Goal: Task Accomplishment & Management: Use online tool/utility

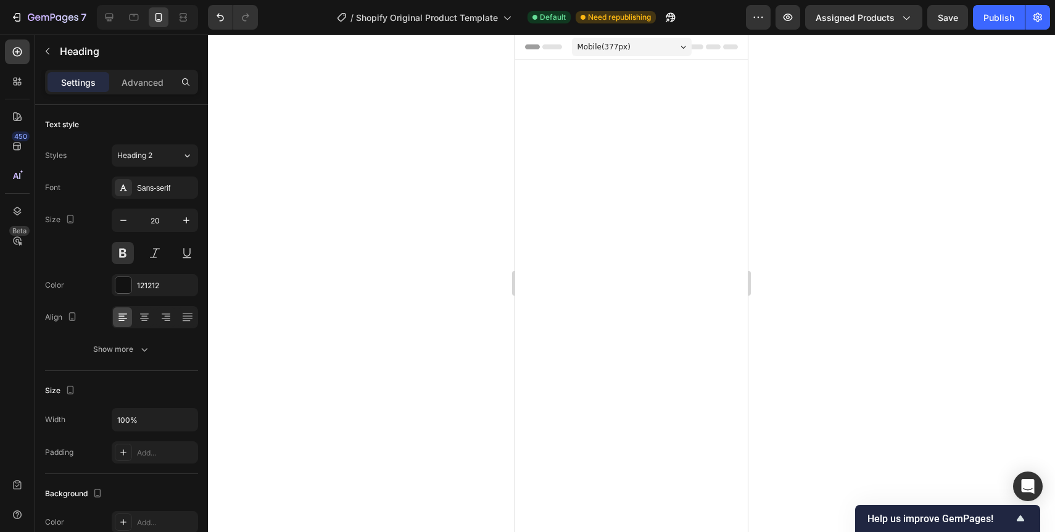
scroll to position [3169, 0]
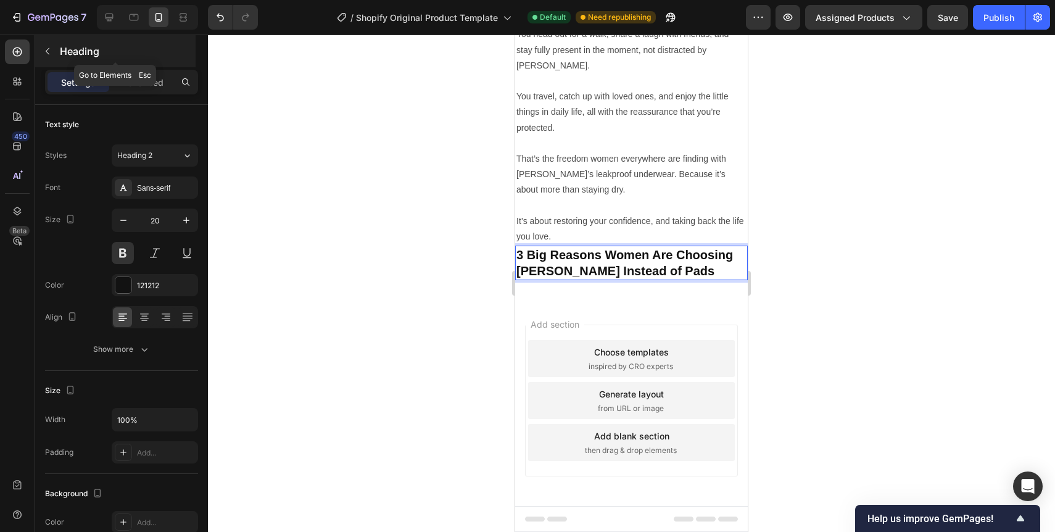
click at [46, 57] on button "button" at bounding box center [48, 51] width 20 height 20
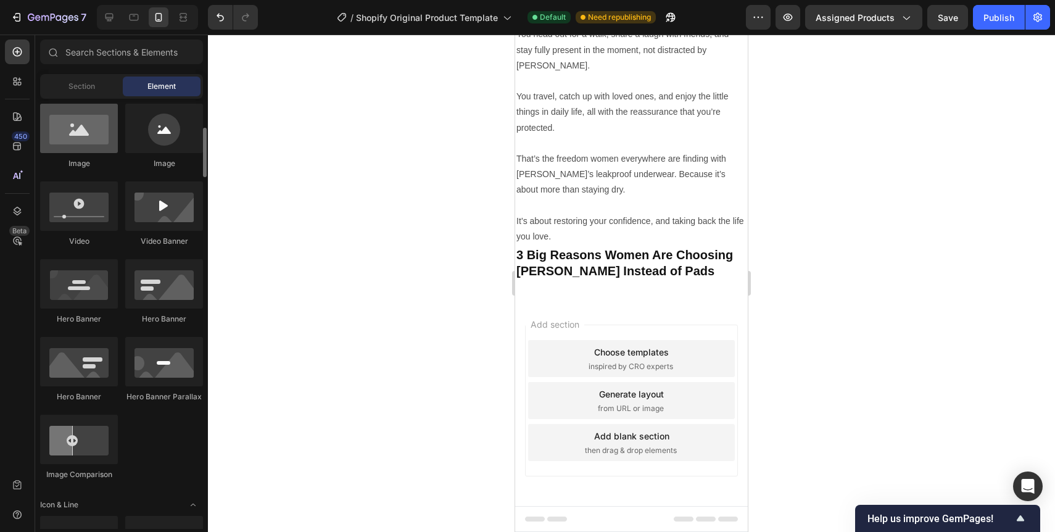
scroll to position [369, 0]
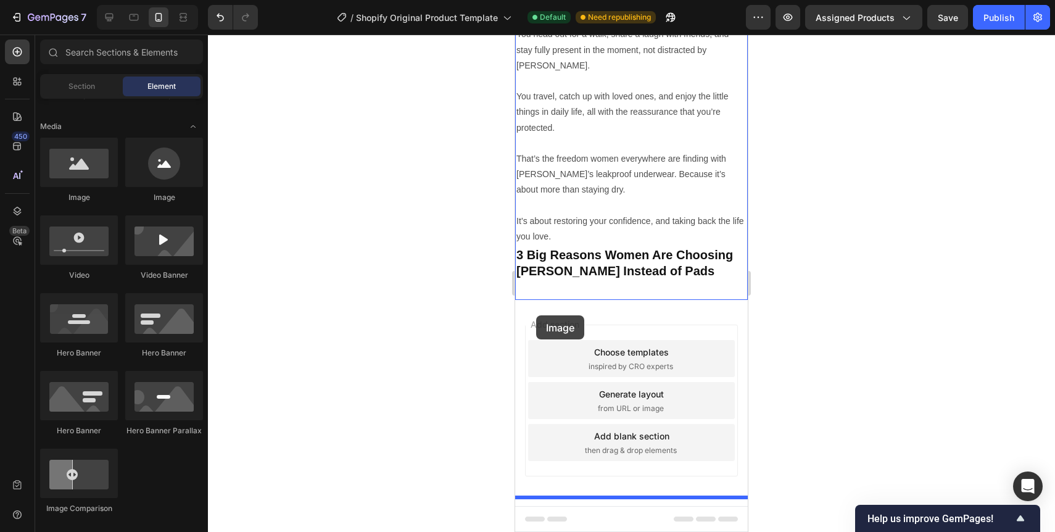
drag, startPoint x: 608, startPoint y: 192, endPoint x: 536, endPoint y: 315, distance: 142.1
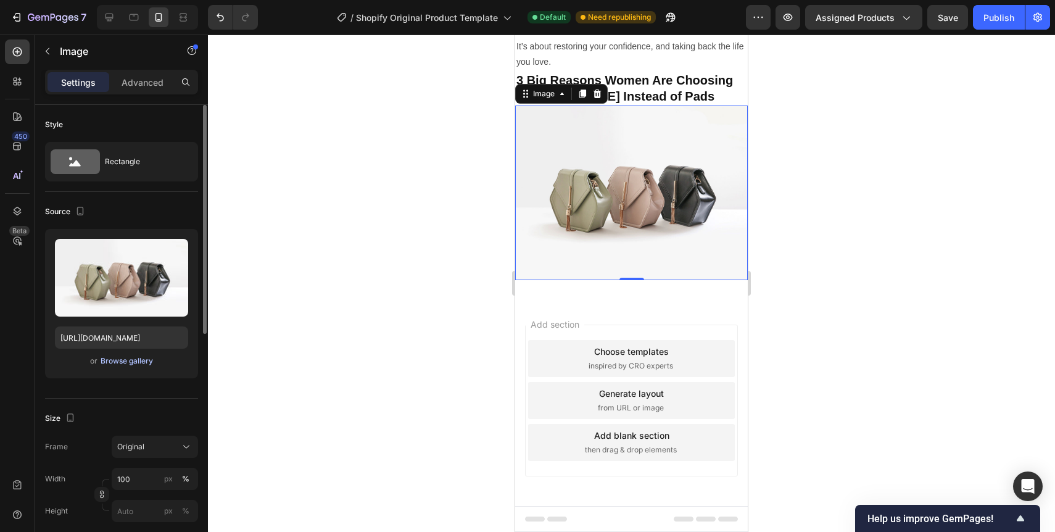
click at [151, 362] on div "Browse gallery" at bounding box center [127, 360] width 52 height 11
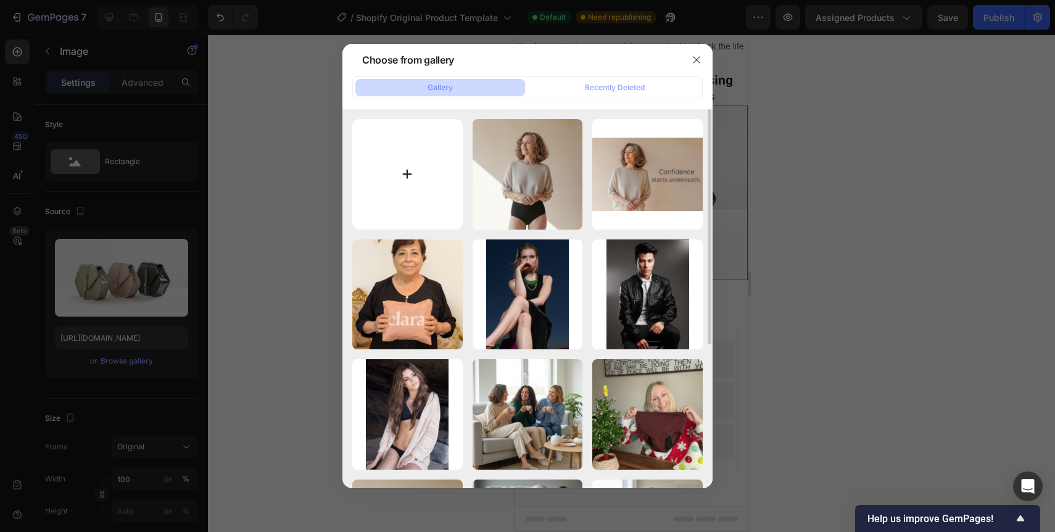
click at [411, 217] on input "file" at bounding box center [407, 174] width 110 height 110
type input "C:\fakepath\8C2808ED-B1A3-4BD8-83E8-987D11D89778.png"
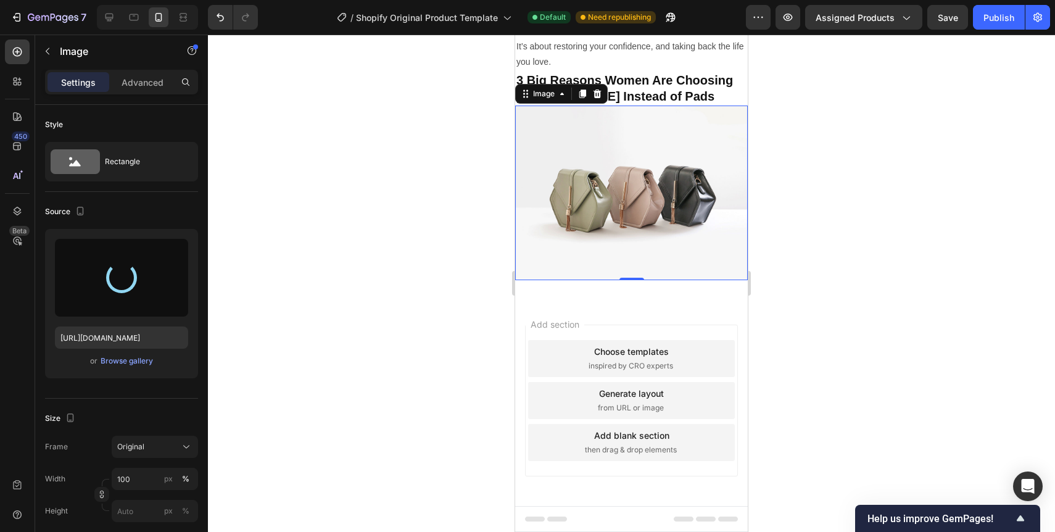
type input "https://cdn.shopify.com/s/files/1/0943/1688/8438/files/gempages_586285677881066…"
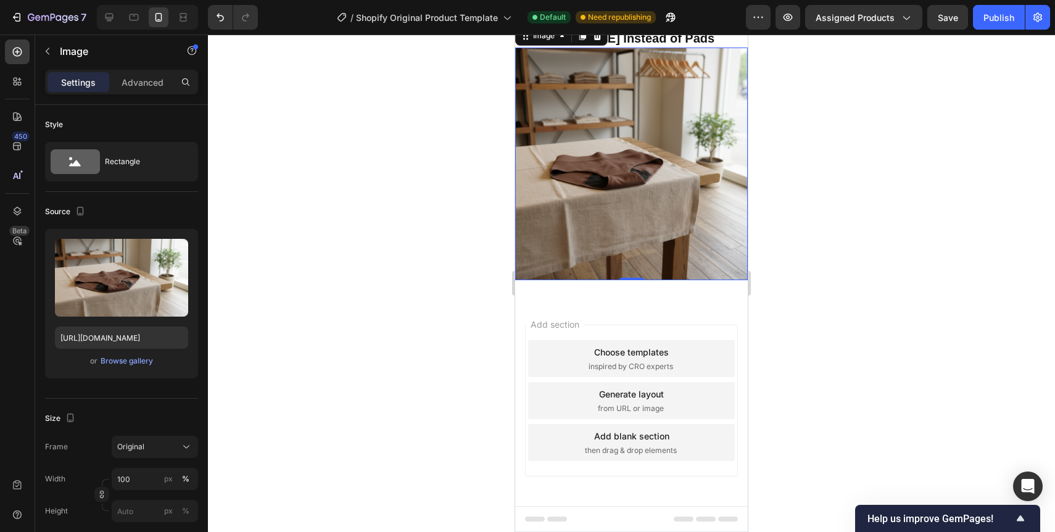
scroll to position [3370, 0]
click at [68, 58] on p "Image" at bounding box center [112, 51] width 105 height 15
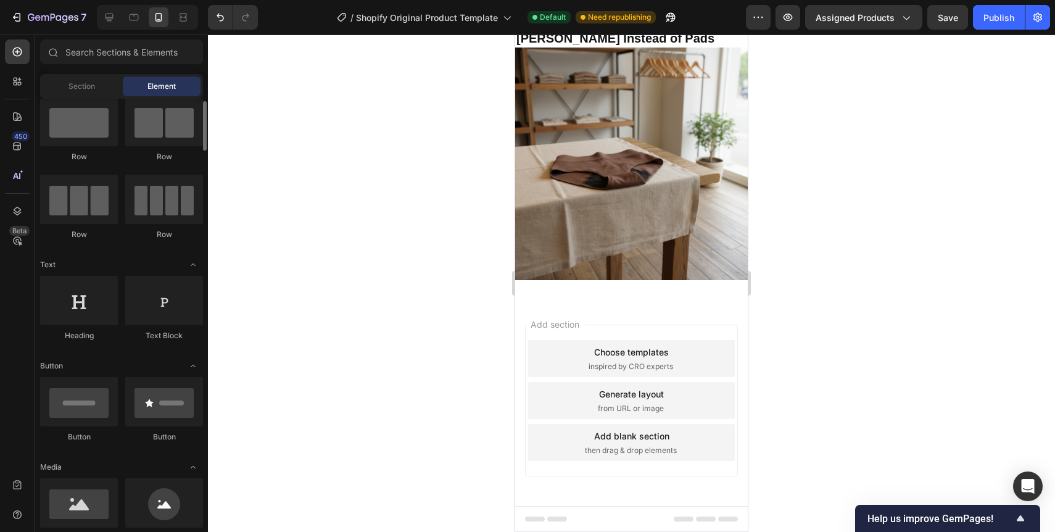
scroll to position [28, 0]
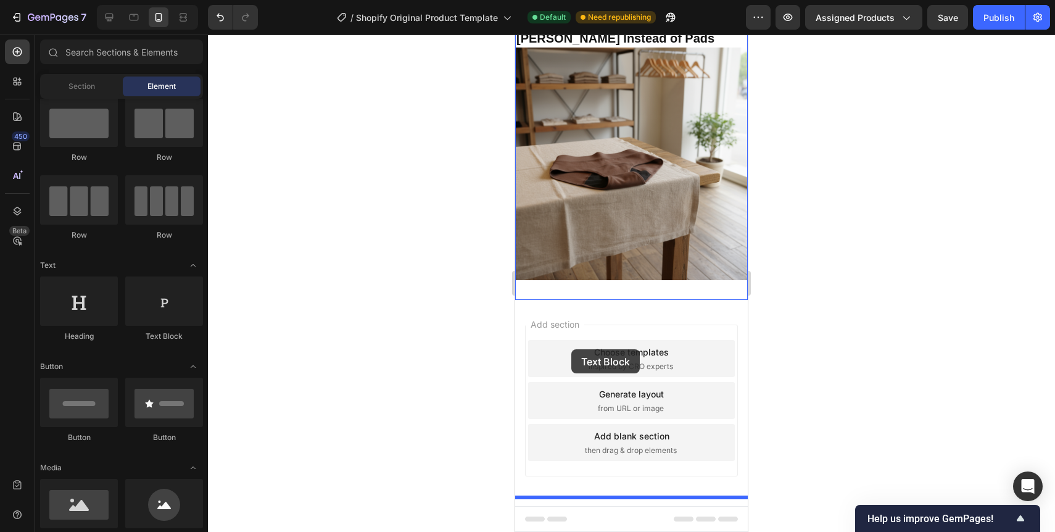
drag, startPoint x: 674, startPoint y: 333, endPoint x: 571, endPoint y: 349, distance: 104.2
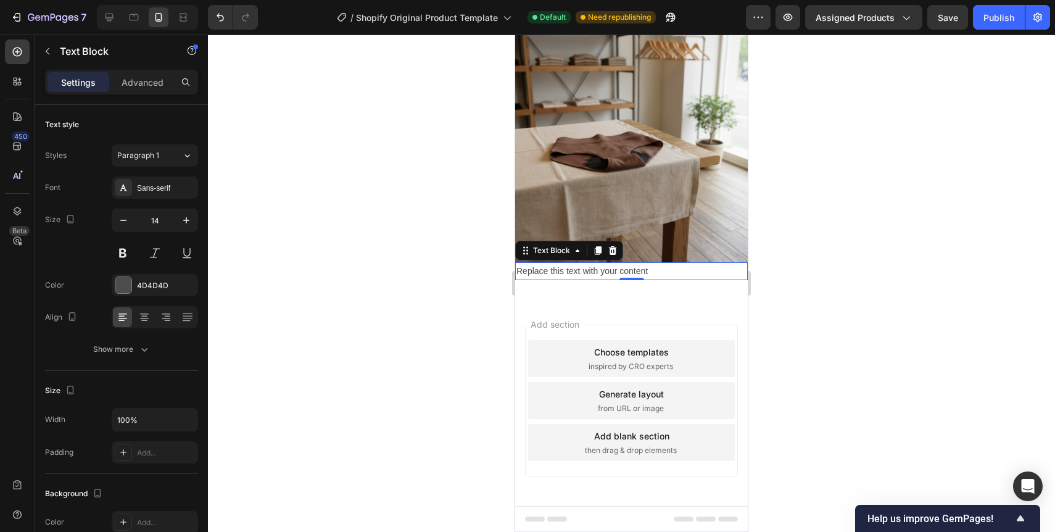
click at [587, 280] on div "Replace this text with your content" at bounding box center [631, 271] width 233 height 18
click at [587, 279] on p "Replace this text with your content" at bounding box center [631, 270] width 230 height 15
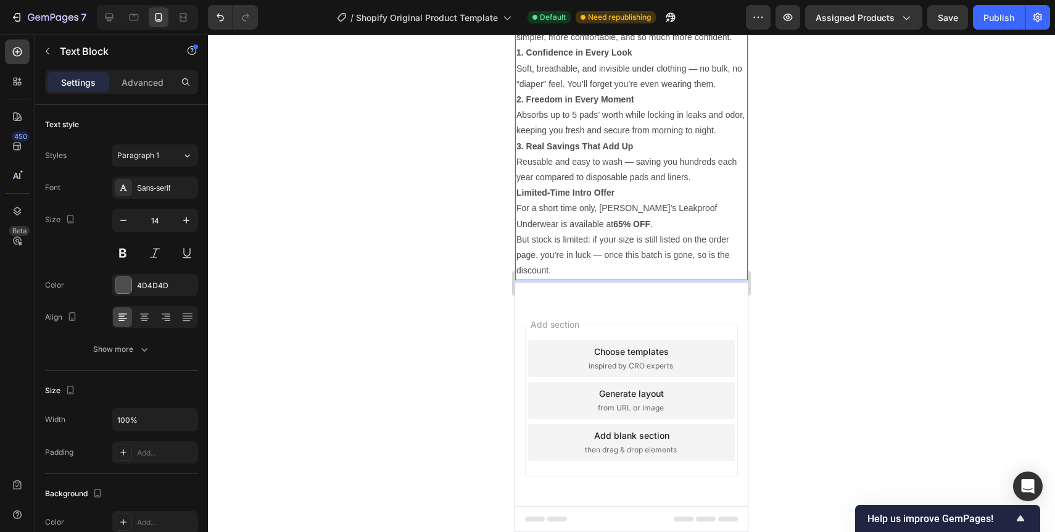
scroll to position [3750, 0]
click at [599, 258] on p "But stock is limited: if your size is still listed on the order page, you’re in…" at bounding box center [631, 255] width 230 height 47
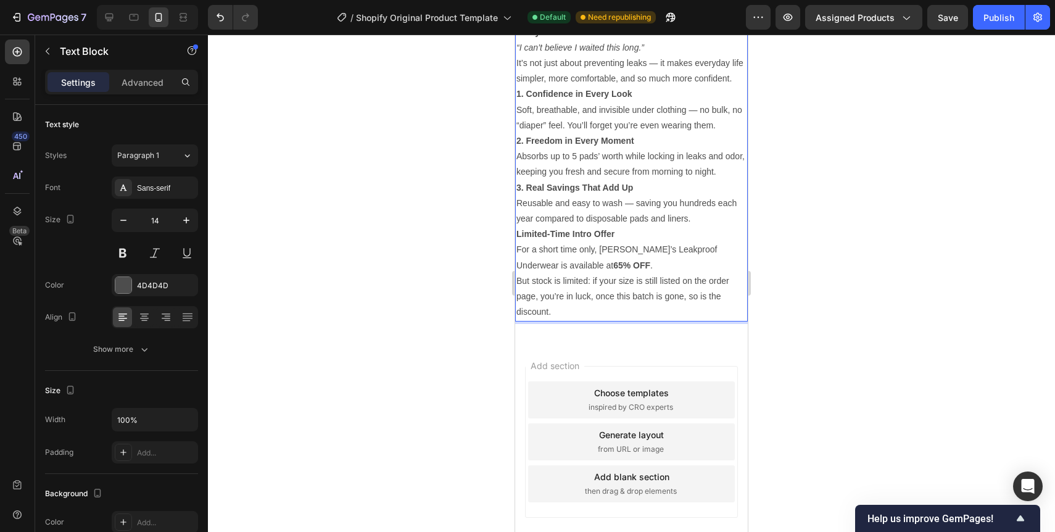
scroll to position [3504, 0]
click at [722, 59] on p "When women try Clara’s Leakproof Underwear for the first time, the reaction is …" at bounding box center [631, 28] width 230 height 62
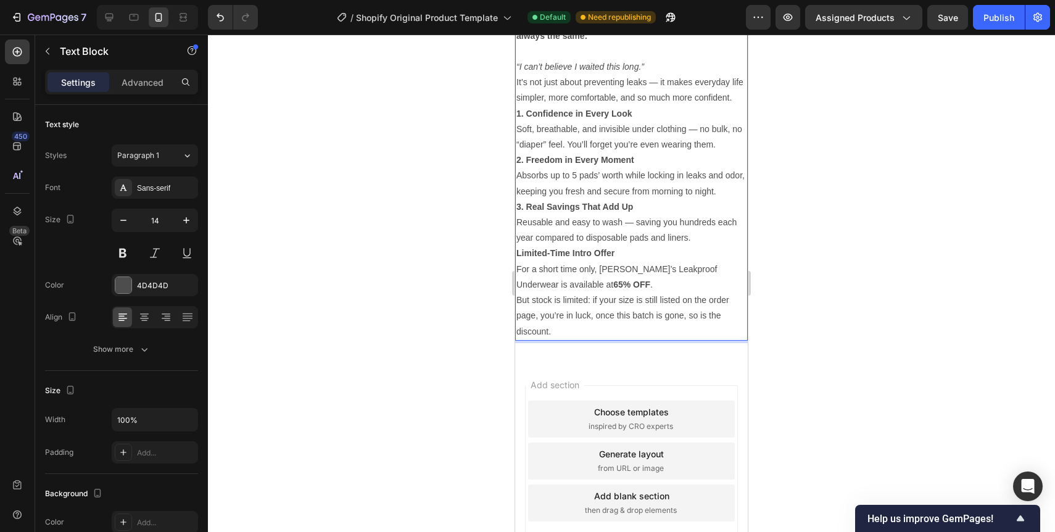
click at [672, 75] on p "“I can’t believe I waited this long.”" at bounding box center [631, 59] width 230 height 31
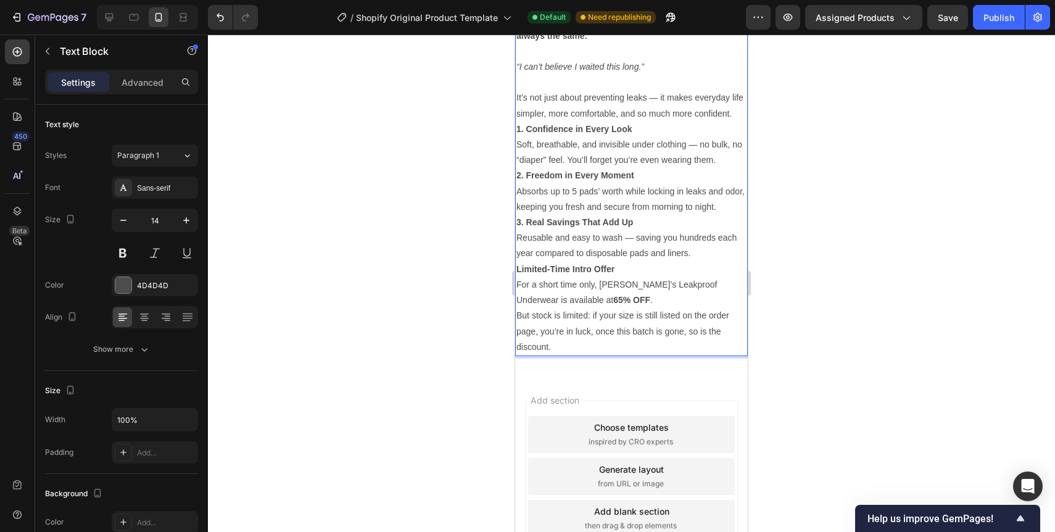
click at [651, 121] on p "It’s not just about preventing leaks — it makes everyday life simpler, more com…" at bounding box center [631, 105] width 230 height 31
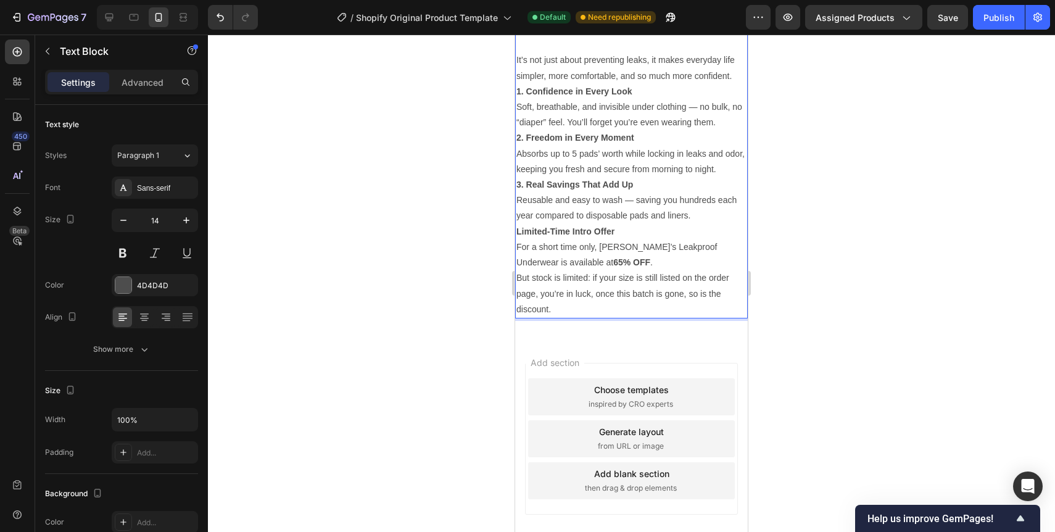
scroll to position [3544, 0]
click at [733, 81] on p "It’s not just about preventing leaks, it makes everyday life simpler, more comf…" at bounding box center [631, 65] width 230 height 31
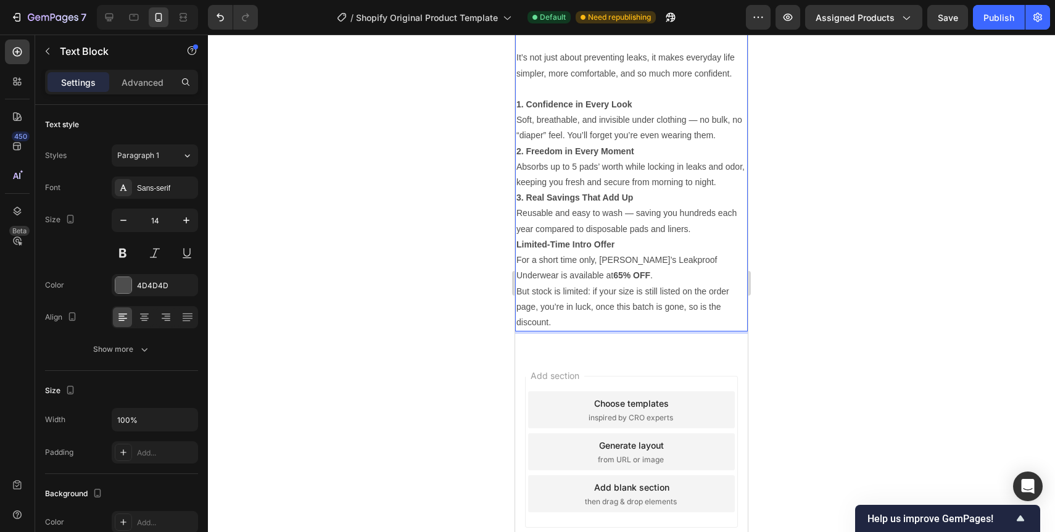
click at [697, 144] on p "1. Confidence in Every Look Soft, breathable, and invisible under clothing — no…" at bounding box center [631, 120] width 230 height 47
click at [679, 191] on p "2. Freedom in Every Moment Absorbs up to 5 pads’ worth while locking in leaks a…" at bounding box center [631, 167] width 230 height 47
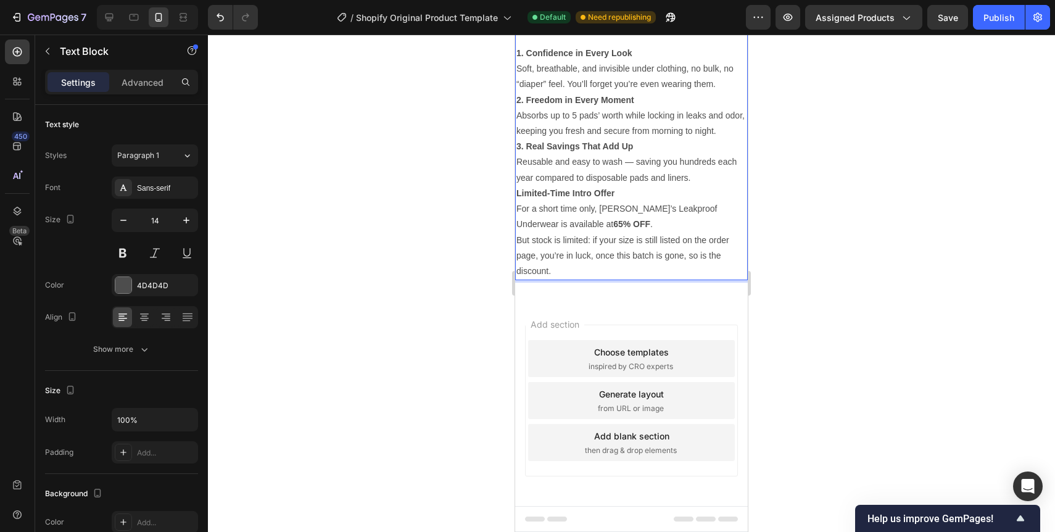
scroll to position [3611, 0]
click at [687, 201] on p "Limited-Time Intro Offer" at bounding box center [631, 193] width 230 height 15
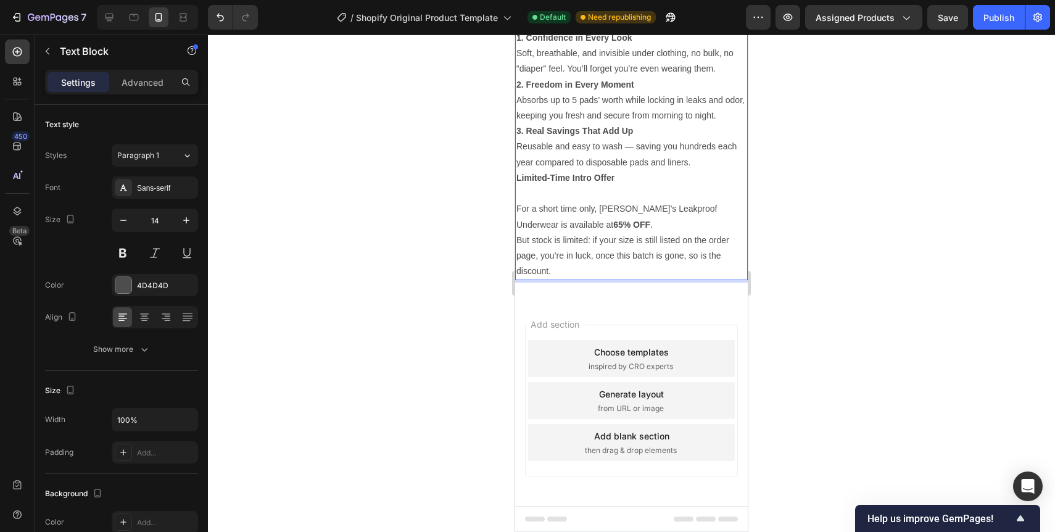
click at [691, 170] on p "3. Real Savings That Add Up Reusable and easy to wash — saving you hundreds eac…" at bounding box center [631, 146] width 230 height 47
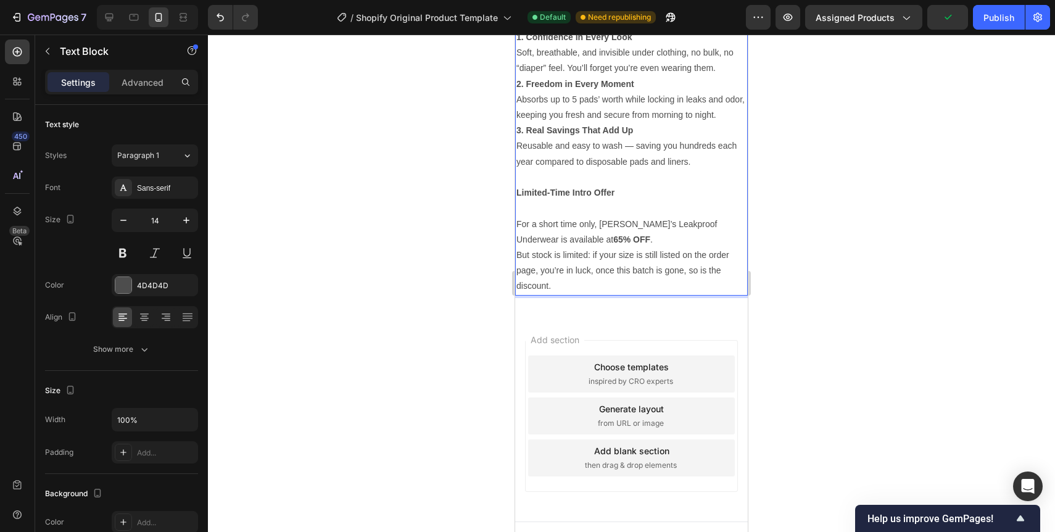
click at [518, 247] on p "For a short time only, Clara’s Leakproof Underwear is available at 65% OFF ." at bounding box center [631, 232] width 230 height 31
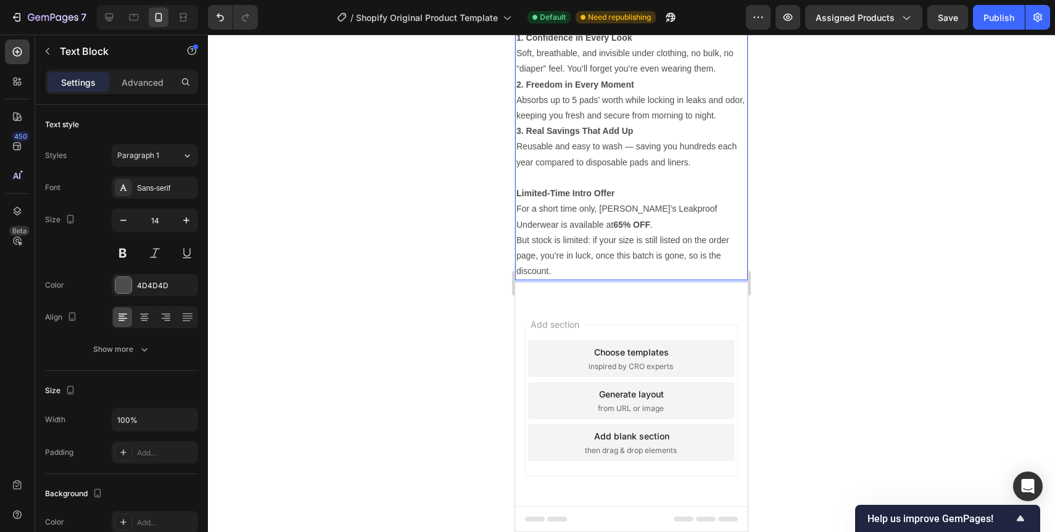
click at [614, 232] on p "For a short time only, Clara’s Leakproof Underwear is available at 65% OFF ." at bounding box center [631, 216] width 230 height 31
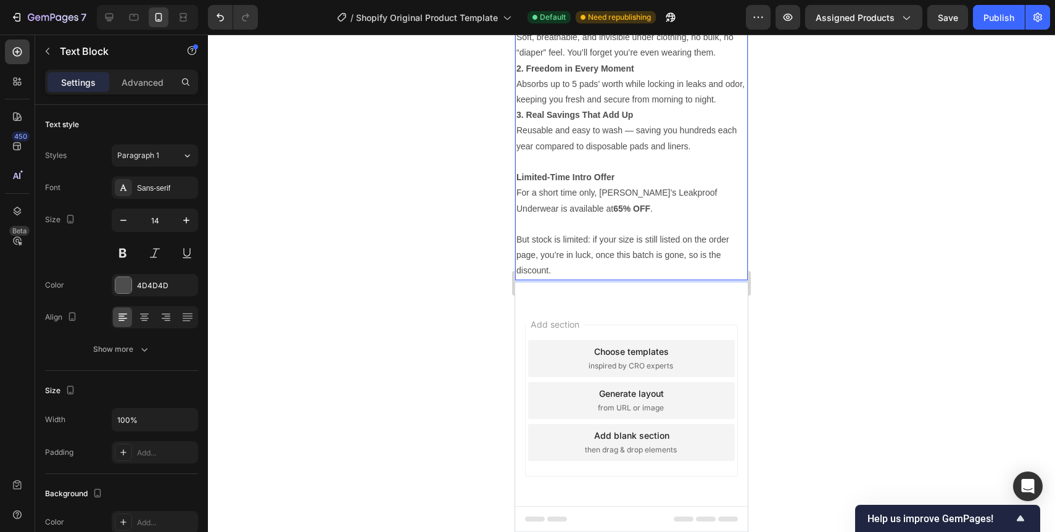
scroll to position [3827, 0]
click at [47, 51] on icon "button" at bounding box center [48, 51] width 10 height 10
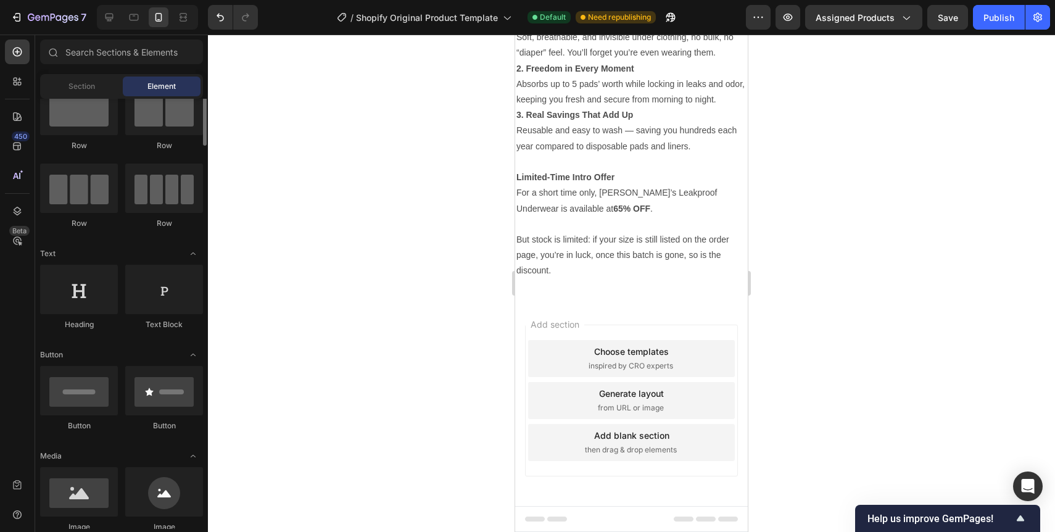
scroll to position [43, 0]
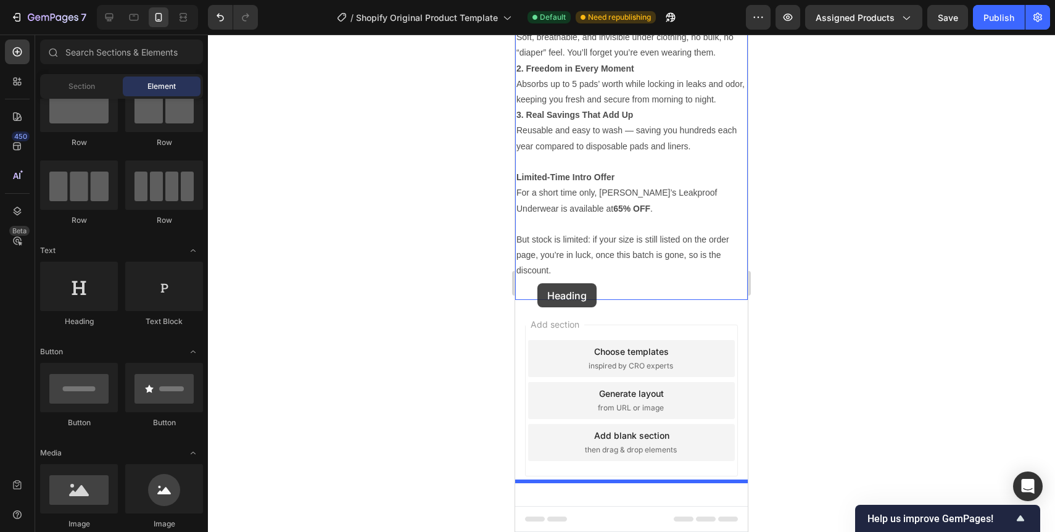
drag, startPoint x: 592, startPoint y: 333, endPoint x: 537, endPoint y: 283, distance: 73.8
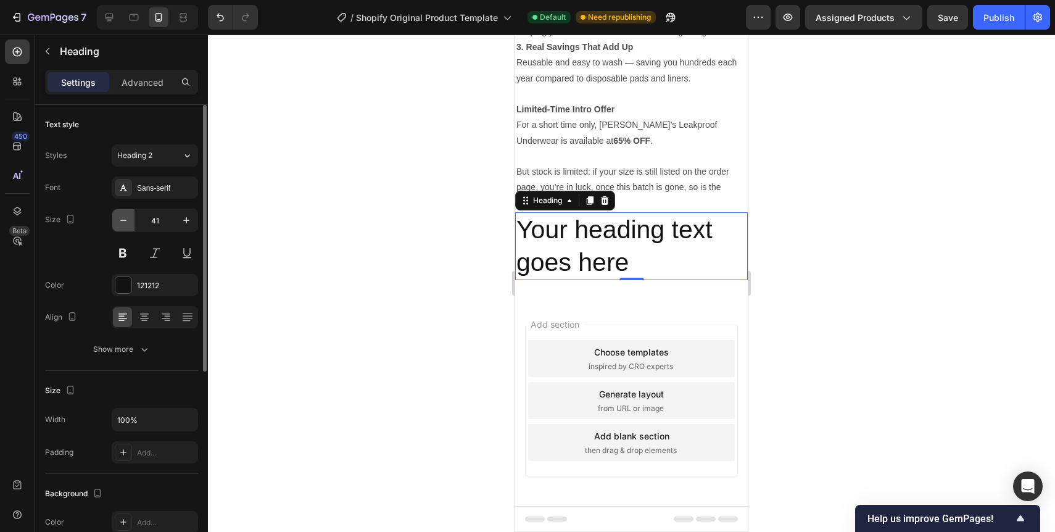
click at [130, 214] on button "button" at bounding box center [123, 220] width 22 height 22
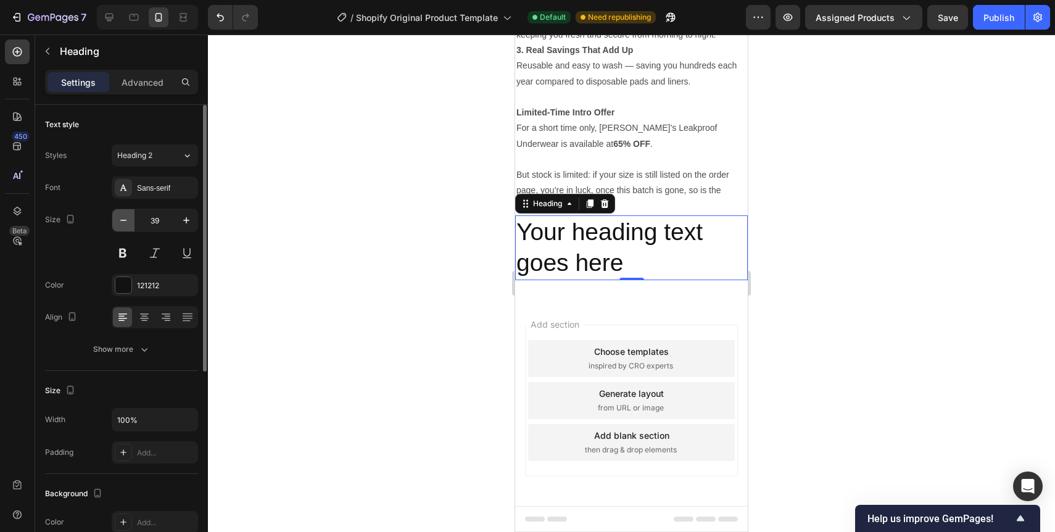
click at [130, 214] on button "button" at bounding box center [123, 220] width 22 height 22
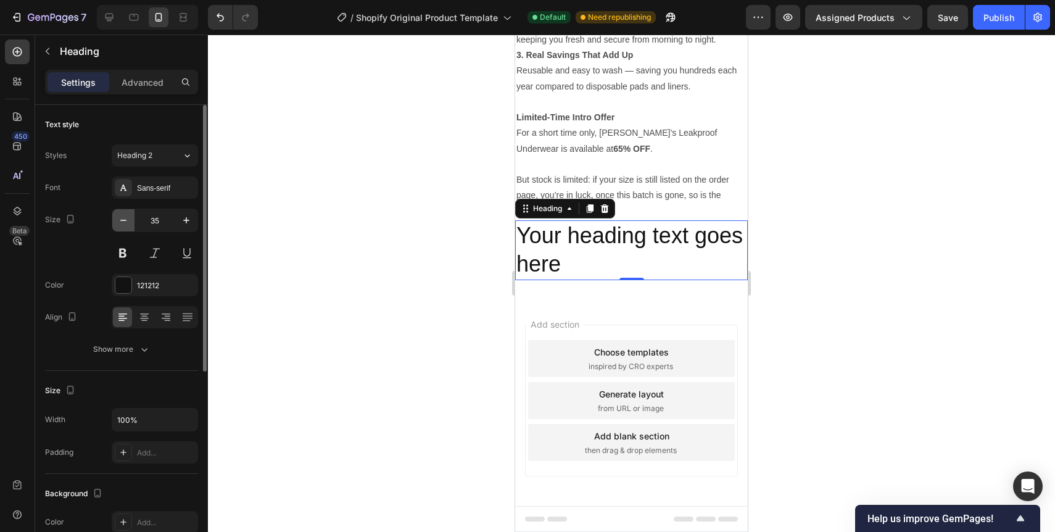
click at [130, 214] on button "button" at bounding box center [123, 220] width 22 height 22
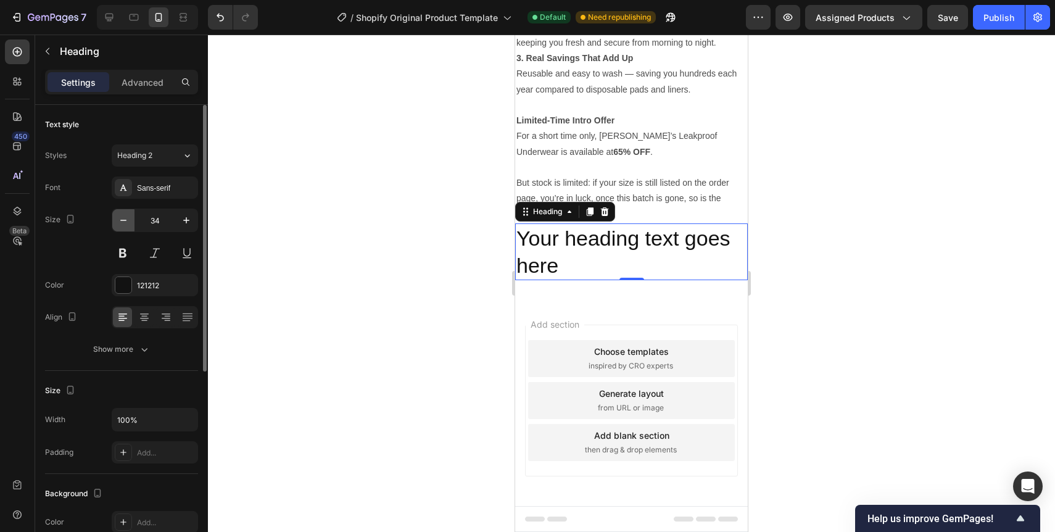
click at [130, 214] on button "button" at bounding box center [123, 220] width 22 height 22
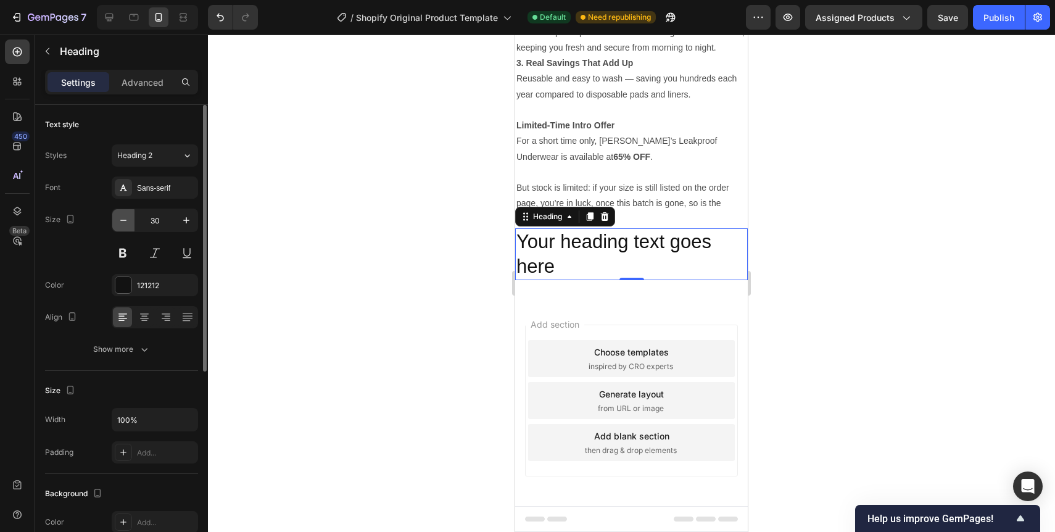
click at [130, 214] on button "button" at bounding box center [123, 220] width 22 height 22
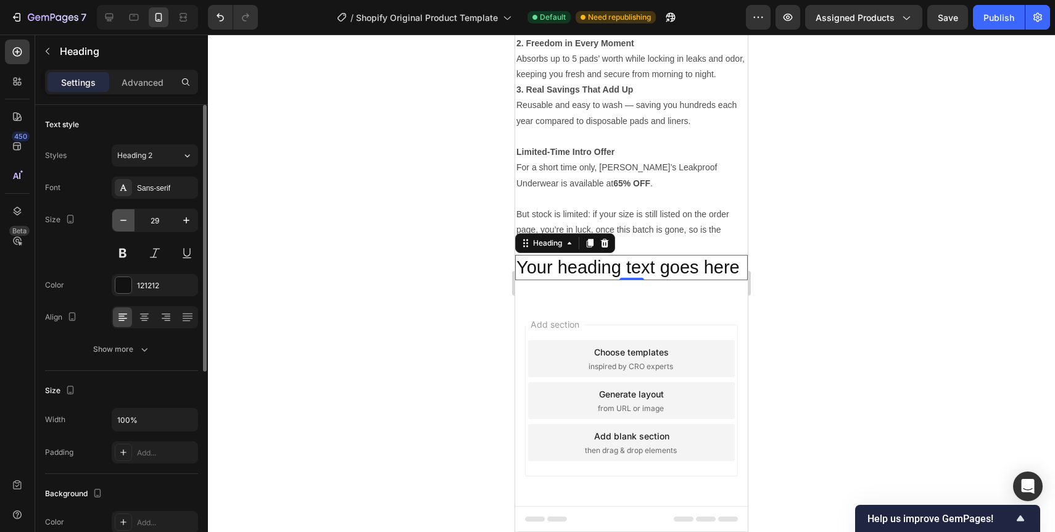
click at [130, 214] on button "button" at bounding box center [123, 220] width 22 height 22
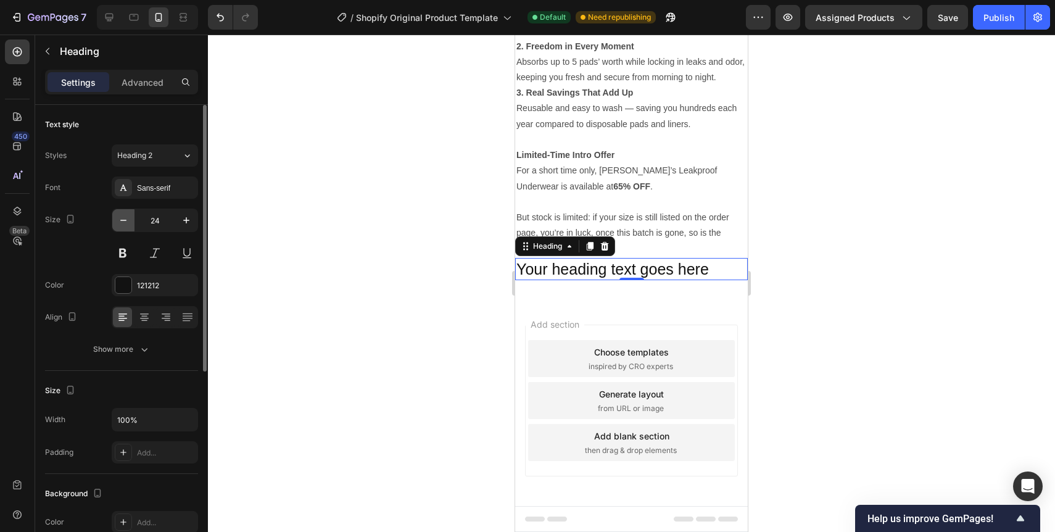
click at [130, 214] on button "button" at bounding box center [123, 220] width 22 height 22
type input "20"
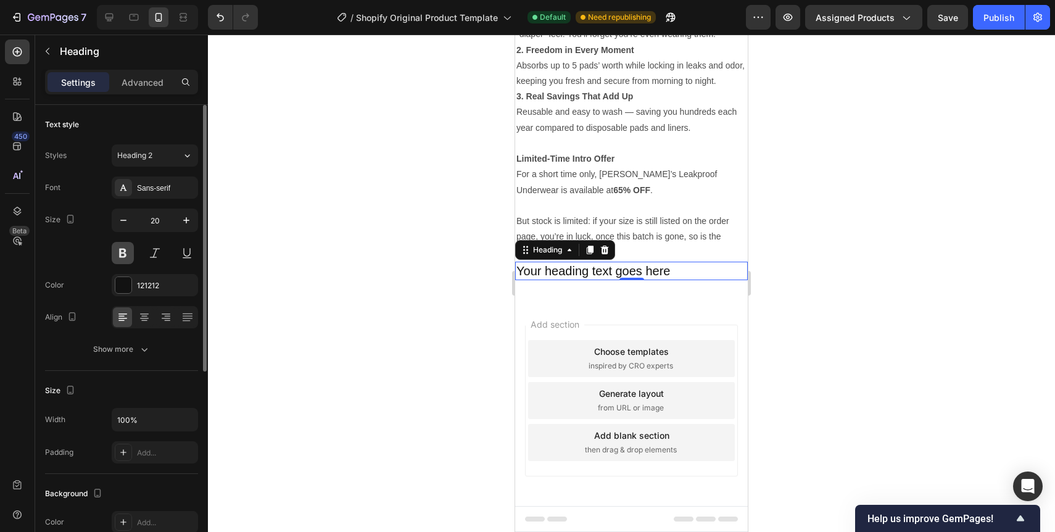
click at [122, 247] on button at bounding box center [123, 253] width 22 height 22
click at [549, 280] on h2 "Your heading text goes here" at bounding box center [631, 271] width 233 height 19
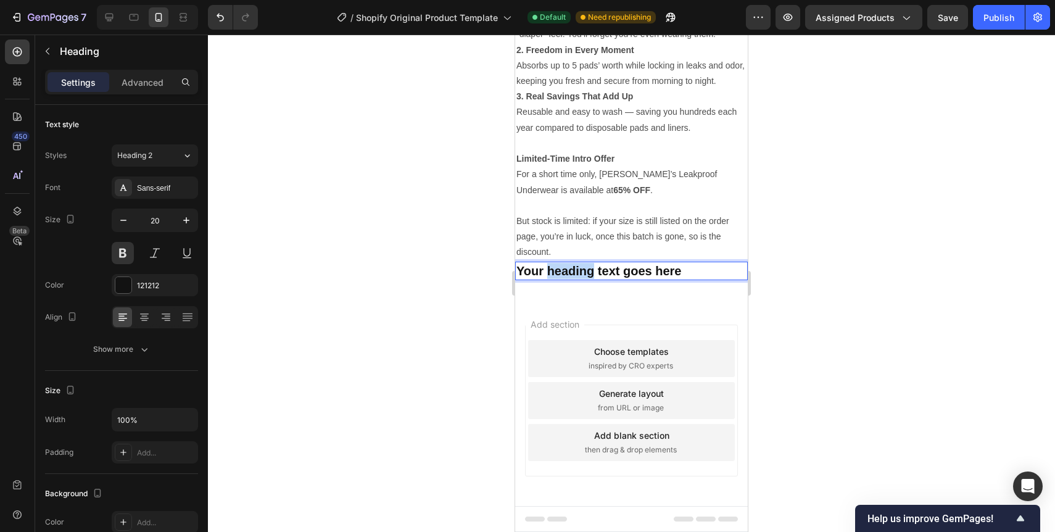
click at [549, 279] on p "Your heading text goes here" at bounding box center [631, 271] width 230 height 16
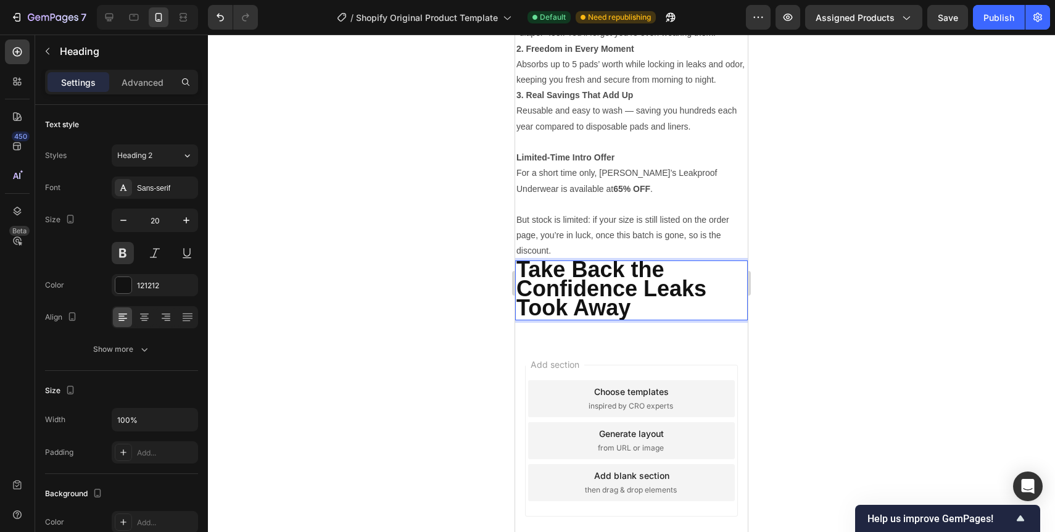
scroll to position [3887, 0]
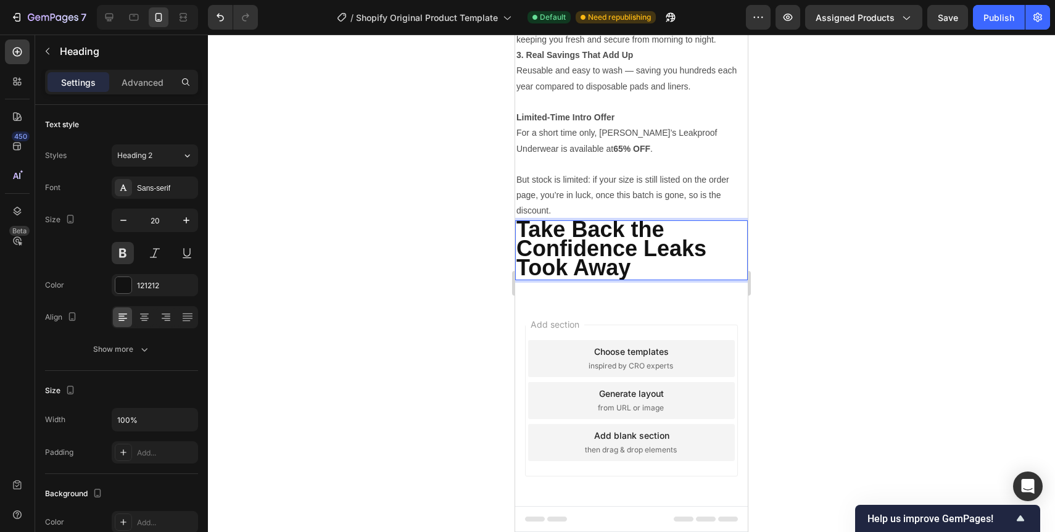
click at [561, 271] on strong "Take Back the Confidence Leaks Took Away" at bounding box center [611, 249] width 190 height 64
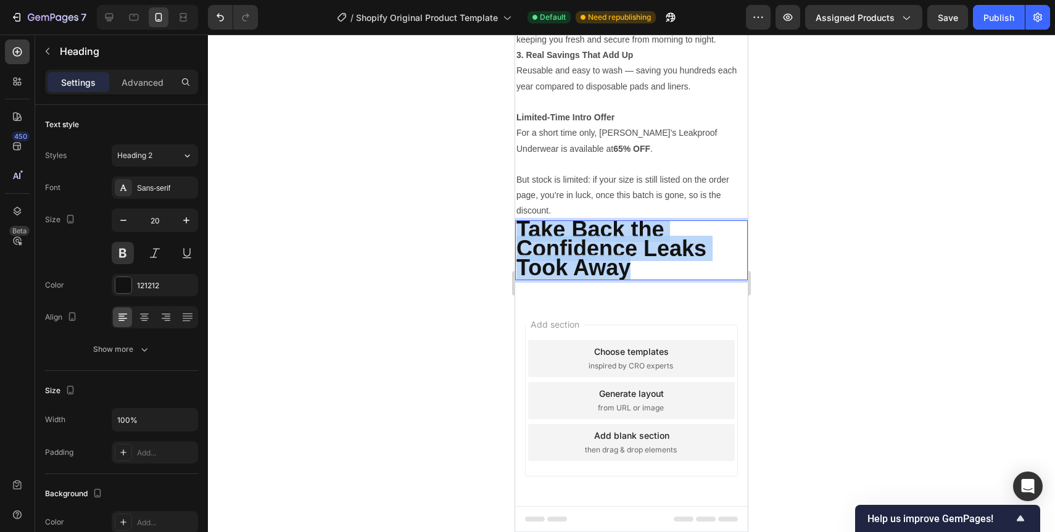
click at [561, 271] on strong "Take Back the Confidence Leaks Took Away" at bounding box center [611, 249] width 190 height 64
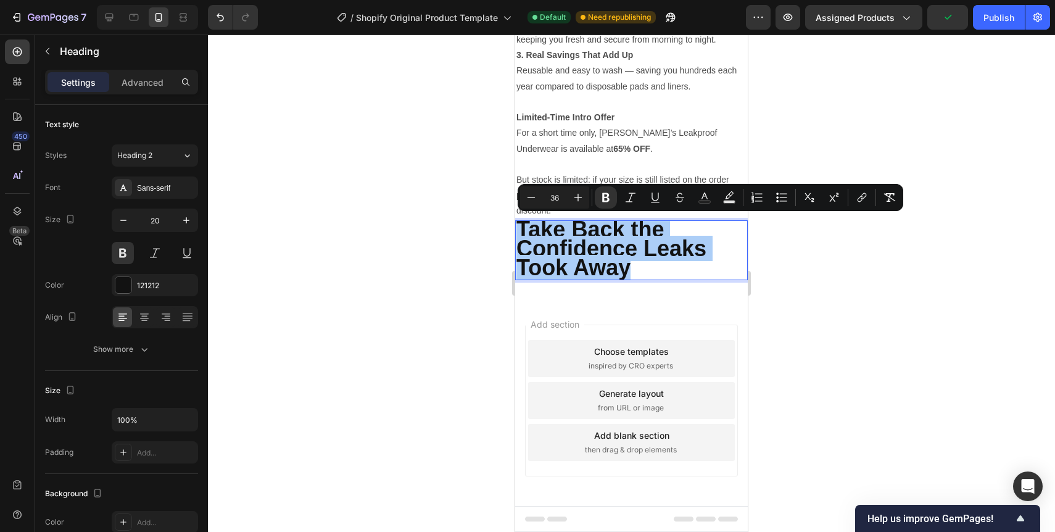
click at [488, 281] on div at bounding box center [631, 283] width 847 height 497
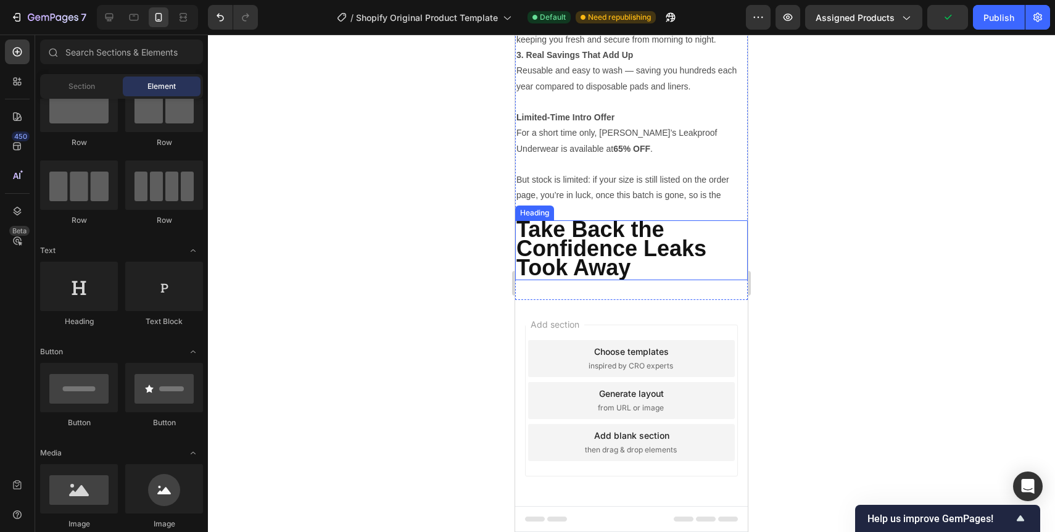
click at [568, 251] on strong "Take Back the Confidence Leaks Took Away" at bounding box center [611, 249] width 190 height 64
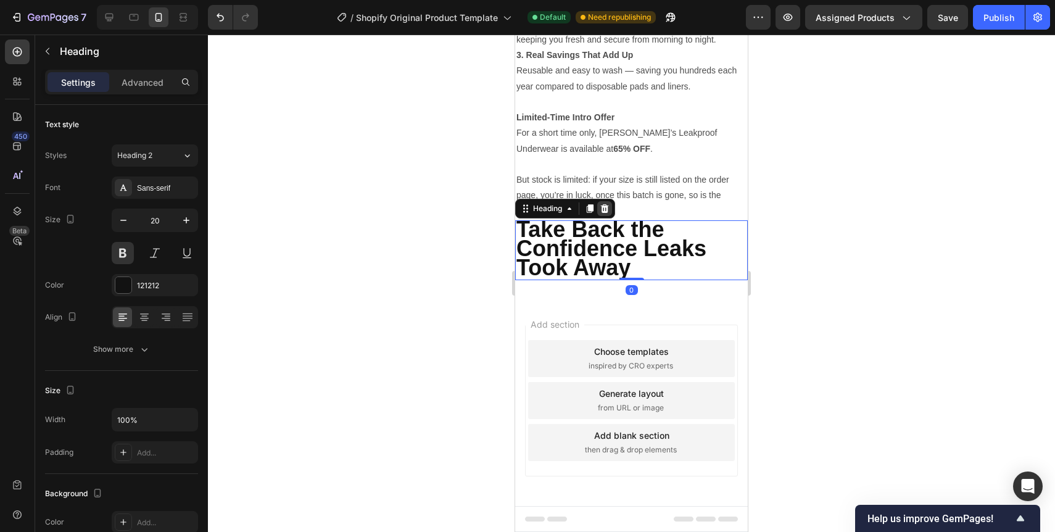
click at [604, 204] on icon at bounding box center [605, 209] width 10 height 10
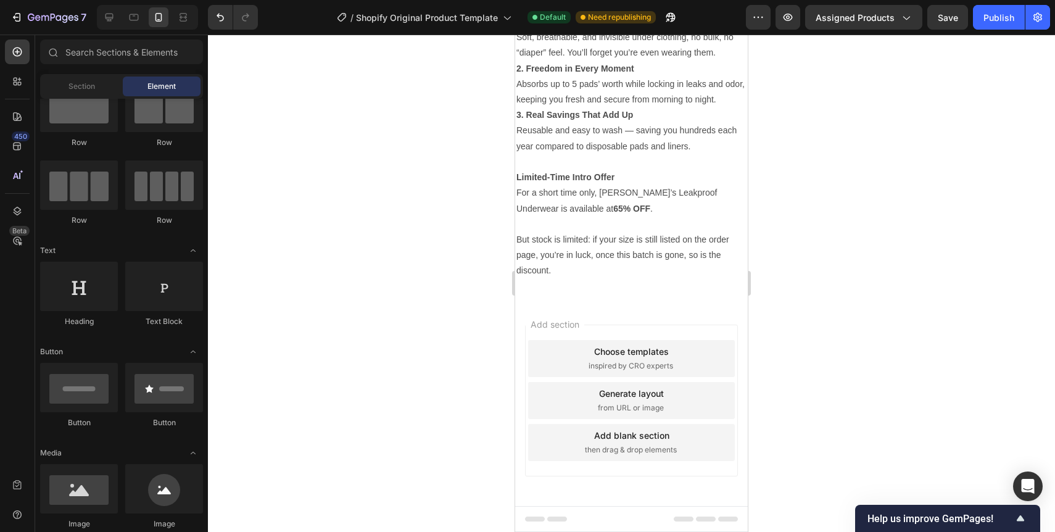
scroll to position [3827, 0]
drag, startPoint x: 594, startPoint y: 335, endPoint x: 573, endPoint y: 281, distance: 58.2
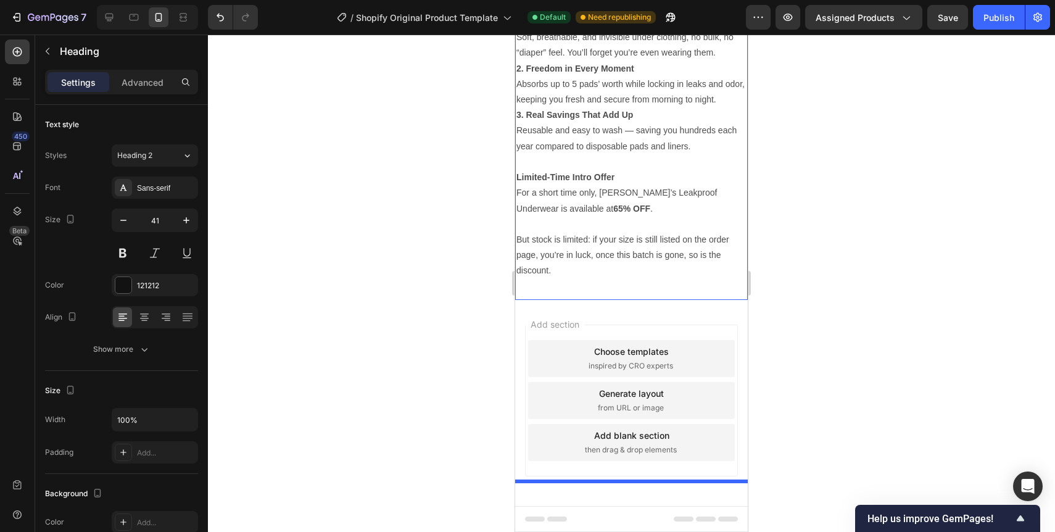
scroll to position [3887, 0]
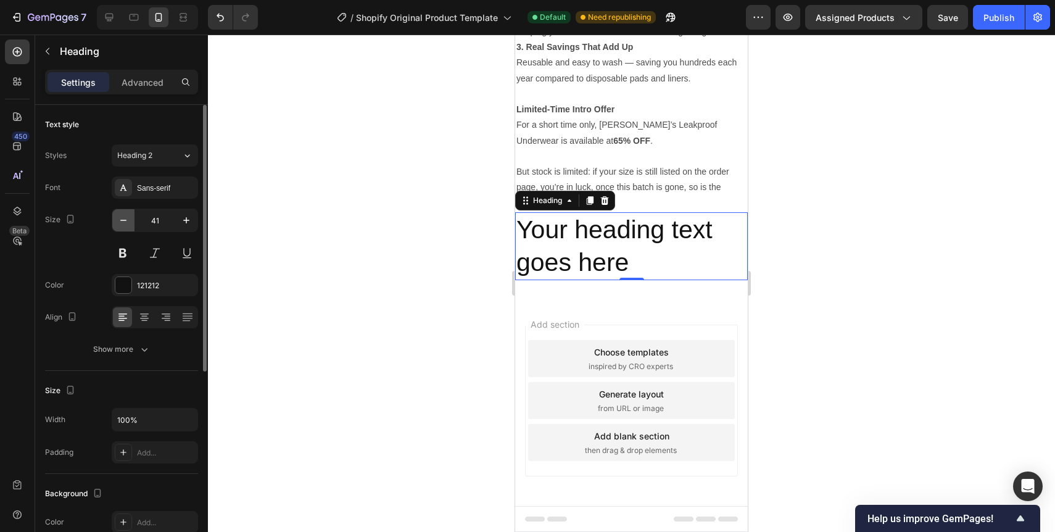
click at [120, 221] on icon "button" at bounding box center [123, 220] width 12 height 12
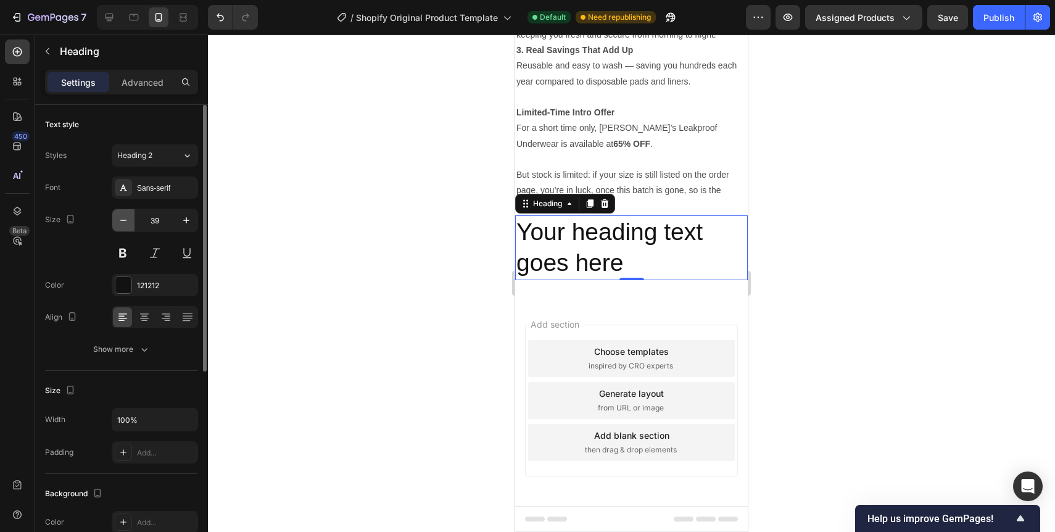
click at [120, 221] on icon "button" at bounding box center [123, 220] width 12 height 12
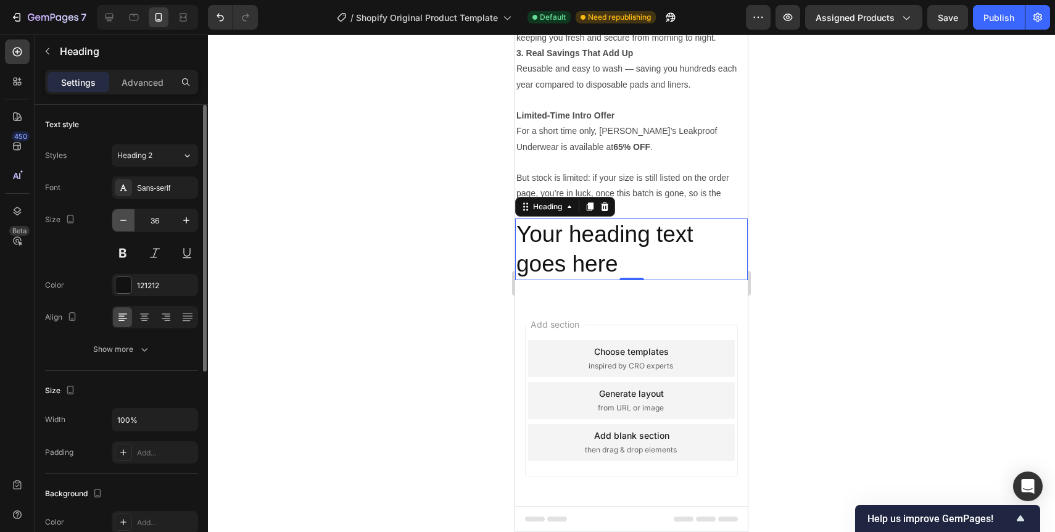
click at [120, 221] on icon "button" at bounding box center [123, 220] width 12 height 12
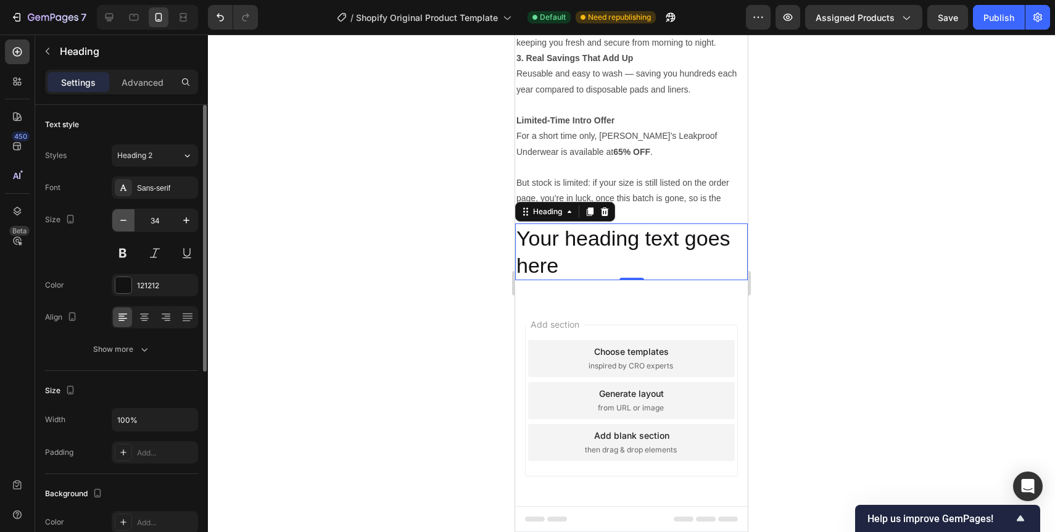
click at [120, 221] on icon "button" at bounding box center [123, 220] width 12 height 12
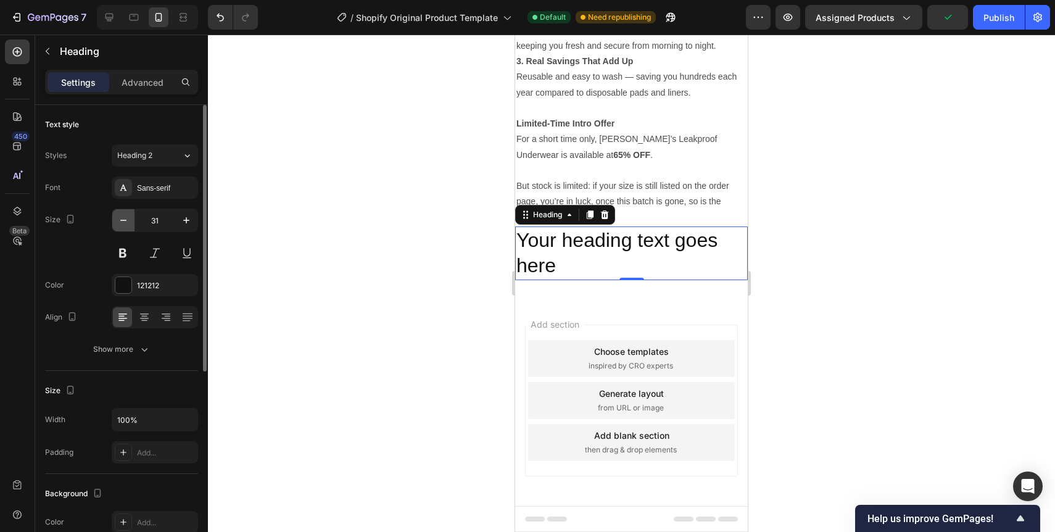
click at [120, 221] on icon "button" at bounding box center [123, 220] width 12 height 12
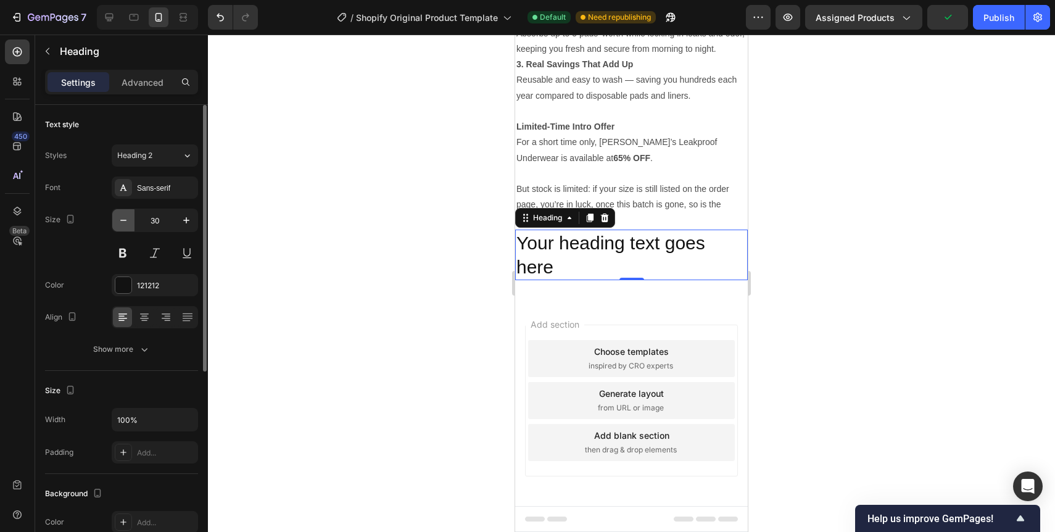
click at [120, 221] on icon "button" at bounding box center [123, 220] width 12 height 12
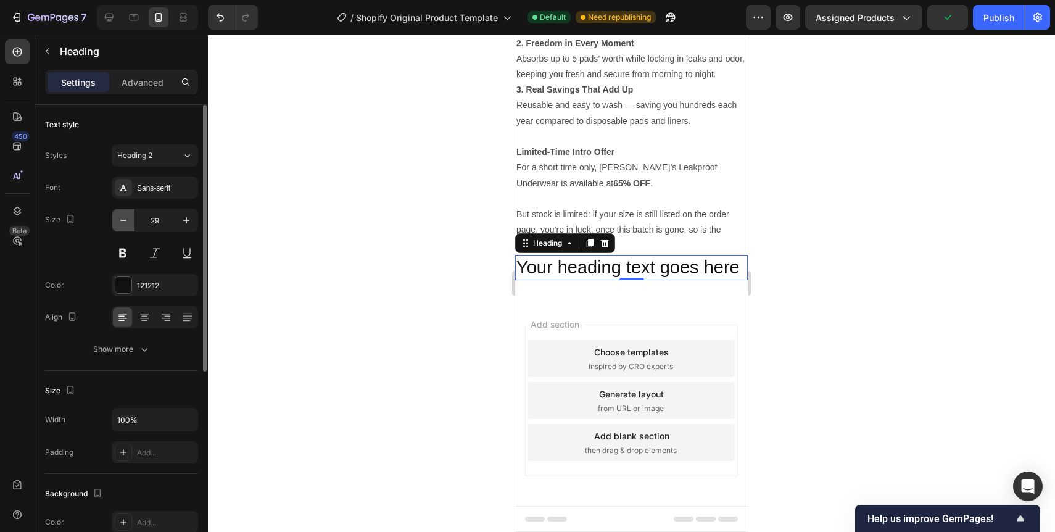
click at [120, 221] on icon "button" at bounding box center [123, 220] width 12 height 12
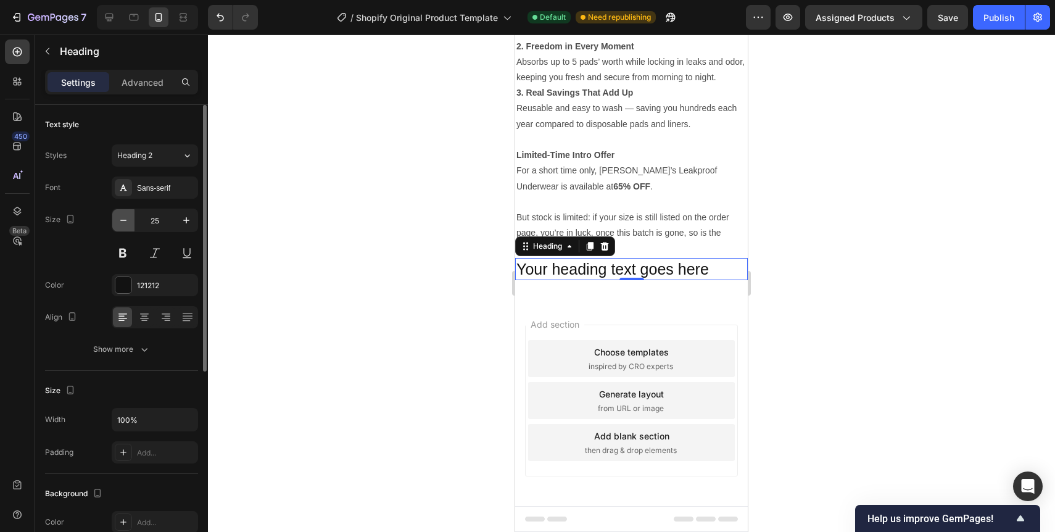
click at [120, 221] on icon "button" at bounding box center [123, 220] width 12 height 12
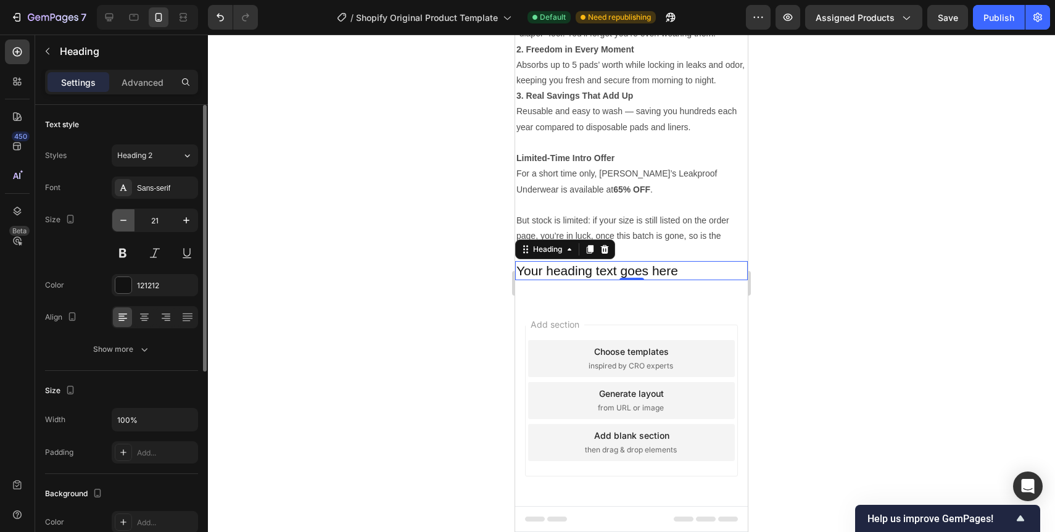
type input "20"
click at [117, 262] on button at bounding box center [123, 253] width 22 height 22
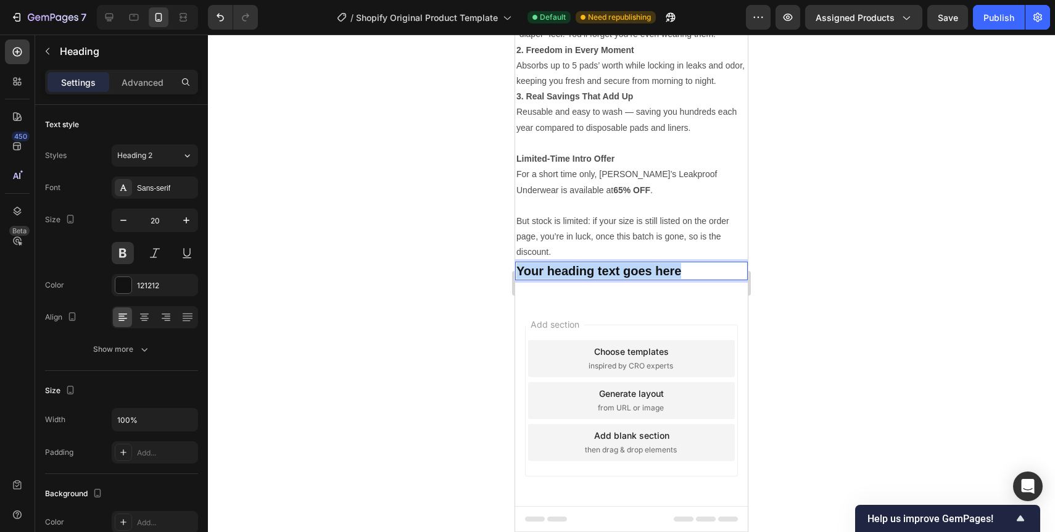
click at [532, 274] on p "Your heading text goes here" at bounding box center [631, 271] width 230 height 16
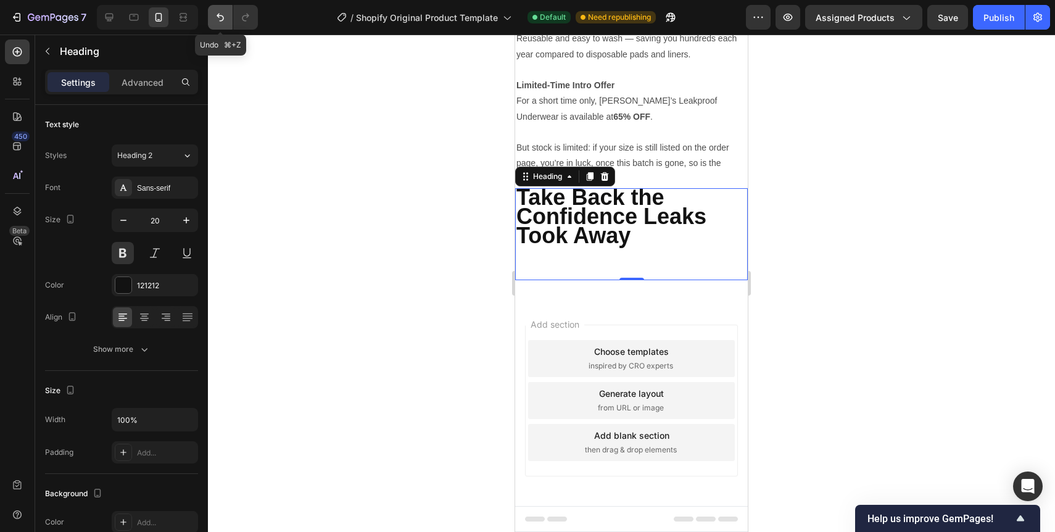
click at [224, 23] on button "Undo/Redo" at bounding box center [220, 17] width 25 height 25
click at [225, 15] on icon "Undo/Redo" at bounding box center [220, 17] width 12 height 12
click at [215, 18] on icon "Undo/Redo" at bounding box center [220, 17] width 12 height 12
click at [219, 17] on icon "Undo/Redo" at bounding box center [220, 17] width 12 height 12
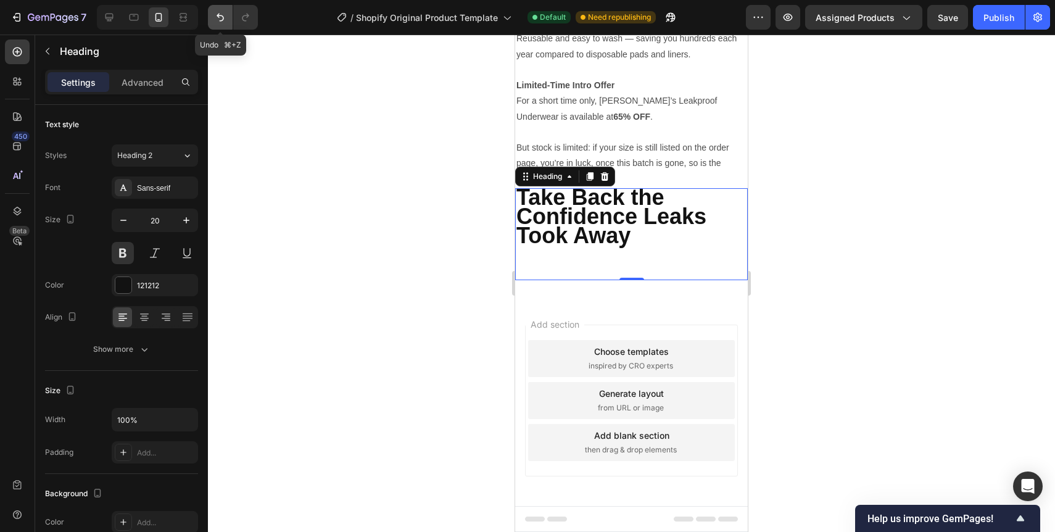
click at [219, 17] on icon "Undo/Redo" at bounding box center [220, 17] width 12 height 12
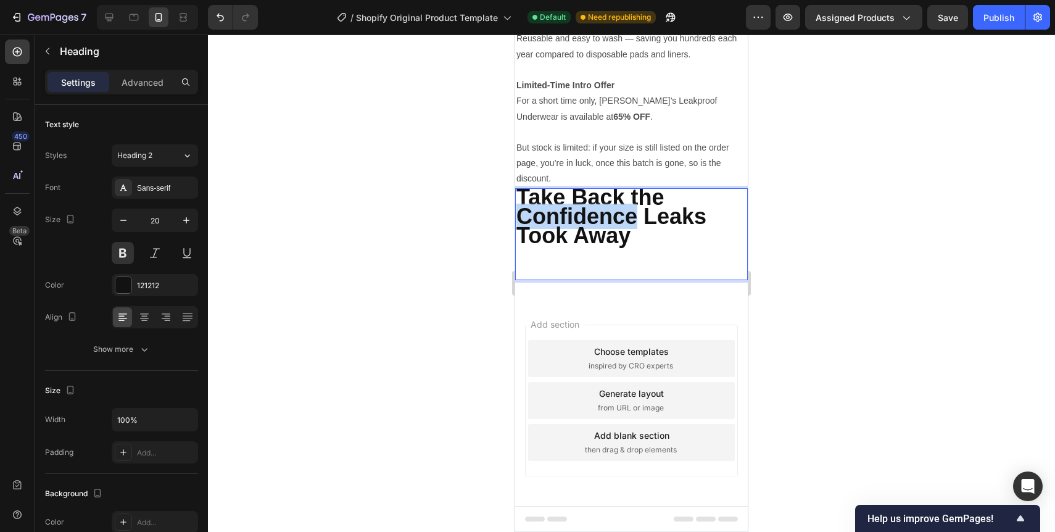
click at [560, 248] on strong "Take Back the Confidence Leaks Took Away" at bounding box center [611, 216] width 190 height 64
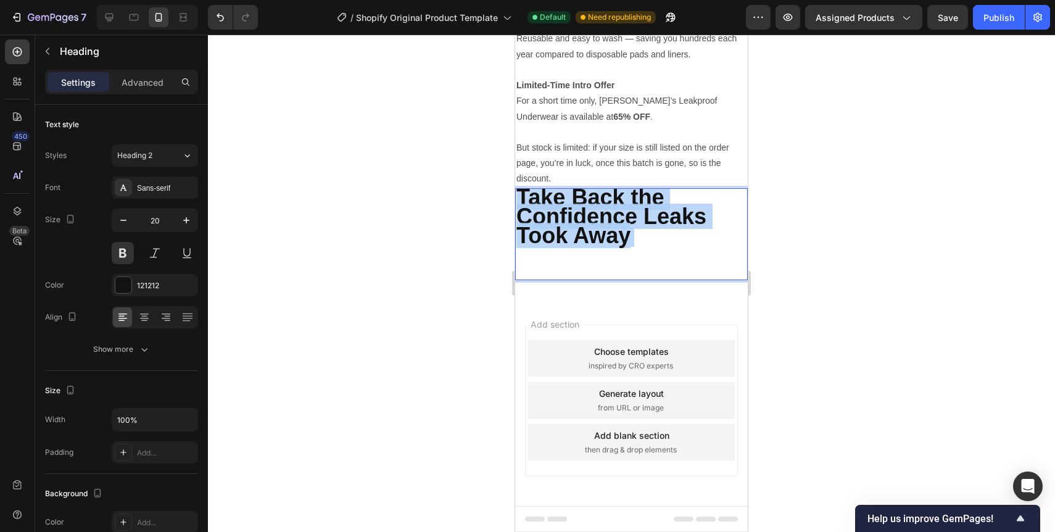
click at [560, 248] on strong "Take Back the Confidence Leaks Took Away" at bounding box center [611, 216] width 190 height 64
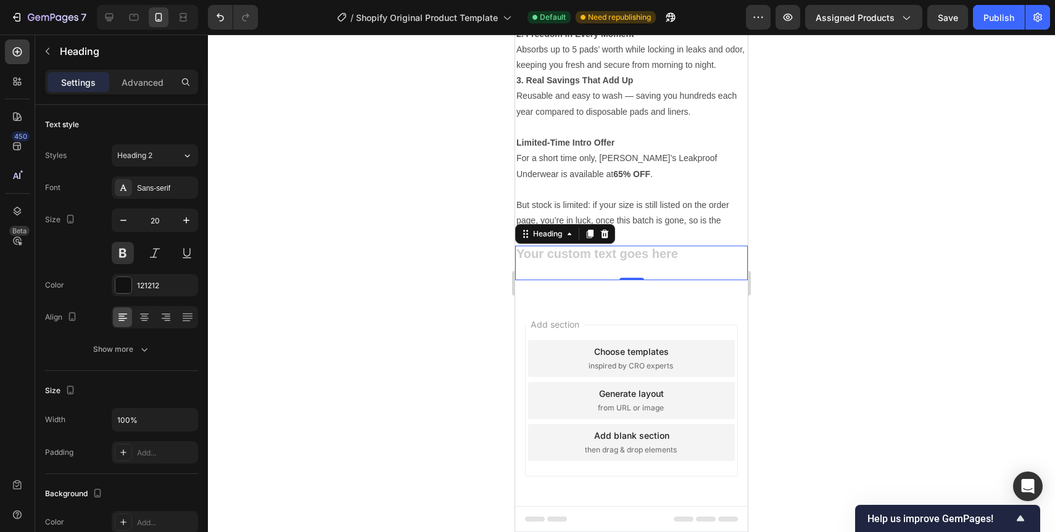
click at [490, 313] on div at bounding box center [631, 283] width 847 height 497
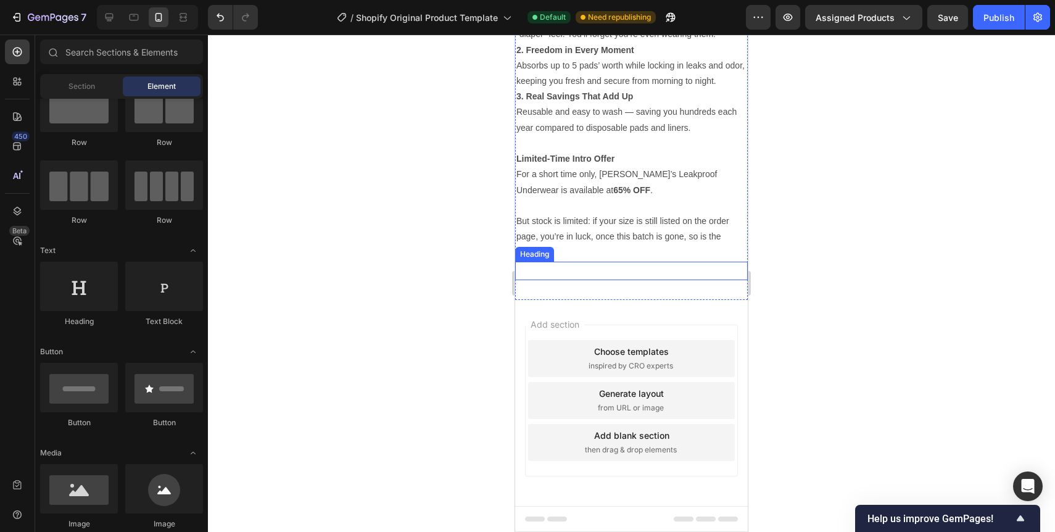
click at [536, 277] on p "Rich Text Editor. Editing area: main" at bounding box center [631, 271] width 230 height 16
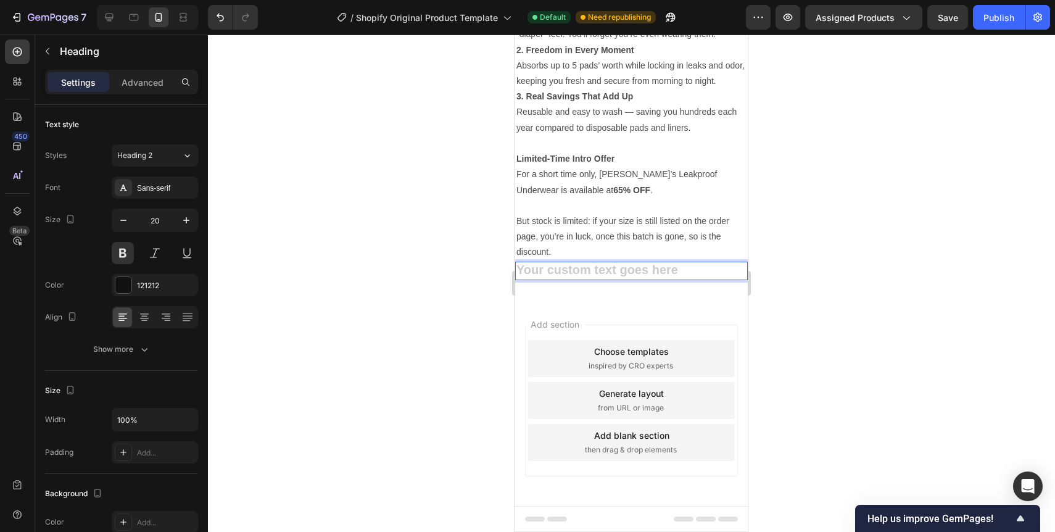
click at [571, 276] on h2 "Rich Text Editor. Editing area: main" at bounding box center [631, 271] width 233 height 19
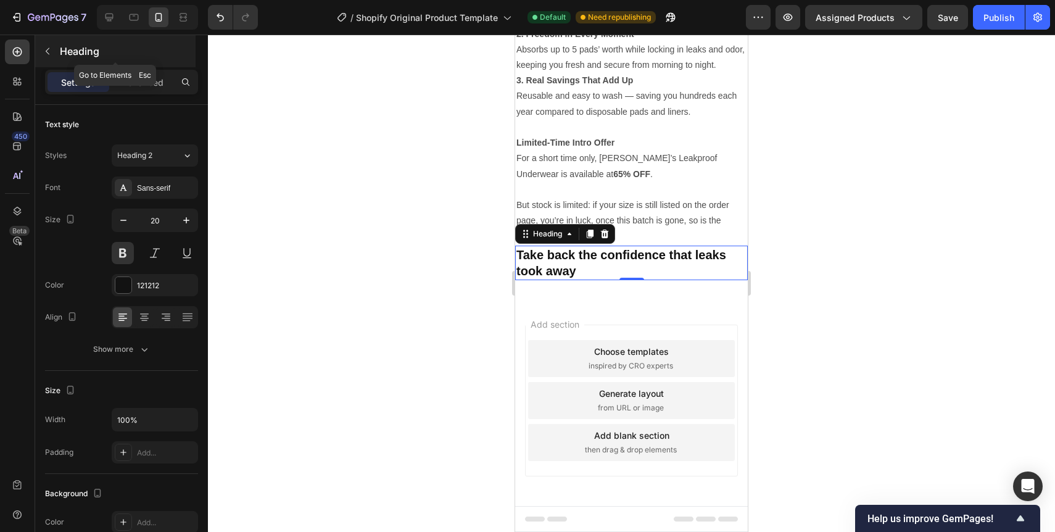
click at [50, 48] on icon "button" at bounding box center [48, 51] width 10 height 10
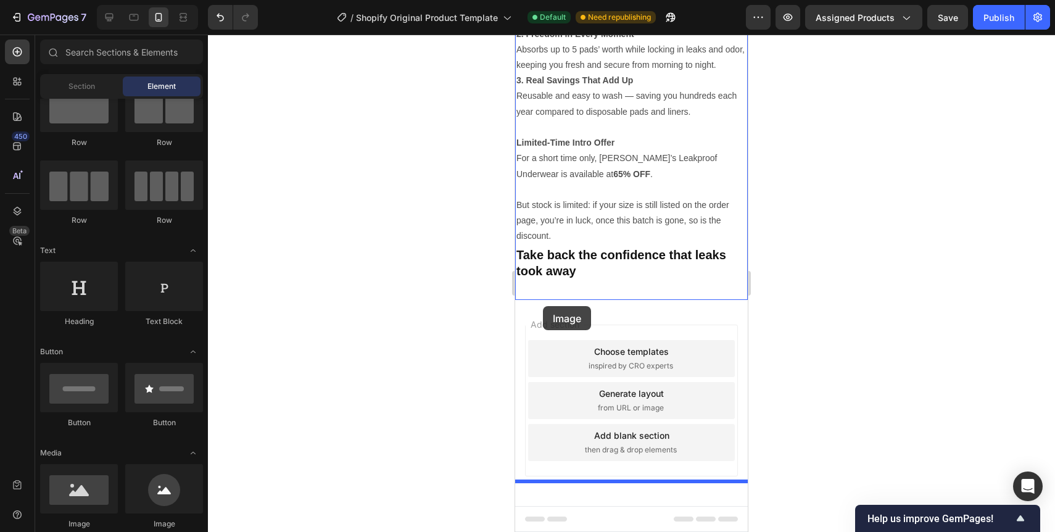
drag, startPoint x: 588, startPoint y: 509, endPoint x: 543, endPoint y: 306, distance: 208.0
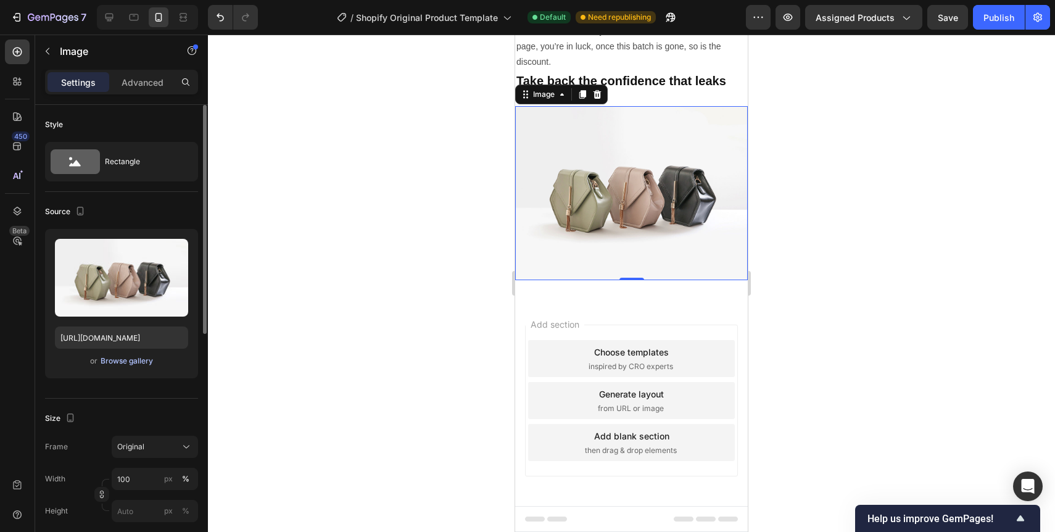
click at [127, 360] on div "Browse gallery" at bounding box center [127, 360] width 52 height 11
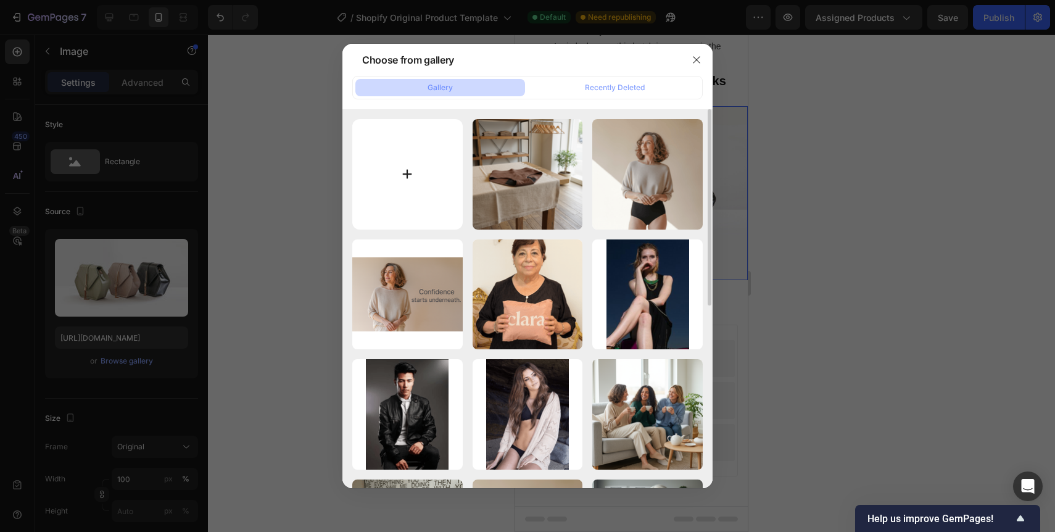
click at [409, 178] on input "file" at bounding box center [407, 174] width 110 height 110
type input "C:\fakepath\Naaien-min.png"
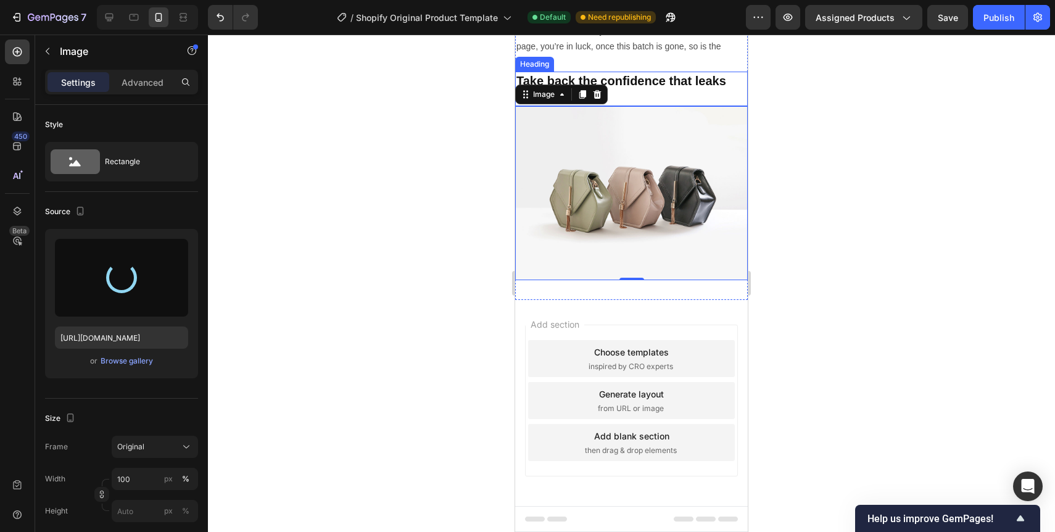
scroll to position [3974, 0]
type input "https://cdn.shopify.com/s/files/1/0943/1688/8438/files/gempages_586285677881066…"
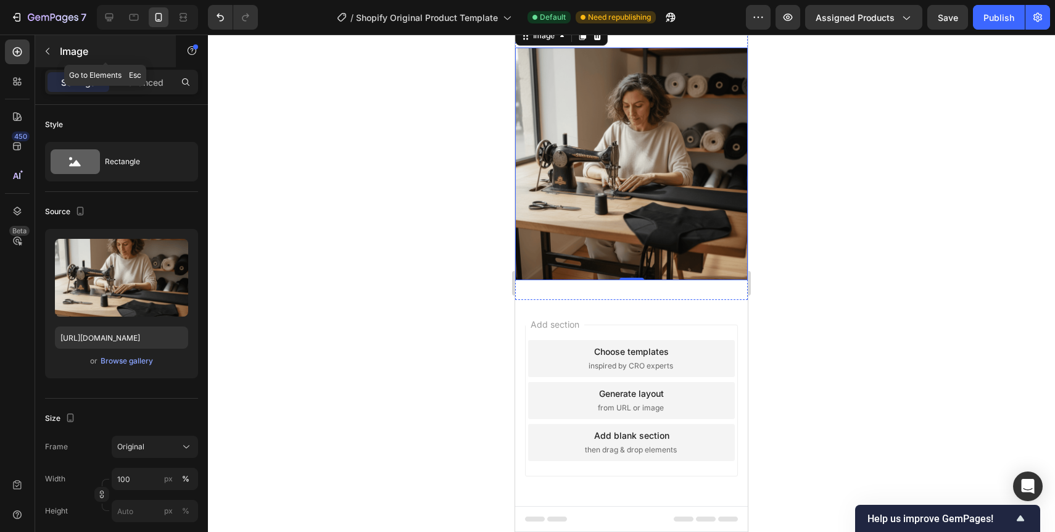
click at [49, 52] on icon "button" at bounding box center [48, 51] width 10 height 10
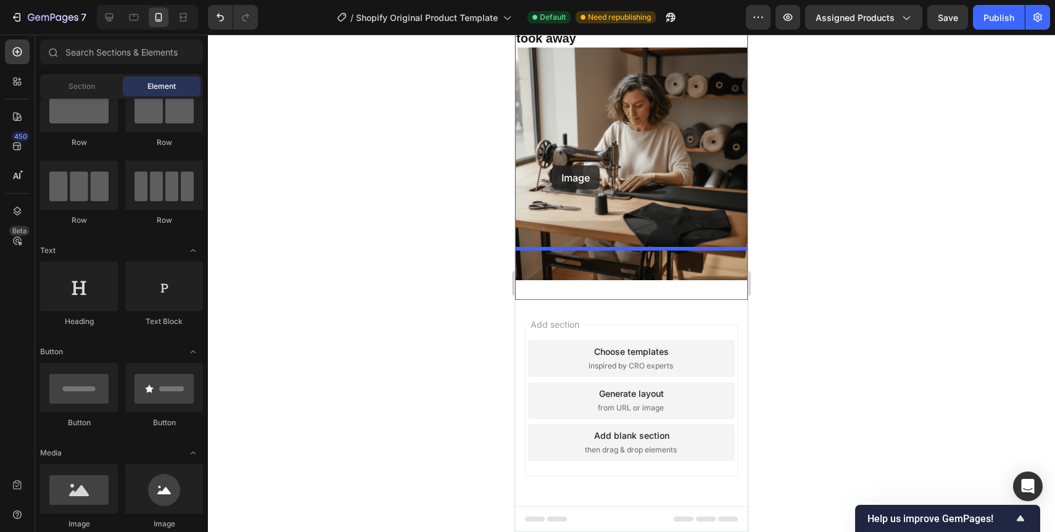
drag, startPoint x: 582, startPoint y: 521, endPoint x: 551, endPoint y: 165, distance: 356.6
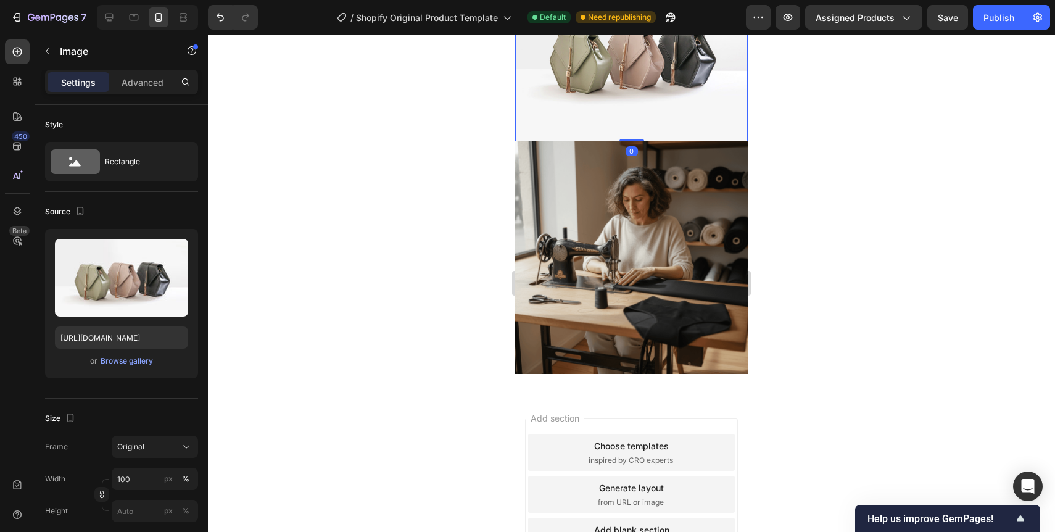
click at [569, 142] on img at bounding box center [631, 54] width 233 height 175
click at [136, 359] on div "Browse gallery" at bounding box center [127, 360] width 52 height 11
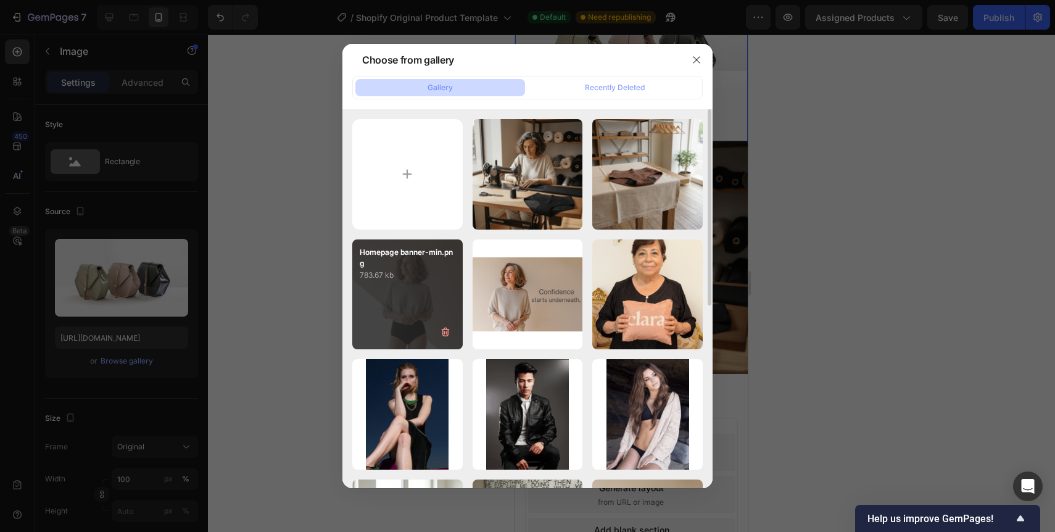
click at [443, 316] on div "Homepage banner-min.png 783.67 kb" at bounding box center [407, 294] width 110 height 110
type input "https://cdn.shopify.com/s/files/1/0943/1688/8438/files/gempages_586285677881066…"
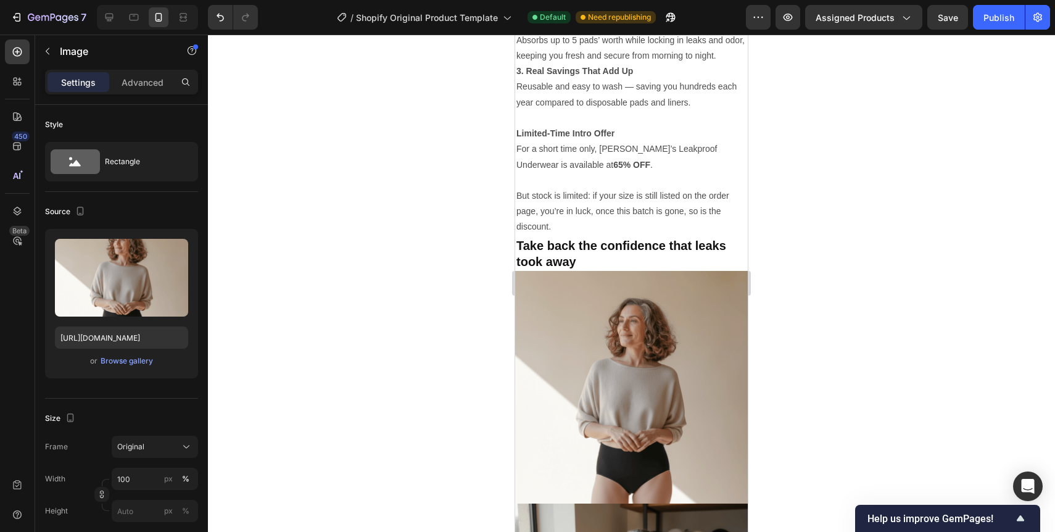
scroll to position [3869, 0]
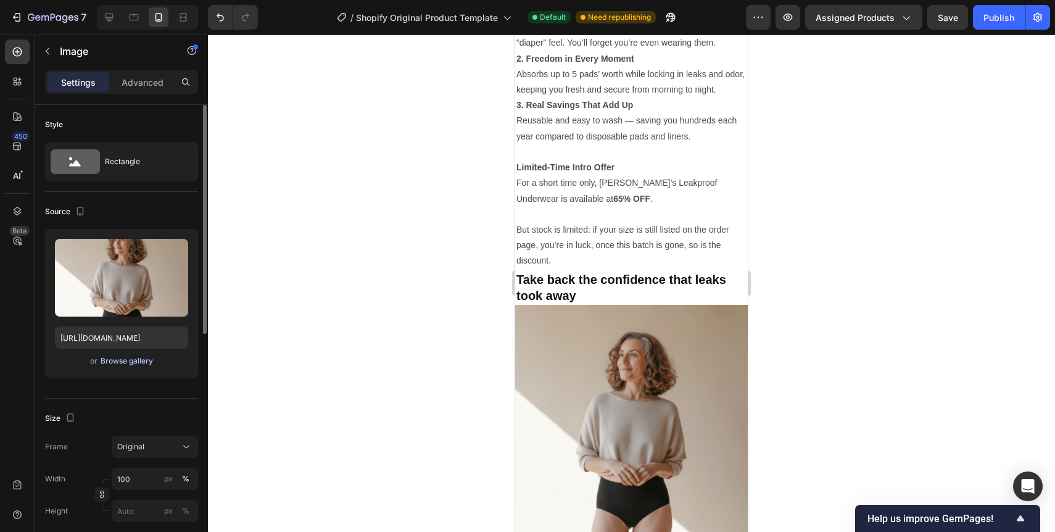
click at [137, 362] on div "Browse gallery" at bounding box center [127, 360] width 52 height 11
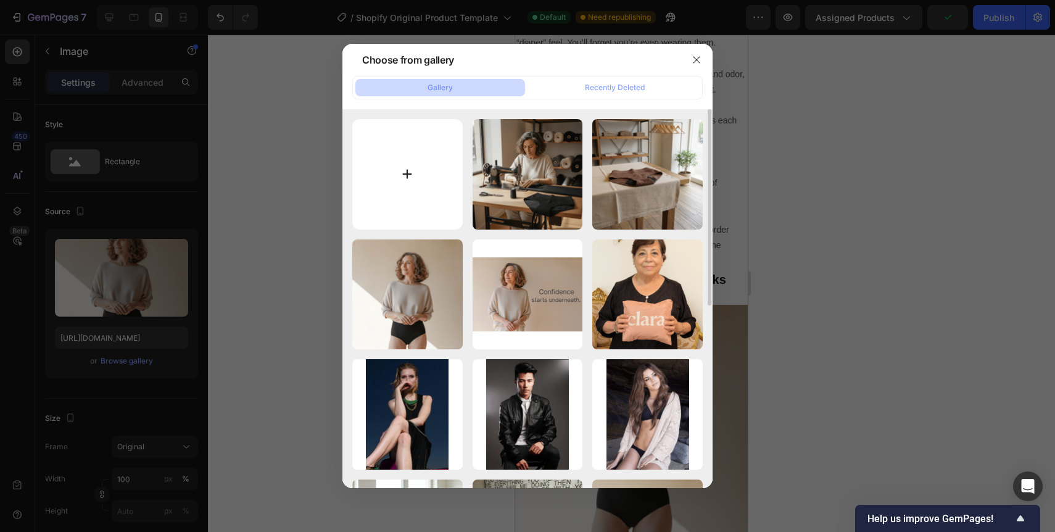
click at [400, 172] on input "file" at bounding box center [407, 174] width 110 height 110
type input "C:\fakepath\output-assetsV2_iObjI9OaV51RqHicKzgx_asset.png"
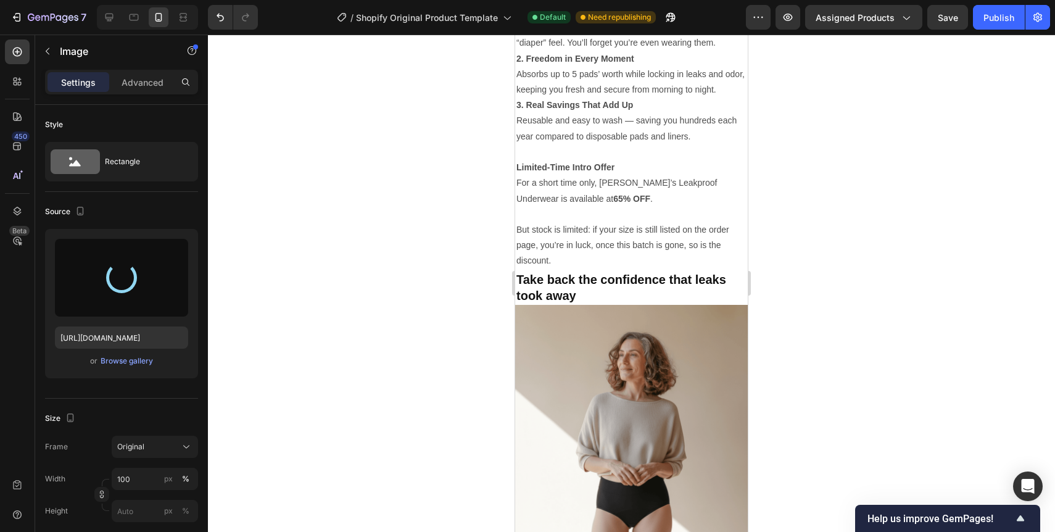
type input "https://cdn.shopify.com/s/files/1/0943/1688/8438/files/gempages_586285677881066…"
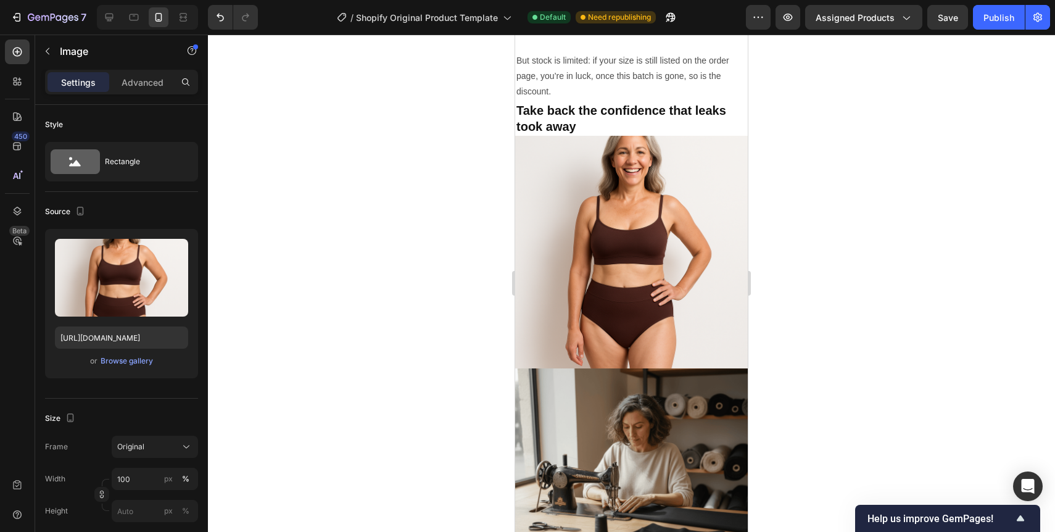
scroll to position [4040, 0]
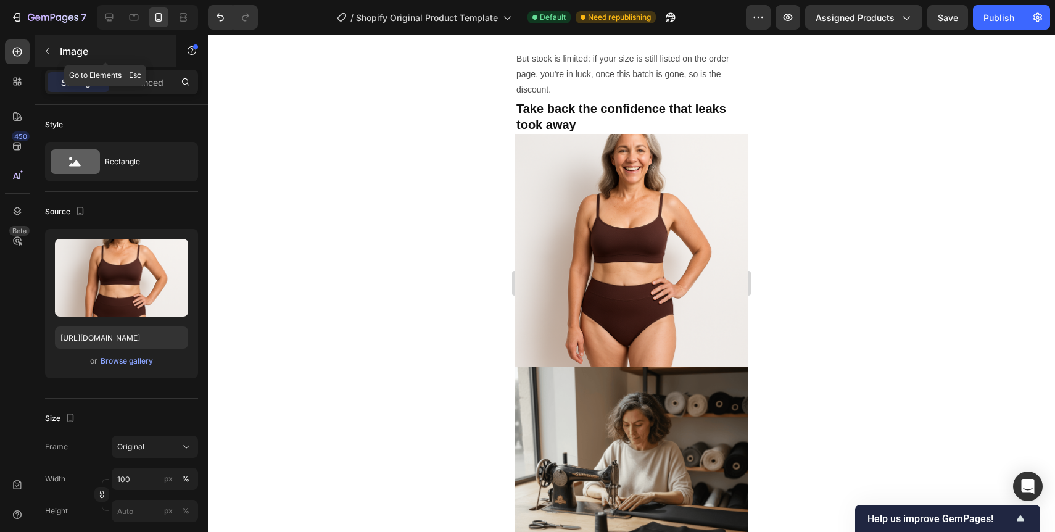
click at [49, 46] on button "button" at bounding box center [48, 51] width 20 height 20
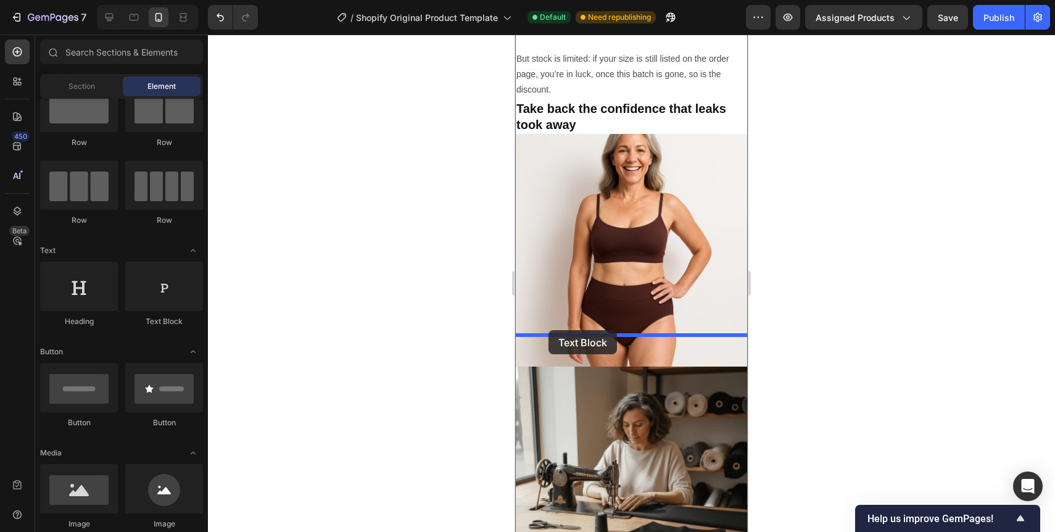
drag, startPoint x: 659, startPoint y: 334, endPoint x: 548, endPoint y: 330, distance: 110.5
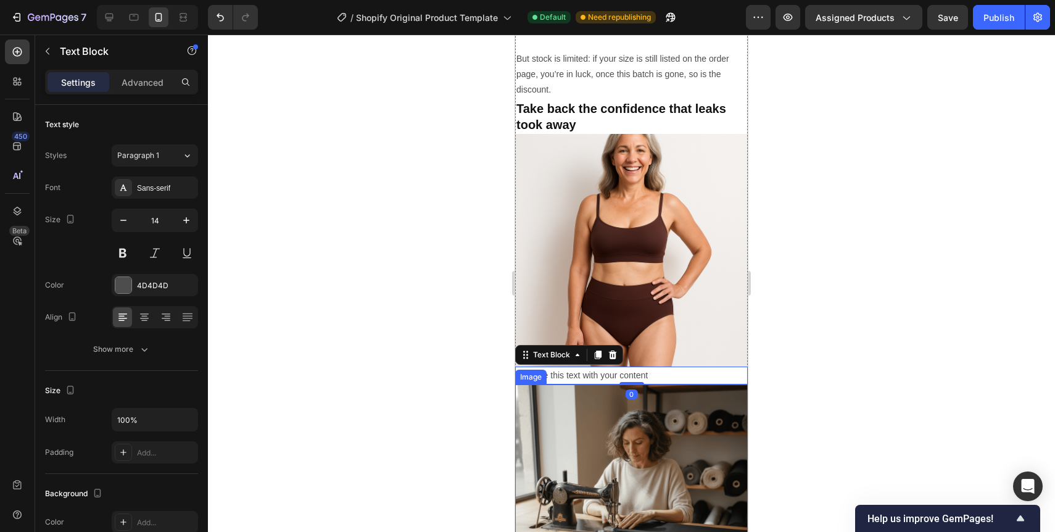
scroll to position [4057, 0]
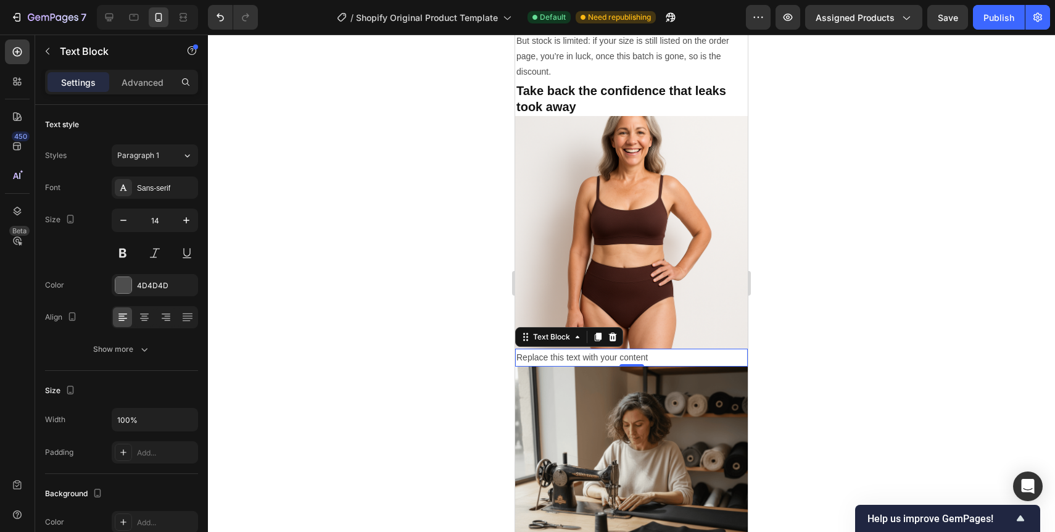
click at [556, 349] on div "Replace this text with your content" at bounding box center [631, 358] width 233 height 18
click at [556, 350] on p "Replace this text with your content" at bounding box center [631, 357] width 230 height 15
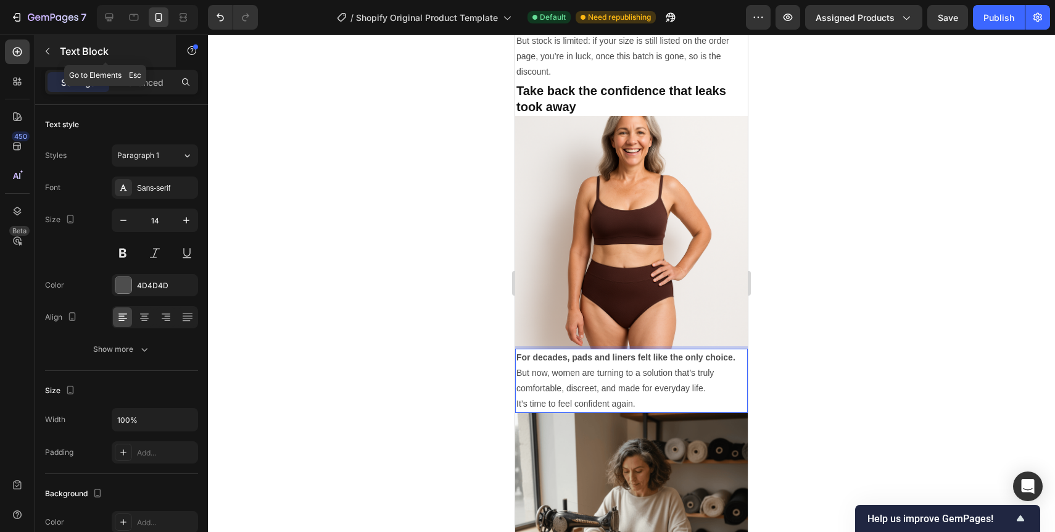
click at [49, 47] on icon "button" at bounding box center [48, 51] width 10 height 10
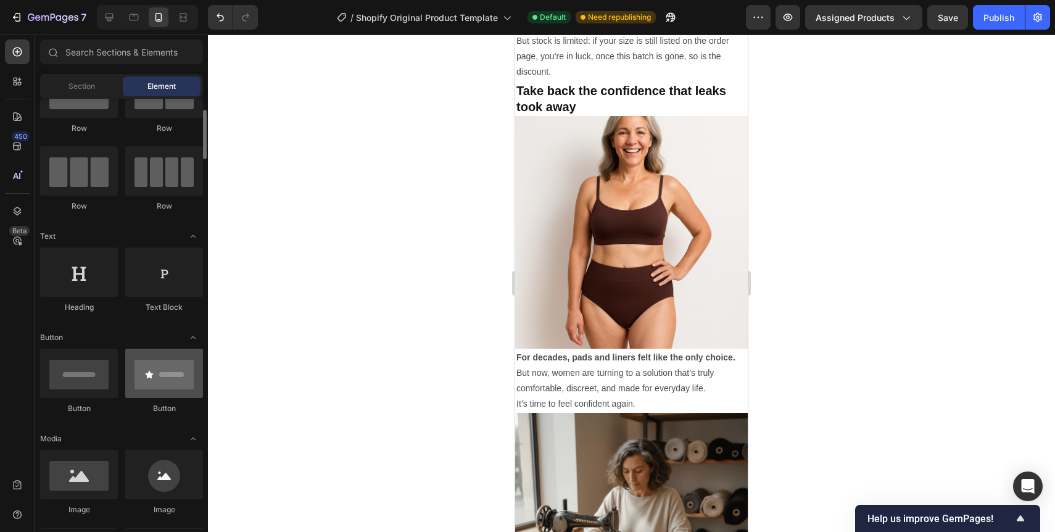
scroll to position [62, 0]
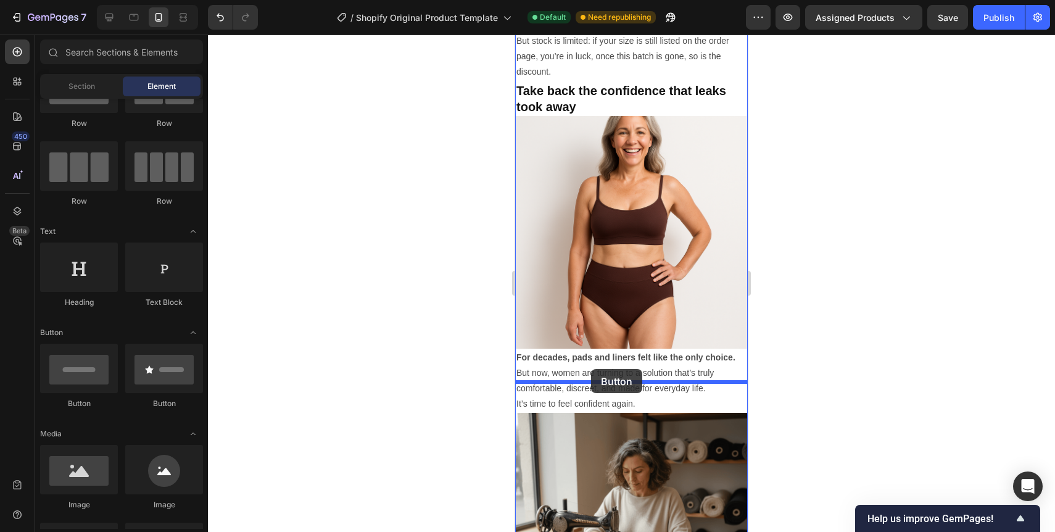
drag, startPoint x: 604, startPoint y: 413, endPoint x: 591, endPoint y: 369, distance: 45.7
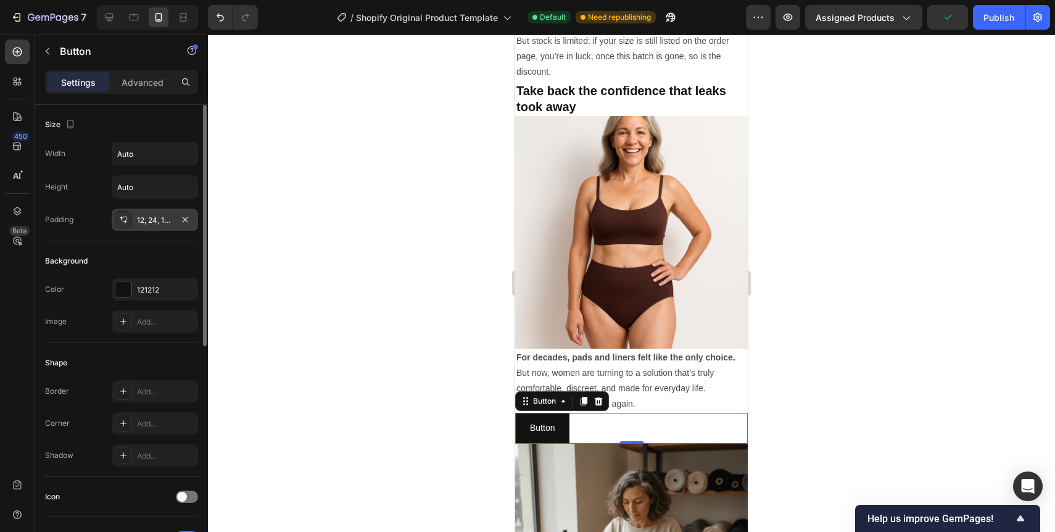
click at [165, 223] on div "12, 24, 12, 24" at bounding box center [155, 220] width 36 height 11
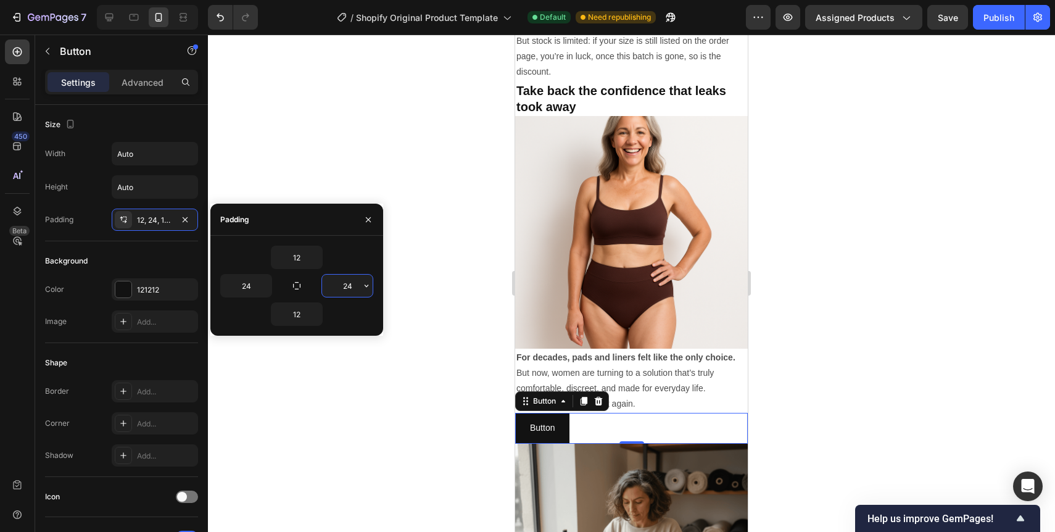
click at [358, 290] on input "24" at bounding box center [347, 285] width 51 height 22
type input "5"
type input "100"
click at [250, 287] on input "24" at bounding box center [246, 285] width 51 height 22
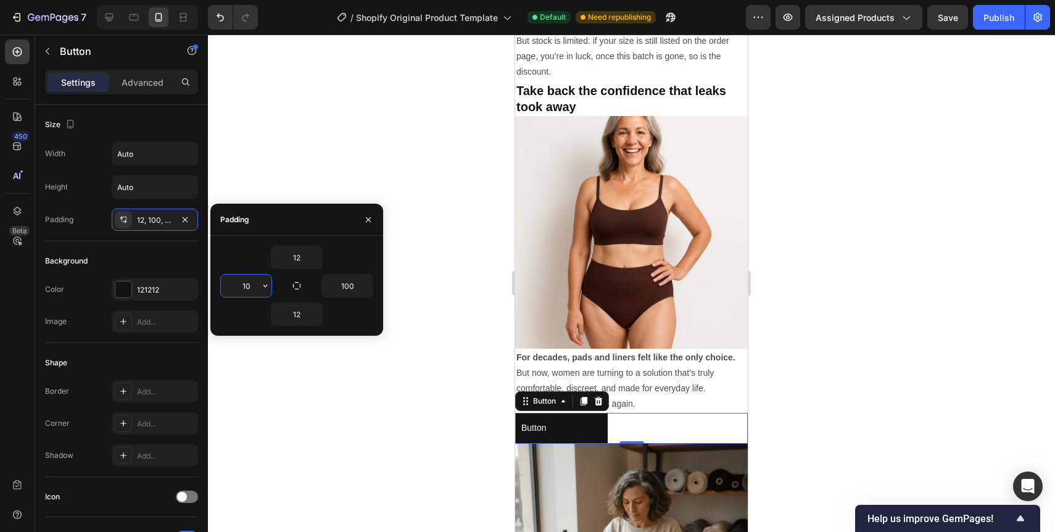
type input "100"
click at [167, 264] on div "Background" at bounding box center [121, 261] width 153 height 20
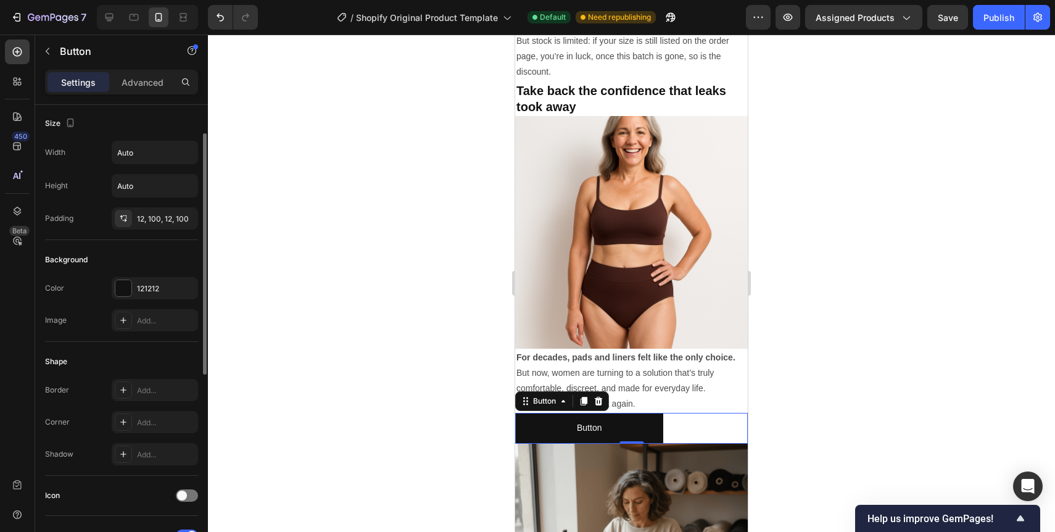
scroll to position [0, 0]
click at [154, 291] on div "121212" at bounding box center [155, 289] width 36 height 11
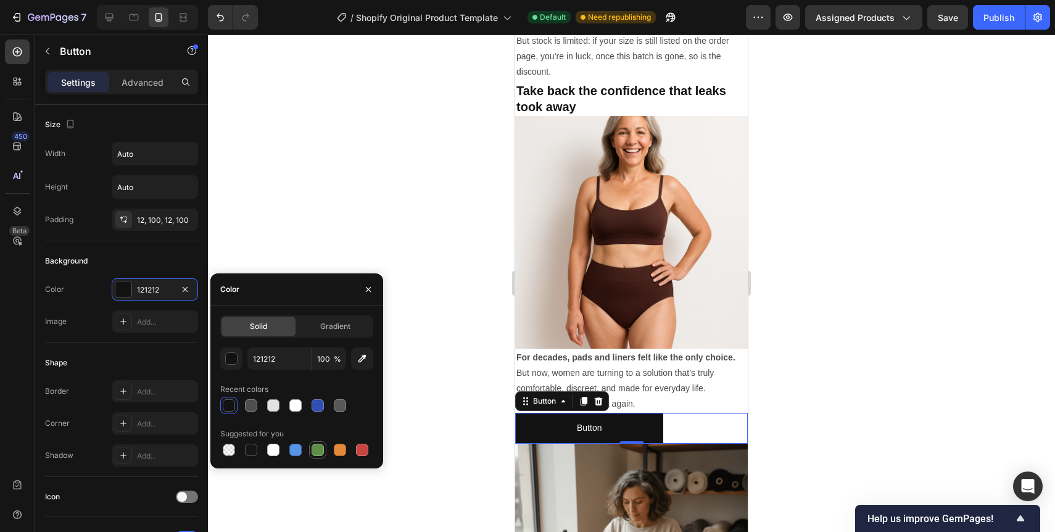
click at [316, 448] on div at bounding box center [317, 449] width 12 height 12
type input "5E8E49"
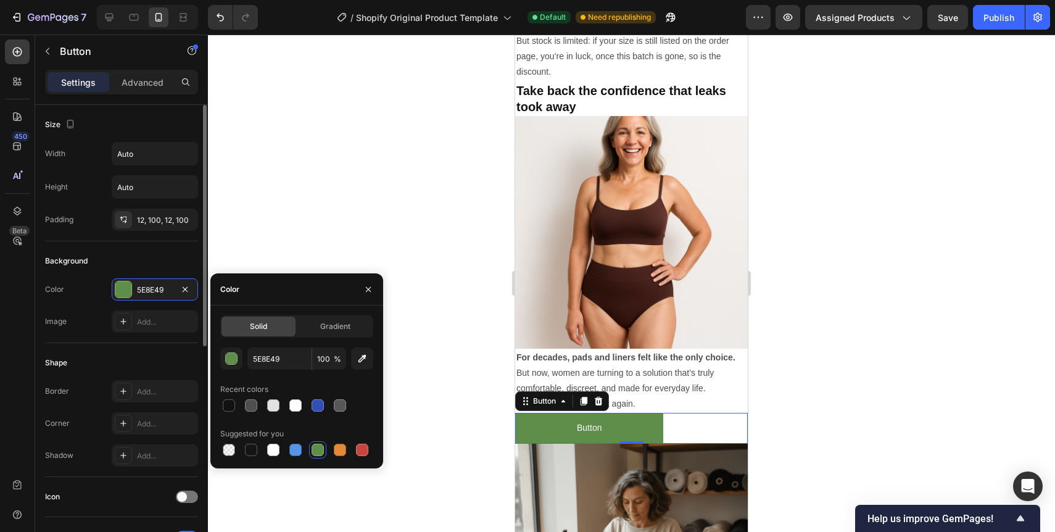
click at [88, 192] on div "Height Auto" at bounding box center [121, 186] width 153 height 23
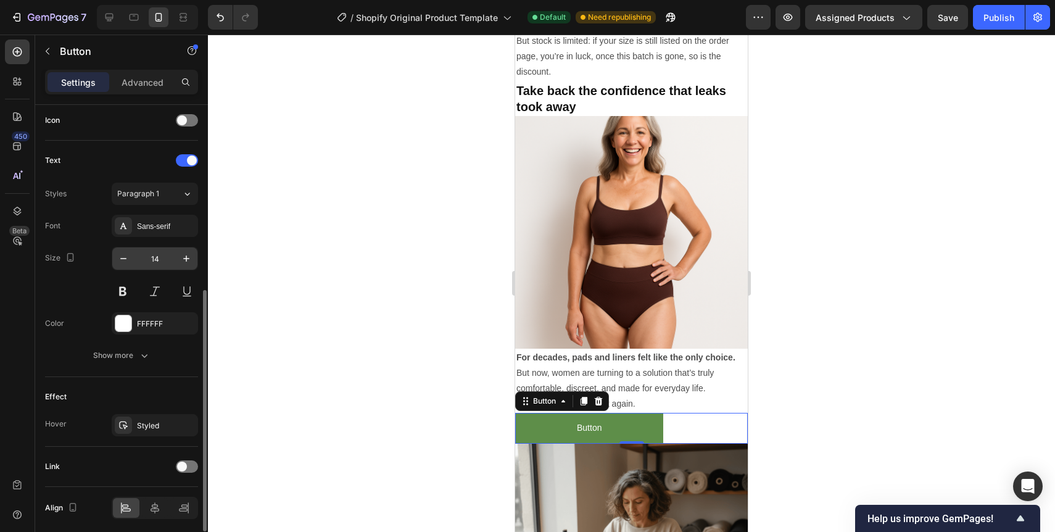
scroll to position [423, 0]
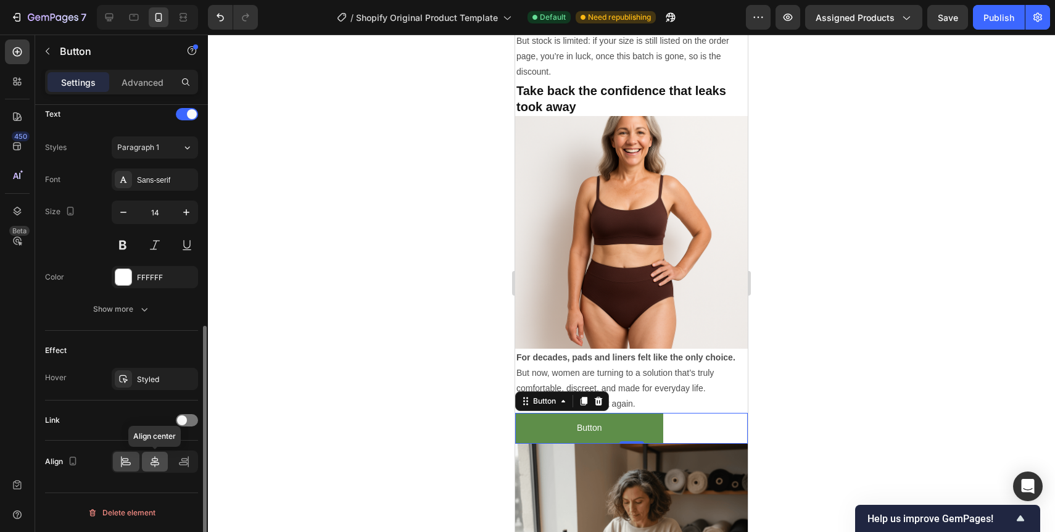
click at [161, 467] on div at bounding box center [155, 462] width 27 height 20
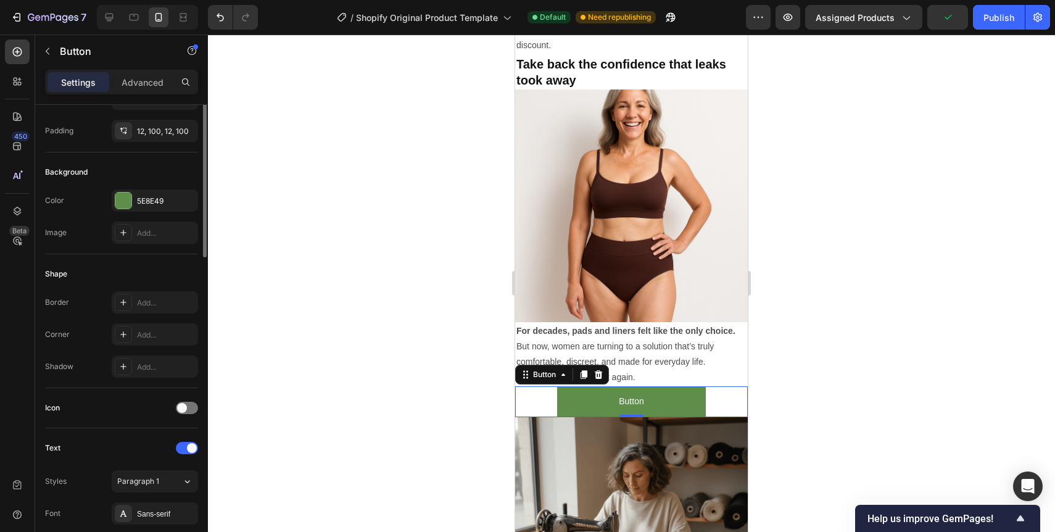
scroll to position [0, 0]
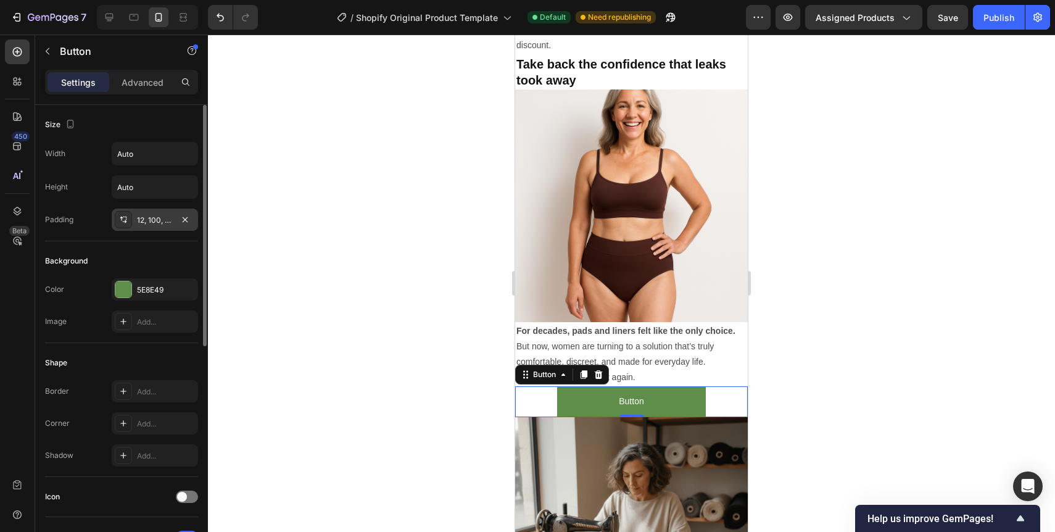
click at [159, 218] on div "12, 100, 12, 100" at bounding box center [155, 220] width 36 height 11
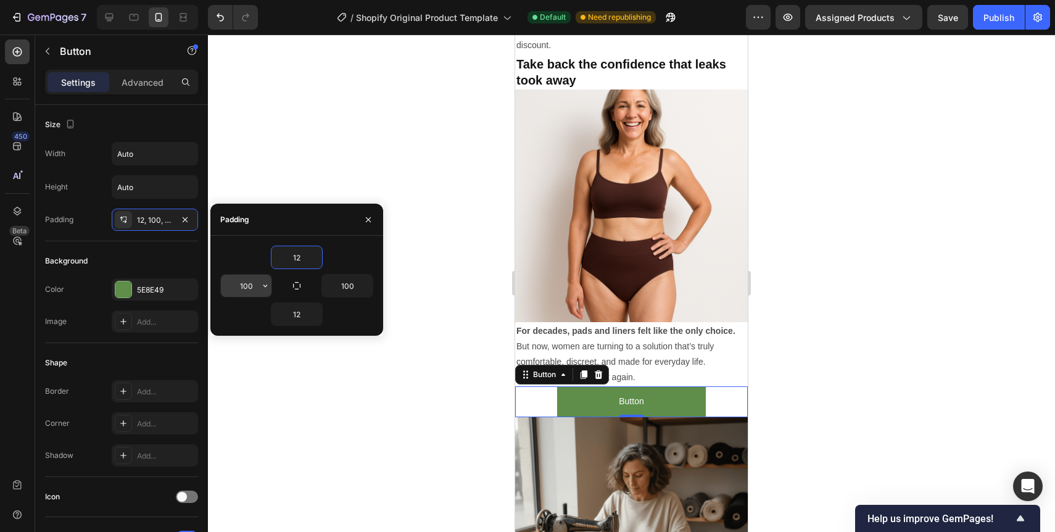
click at [243, 286] on input "100" at bounding box center [246, 285] width 51 height 22
type input "150"
click at [345, 286] on input "100" at bounding box center [347, 285] width 51 height 22
click at [348, 286] on input "100" at bounding box center [347, 285] width 51 height 22
type input "150"
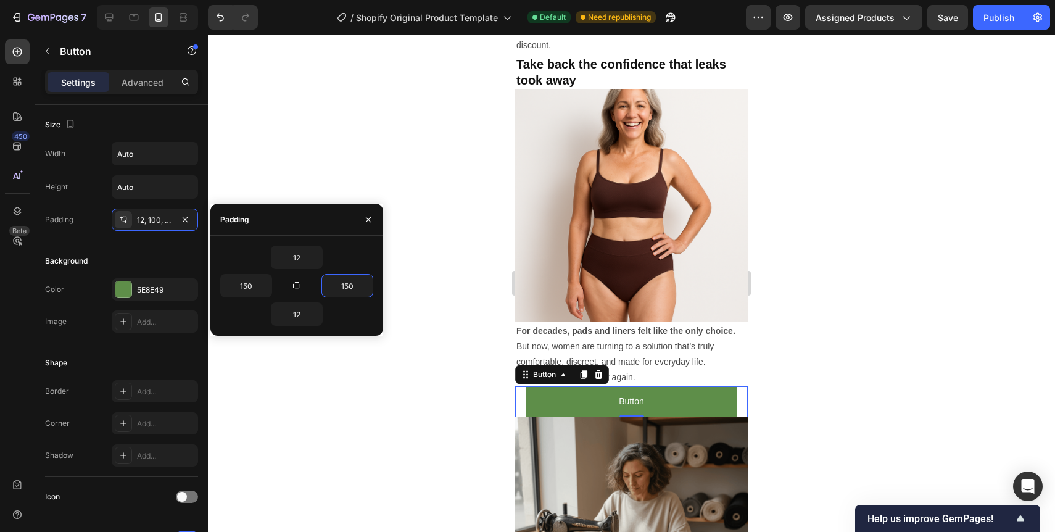
click at [429, 416] on div at bounding box center [631, 283] width 847 height 497
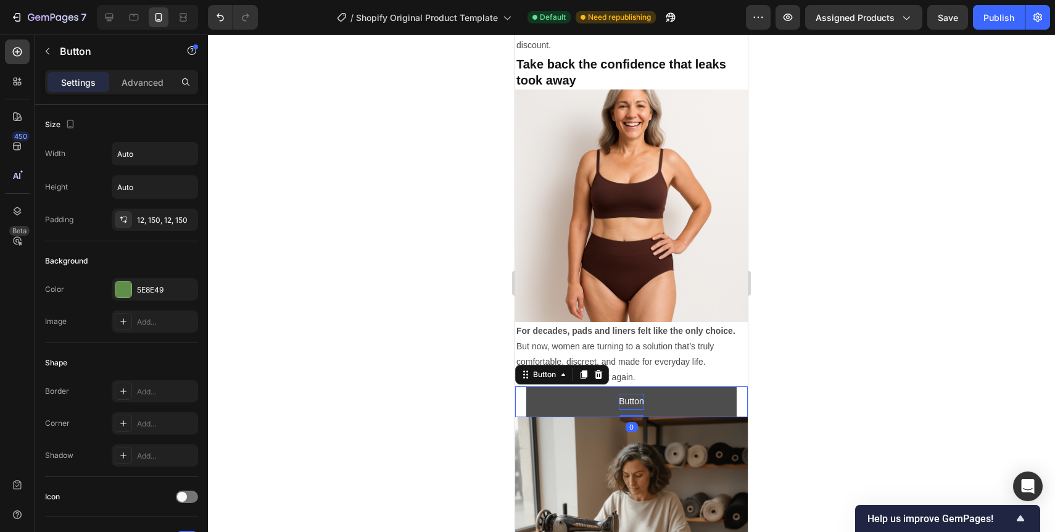
click at [630, 394] on p "Button" at bounding box center [631, 401] width 25 height 15
click at [527, 386] on button "Check" at bounding box center [632, 401] width 210 height 30
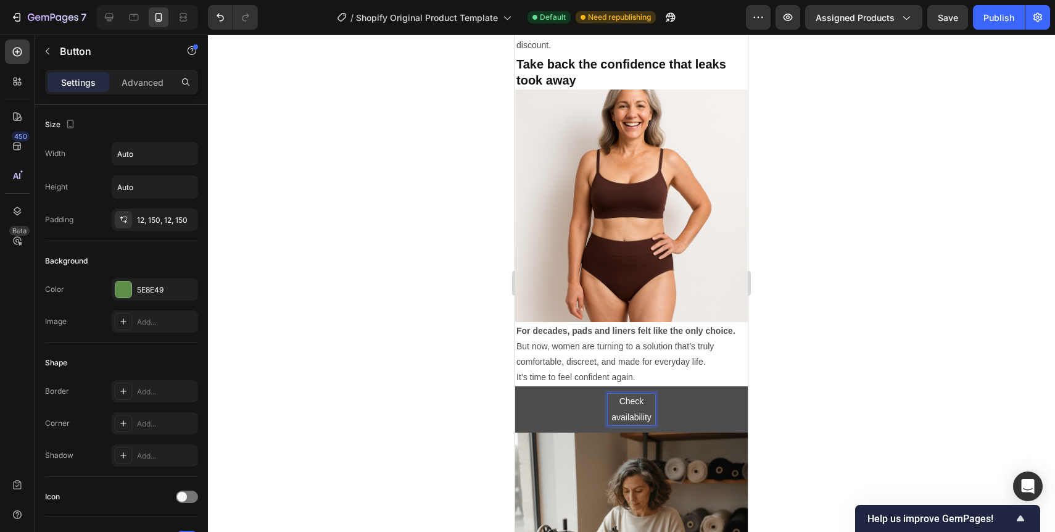
click at [515, 386] on button "Check availability" at bounding box center [631, 409] width 233 height 46
click at [803, 386] on div at bounding box center [631, 283] width 847 height 497
click at [719, 386] on button "Check availability" at bounding box center [631, 409] width 233 height 46
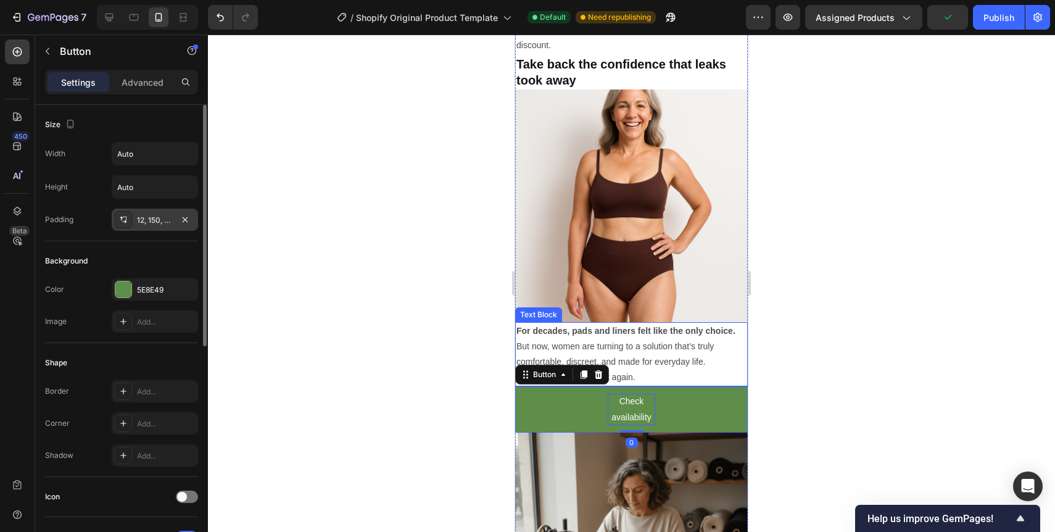
click at [159, 216] on div "12, 150, 12, 150" at bounding box center [155, 220] width 36 height 11
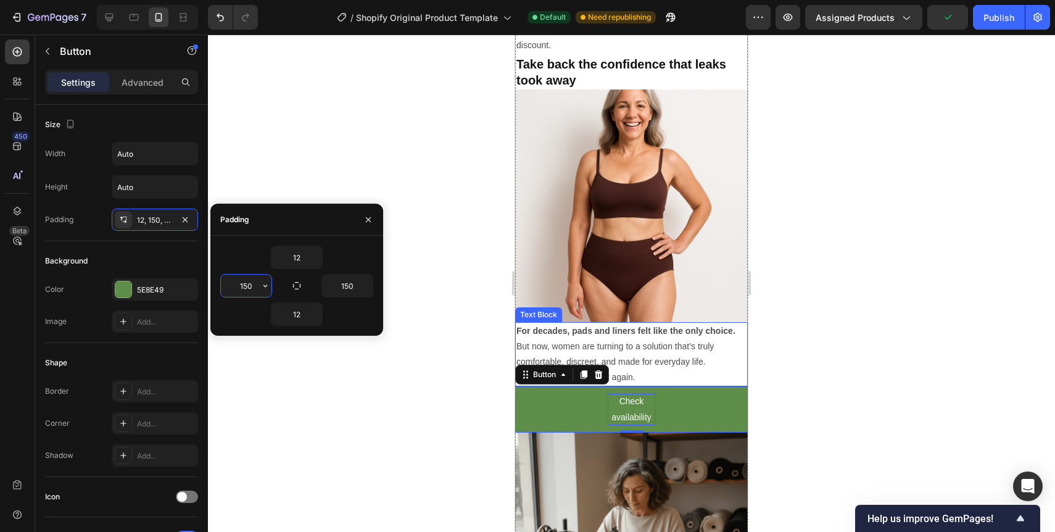
click at [247, 284] on input "150" at bounding box center [246, 285] width 51 height 22
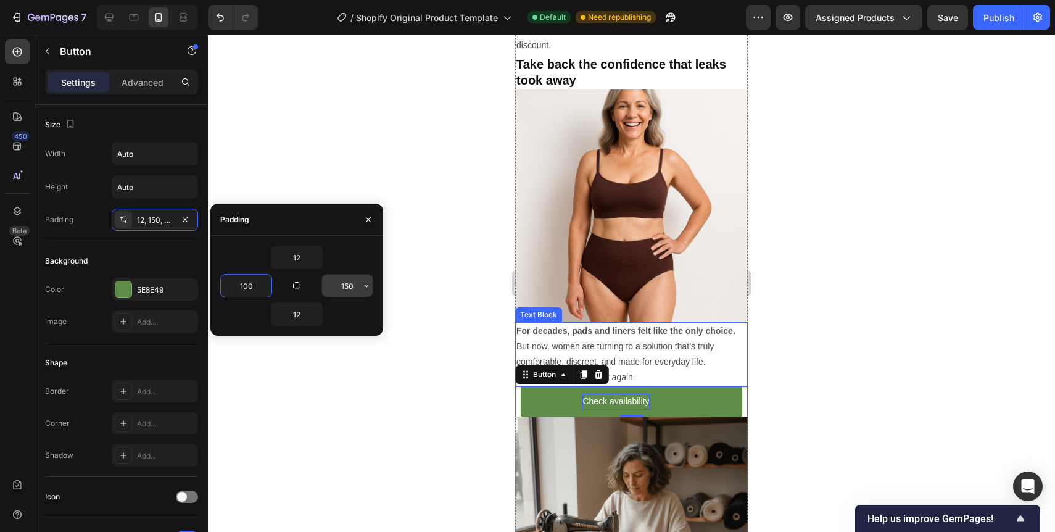
type input "100"
click at [350, 286] on input "150" at bounding box center [347, 285] width 51 height 22
click at [350, 287] on input "150" at bounding box center [347, 285] width 51 height 22
click at [348, 289] on input "150" at bounding box center [347, 285] width 51 height 22
type input "100"
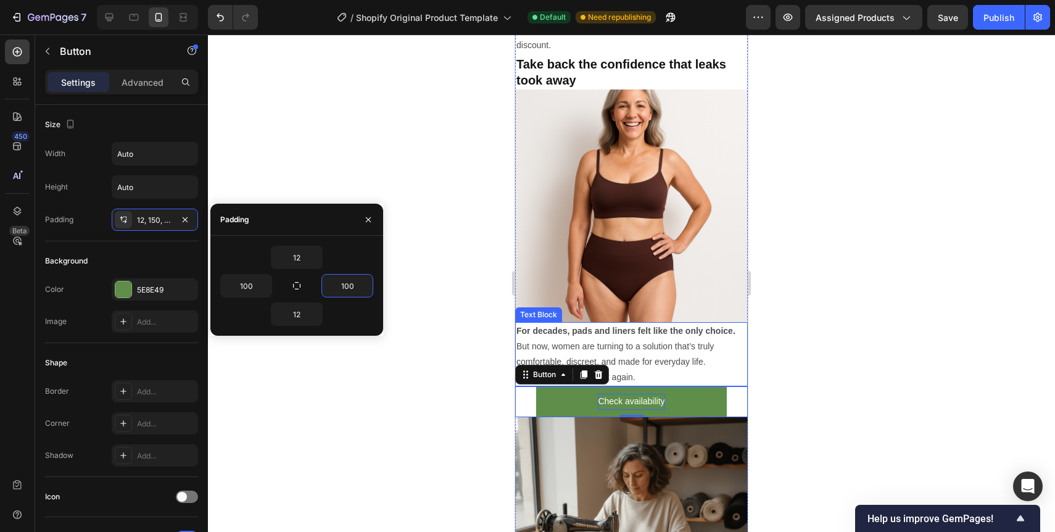
click at [455, 437] on div at bounding box center [631, 283] width 847 height 497
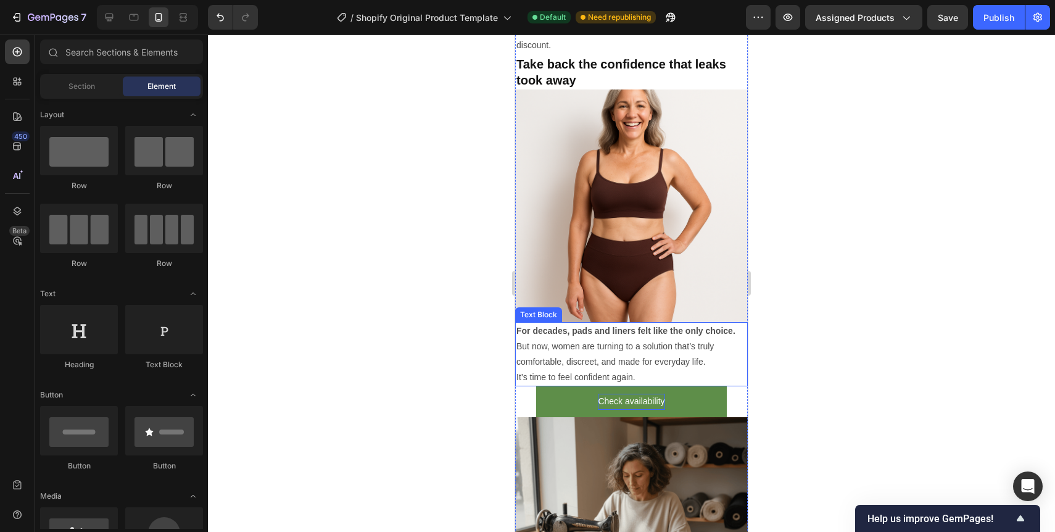
click at [455, 437] on div at bounding box center [631, 283] width 847 height 497
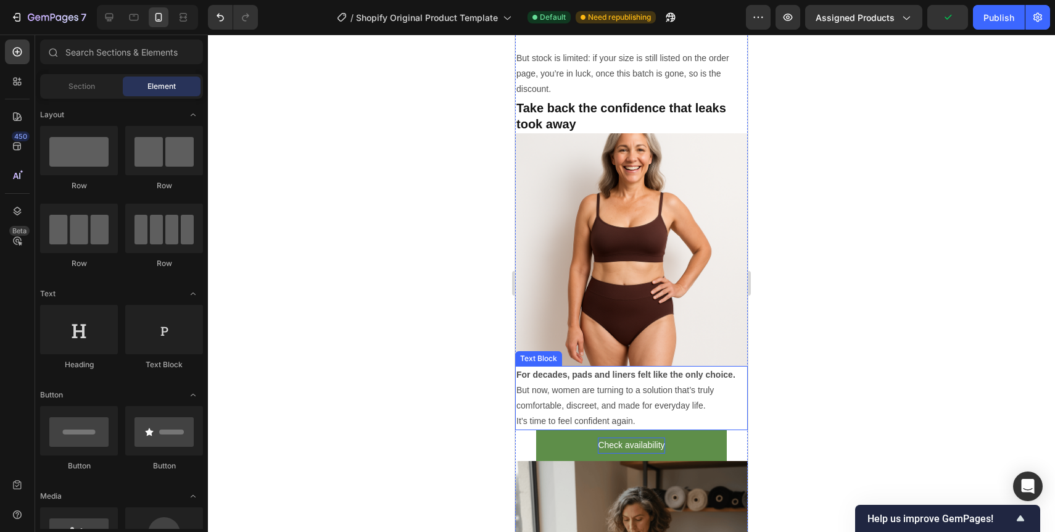
scroll to position [4051, 0]
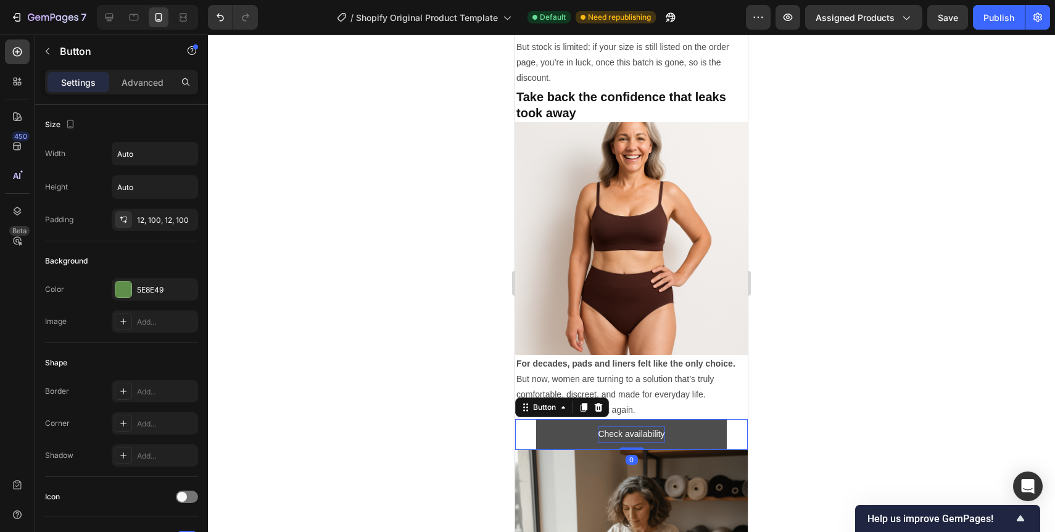
click at [557, 419] on button "Check availability" at bounding box center [631, 434] width 190 height 30
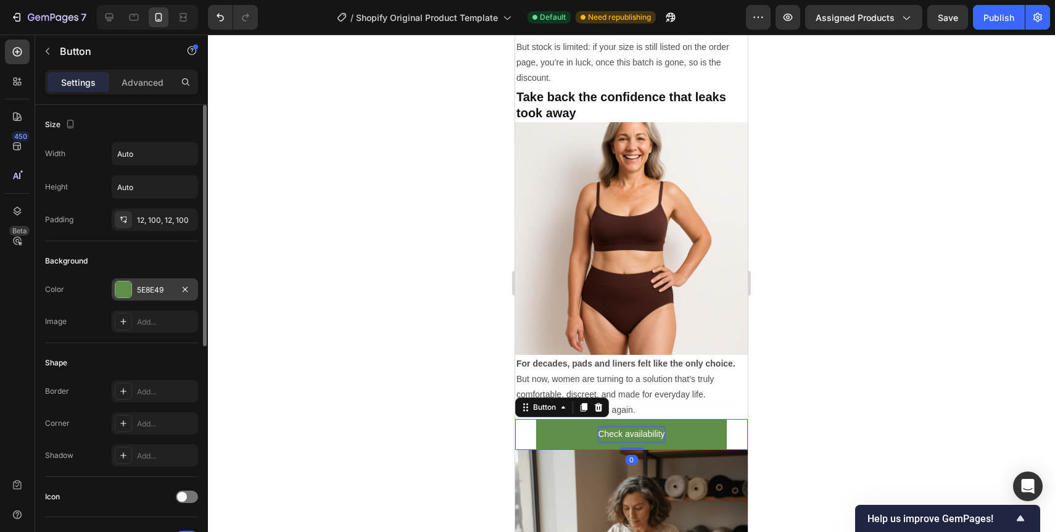
click at [157, 294] on div "5E8E49" at bounding box center [155, 289] width 36 height 11
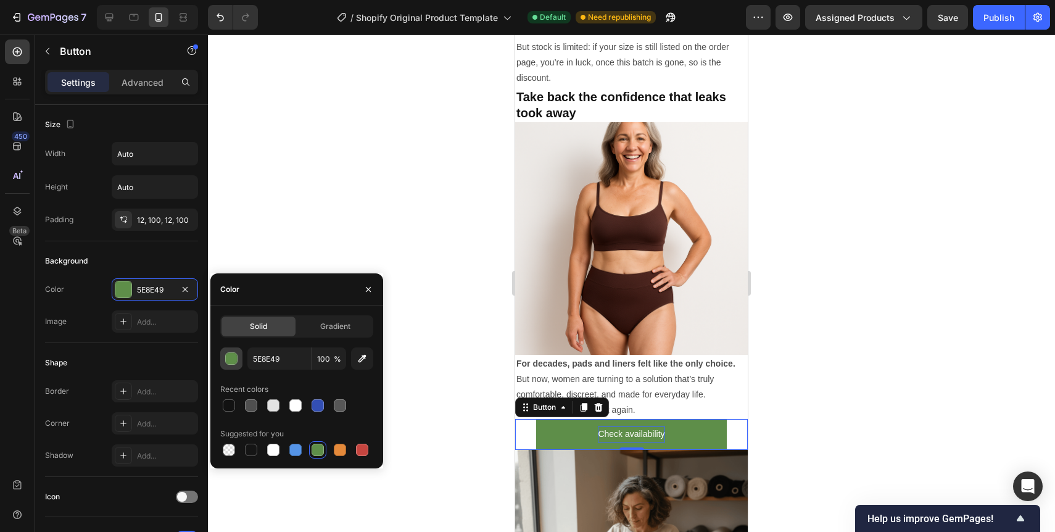
click at [231, 358] on div "button" at bounding box center [232, 359] width 12 height 12
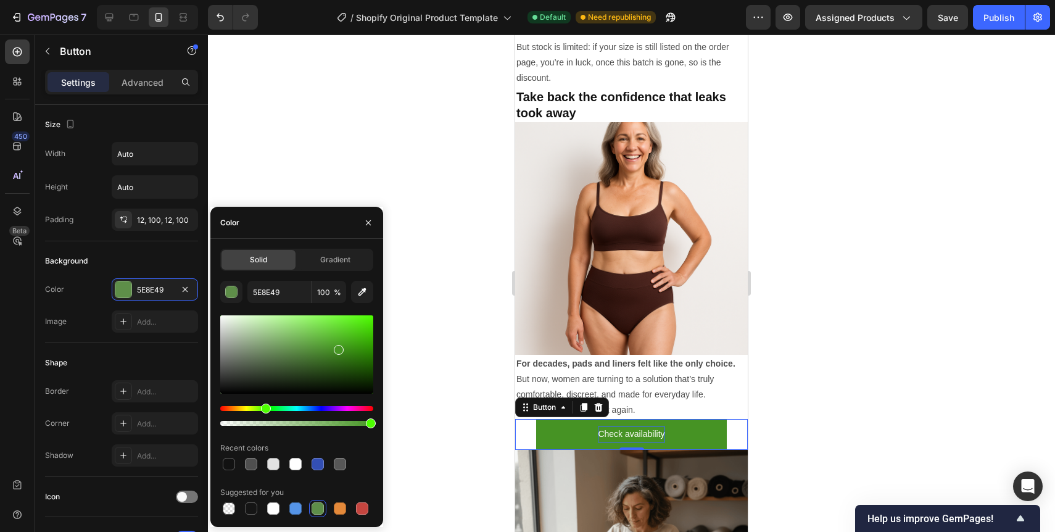
drag, startPoint x: 302, startPoint y: 350, endPoint x: 337, endPoint y: 347, distance: 35.4
click at [337, 347] on div at bounding box center [296, 354] width 153 height 78
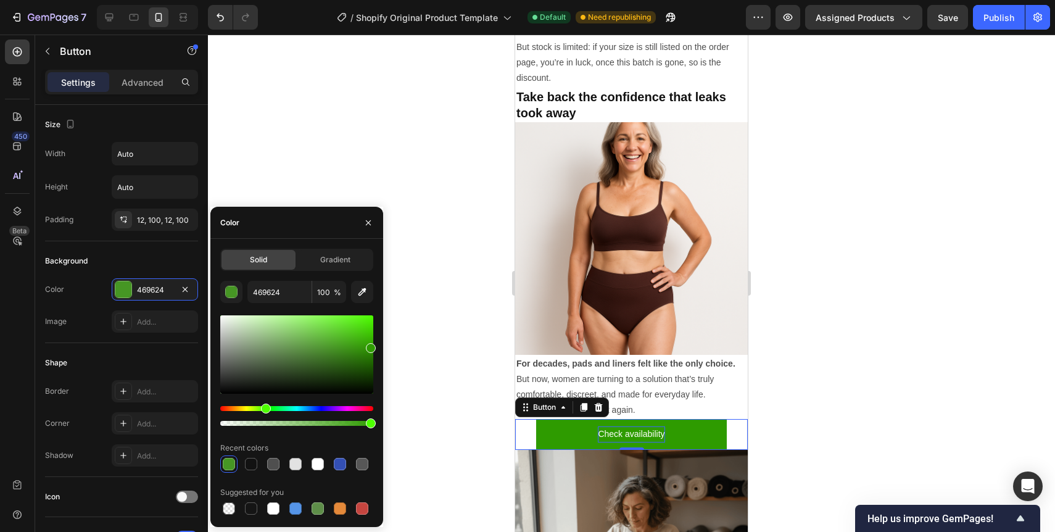
drag, startPoint x: 337, startPoint y: 347, endPoint x: 379, endPoint y: 345, distance: 42.0
click at [379, 345] on div "Solid Gradient 469624 100 % Recent colors Suggested for you" at bounding box center [296, 383] width 173 height 268
type input "2F9E00"
click at [93, 316] on div "Image Add..." at bounding box center [121, 321] width 153 height 22
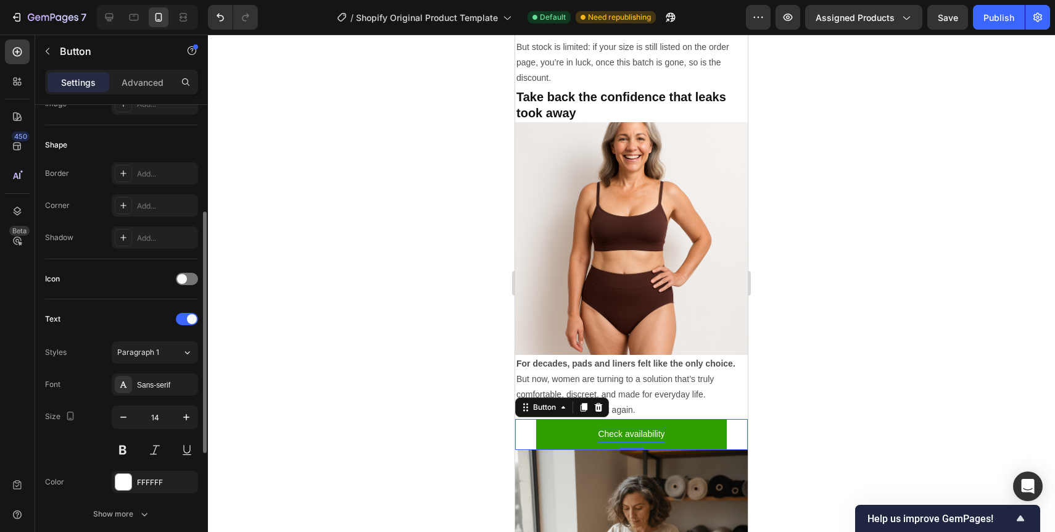
scroll to position [220, 0]
click at [183, 274] on span at bounding box center [182, 277] width 10 height 10
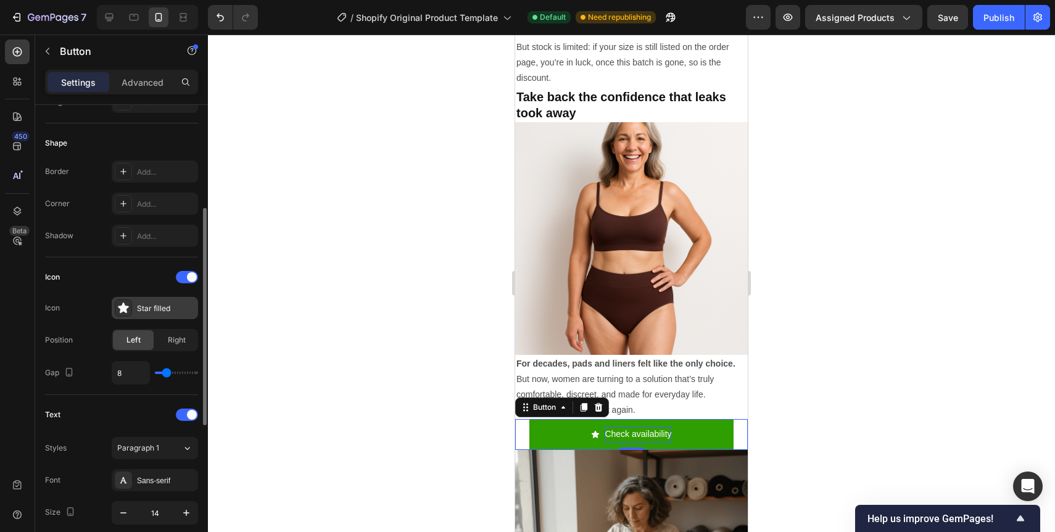
click at [145, 308] on div "Star filled" at bounding box center [166, 308] width 58 height 11
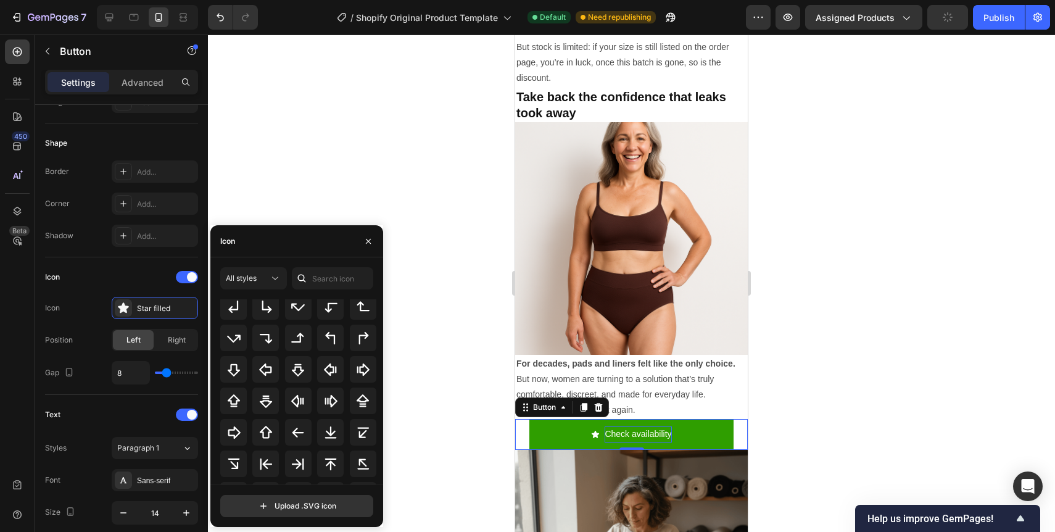
scroll to position [386, 0]
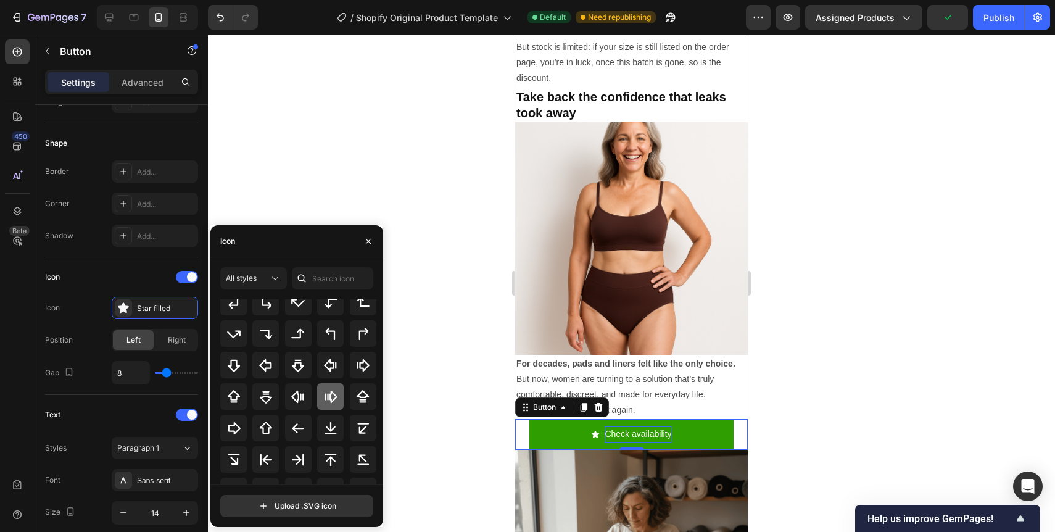
click at [329, 390] on icon at bounding box center [330, 396] width 12 height 12
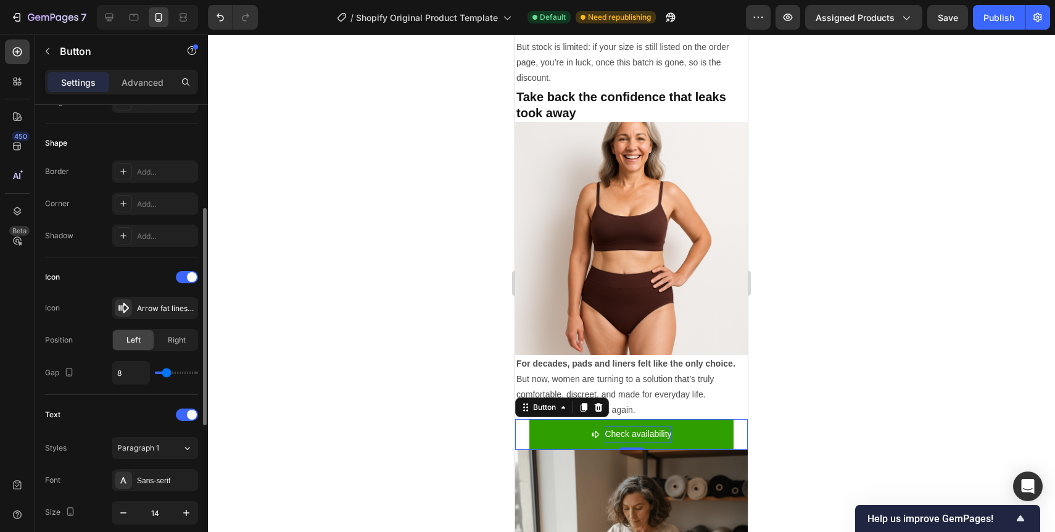
click at [128, 268] on div "Icon" at bounding box center [121, 277] width 153 height 20
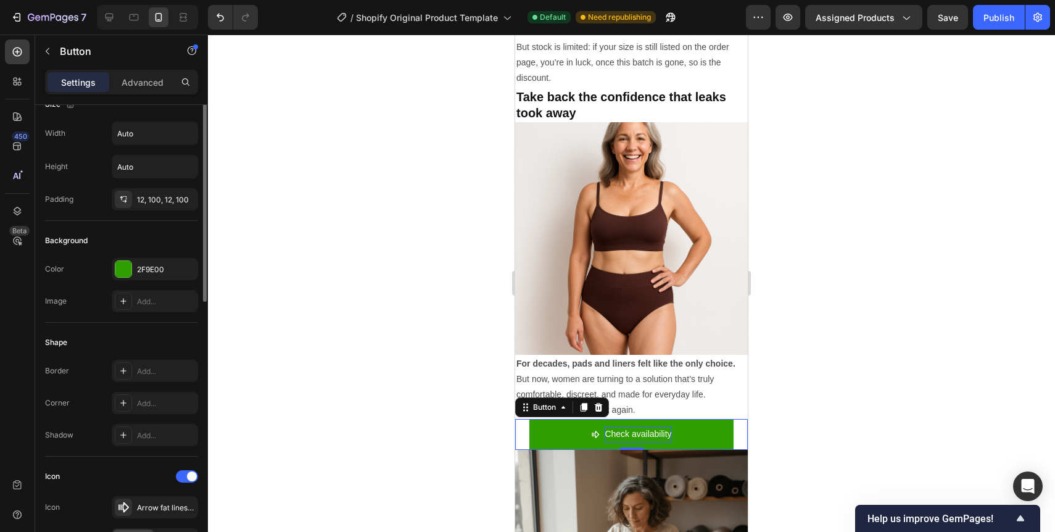
scroll to position [0, 0]
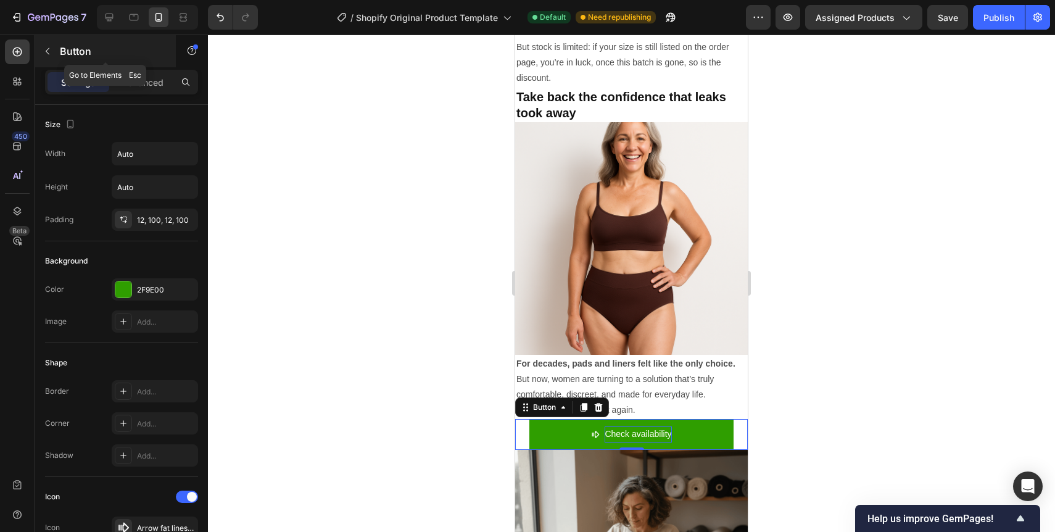
click at [51, 55] on icon "button" at bounding box center [48, 51] width 10 height 10
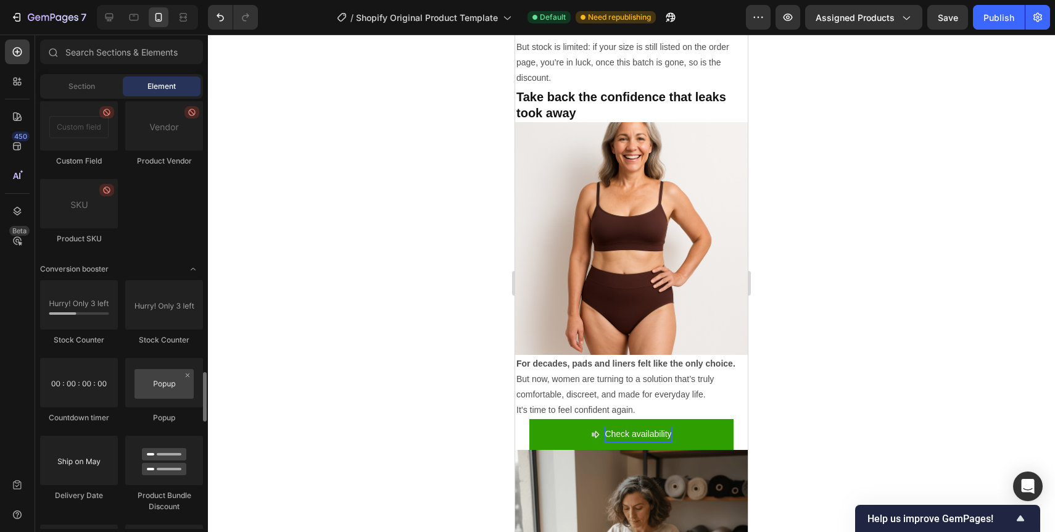
scroll to position [2384, 0]
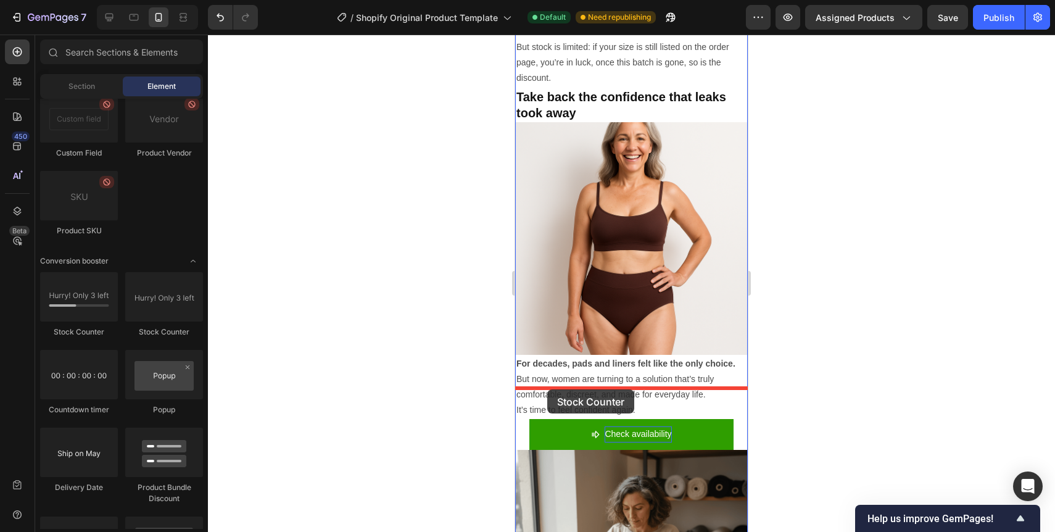
drag, startPoint x: 596, startPoint y: 339, endPoint x: 547, endPoint y: 389, distance: 70.7
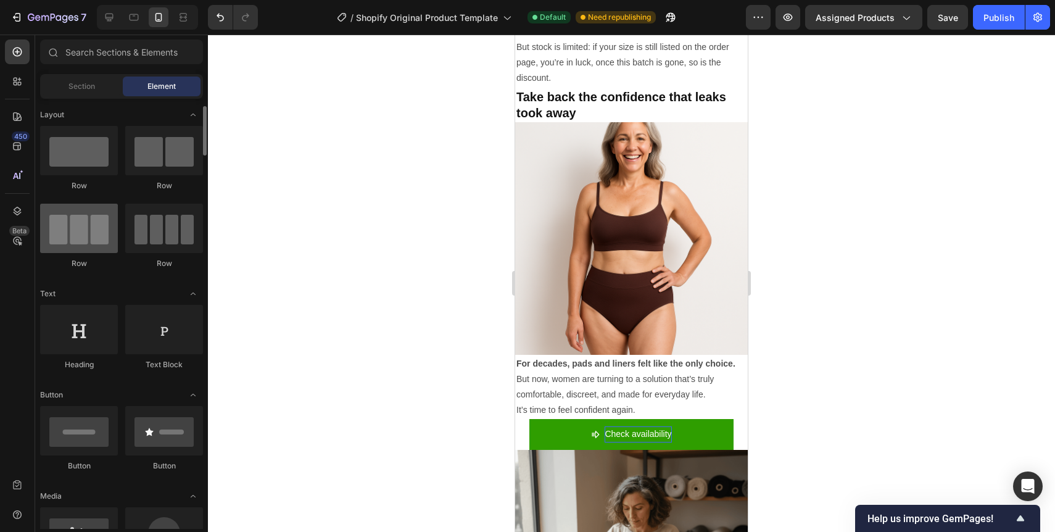
scroll to position [11, 0]
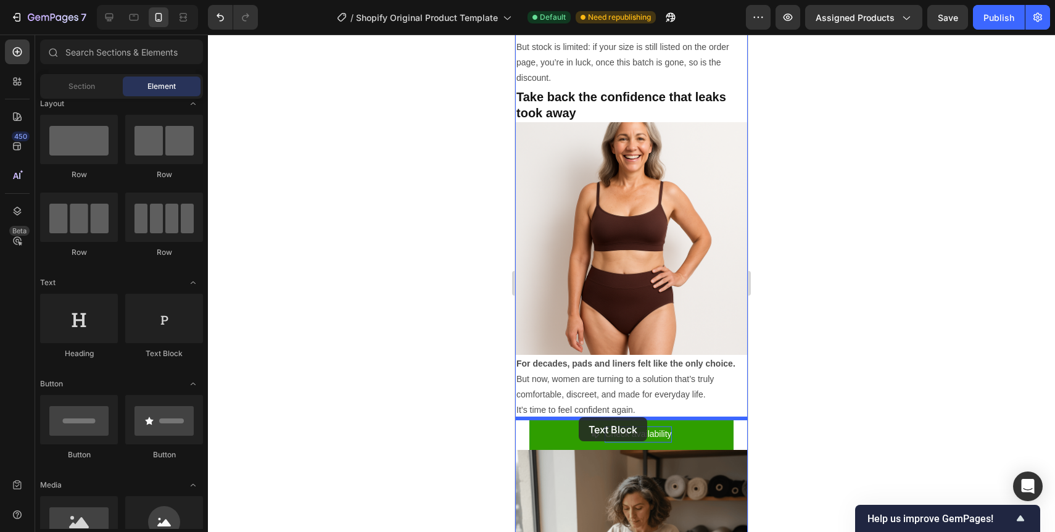
drag, startPoint x: 680, startPoint y: 367, endPoint x: 579, endPoint y: 417, distance: 112.8
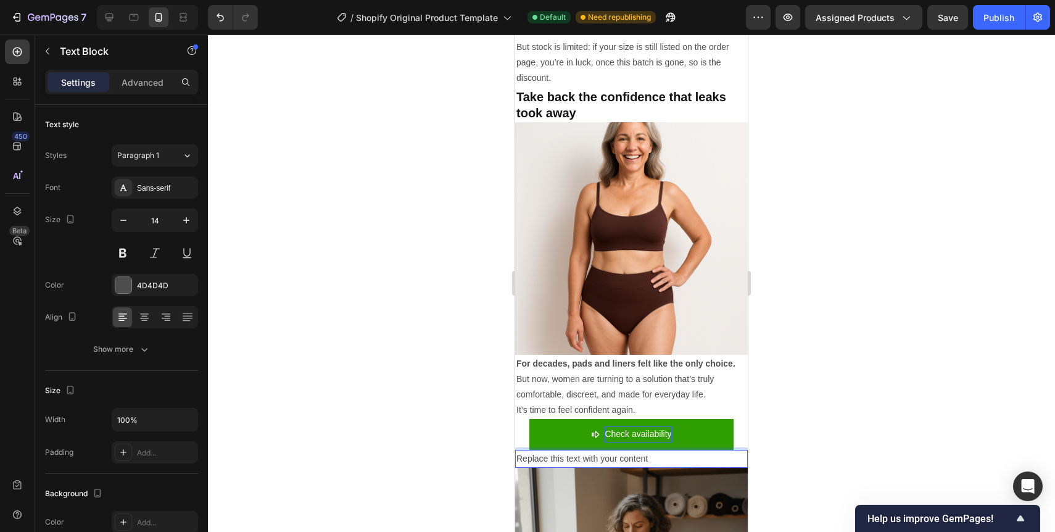
click at [576, 450] on div "Replace this text with your content" at bounding box center [631, 459] width 233 height 18
click at [576, 451] on p "Replace this text with your content" at bounding box center [631, 458] width 230 height 15
click at [470, 411] on div at bounding box center [631, 283] width 847 height 497
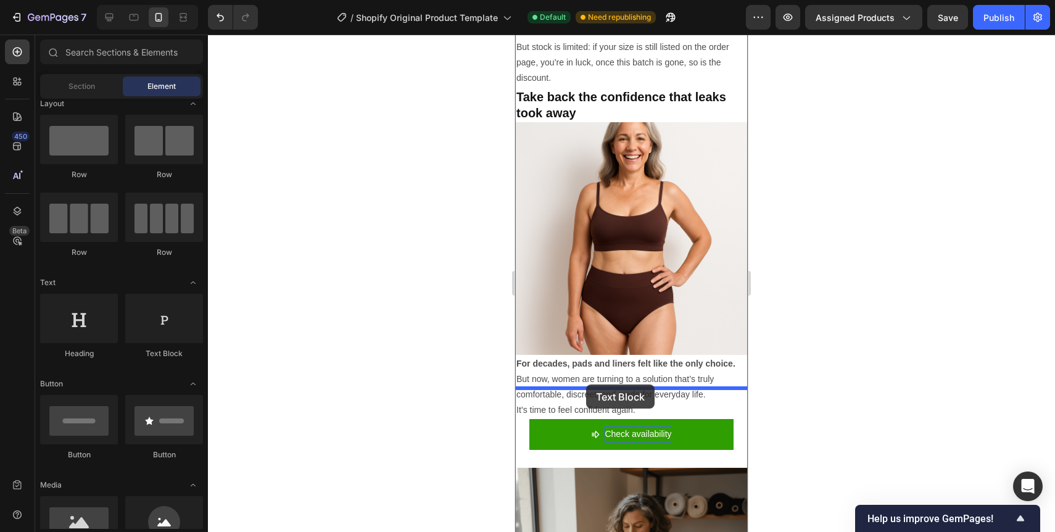
drag, startPoint x: 662, startPoint y: 357, endPoint x: 586, endPoint y: 384, distance: 81.2
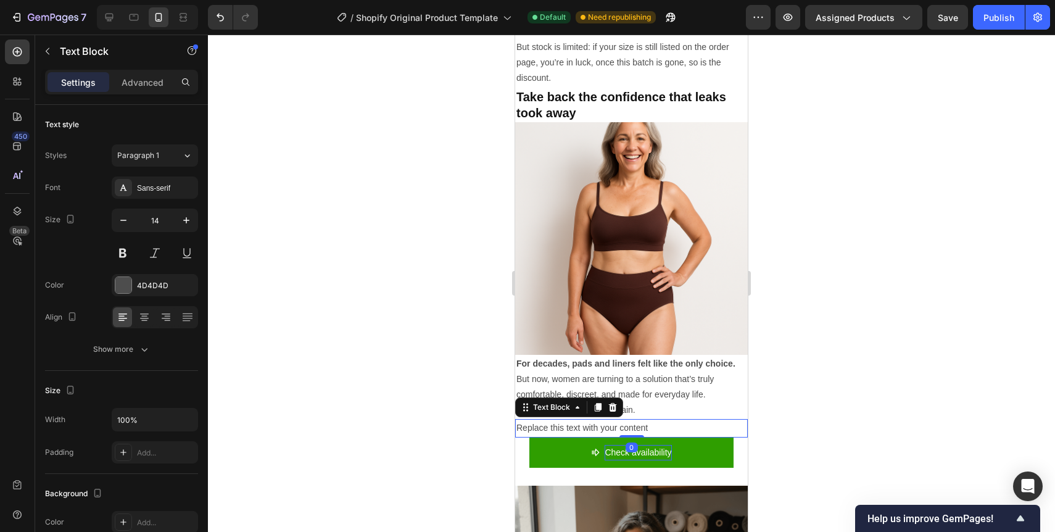
click at [578, 419] on div "Replace this text with your content" at bounding box center [631, 428] width 233 height 18
click at [578, 420] on p "Replace this text with your content" at bounding box center [631, 427] width 230 height 15
click at [421, 398] on div at bounding box center [631, 283] width 847 height 497
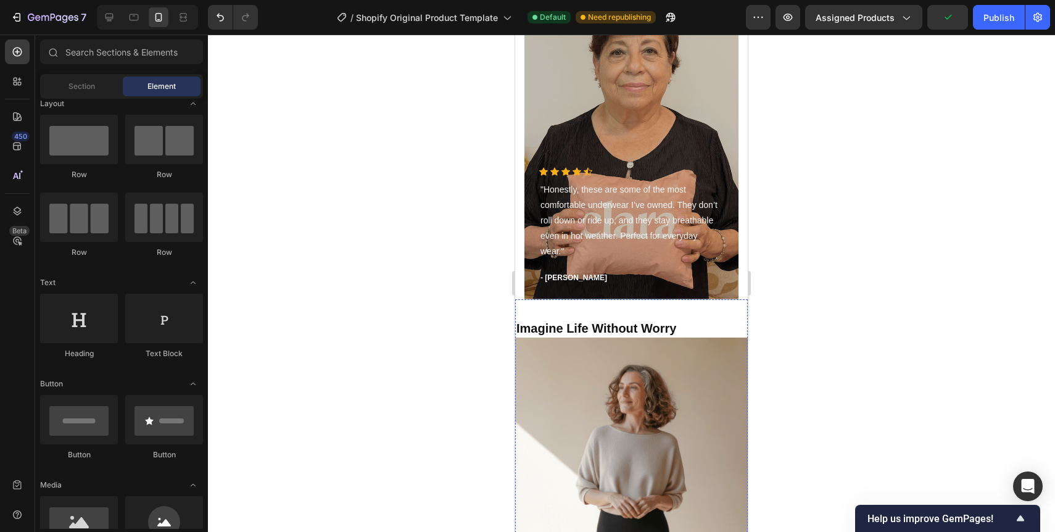
scroll to position [2612, 0]
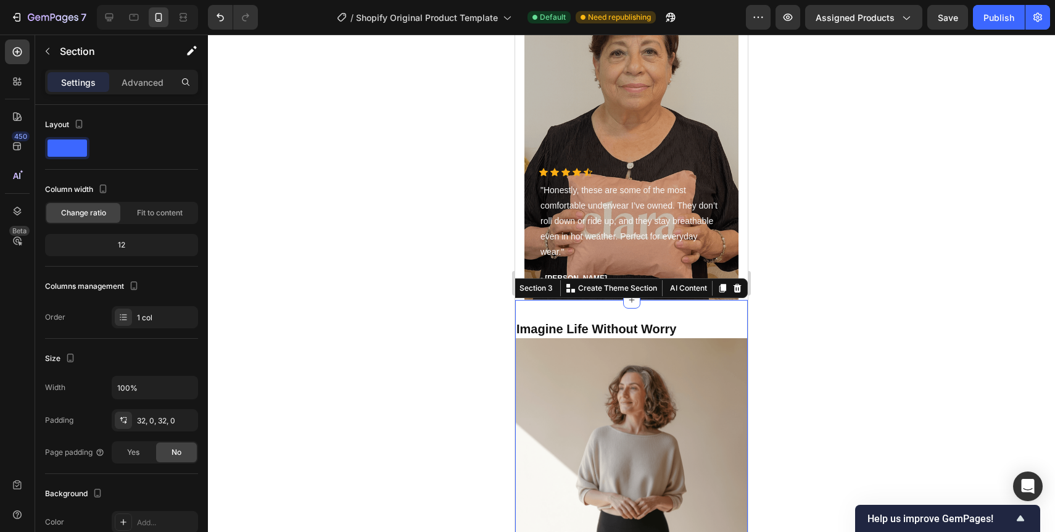
click at [432, 347] on div at bounding box center [631, 283] width 847 height 497
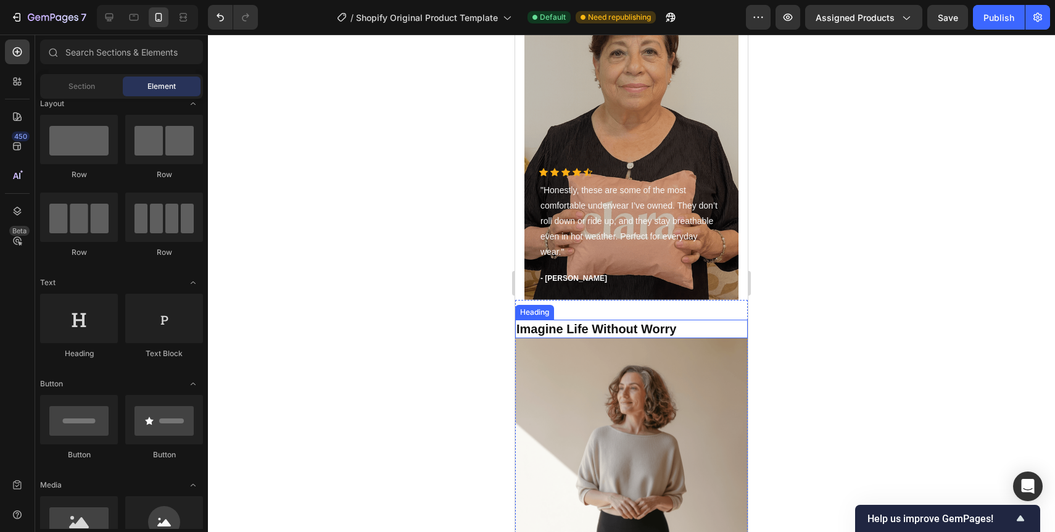
click at [432, 347] on div at bounding box center [631, 283] width 847 height 497
click at [438, 232] on div at bounding box center [631, 283] width 847 height 497
click at [811, 161] on div at bounding box center [631, 283] width 847 height 497
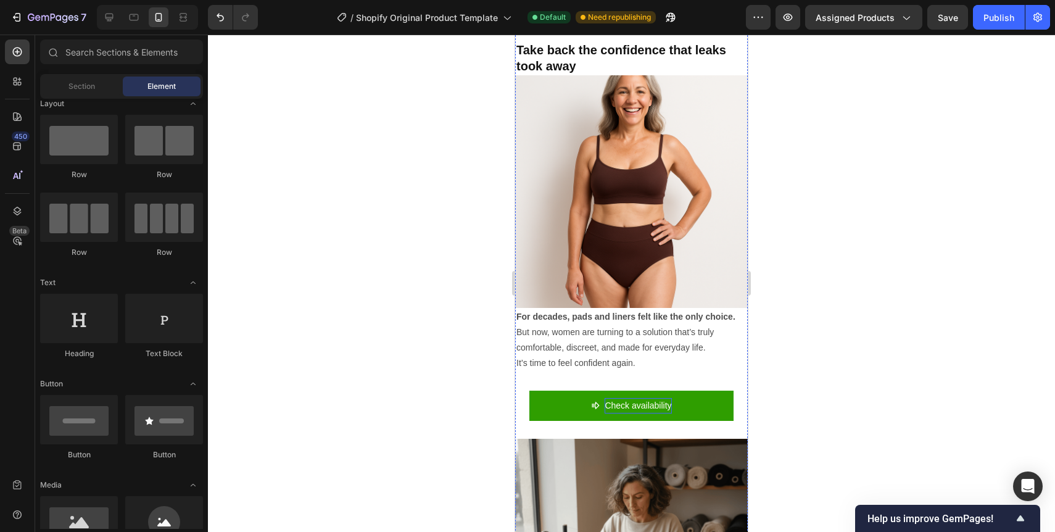
scroll to position [4101, 0]
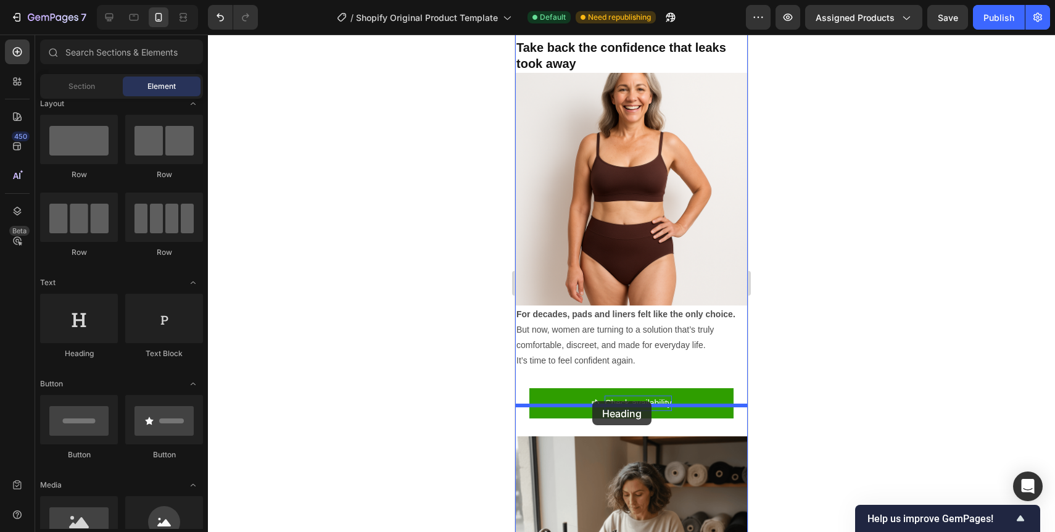
drag, startPoint x: 605, startPoint y: 347, endPoint x: 592, endPoint y: 402, distance: 56.4
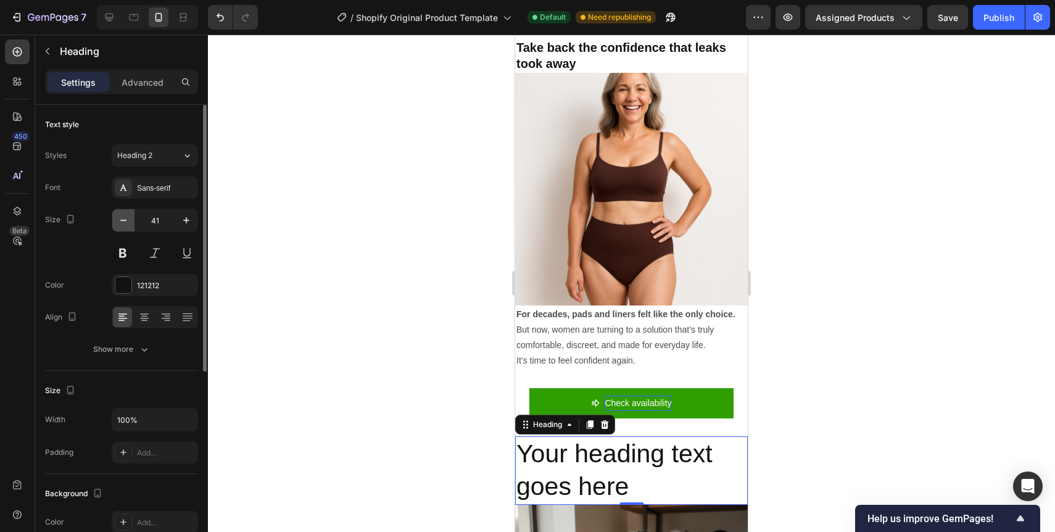
click at [123, 223] on icon "button" at bounding box center [123, 220] width 12 height 12
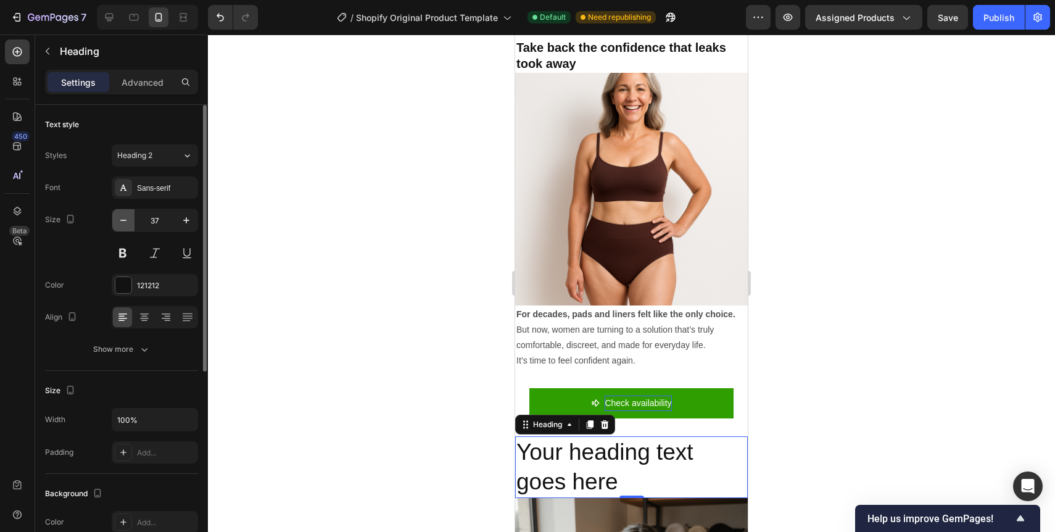
click at [123, 223] on icon "button" at bounding box center [123, 220] width 12 height 12
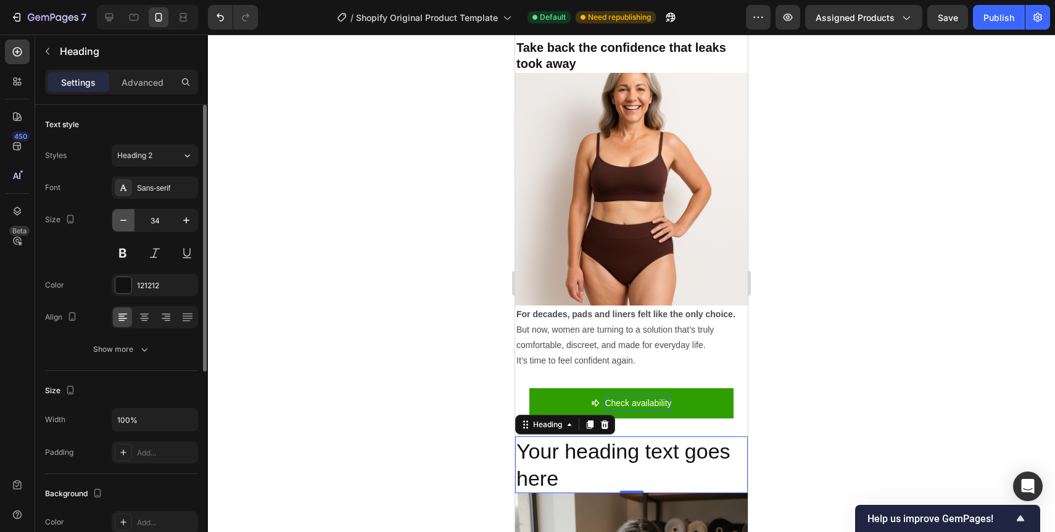
click at [123, 223] on icon "button" at bounding box center [123, 220] width 12 height 12
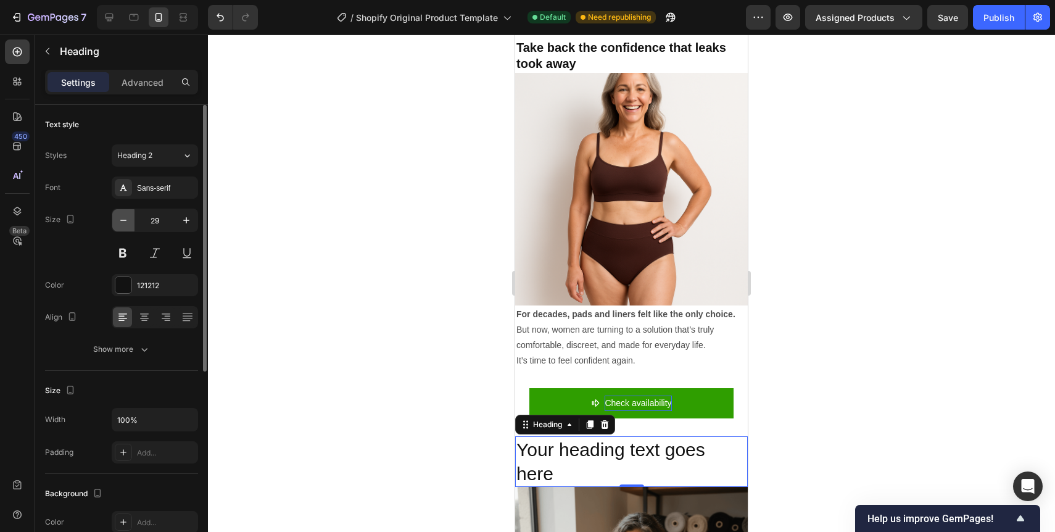
click at [123, 223] on icon "button" at bounding box center [123, 220] width 12 height 12
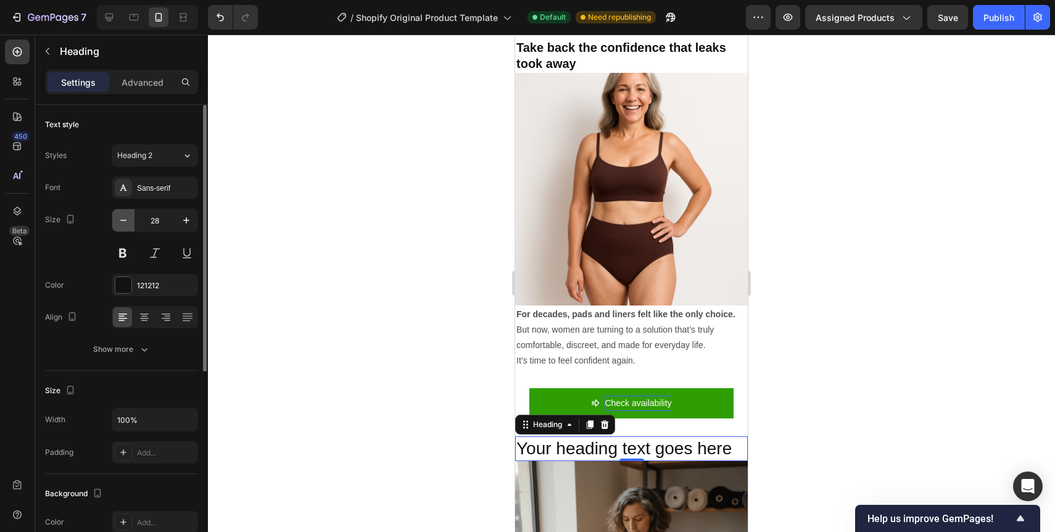
click at [123, 223] on icon "button" at bounding box center [123, 220] width 12 height 12
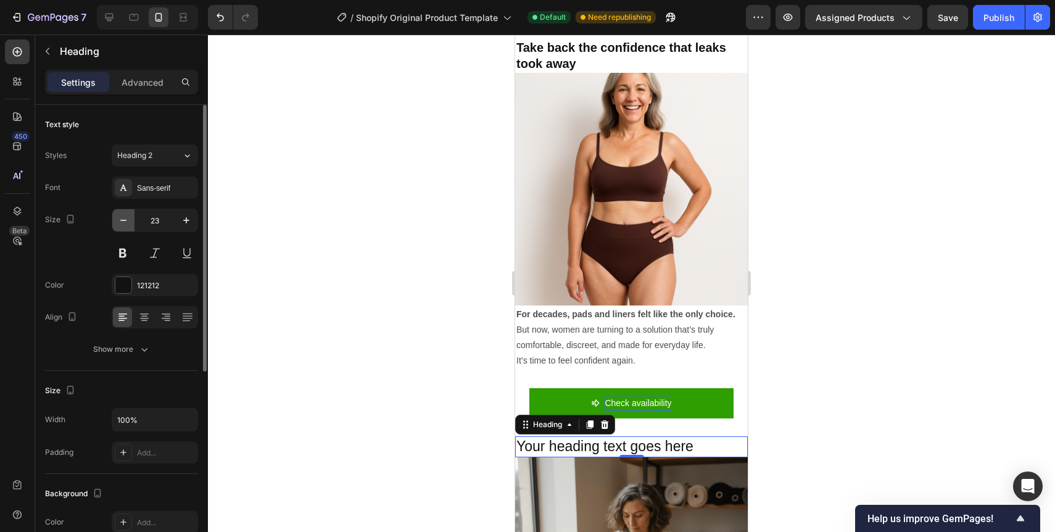
click at [123, 223] on icon "button" at bounding box center [123, 220] width 12 height 12
type input "20"
click at [120, 247] on button at bounding box center [123, 253] width 22 height 22
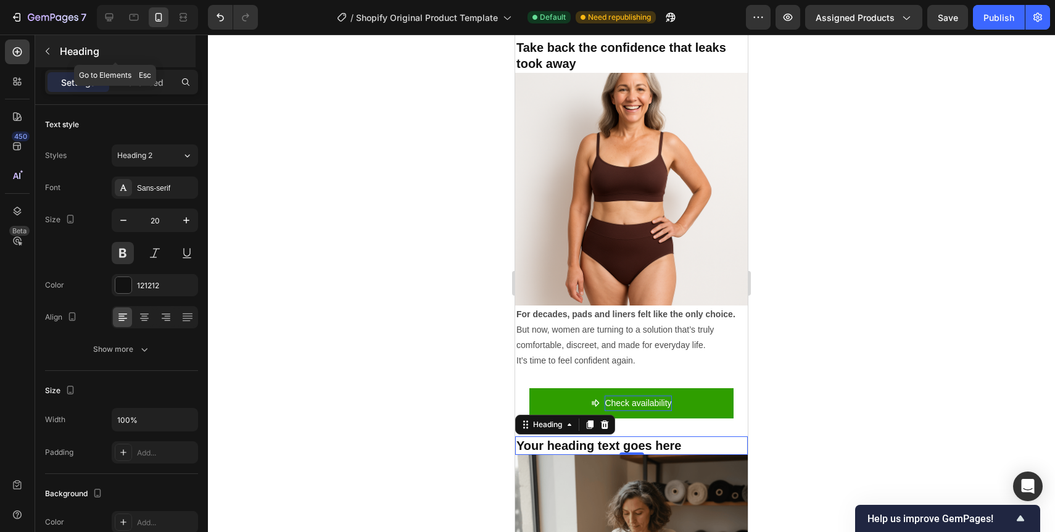
click at [46, 51] on icon "button" at bounding box center [48, 51] width 4 height 7
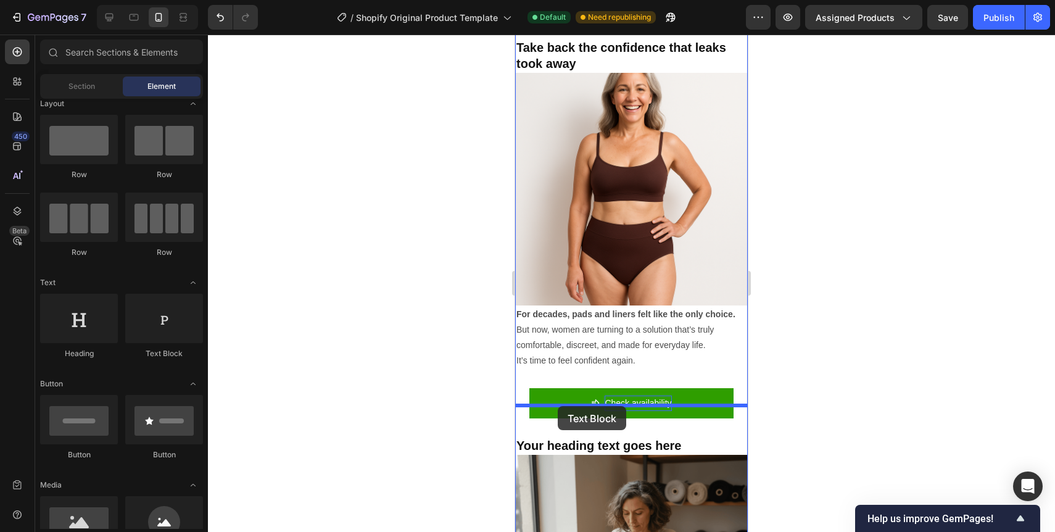
drag, startPoint x: 664, startPoint y: 369, endPoint x: 558, endPoint y: 406, distance: 112.2
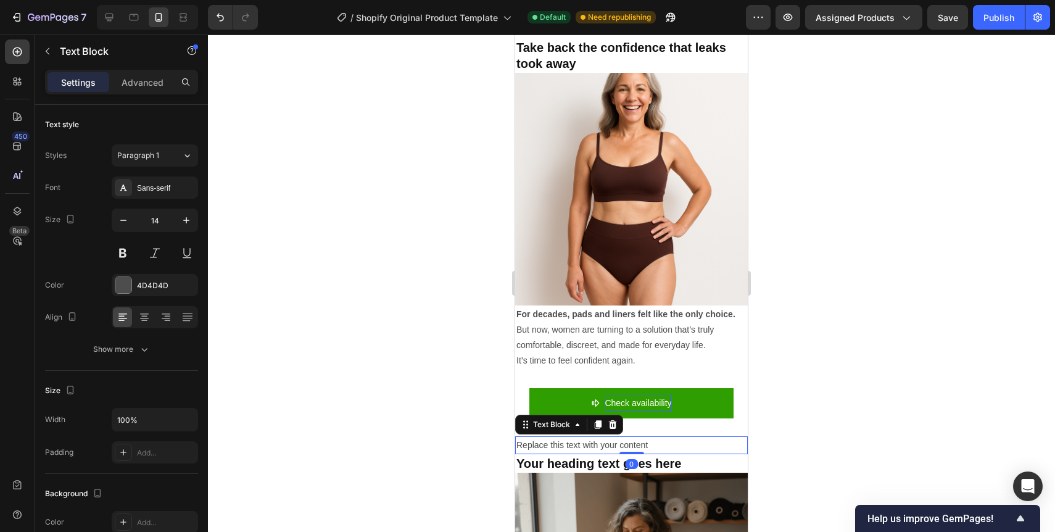
click at [574, 436] on div "Replace this text with your content" at bounding box center [631, 445] width 233 height 18
click at [574, 437] on p "Replace this text with your content" at bounding box center [631, 444] width 230 height 15
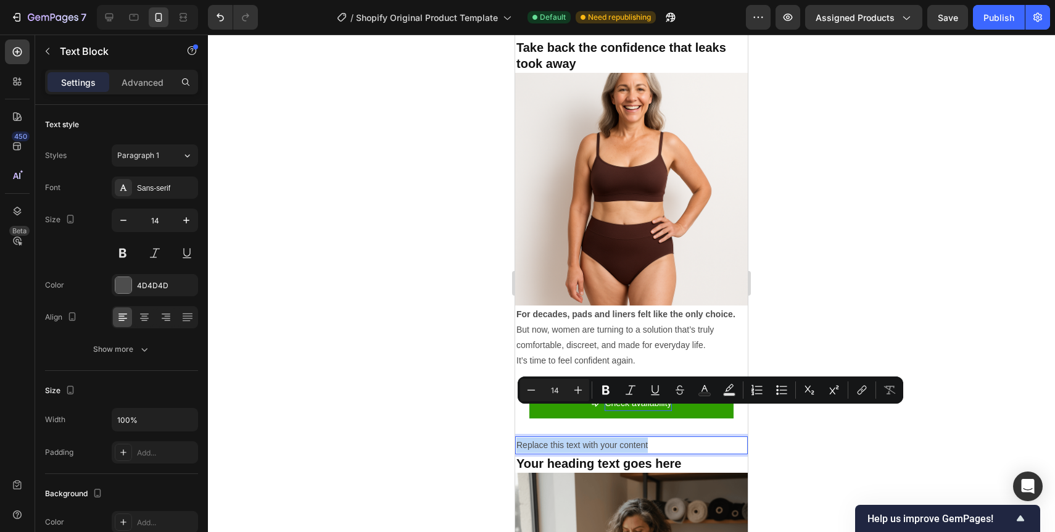
click at [603, 437] on p "Replace this text with your content" at bounding box center [631, 444] width 230 height 15
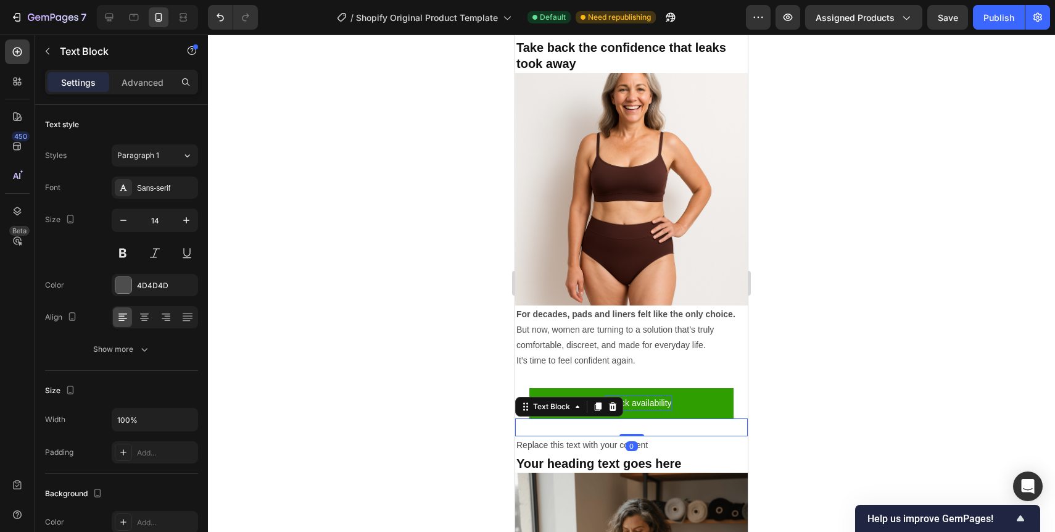
click at [677, 419] on p "Rich Text Editor. Editing area: main" at bounding box center [631, 426] width 230 height 15
click at [677, 418] on div "Rich Text Editor. Editing area: main" at bounding box center [631, 427] width 233 height 18
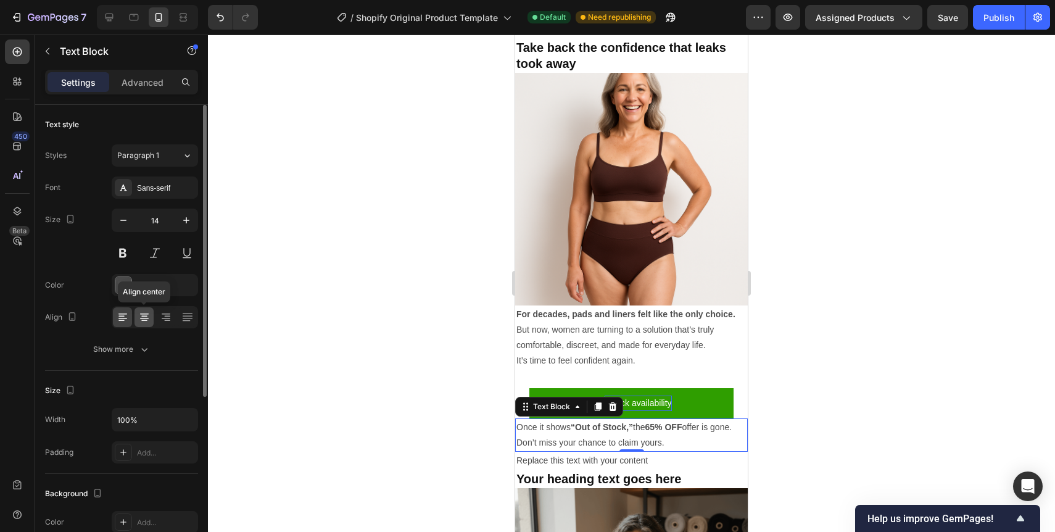
click at [147, 315] on icon at bounding box center [144, 317] width 12 height 12
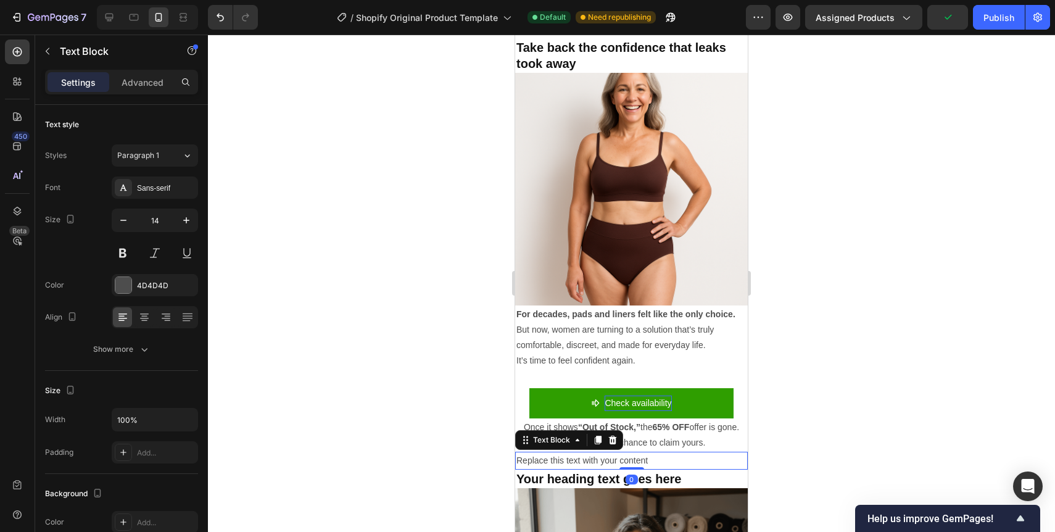
click at [542, 453] on p "Replace this text with your content" at bounding box center [631, 460] width 230 height 15
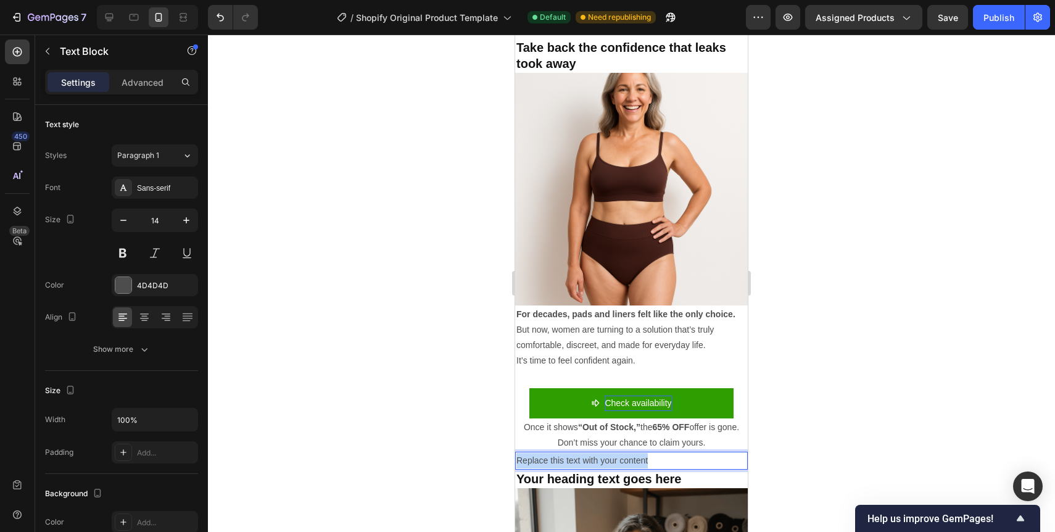
click at [542, 453] on p "Replace this text with your content" at bounding box center [631, 460] width 230 height 15
click at [493, 417] on div at bounding box center [631, 283] width 847 height 497
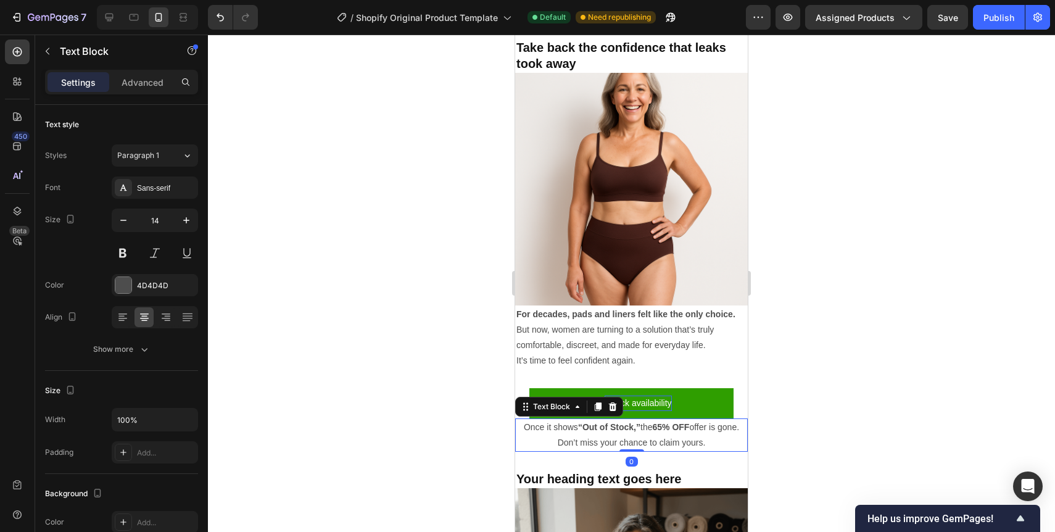
click at [581, 419] on p "Once it shows “Out of Stock,” the 65% OFF offer is gone. Don’t miss your chance…" at bounding box center [631, 434] width 230 height 31
click at [123, 222] on icon "button" at bounding box center [123, 220] width 12 height 12
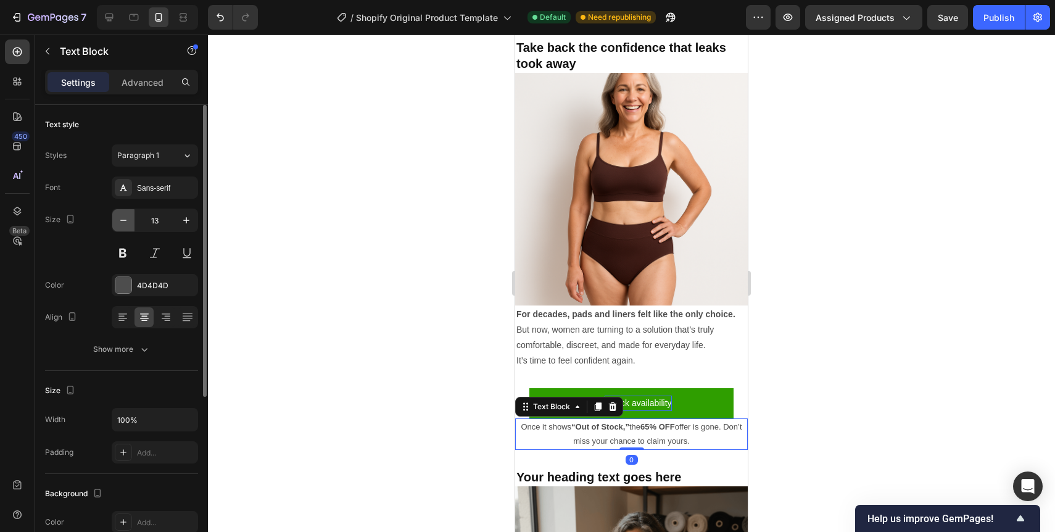
click at [123, 222] on icon "button" at bounding box center [123, 220] width 12 height 12
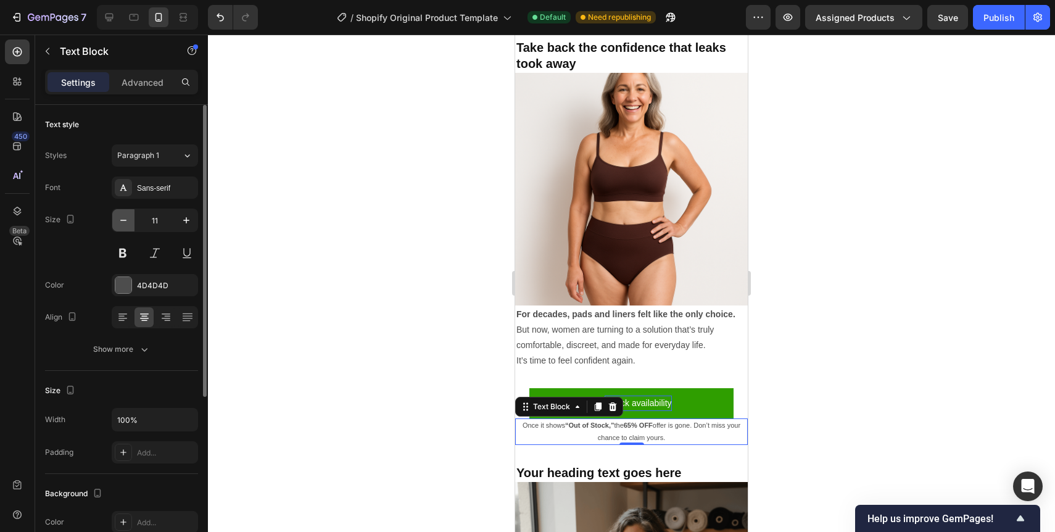
click at [123, 222] on icon "button" at bounding box center [123, 220] width 12 height 12
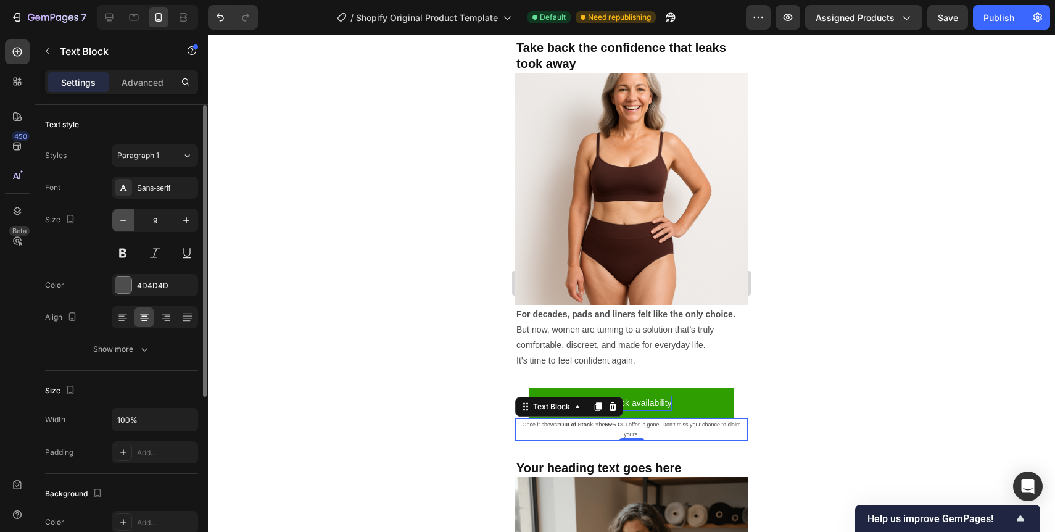
click at [123, 222] on icon "button" at bounding box center [123, 220] width 12 height 12
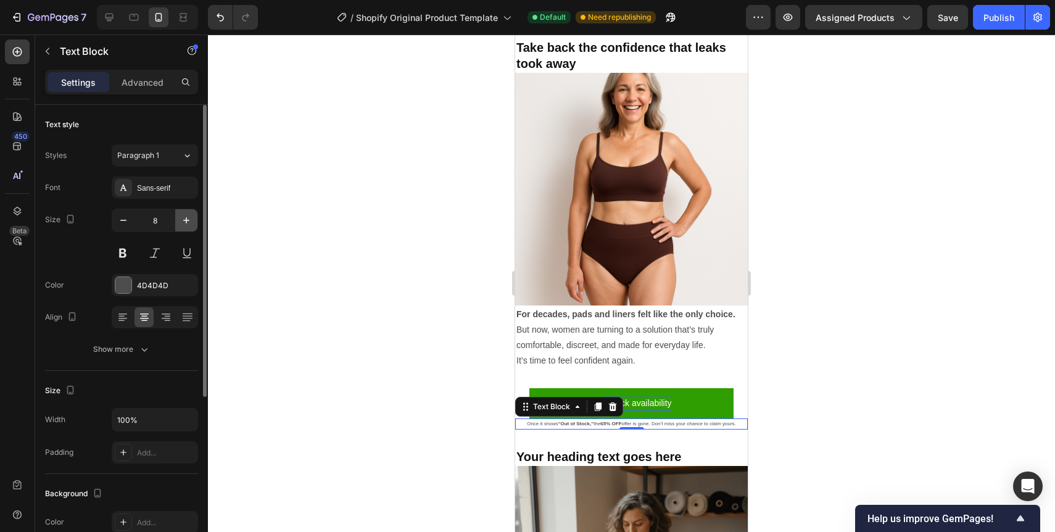
click at [184, 225] on icon "button" at bounding box center [186, 220] width 12 height 12
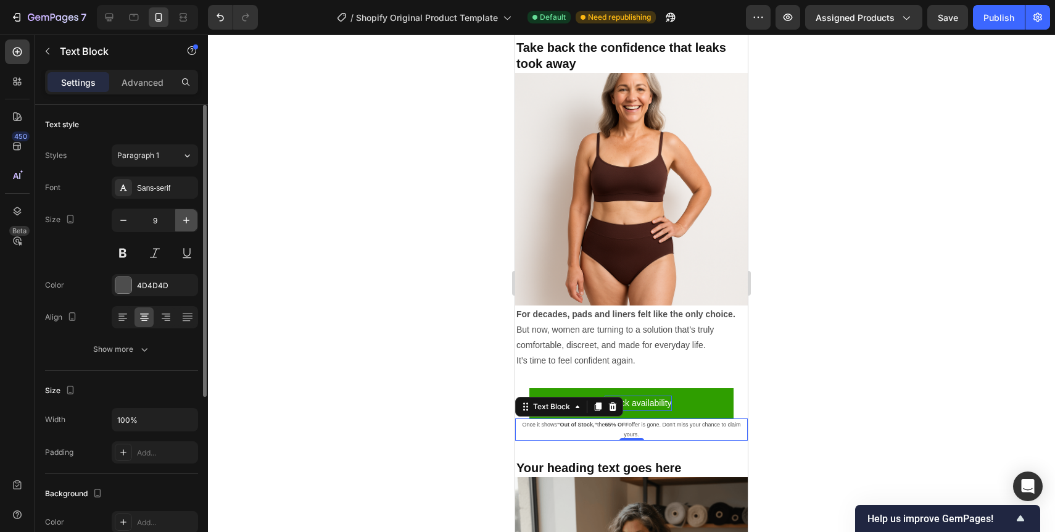
click at [184, 225] on icon "button" at bounding box center [186, 220] width 12 height 12
type input "11"
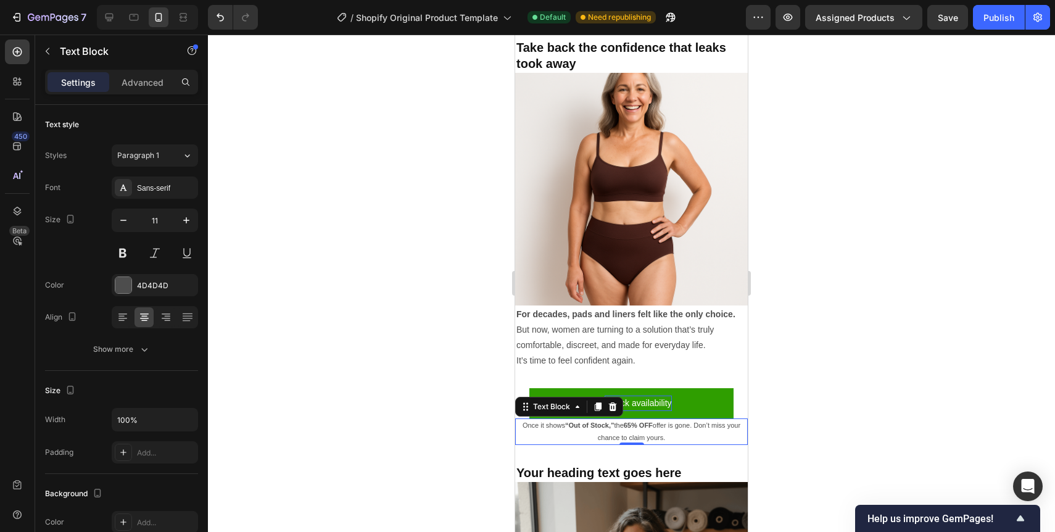
click at [790, 439] on div at bounding box center [631, 283] width 847 height 497
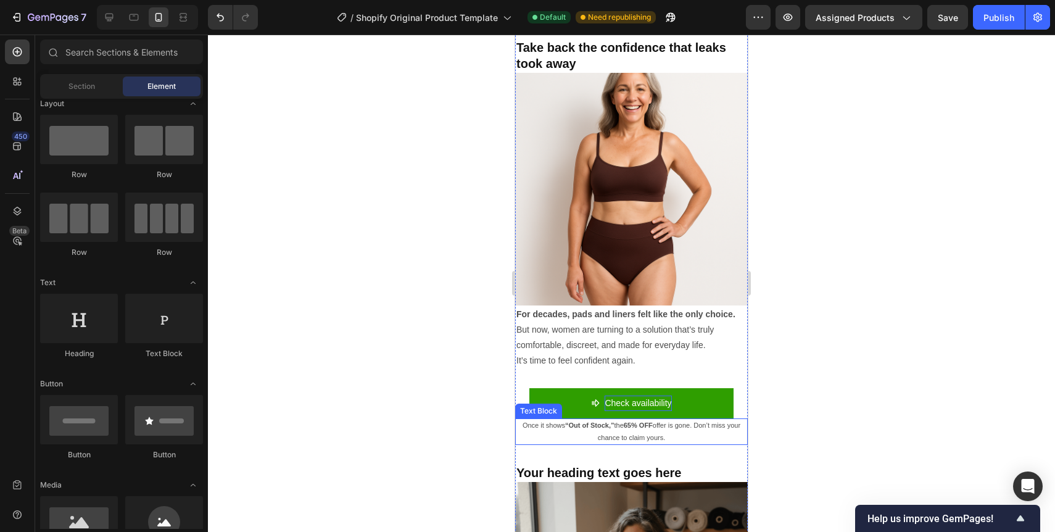
click at [629, 421] on strong "65% OFF" at bounding box center [638, 424] width 29 height 7
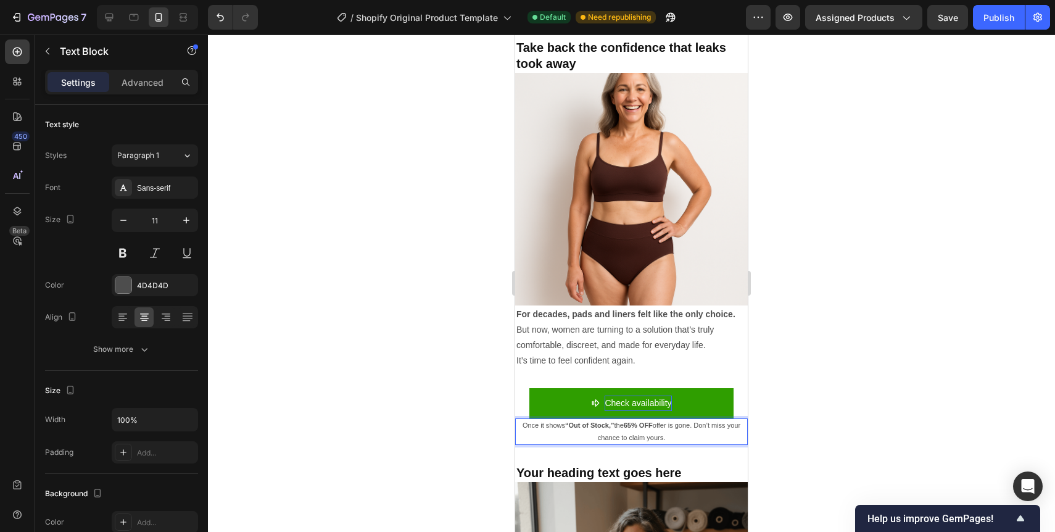
click at [629, 421] on strong "65% OFF" at bounding box center [638, 424] width 29 height 7
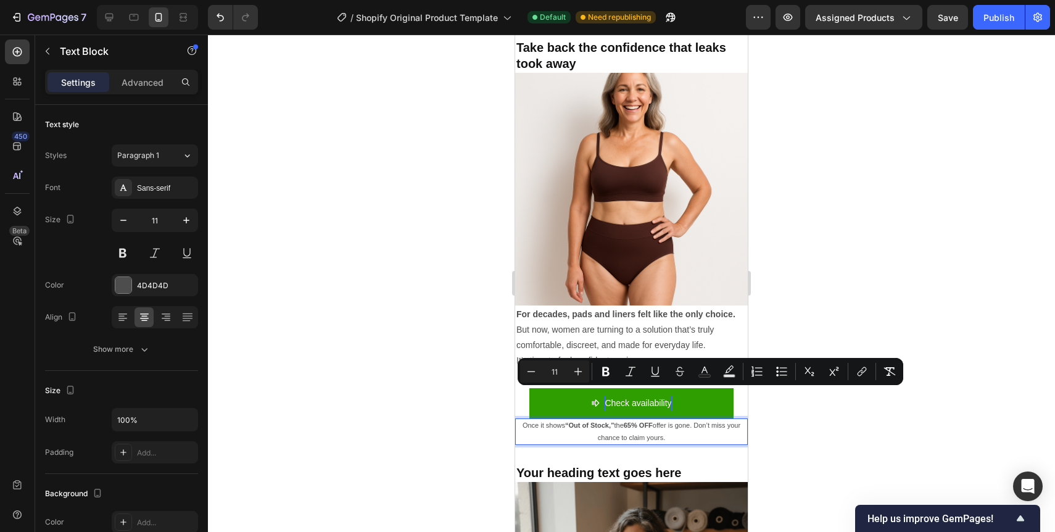
click at [629, 421] on strong "65% OFF" at bounding box center [638, 424] width 29 height 7
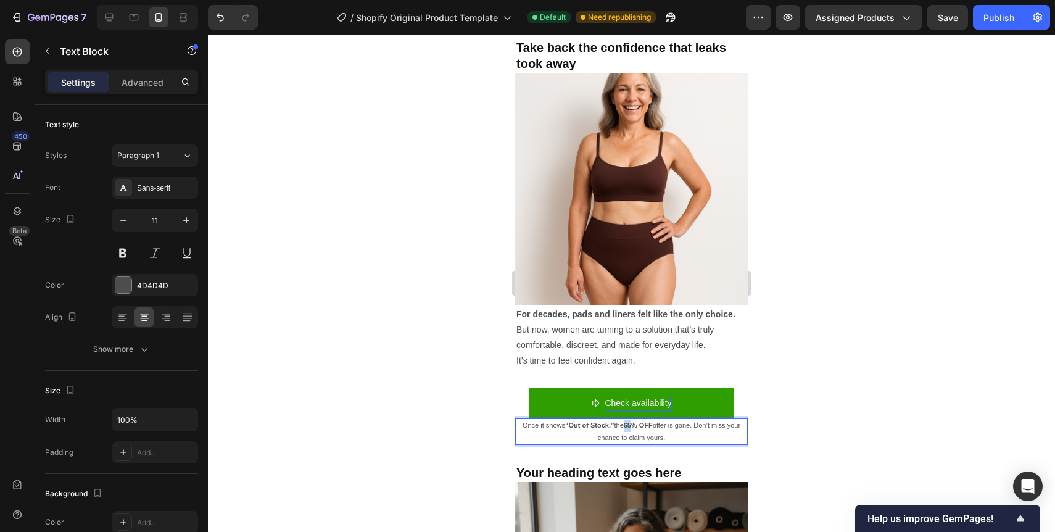
click at [629, 421] on strong "65% OFF" at bounding box center [638, 424] width 29 height 7
click at [673, 419] on p "Once it shows “Out of Stock,” the 70% OFF offer is gone. Don’t miss your chance…" at bounding box center [631, 431] width 230 height 25
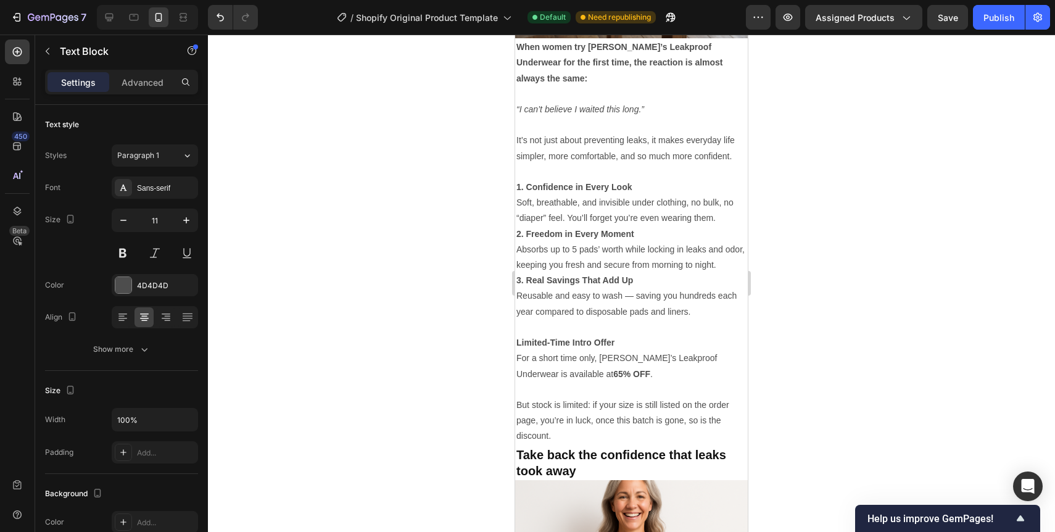
scroll to position [3678, 0]
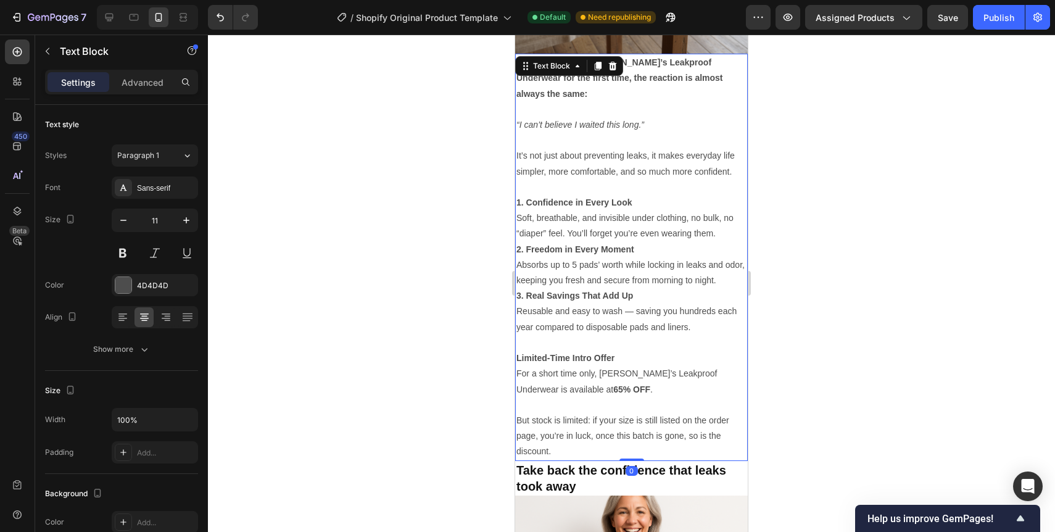
click at [613, 384] on strong "65% OFF" at bounding box center [631, 389] width 37 height 10
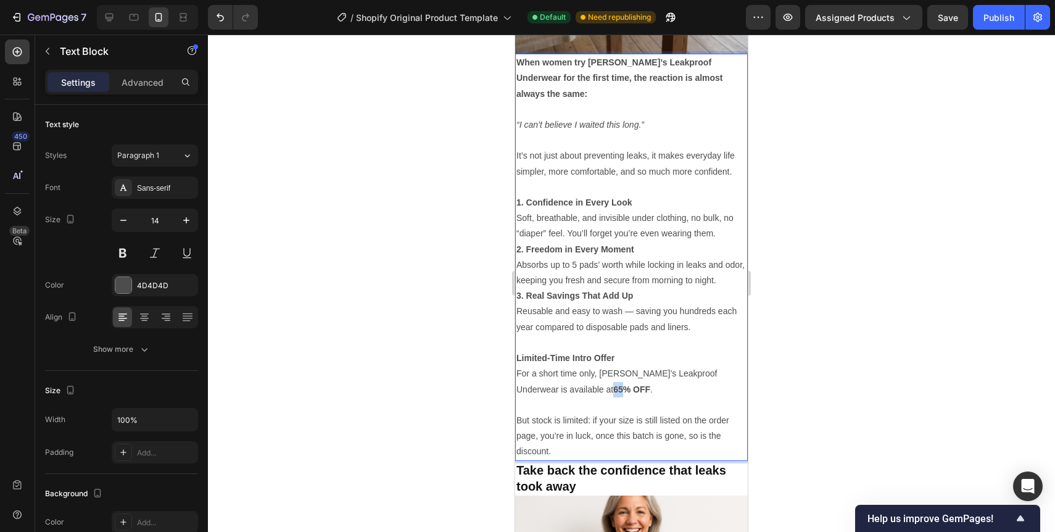
click at [613, 384] on strong "65% OFF" at bounding box center [631, 389] width 37 height 10
click at [613, 384] on strong "70% OFF" at bounding box center [631, 389] width 37 height 10
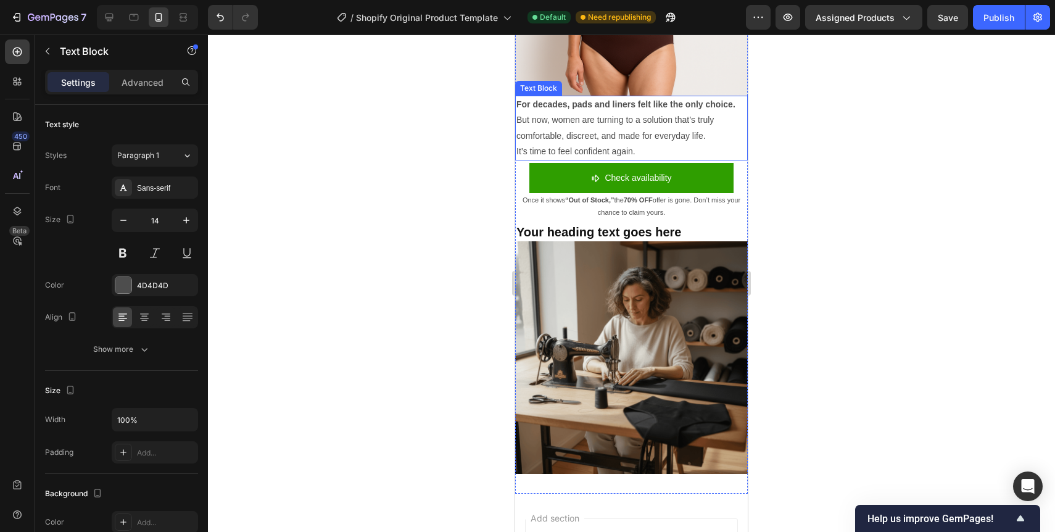
scroll to position [4910, 0]
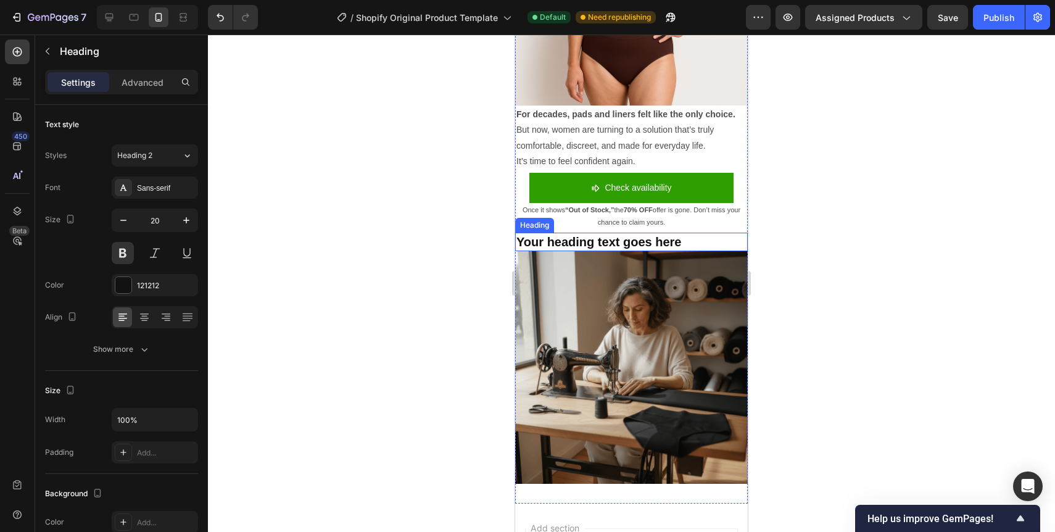
click at [614, 233] on h2 "Your heading text goes here" at bounding box center [631, 242] width 233 height 19
click at [614, 234] on p "Your heading text goes here" at bounding box center [631, 242] width 230 height 16
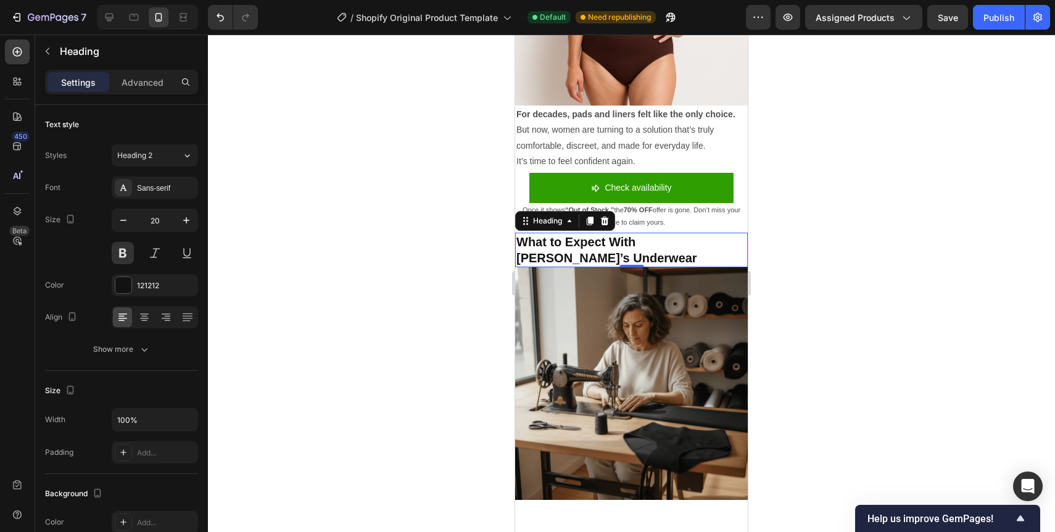
click at [424, 247] on div at bounding box center [631, 283] width 847 height 497
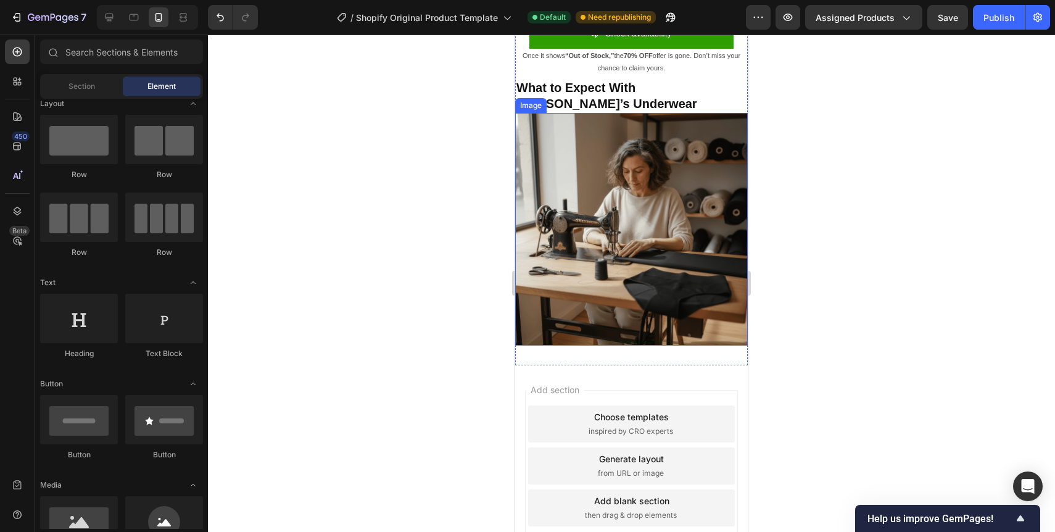
scroll to position [5071, 0]
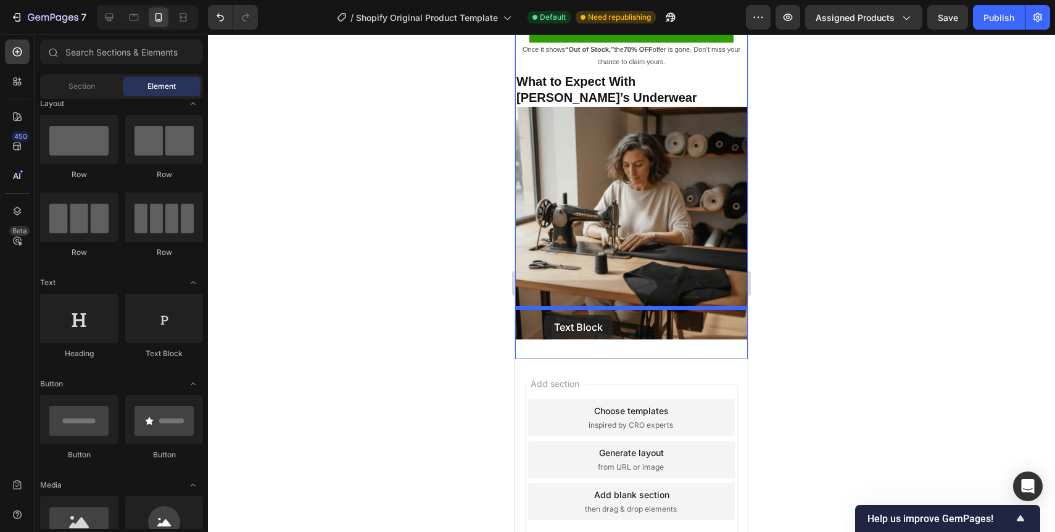
drag, startPoint x: 663, startPoint y: 371, endPoint x: 544, endPoint y: 315, distance: 131.6
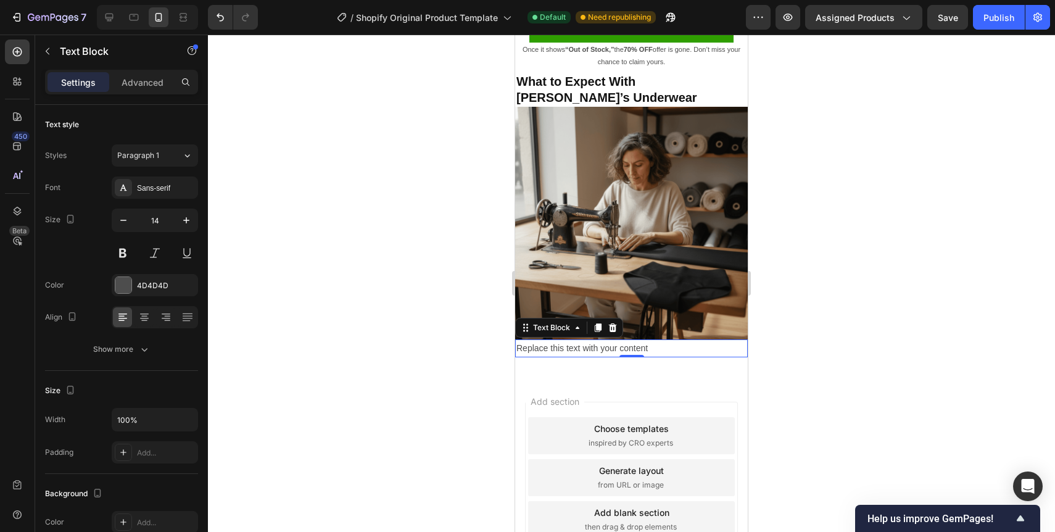
click at [577, 339] on div "Replace this text with your content" at bounding box center [631, 348] width 233 height 18
click at [577, 340] on p "Replace this text with your content" at bounding box center [631, 347] width 230 height 15
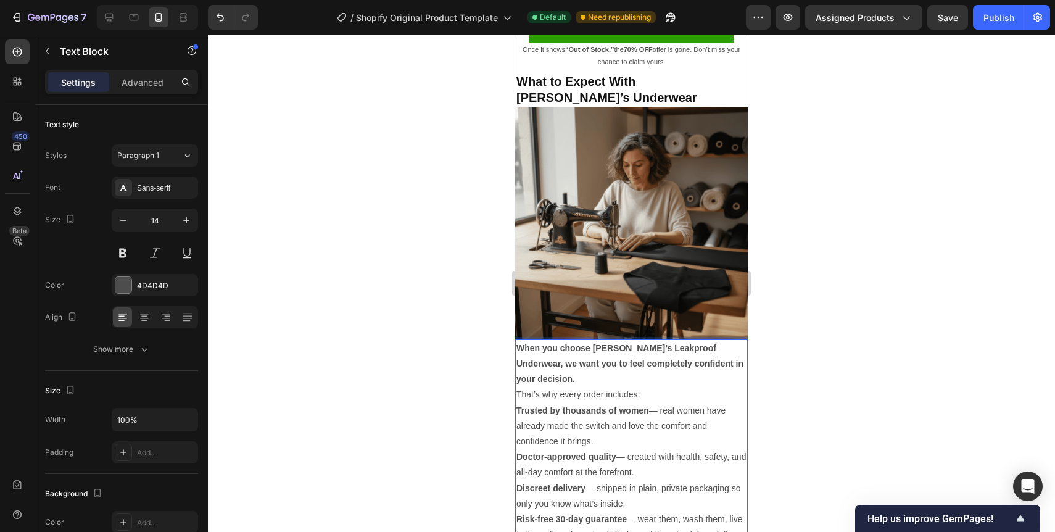
click at [742, 340] on p "When you choose Clara’s Leakproof Underwear, we want you to feel completely con…" at bounding box center [631, 363] width 230 height 47
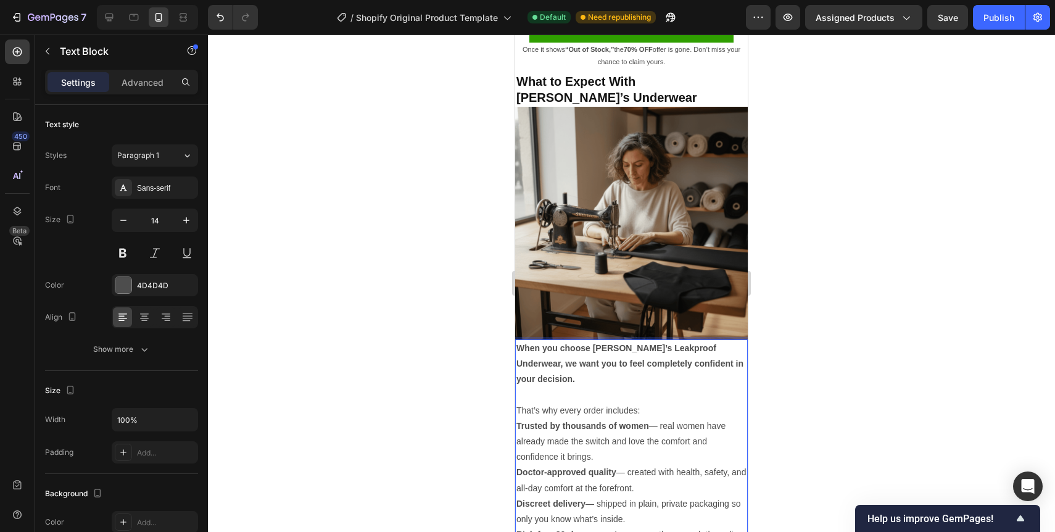
click at [709, 387] on p "Rich Text Editor. Editing area: main" at bounding box center [631, 394] width 230 height 15
click at [699, 403] on p "That’s why every order includes:" at bounding box center [631, 410] width 230 height 15
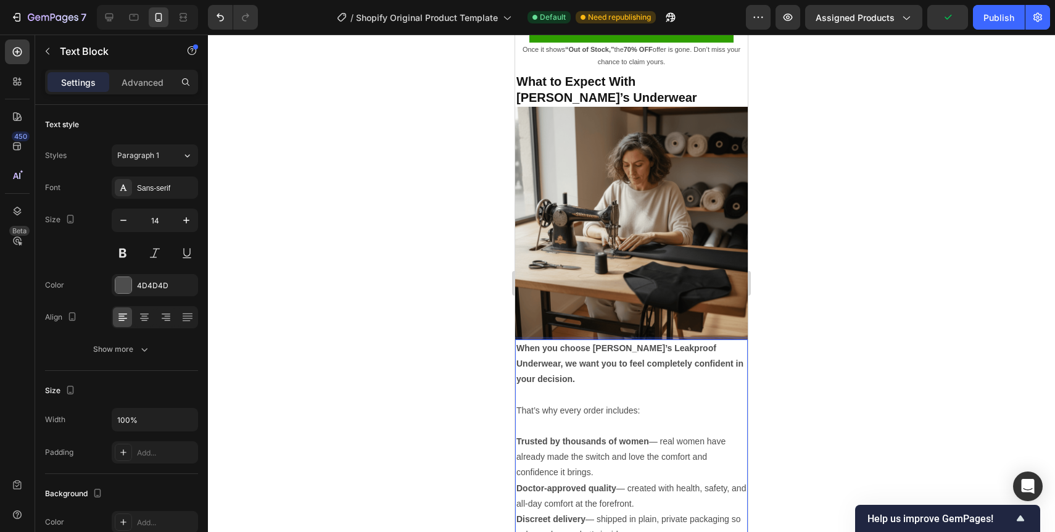
click at [517, 436] on strong "Trusted by thousands of women" at bounding box center [582, 441] width 133 height 10
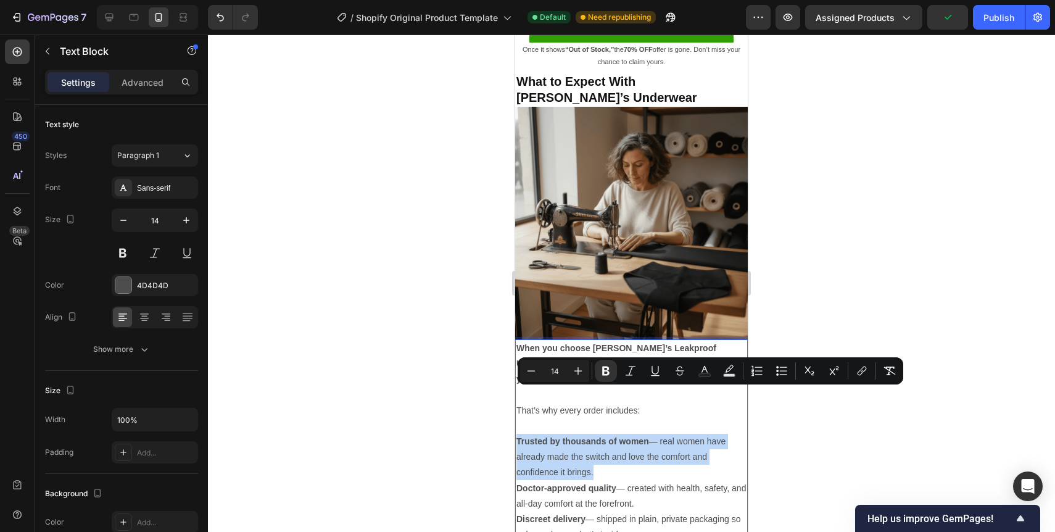
click at [517, 436] on strong "Trusted by thousands of women" at bounding box center [582, 441] width 133 height 10
click at [780, 365] on icon "Editor contextual toolbar" at bounding box center [781, 371] width 12 height 12
type input "14"
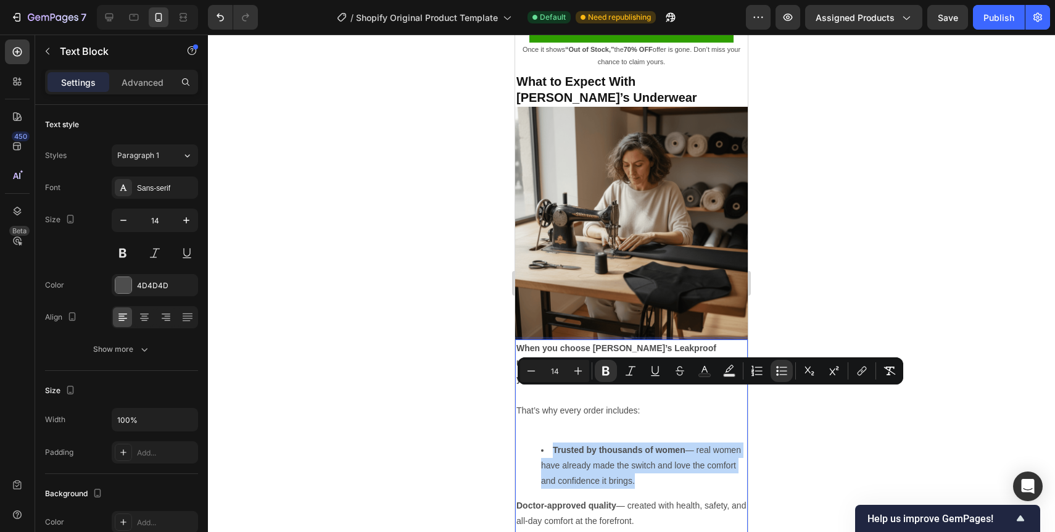
click at [559, 442] on li "Trusted by thousands of women — real women have already made the switch and lov…" at bounding box center [643, 465] width 205 height 47
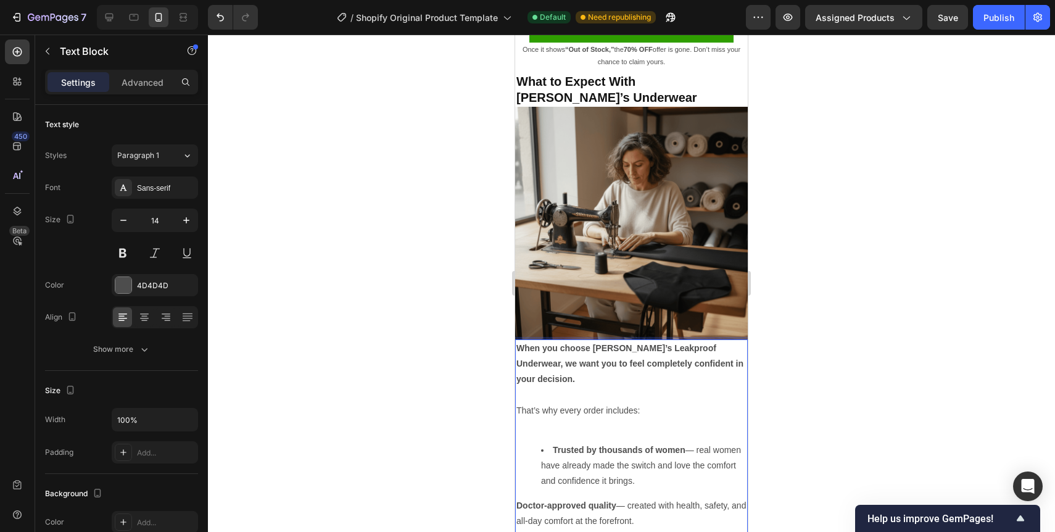
click at [693, 442] on li "Trusted by thousands of women — real women have already made the switch and lov…" at bounding box center [643, 465] width 205 height 47
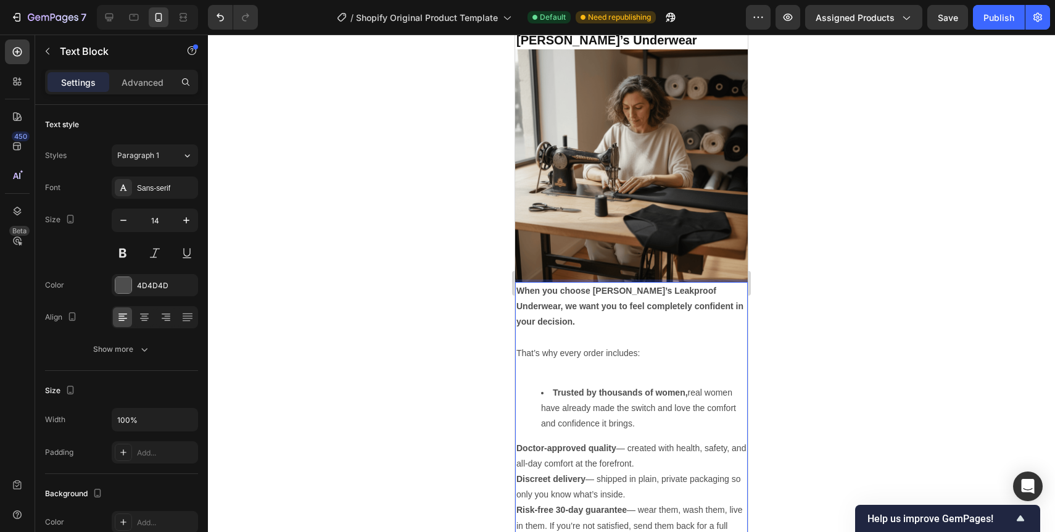
scroll to position [5141, 0]
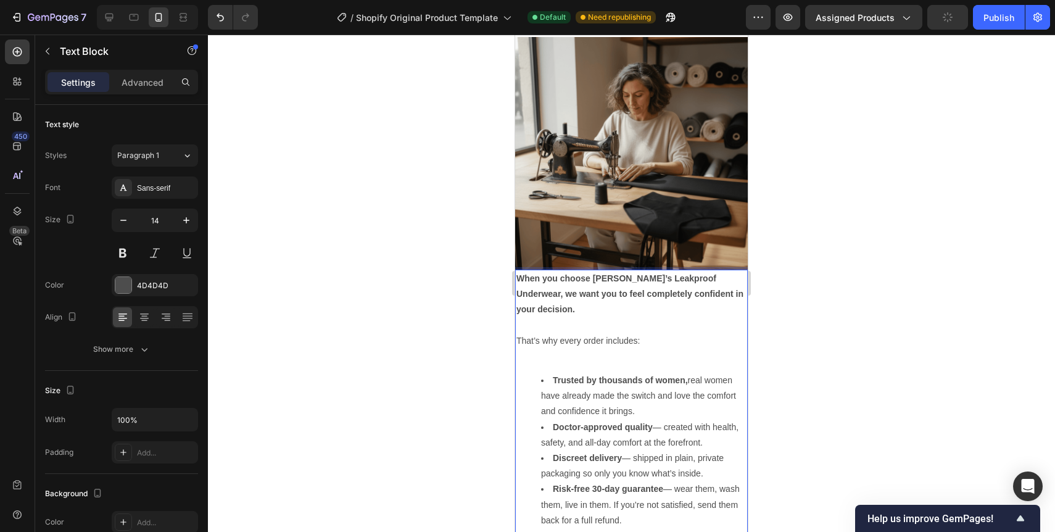
click at [662, 419] on li "Doctor-approved quality — created with health, safety, and all-day comfort at t…" at bounding box center [643, 434] width 205 height 31
click at [633, 450] on li "Discreet delivery — shipped in plain, private packaging so only you know what’s…" at bounding box center [643, 465] width 205 height 31
click at [672, 481] on li "Risk-free 30-day guarantee — wear them, wash them, live in them. If you’re not …" at bounding box center [643, 504] width 205 height 47
click at [629, 320] on div "When you choose Clara’s Leakproof Underwear, we want you to feel completely con…" at bounding box center [631, 404] width 233 height 268
click at [629, 349] on p "Rich Text Editor. Editing area: main" at bounding box center [631, 356] width 230 height 15
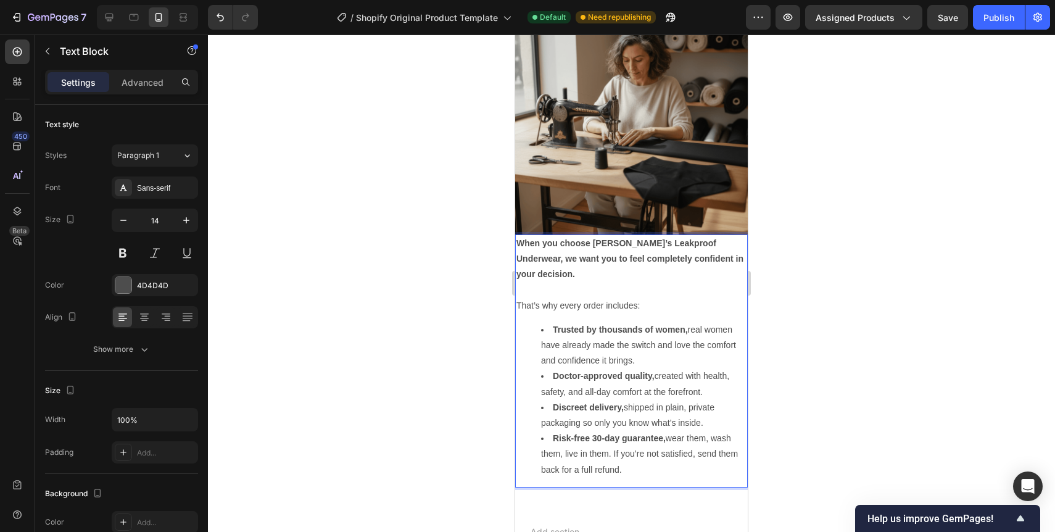
scroll to position [5181, 0]
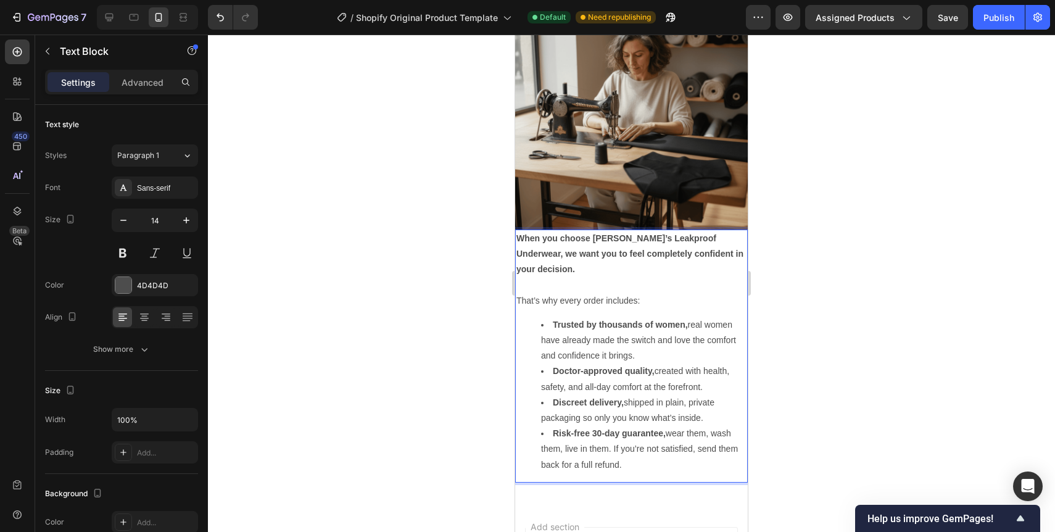
click at [796, 349] on div at bounding box center [631, 283] width 847 height 497
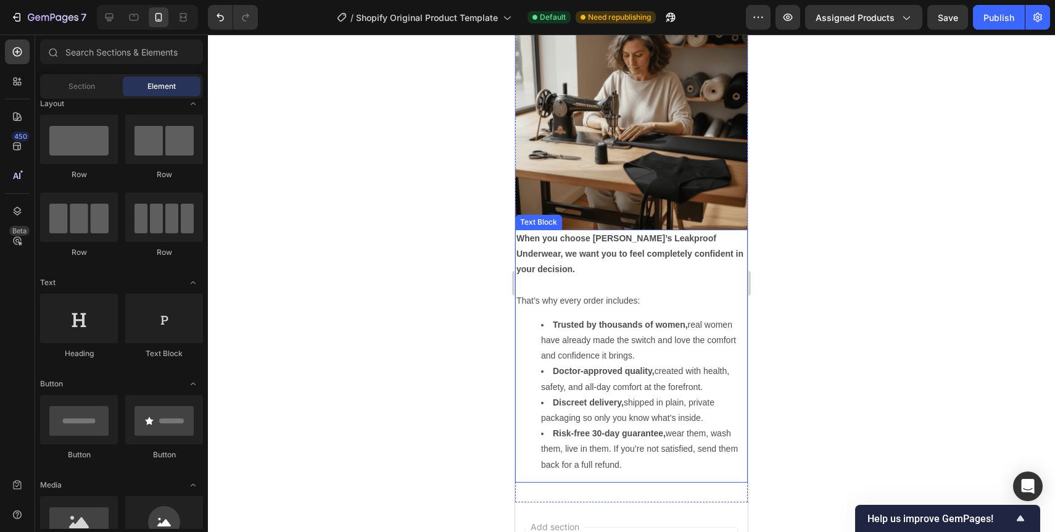
scroll to position [5189, 0]
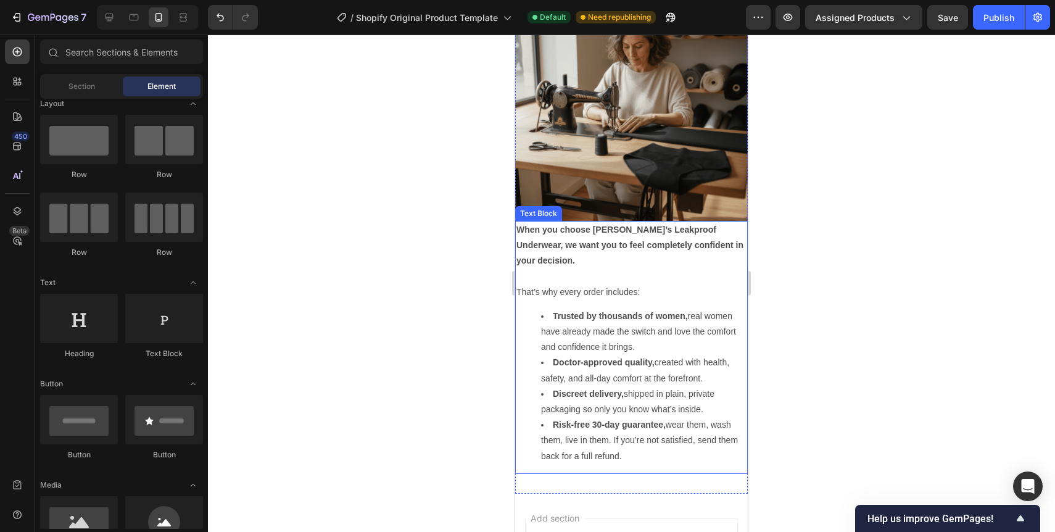
click at [816, 220] on div at bounding box center [631, 283] width 847 height 497
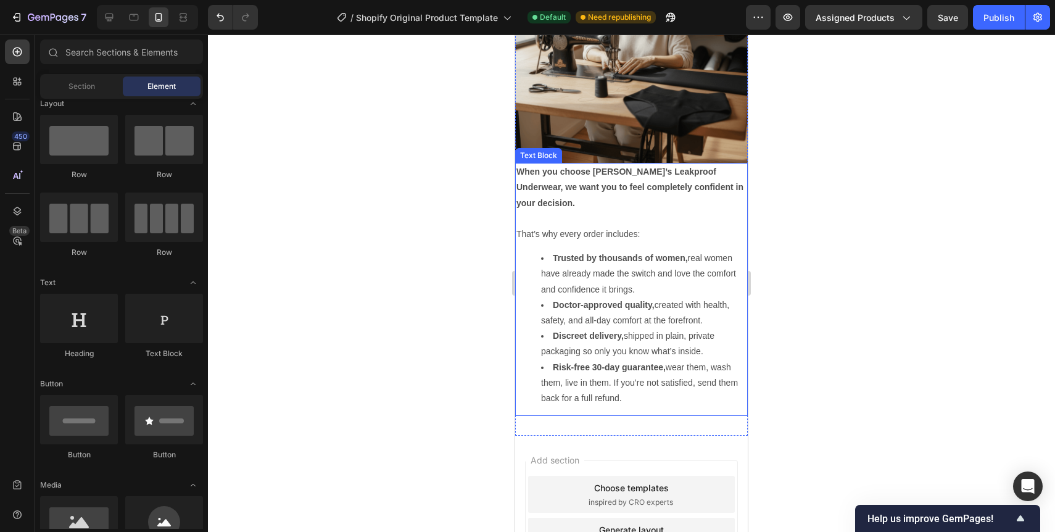
scroll to position [4646, 0]
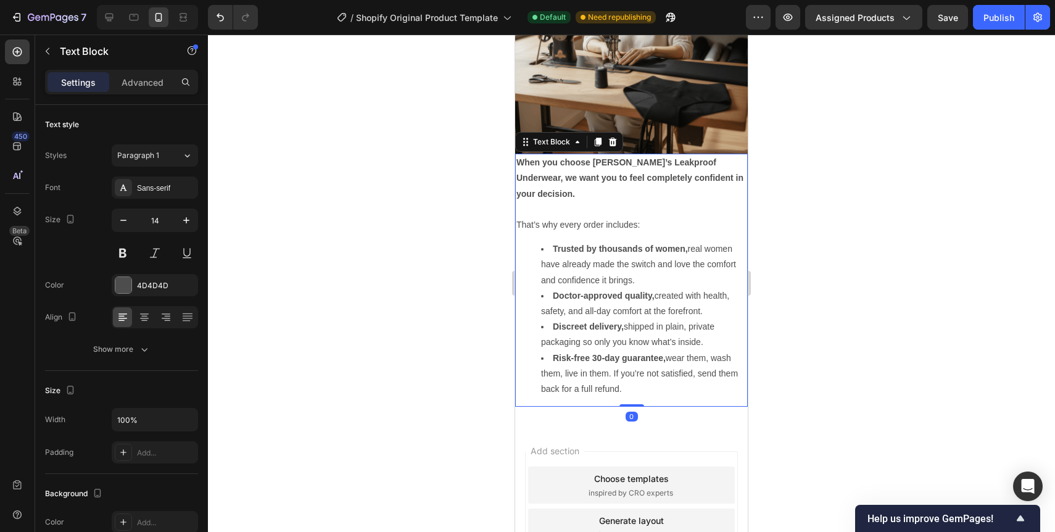
click at [612, 352] on div "When you choose Clara’s Leakproof Underwear, we want you to feel completely con…" at bounding box center [631, 280] width 233 height 253
click at [48, 46] on icon "button" at bounding box center [48, 51] width 10 height 10
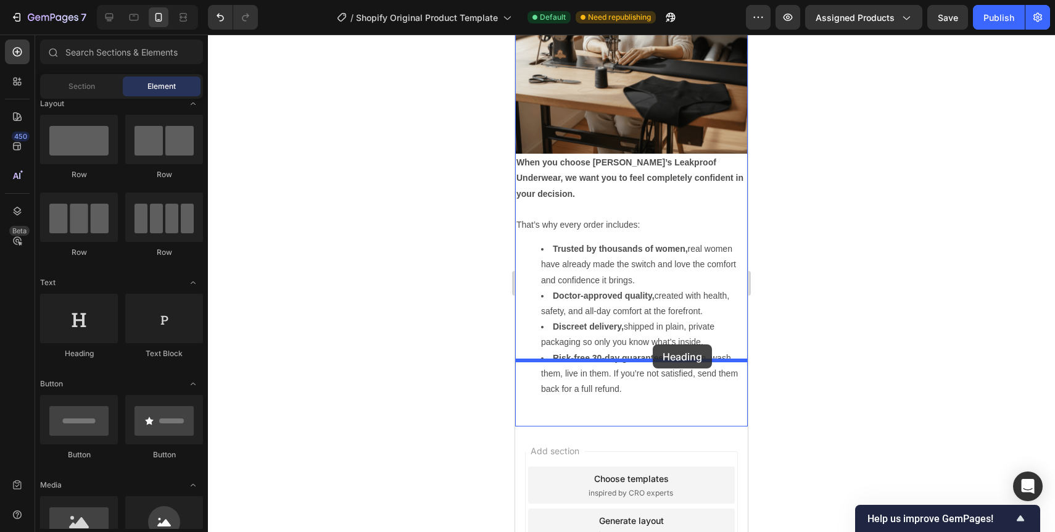
drag, startPoint x: 609, startPoint y: 373, endPoint x: 653, endPoint y: 344, distance: 52.0
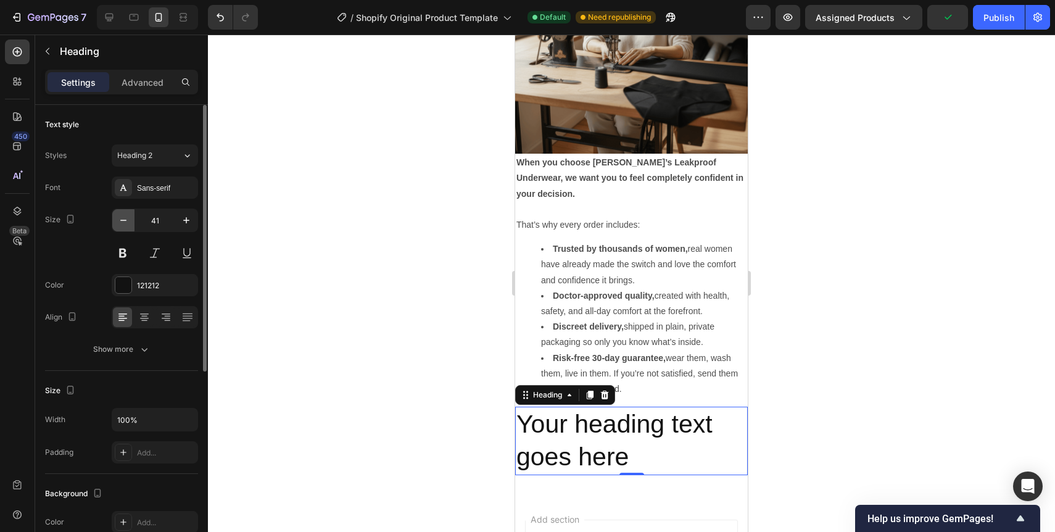
click at [121, 228] on button "button" at bounding box center [123, 220] width 22 height 22
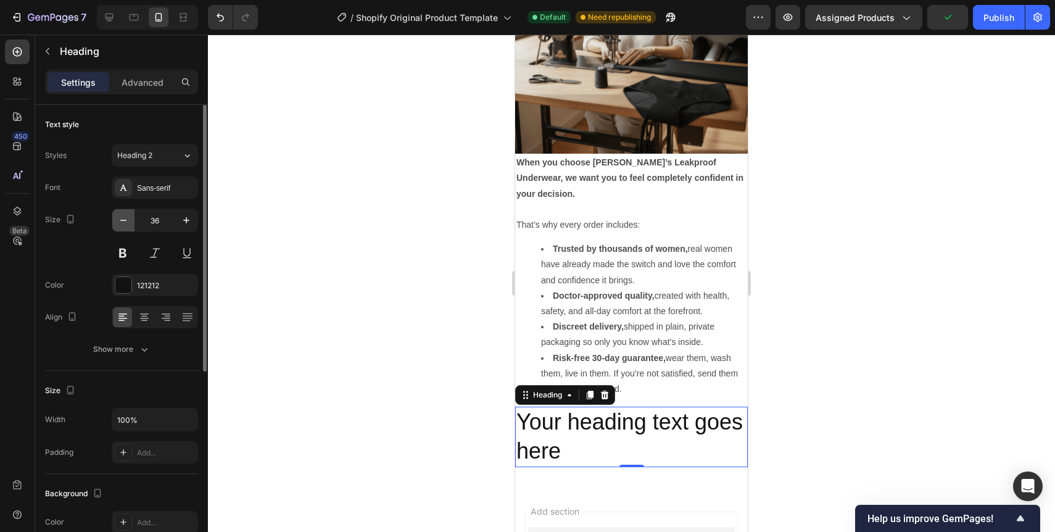
click at [121, 228] on button "button" at bounding box center [123, 220] width 22 height 22
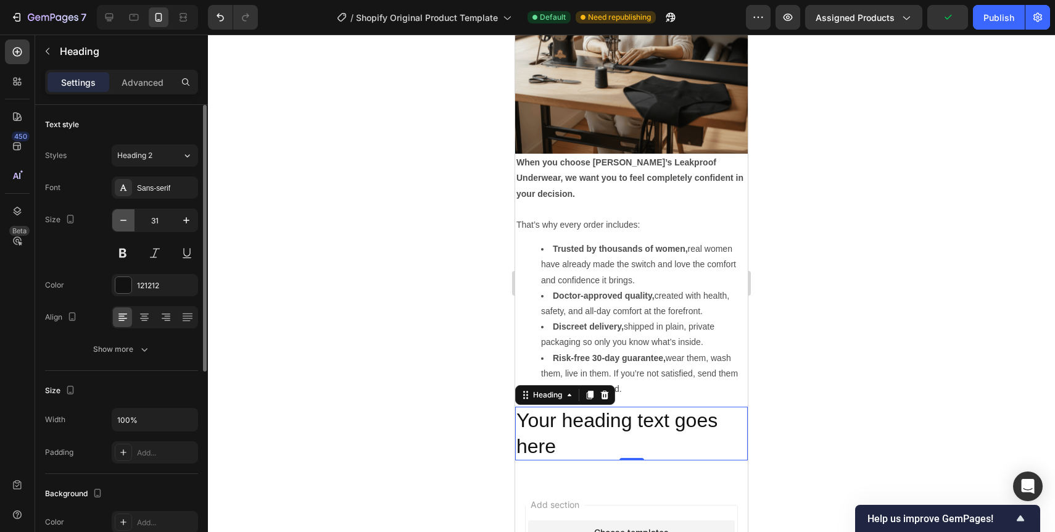
click at [121, 228] on button "button" at bounding box center [123, 220] width 22 height 22
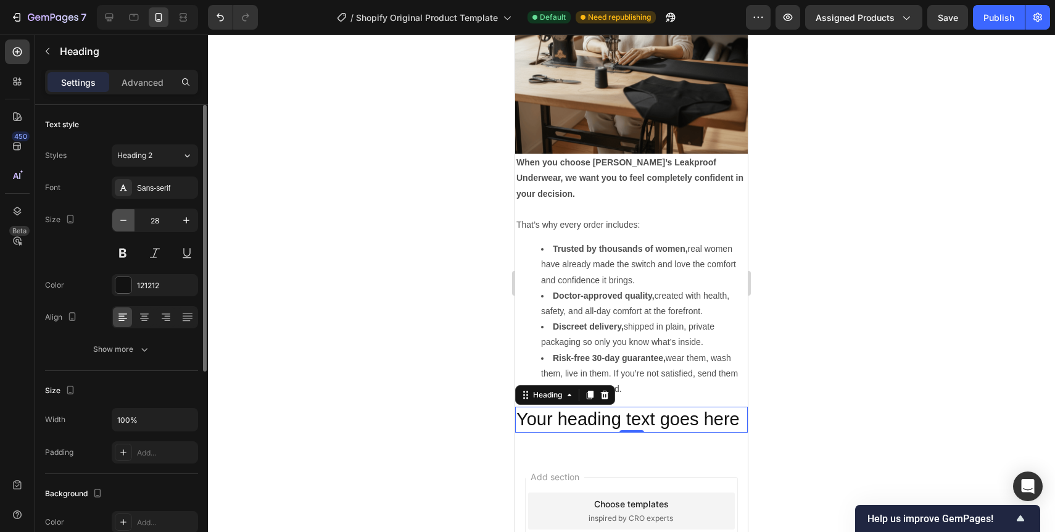
click at [121, 228] on button "button" at bounding box center [123, 220] width 22 height 22
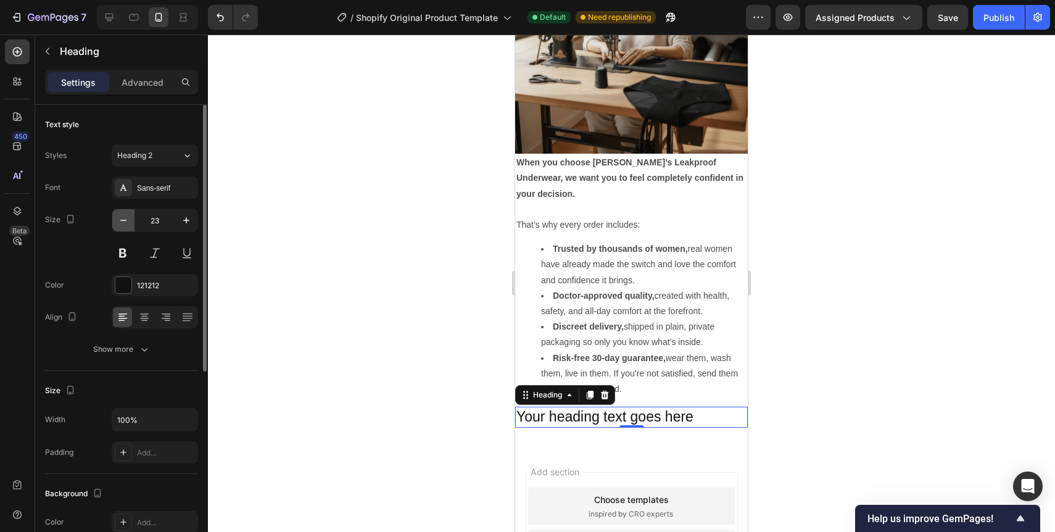
click at [121, 228] on button "button" at bounding box center [123, 220] width 22 height 22
type input "20"
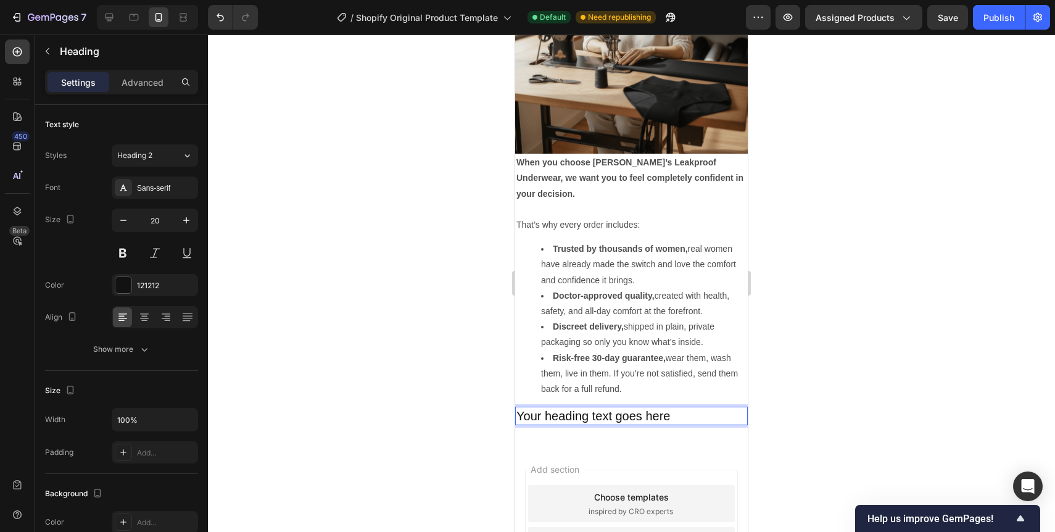
click at [560, 406] on h2 "Your heading text goes here" at bounding box center [631, 415] width 233 height 19
click at [560, 408] on p "Your heading text goes here" at bounding box center [631, 416] width 230 height 16
click at [775, 402] on div at bounding box center [631, 283] width 847 height 497
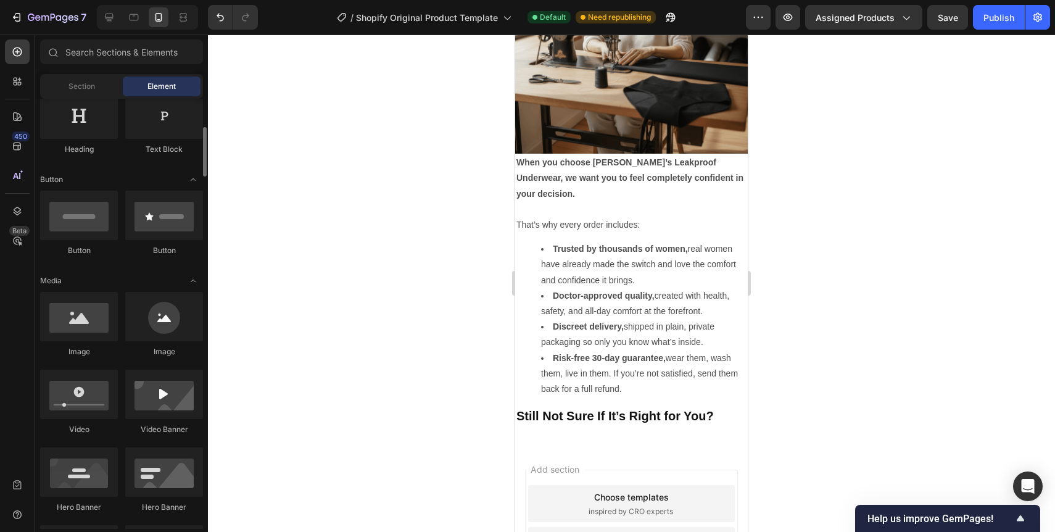
scroll to position [214, 0]
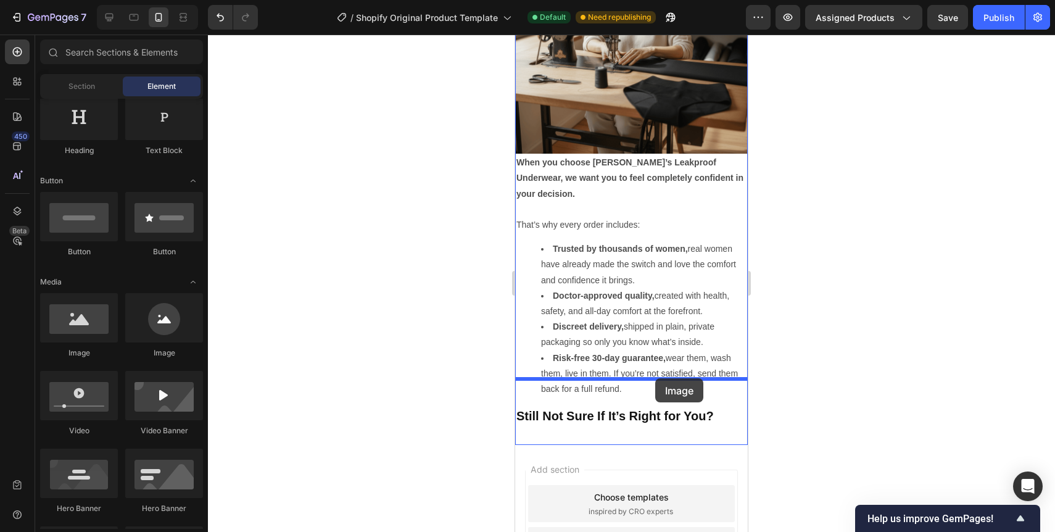
drag, startPoint x: 608, startPoint y: 362, endPoint x: 655, endPoint y: 378, distance: 50.1
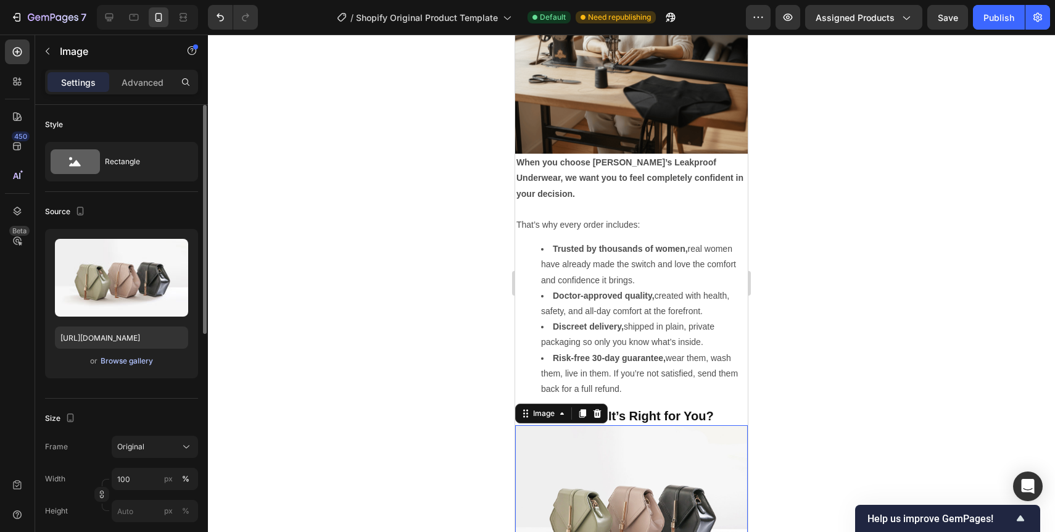
click at [100, 361] on button "Browse gallery" at bounding box center [127, 361] width 54 height 12
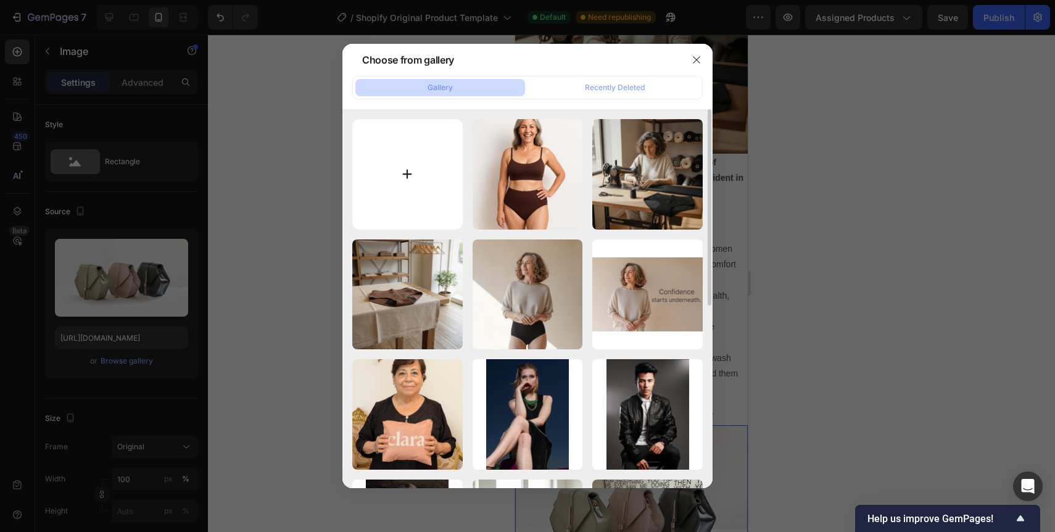
click at [361, 184] on input "file" at bounding box center [407, 174] width 110 height 110
type input "C:\fakepath\29B3F7E9-8BD8-4F45-86E4-DAF37F68D07D.png"
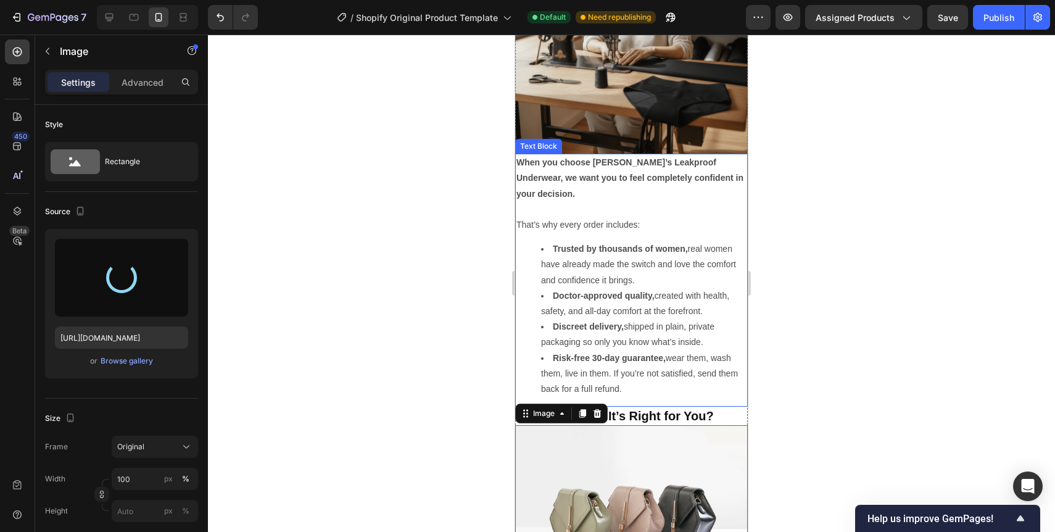
type input "https://cdn.shopify.com/s/files/1/0943/1688/8438/files/gempages_586285677881066…"
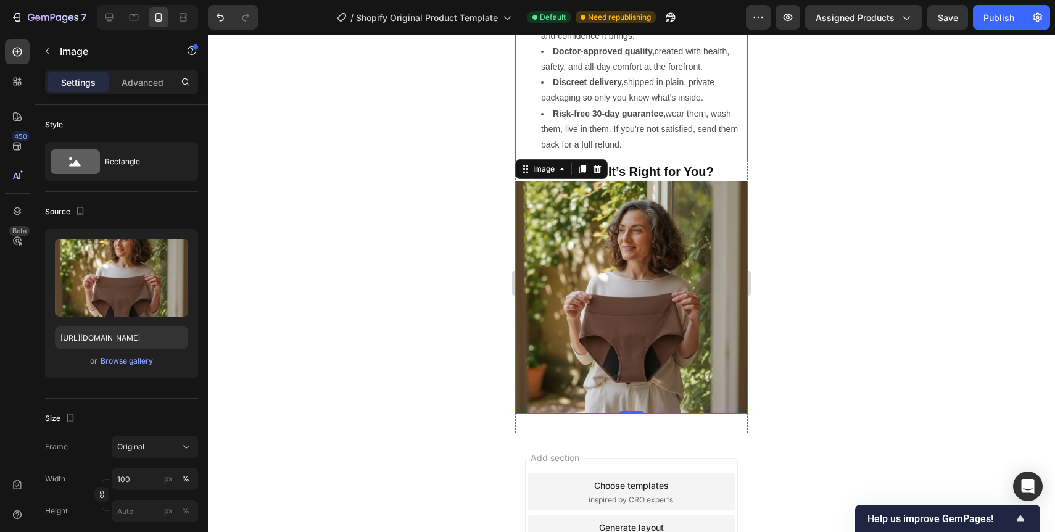
scroll to position [4888, 0]
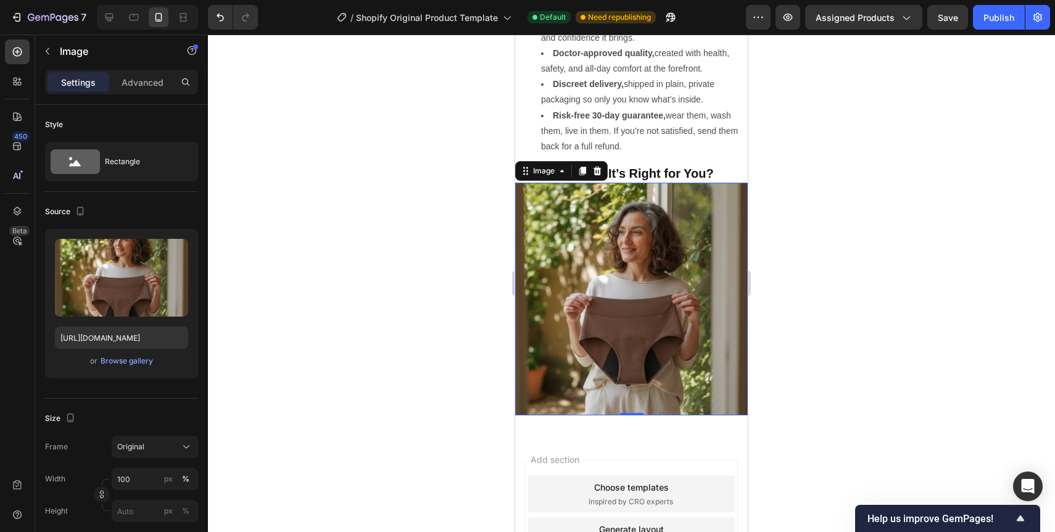
click at [815, 262] on div at bounding box center [631, 283] width 847 height 497
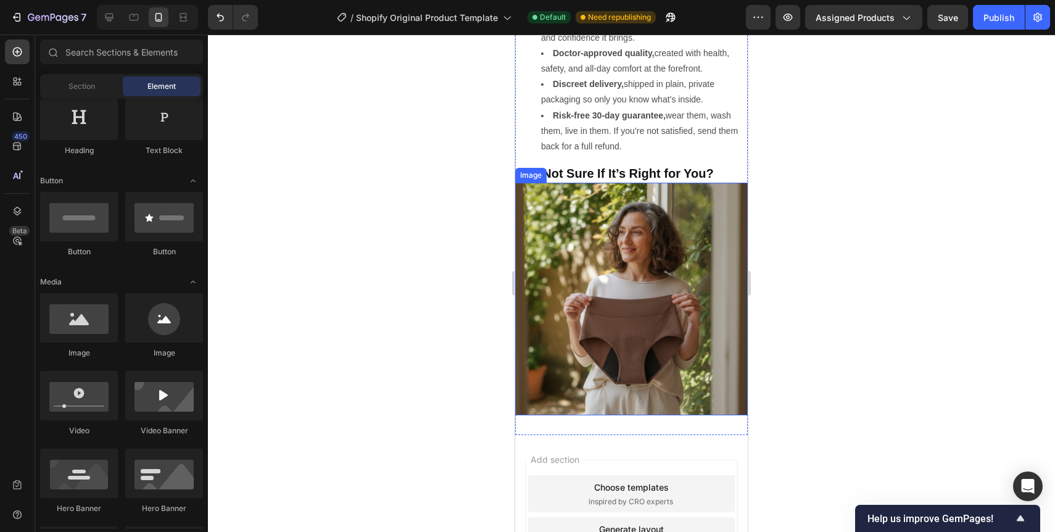
click at [472, 360] on div at bounding box center [631, 283] width 847 height 497
click at [471, 272] on div at bounding box center [631, 283] width 847 height 497
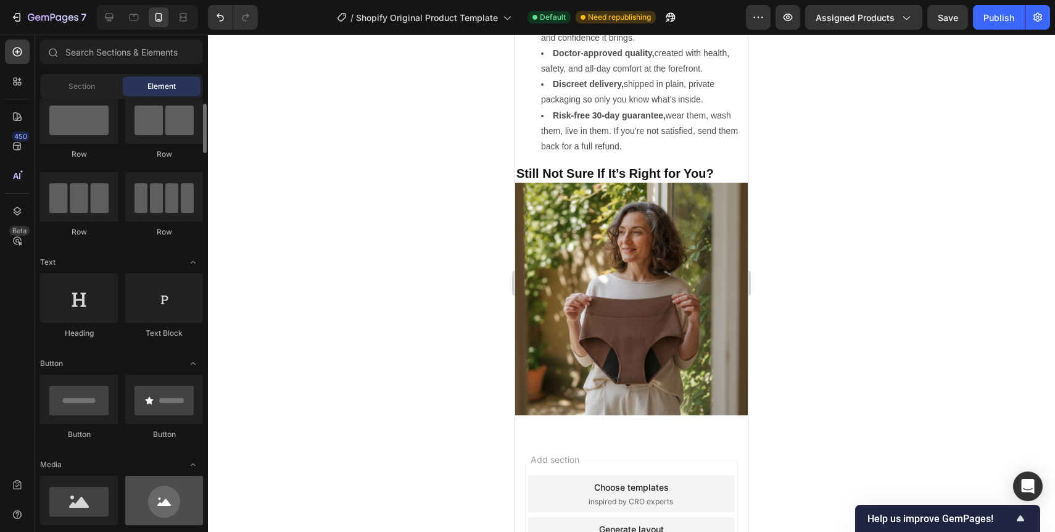
scroll to position [25, 0]
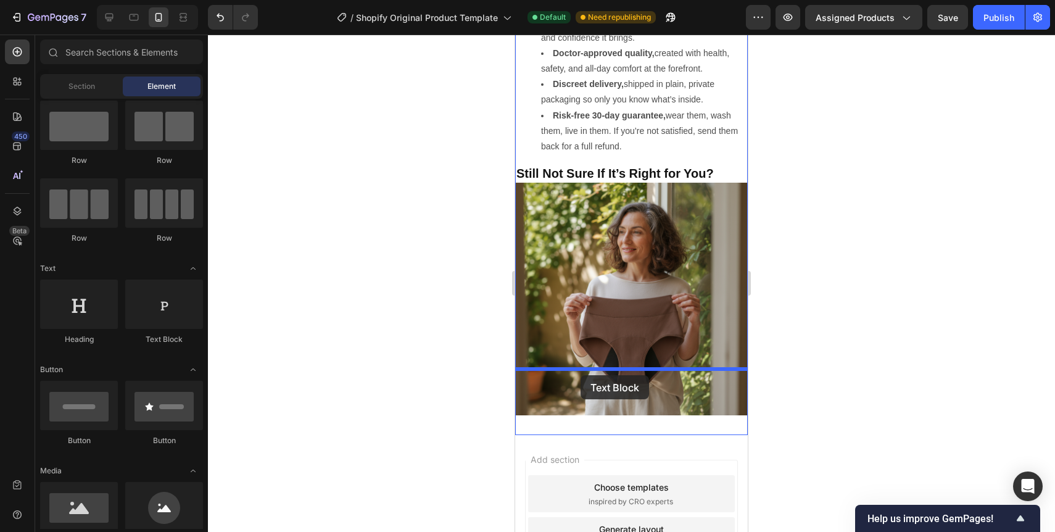
drag, startPoint x: 670, startPoint y: 334, endPoint x: 580, endPoint y: 375, distance: 98.8
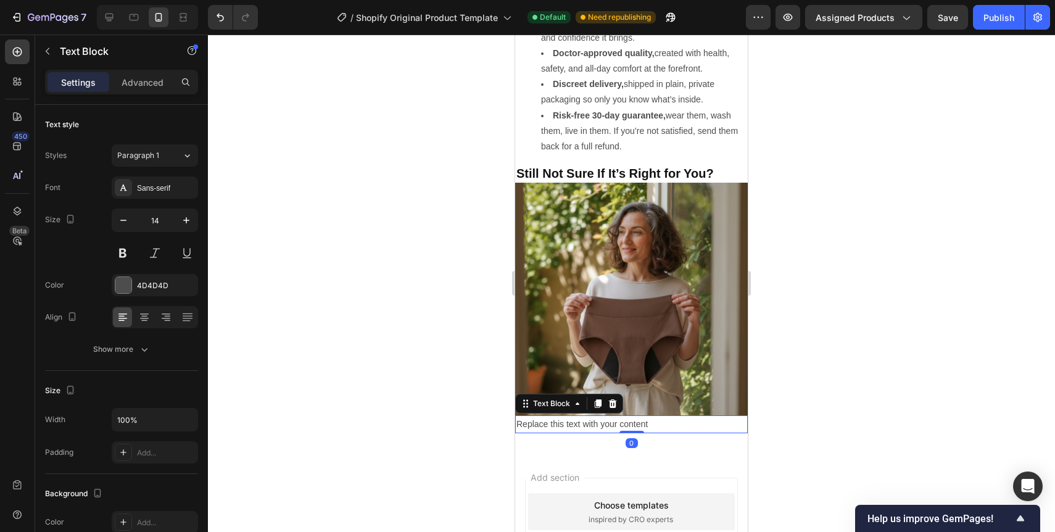
click at [580, 415] on div "Replace this text with your content" at bounding box center [631, 424] width 233 height 18
click at [580, 416] on p "Replace this text with your content" at bounding box center [631, 423] width 230 height 15
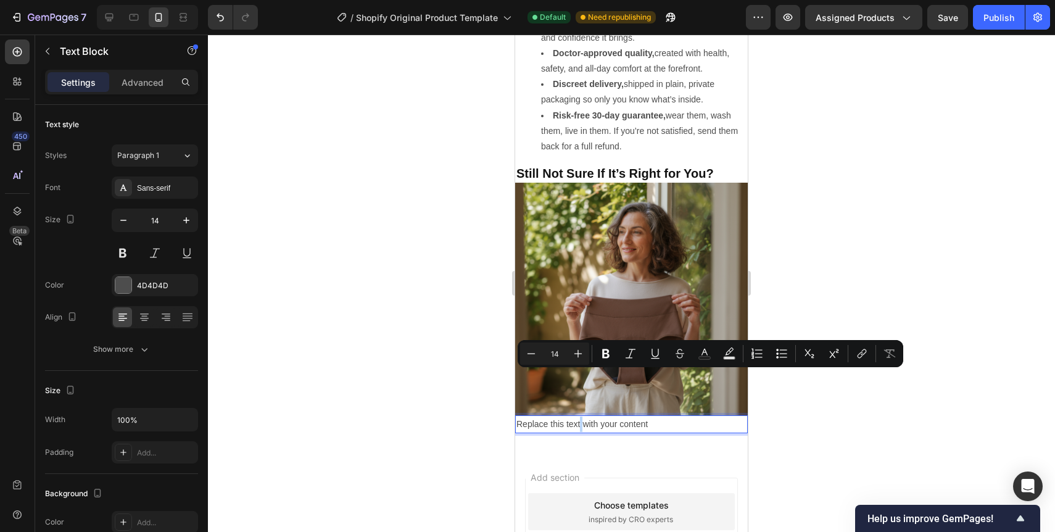
click at [580, 416] on p "Replace this text with your content" at bounding box center [631, 423] width 230 height 15
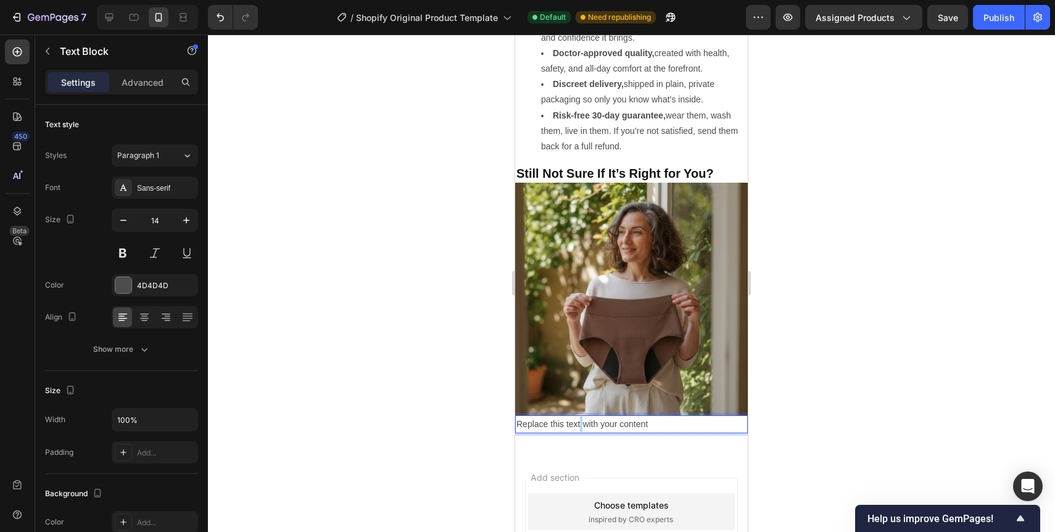
click at [580, 416] on p "Replace this text with your content" at bounding box center [631, 423] width 230 height 15
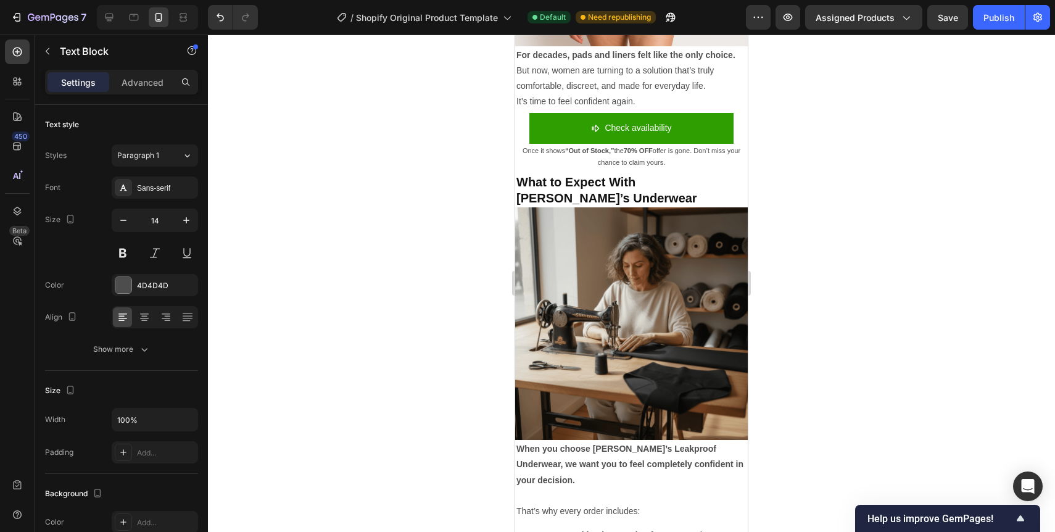
scroll to position [4123, 0]
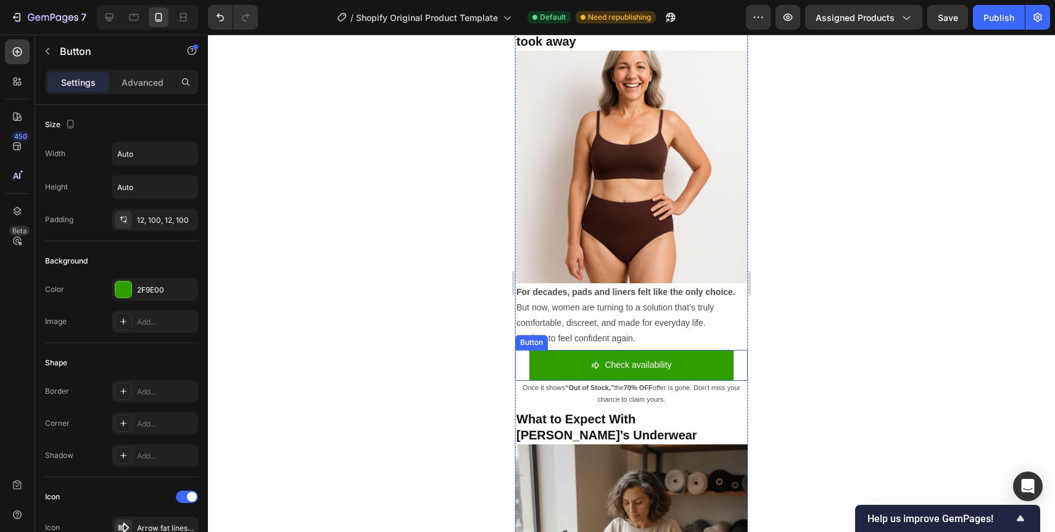
click at [524, 350] on div "Check availability Button" at bounding box center [631, 365] width 233 height 30
click at [582, 333] on icon at bounding box center [584, 338] width 10 height 10
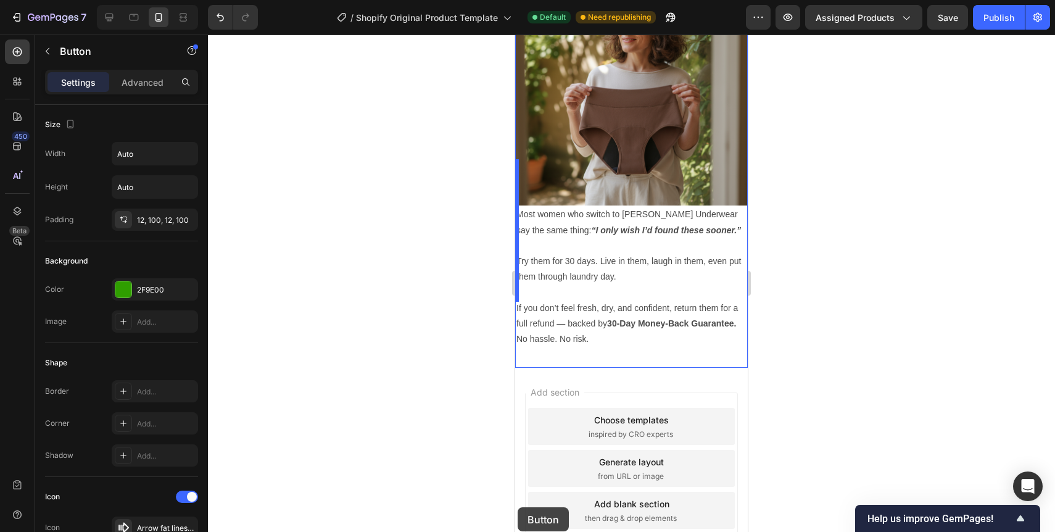
scroll to position [5149, 0]
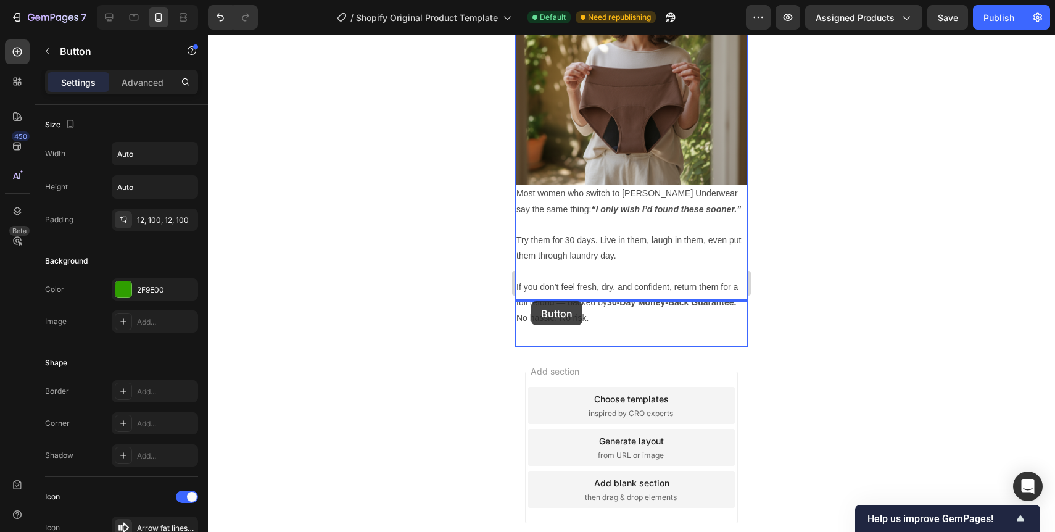
drag, startPoint x: 520, startPoint y: 366, endPoint x: 531, endPoint y: 300, distance: 66.3
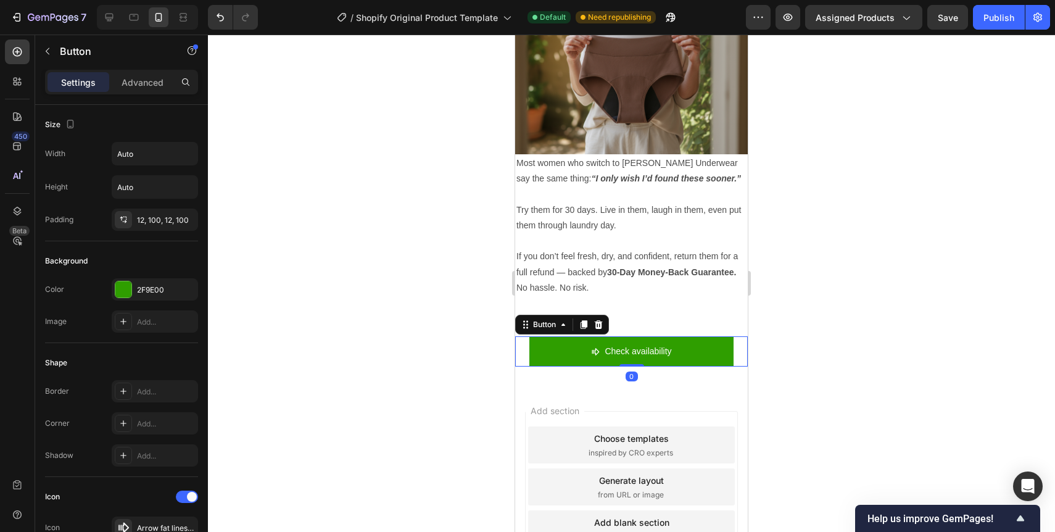
scroll to position [5119, 0]
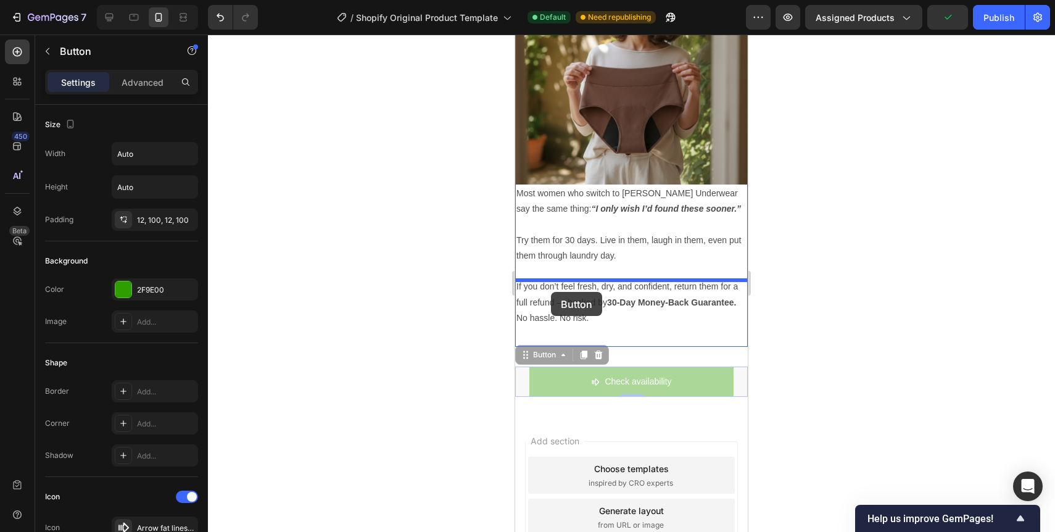
drag, startPoint x: 551, startPoint y: 339, endPoint x: 551, endPoint y: 292, distance: 46.9
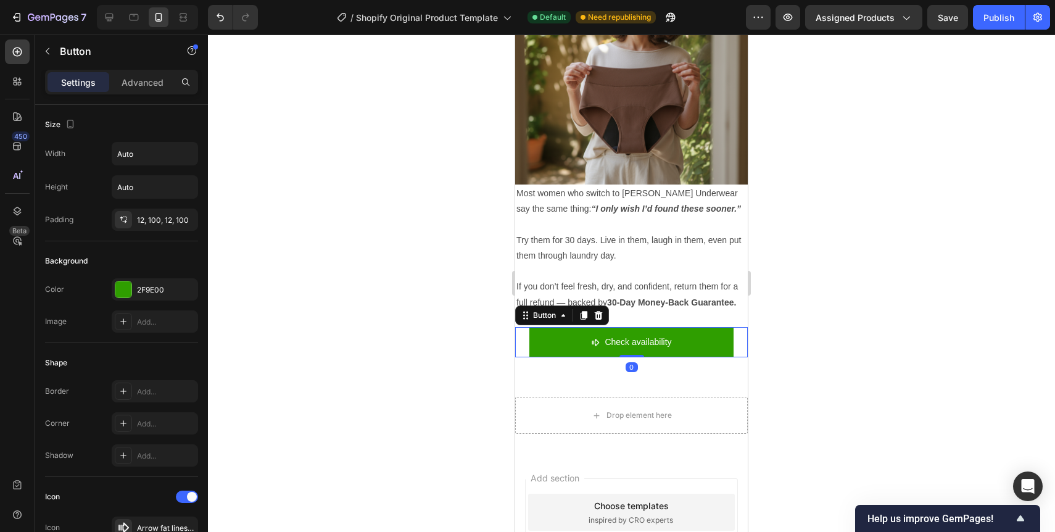
click at [444, 320] on div at bounding box center [631, 283] width 847 height 497
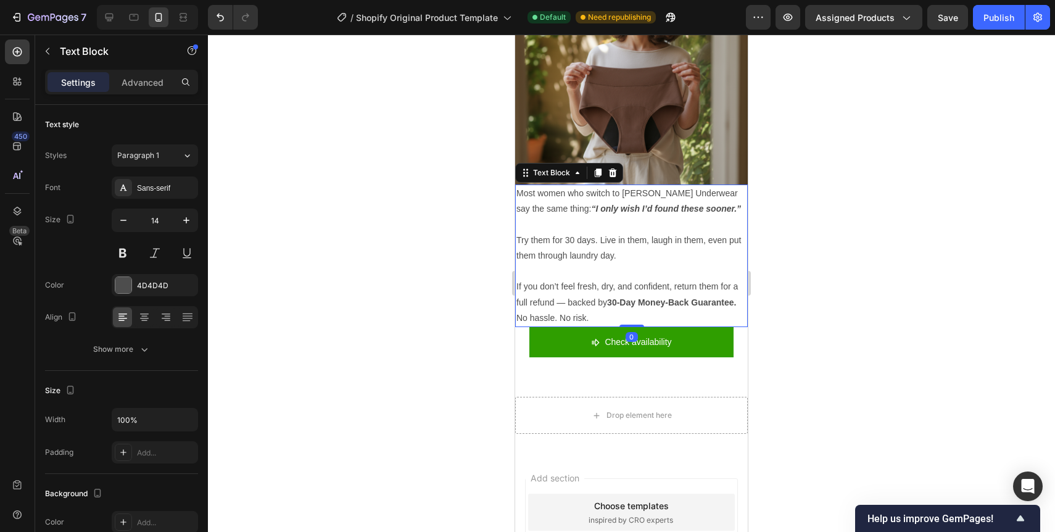
click at [563, 279] on p "If you don’t feel fresh, dry, and confident, return them for a full refund — ba…" at bounding box center [631, 294] width 230 height 31
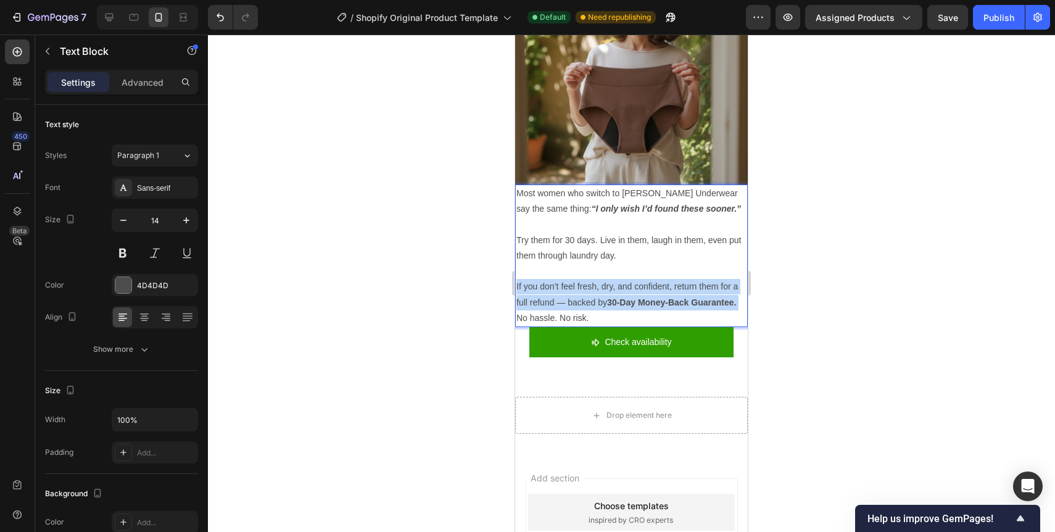
click at [563, 279] on p "If you don’t feel fresh, dry, and confident, return them for a full refund — ba…" at bounding box center [631, 294] width 230 height 31
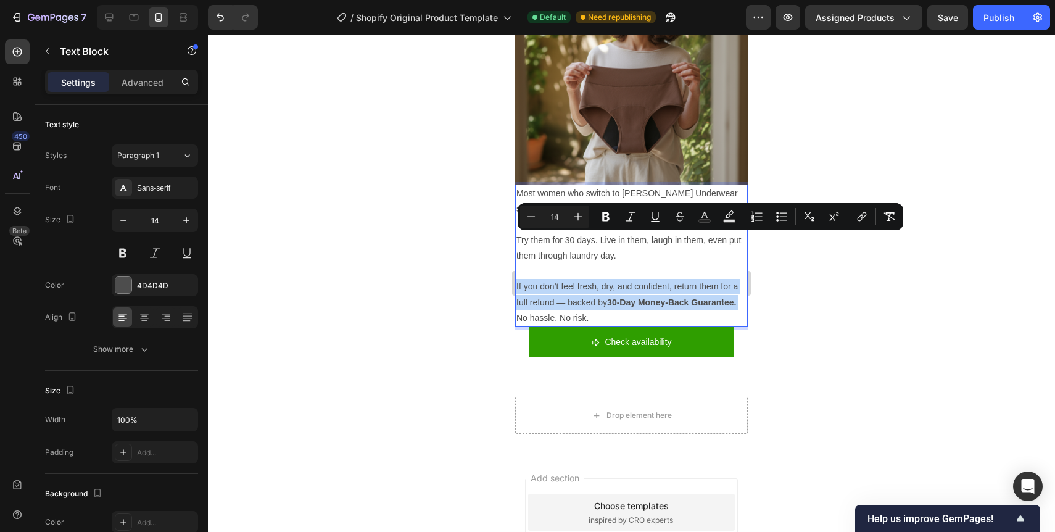
click at [563, 279] on p "If you don’t feel fresh, dry, and confident, return them for a full refund — ba…" at bounding box center [631, 294] width 230 height 31
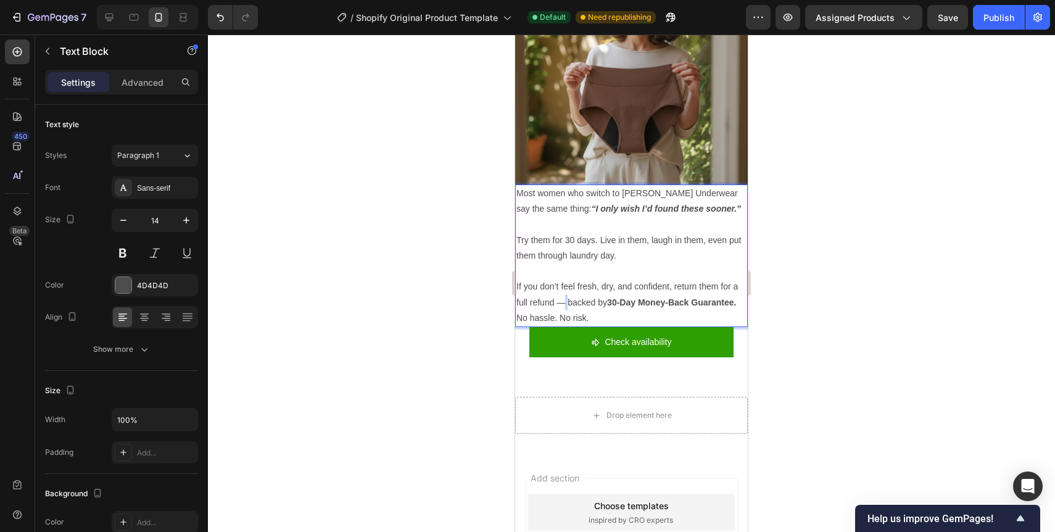
click at [563, 279] on p "If you don’t feel fresh, dry, and confident, return them for a full refund — ba…" at bounding box center [631, 294] width 230 height 31
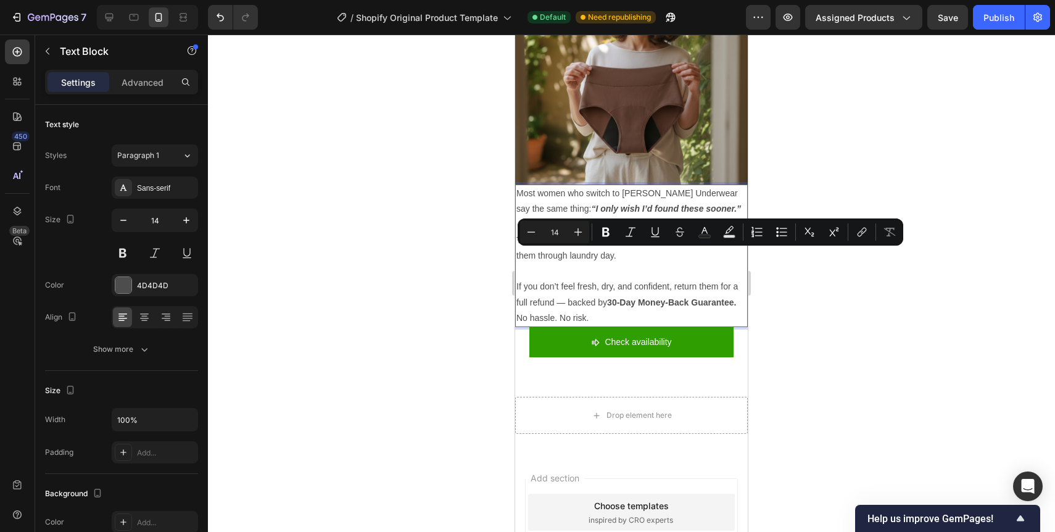
click at [559, 279] on p "If you don’t feel fresh, dry, and confident, return them for a full refund — ba…" at bounding box center [631, 294] width 230 height 31
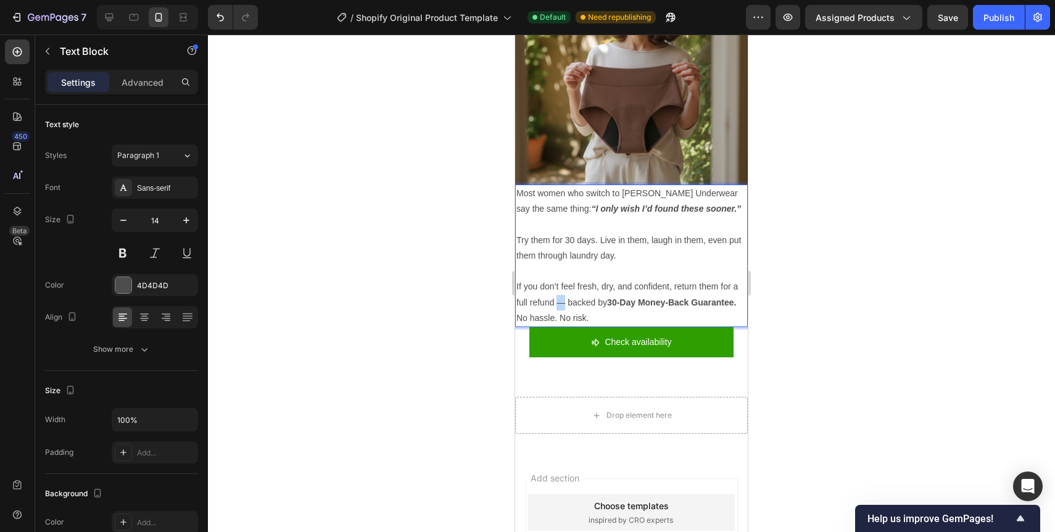
click at [559, 279] on p "If you don’t feel fresh, dry, and confident, return them for a full refund — ba…" at bounding box center [631, 294] width 230 height 31
click at [586, 263] on p "Rich Text Editor. Editing area: main" at bounding box center [631, 270] width 230 height 15
click at [836, 303] on div at bounding box center [631, 283] width 847 height 497
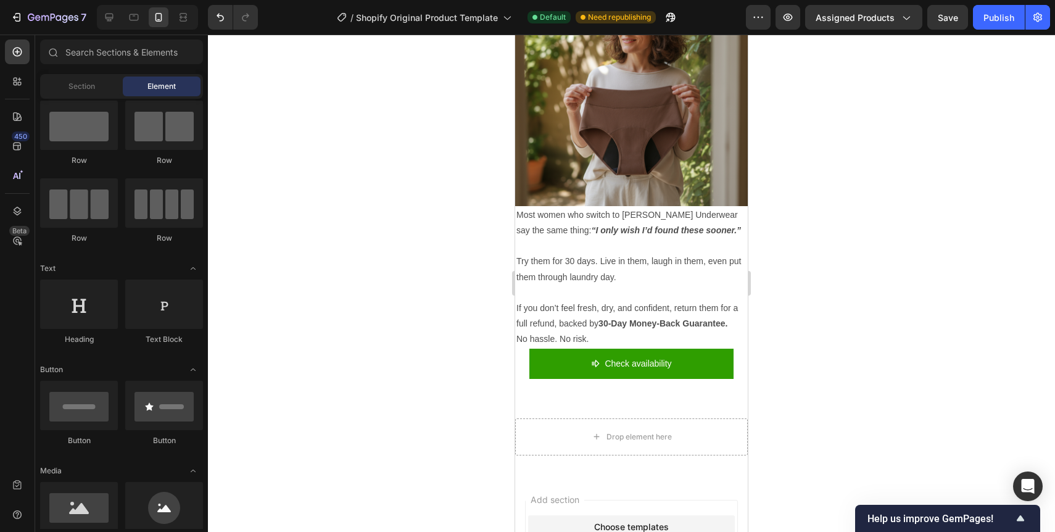
scroll to position [5704, 0]
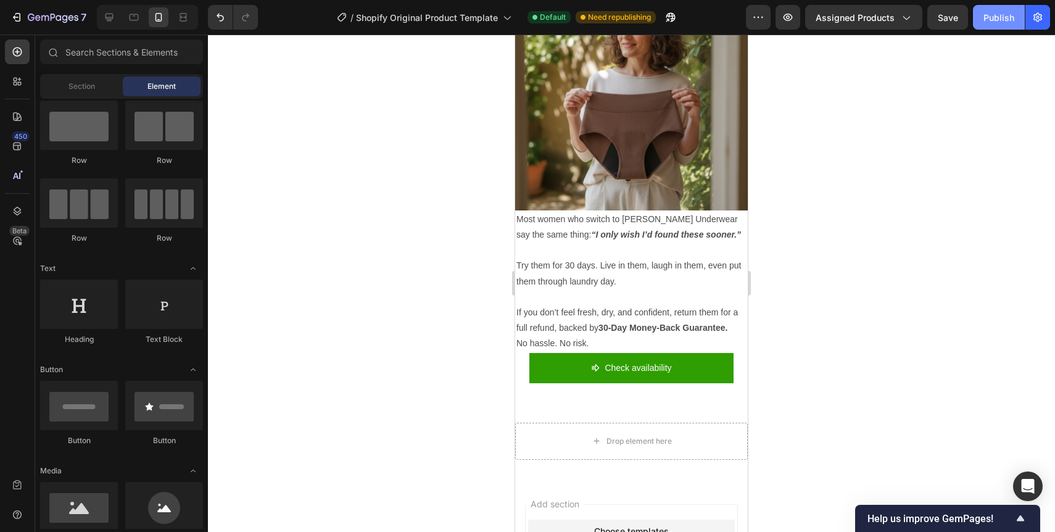
click at [975, 27] on button "Publish" at bounding box center [999, 17] width 52 height 25
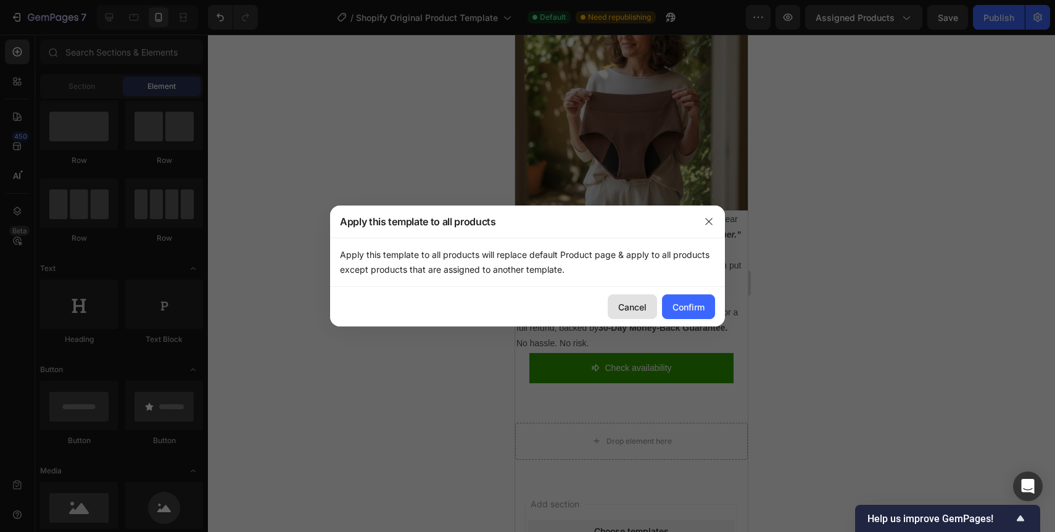
click at [637, 303] on div "Cancel" at bounding box center [632, 306] width 28 height 13
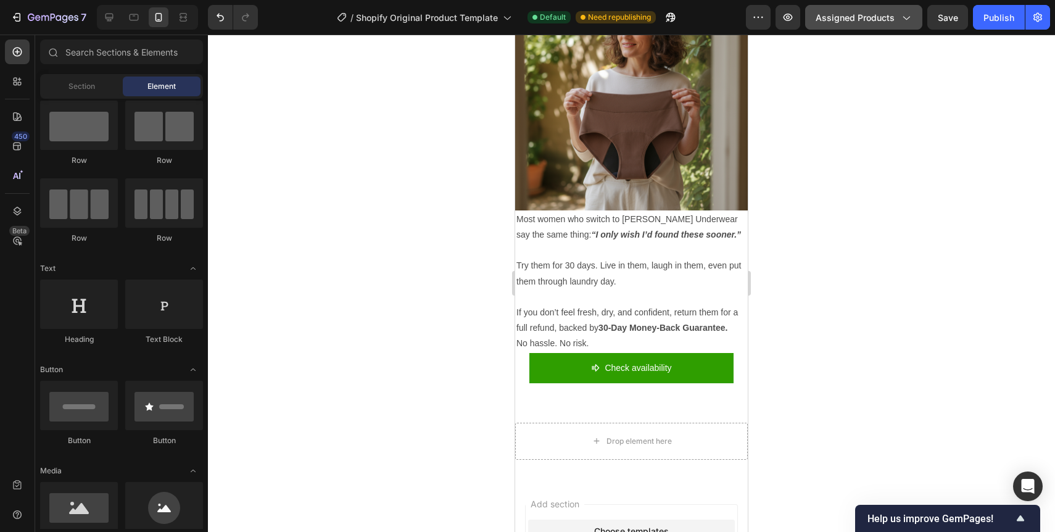
click at [912, 22] on icon "button" at bounding box center [905, 17] width 12 height 12
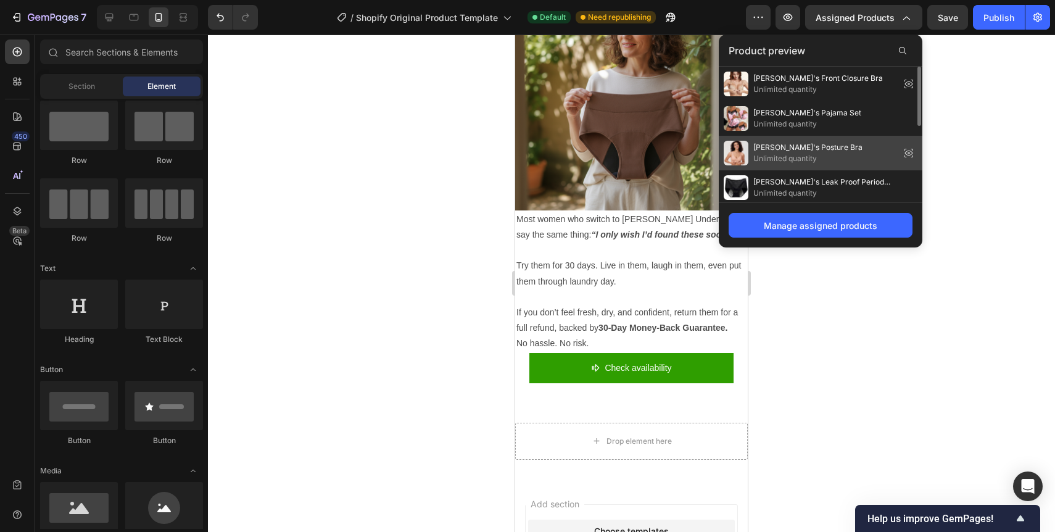
click at [848, 147] on div "Clara's Posture Bra Unlimited quantity" at bounding box center [821, 153] width 204 height 35
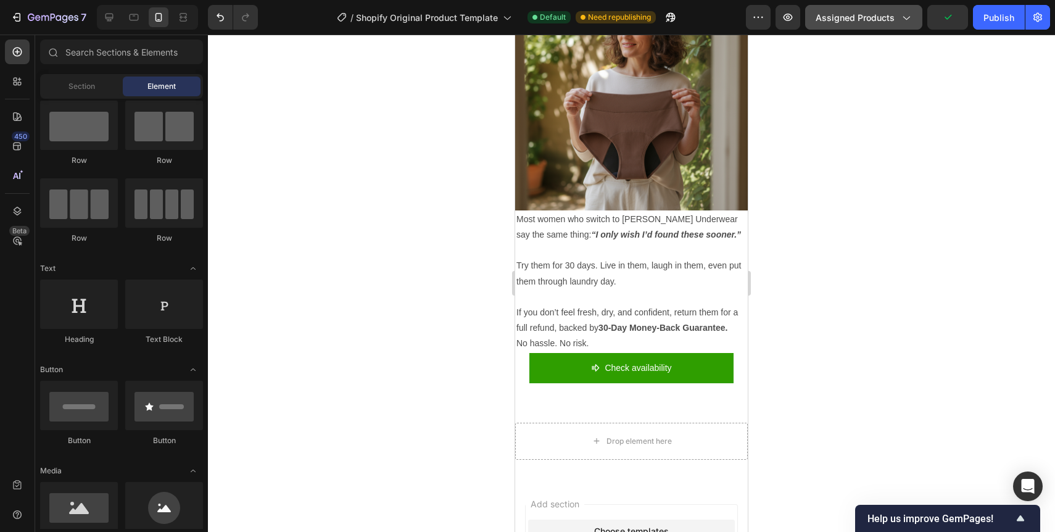
click at [900, 22] on icon "button" at bounding box center [905, 17] width 12 height 12
click at [942, 128] on div at bounding box center [631, 283] width 847 height 497
click at [883, 18] on span "Assigned Products" at bounding box center [854, 17] width 79 height 13
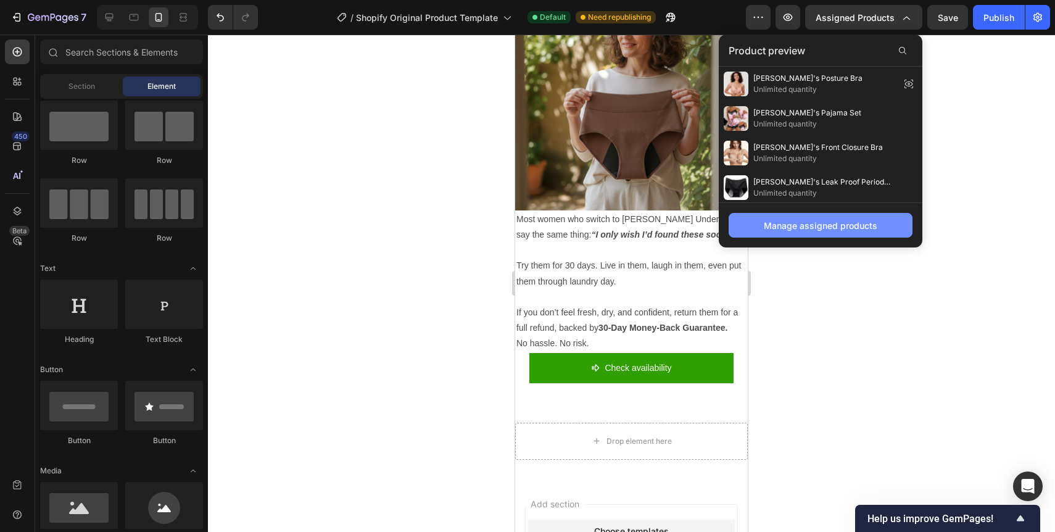
click at [794, 225] on div "Manage assigned products" at bounding box center [820, 225] width 113 height 13
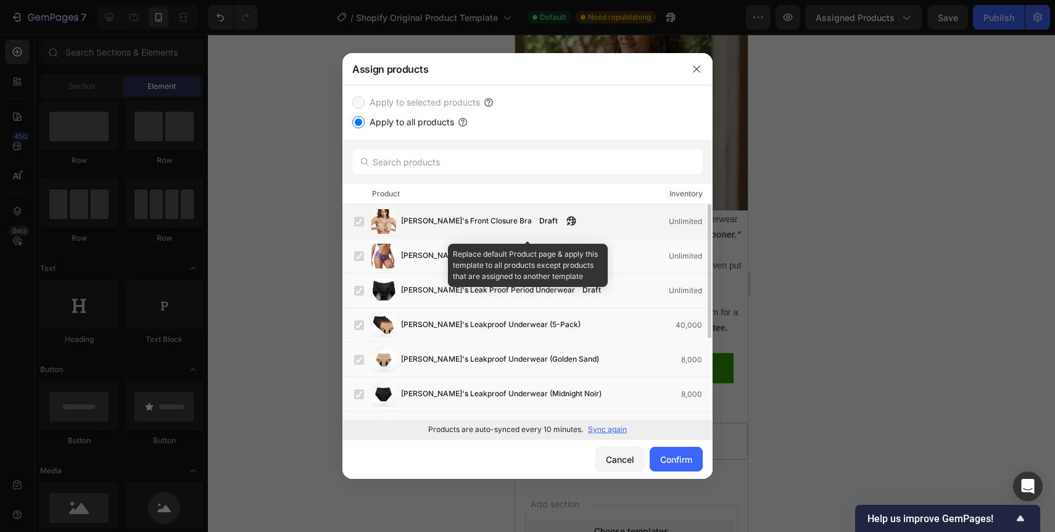
click at [359, 222] on label at bounding box center [359, 222] width 10 height 10
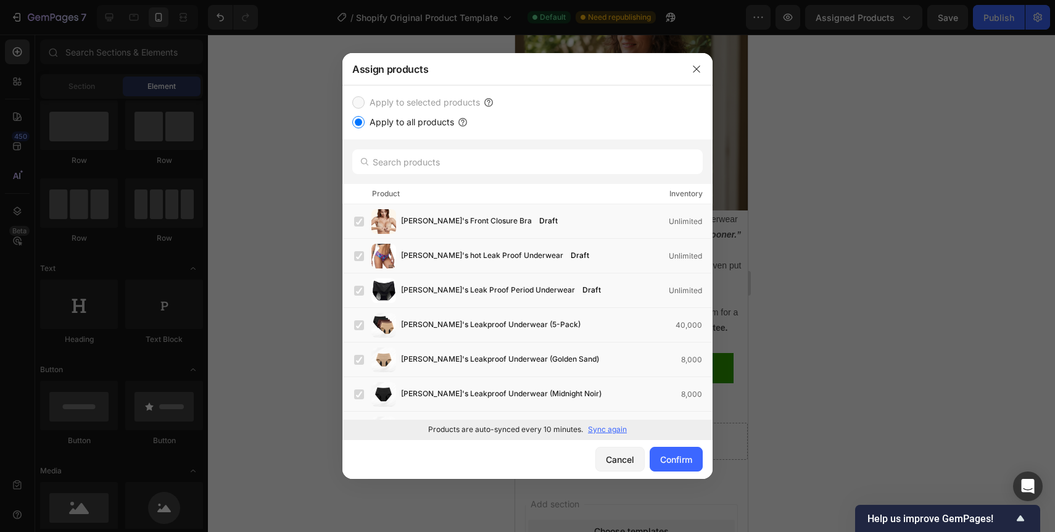
click at [363, 114] on div "Apply to selected products Apply to all products" at bounding box center [527, 112] width 350 height 35
click at [364, 119] on input "Apply to all products" at bounding box center [358, 122] width 12 height 12
click at [364, 118] on input "Apply to all products" at bounding box center [358, 122] width 12 height 12
click at [382, 153] on input "text" at bounding box center [527, 161] width 350 height 25
type input "m"
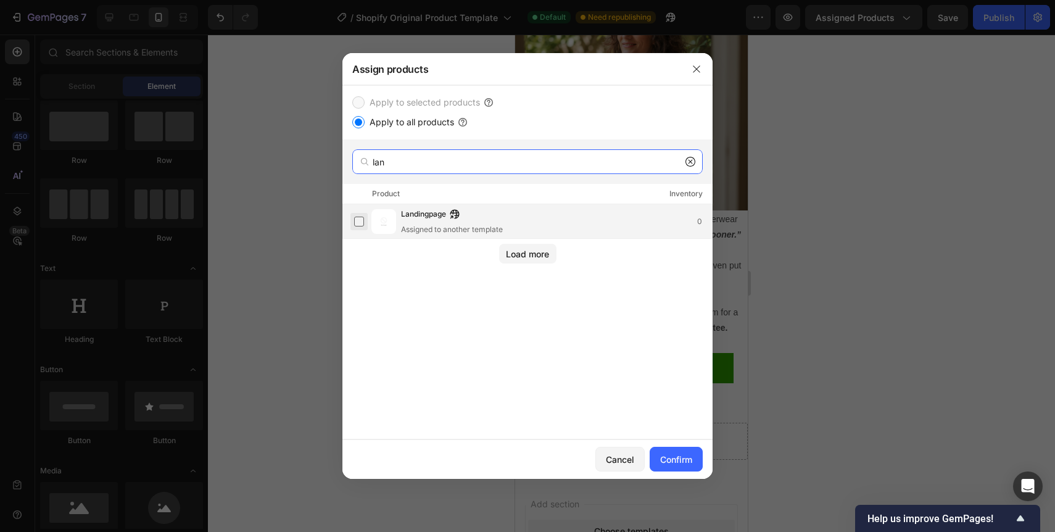
type input "lan"
click at [356, 221] on label at bounding box center [359, 222] width 10 height 10
click at [674, 461] on div "Confirm" at bounding box center [676, 459] width 32 height 13
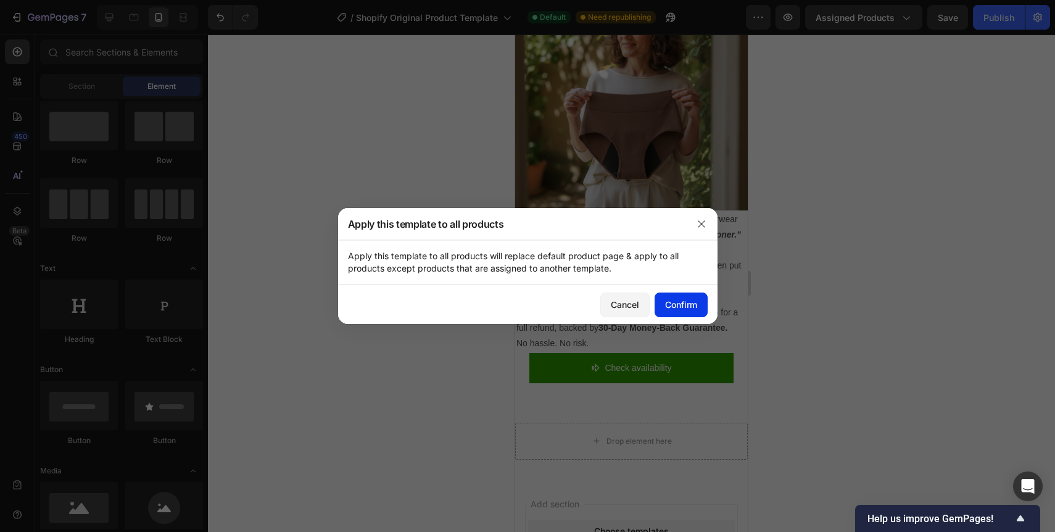
click at [689, 300] on div "Confirm" at bounding box center [681, 304] width 32 height 13
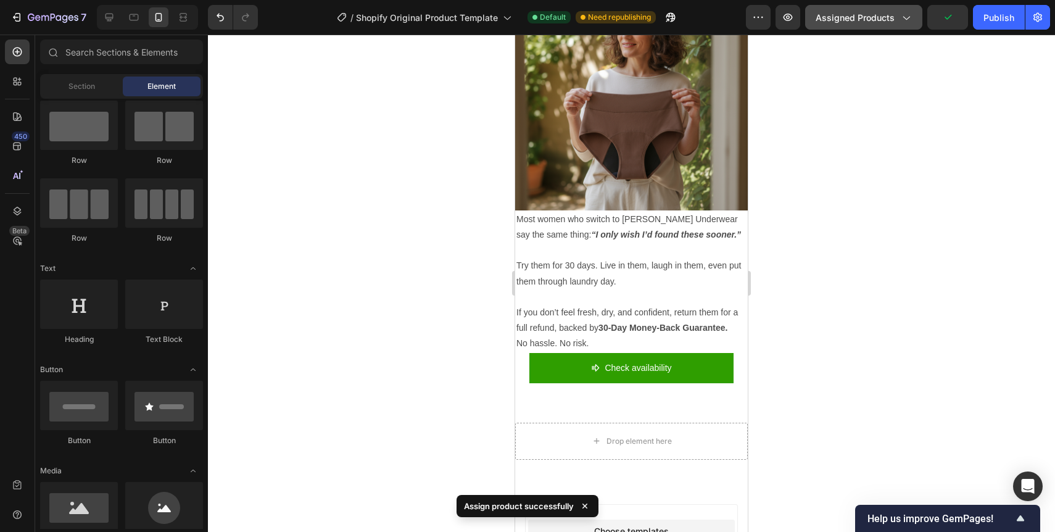
click at [841, 23] on span "Assigned Products" at bounding box center [854, 17] width 79 height 13
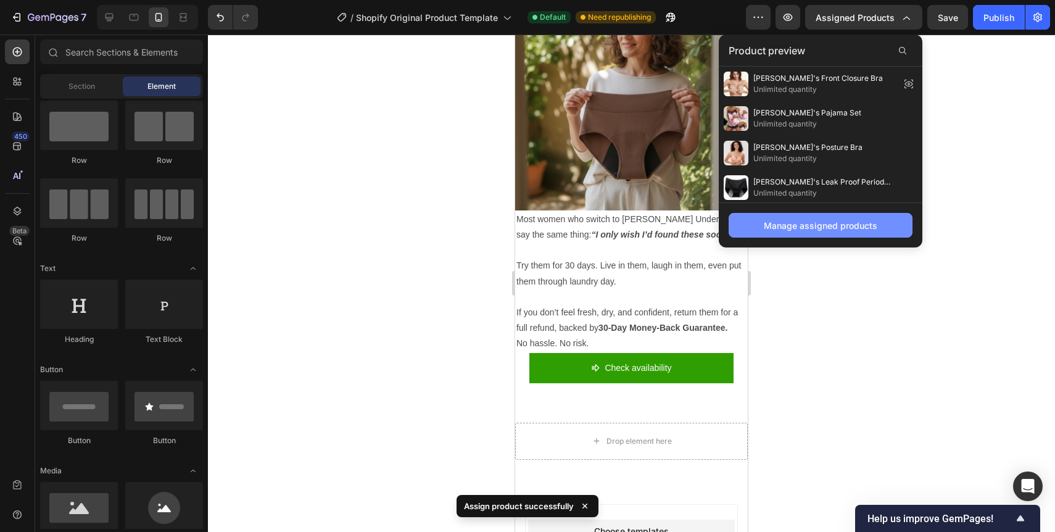
click at [825, 224] on div "Manage assigned products" at bounding box center [820, 225] width 113 height 13
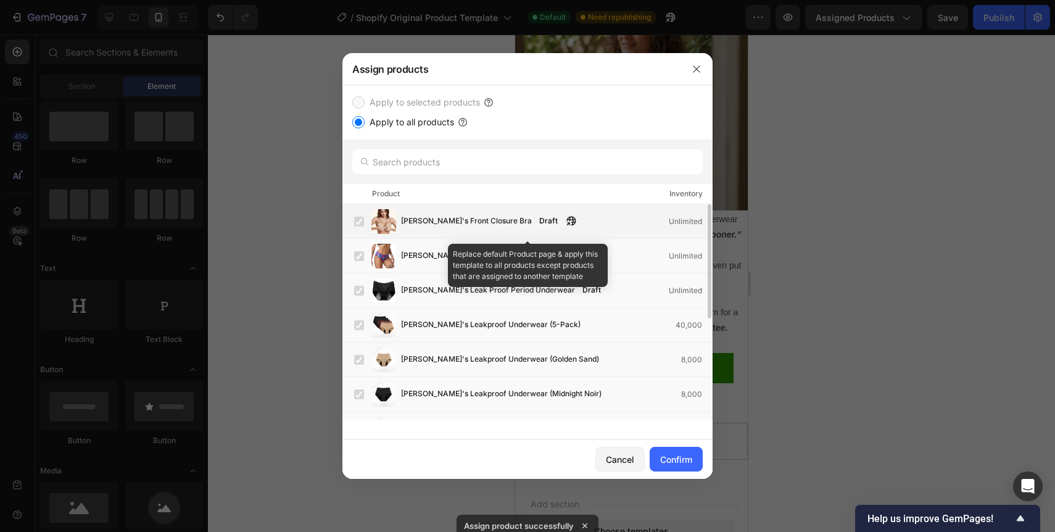
click at [364, 220] on label at bounding box center [359, 222] width 10 height 10
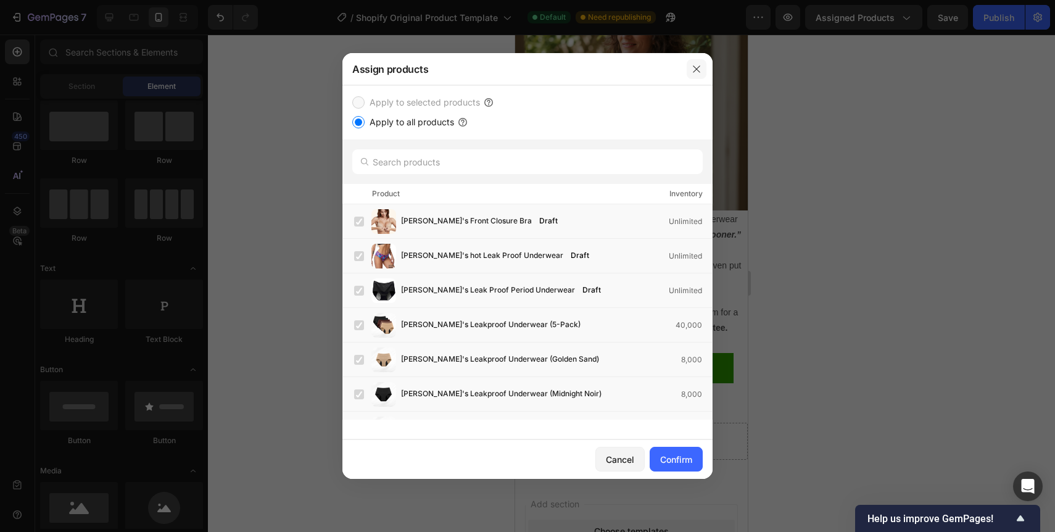
click at [693, 72] on icon "button" at bounding box center [696, 68] width 7 height 7
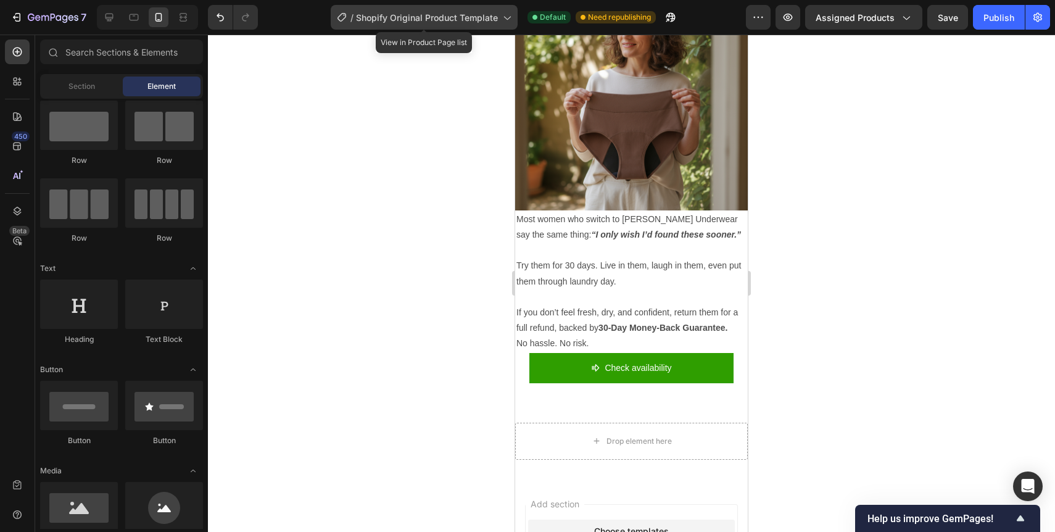
click at [462, 22] on span "Shopify Original Product Template" at bounding box center [427, 17] width 142 height 13
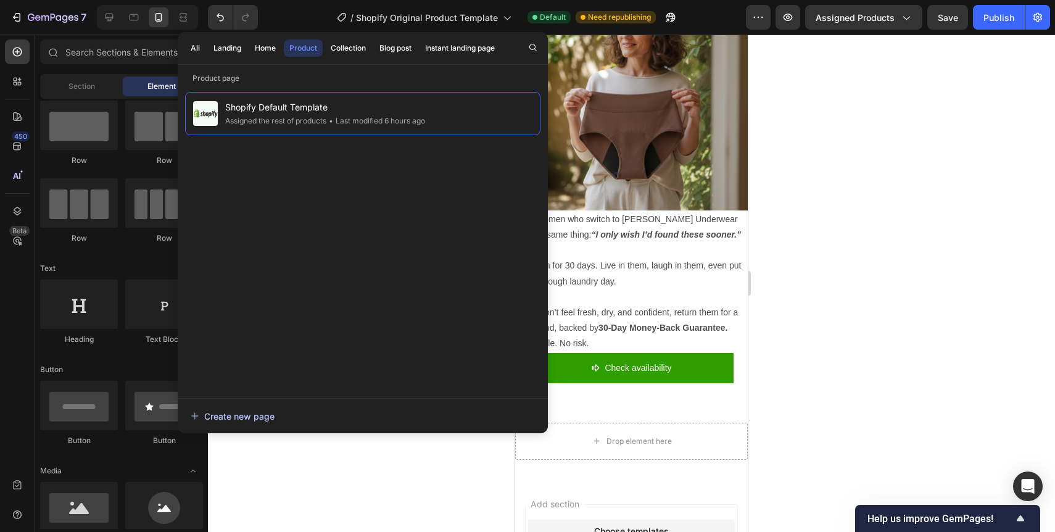
click at [247, 418] on div "Create new page" at bounding box center [233, 416] width 84 height 13
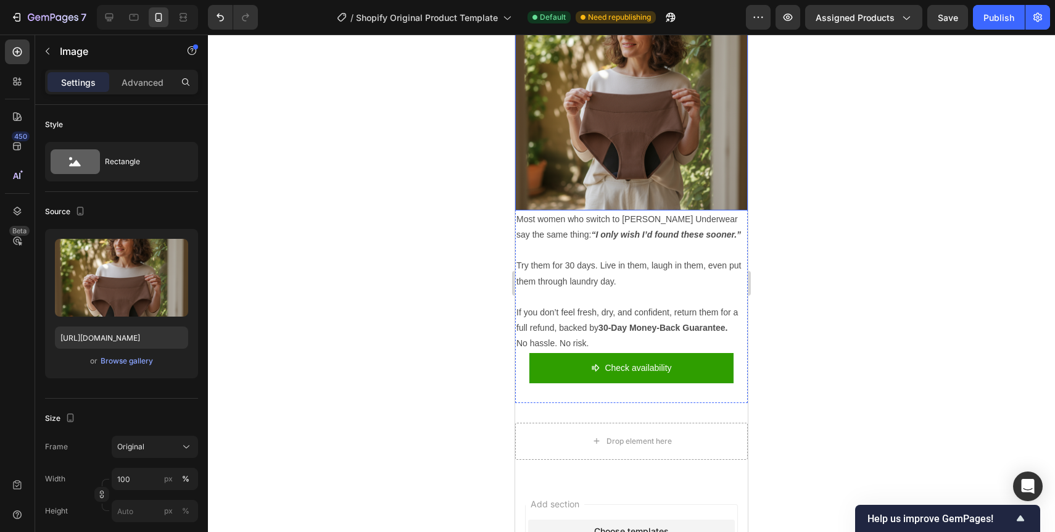
click at [606, 122] on img at bounding box center [631, 94] width 233 height 233
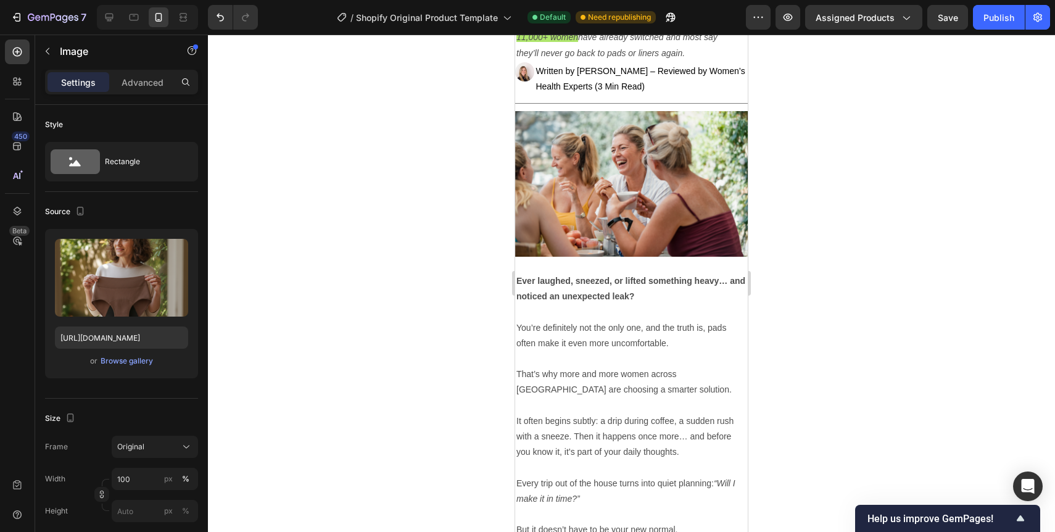
scroll to position [0, 0]
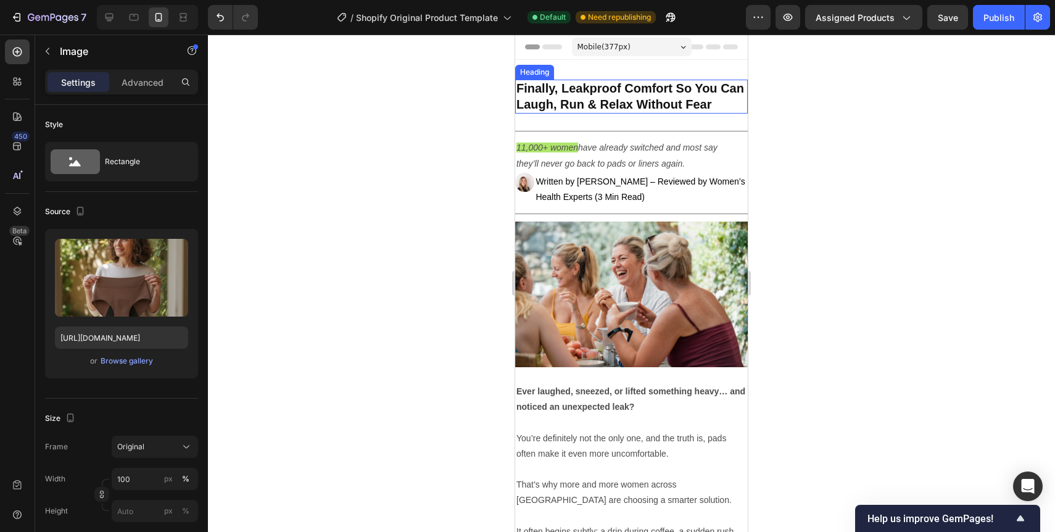
click at [612, 100] on span "Finally, Leakproof Comfort So You Can Laugh, Run & Relax Without Fear" at bounding box center [630, 96] width 228 height 30
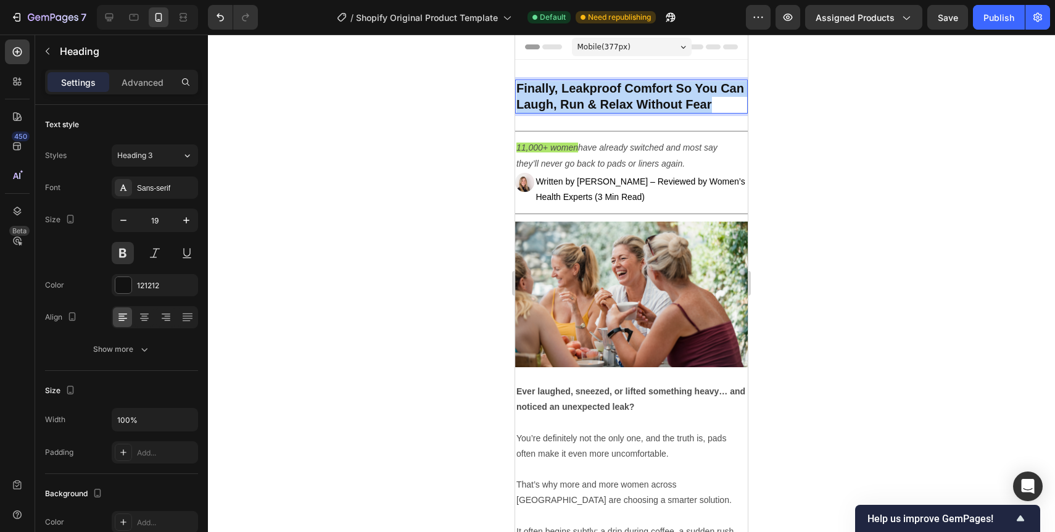
click at [612, 100] on span "Finally, Leakproof Comfort So You Can Laugh, Run & Relax Without Fear" at bounding box center [630, 96] width 228 height 30
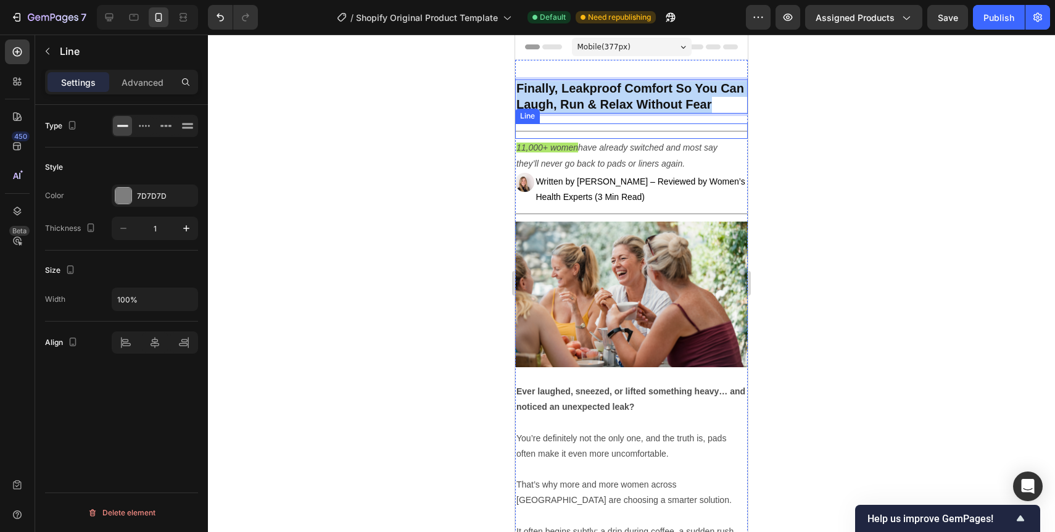
click at [603, 131] on div at bounding box center [631, 131] width 233 height 1
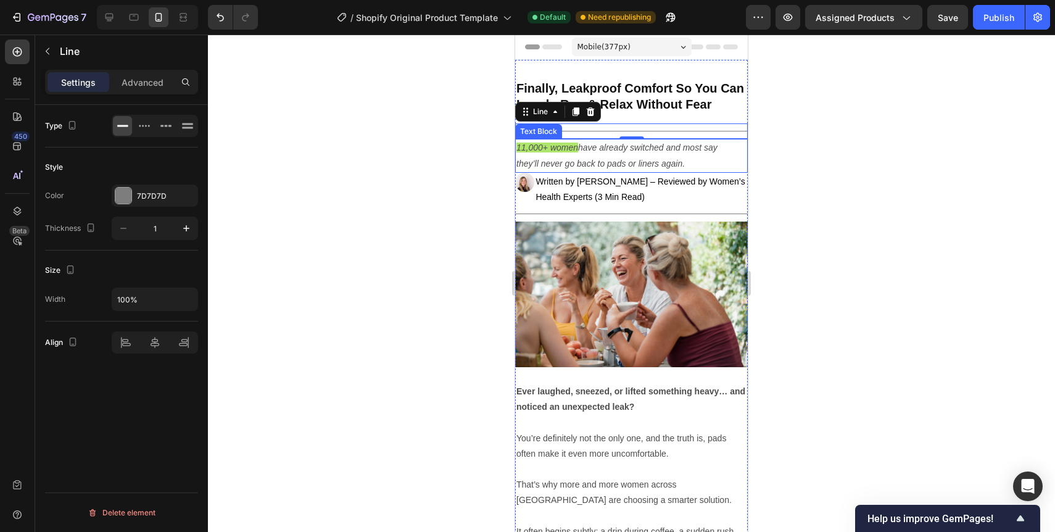
click at [602, 156] on p "11,000+ women have already switched and most say they’ll never go back to pads …" at bounding box center [619, 155] width 207 height 31
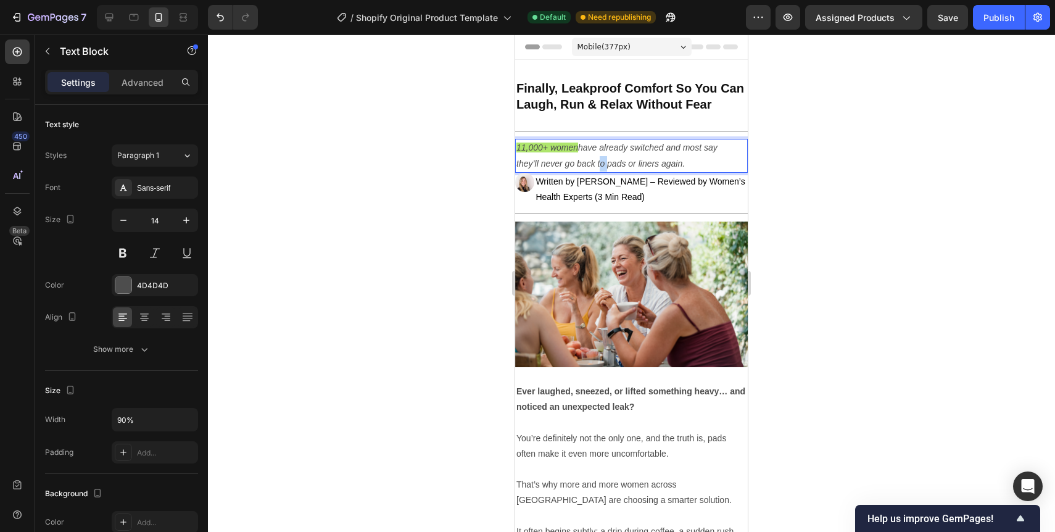
click at [602, 156] on p "11,000+ women have already switched and most say they’ll never go back to pads …" at bounding box center [619, 155] width 207 height 31
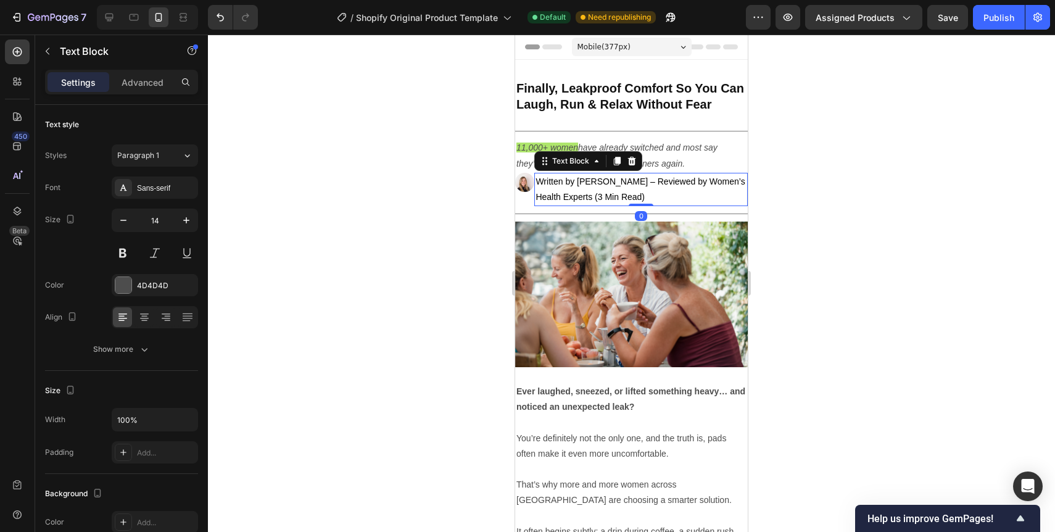
click at [581, 186] on p "Written by [PERSON_NAME] – Reviewed by Women’s Health Experts (3 Min Read)" at bounding box center [640, 189] width 211 height 31
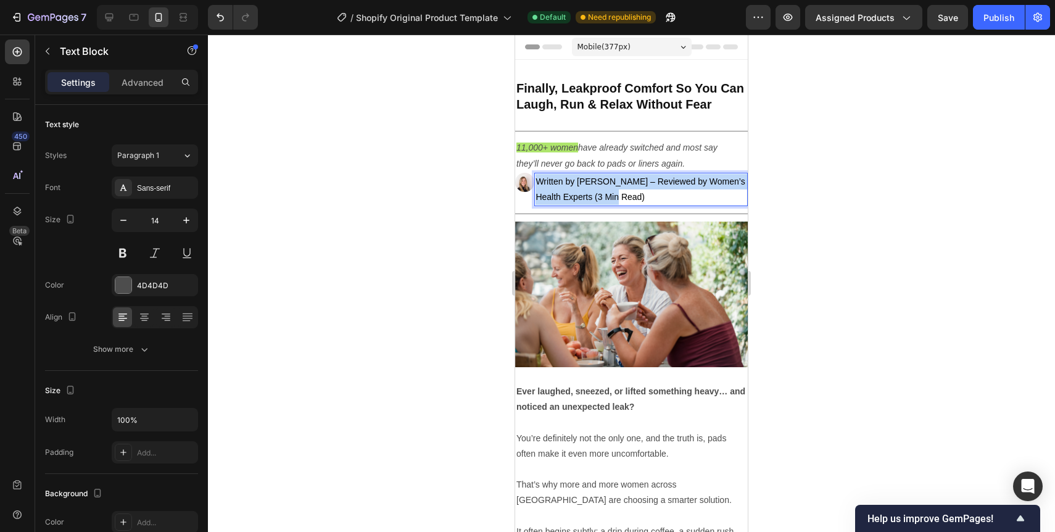
click at [581, 186] on p "Written by [PERSON_NAME] – Reviewed by Women’s Health Experts (3 Min Read)" at bounding box center [640, 189] width 211 height 31
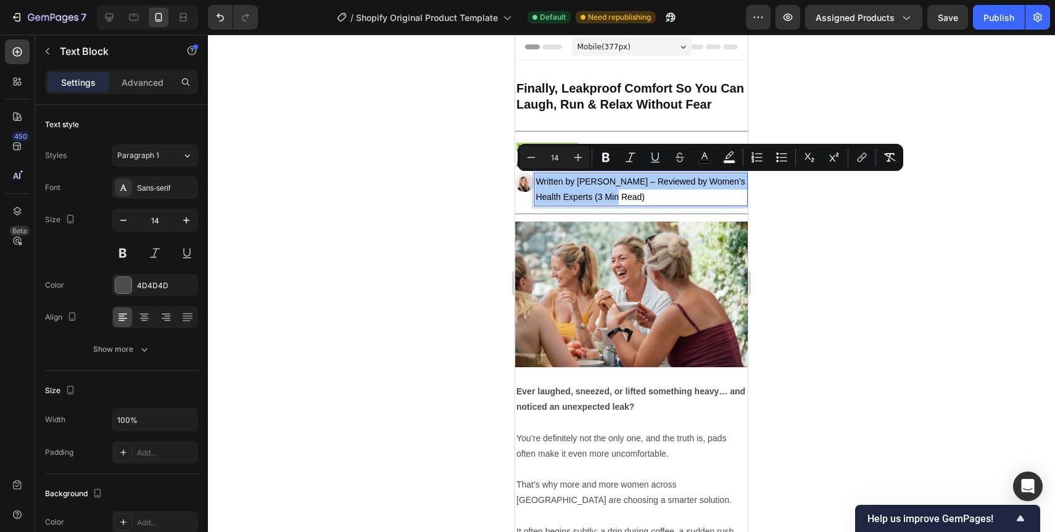
click at [468, 223] on div at bounding box center [631, 283] width 847 height 497
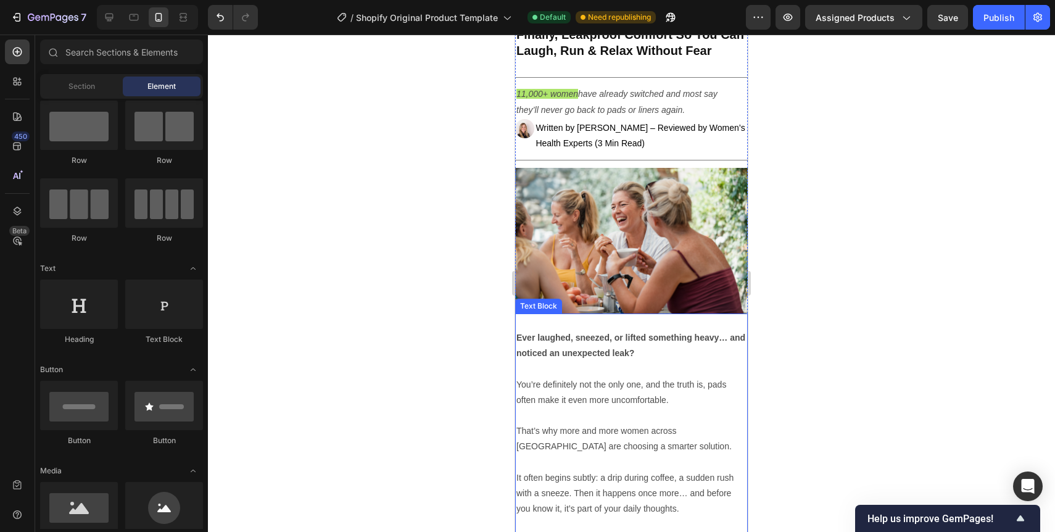
scroll to position [55, 0]
click at [581, 400] on p "You’re definitely not the only one, and the truth is, pads often make it even m…" at bounding box center [631, 391] width 230 height 31
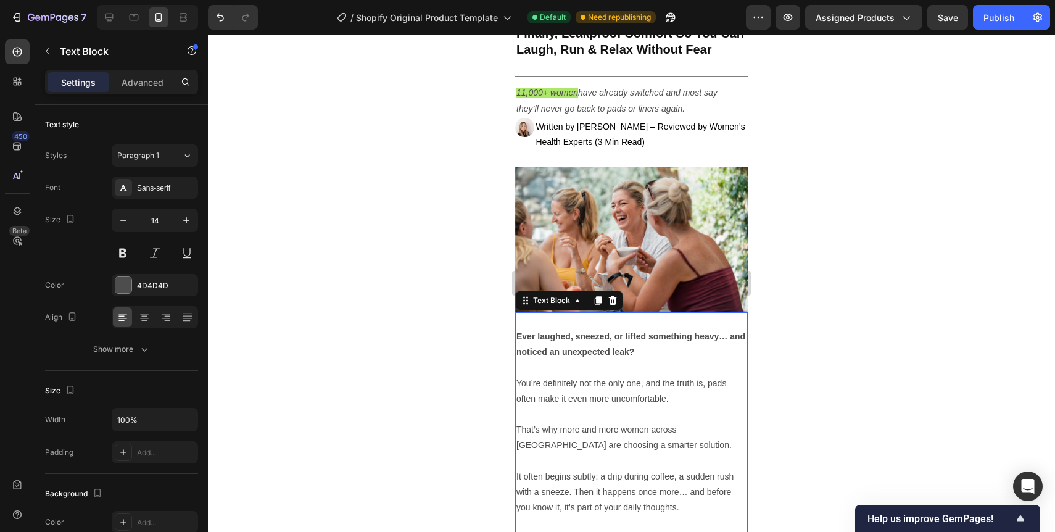
click at [581, 400] on p "You’re definitely not the only one, and the truth is, pads often make it even m…" at bounding box center [631, 391] width 230 height 31
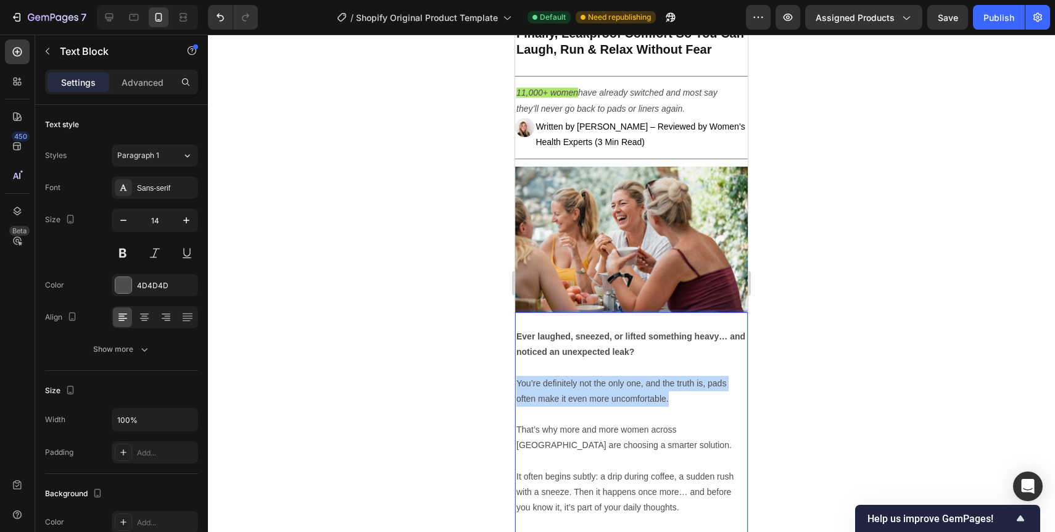
click at [581, 400] on p "You’re definitely not the only one, and the truth is, pads often make it even m…" at bounding box center [631, 391] width 230 height 31
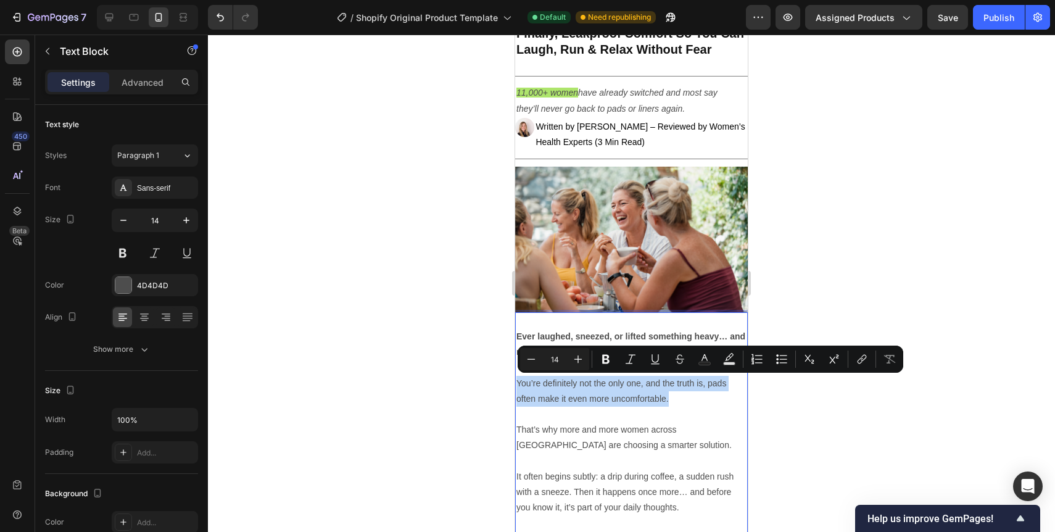
click at [581, 400] on p "You’re definitely not the only one, and the truth is, pads often make it even m…" at bounding box center [631, 391] width 230 height 31
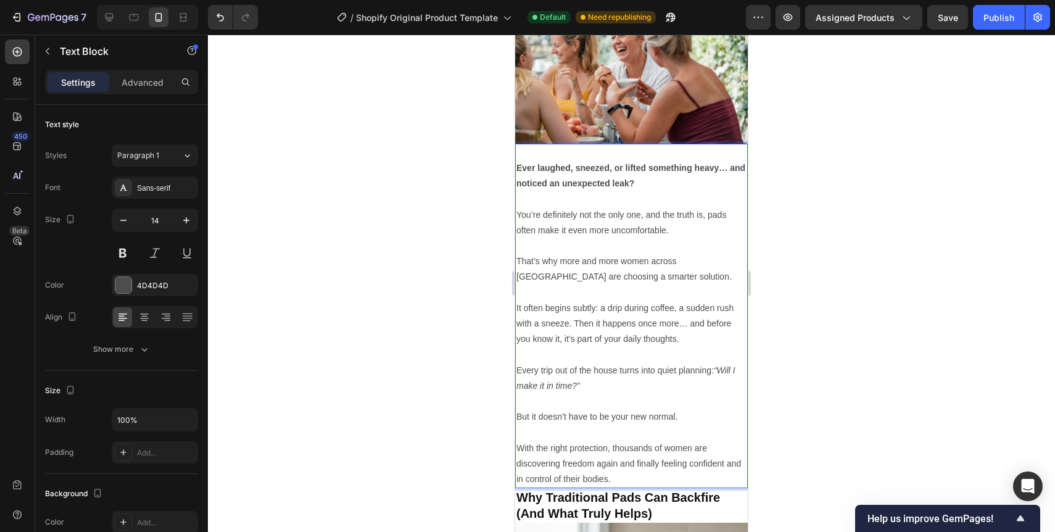
scroll to position [234, 0]
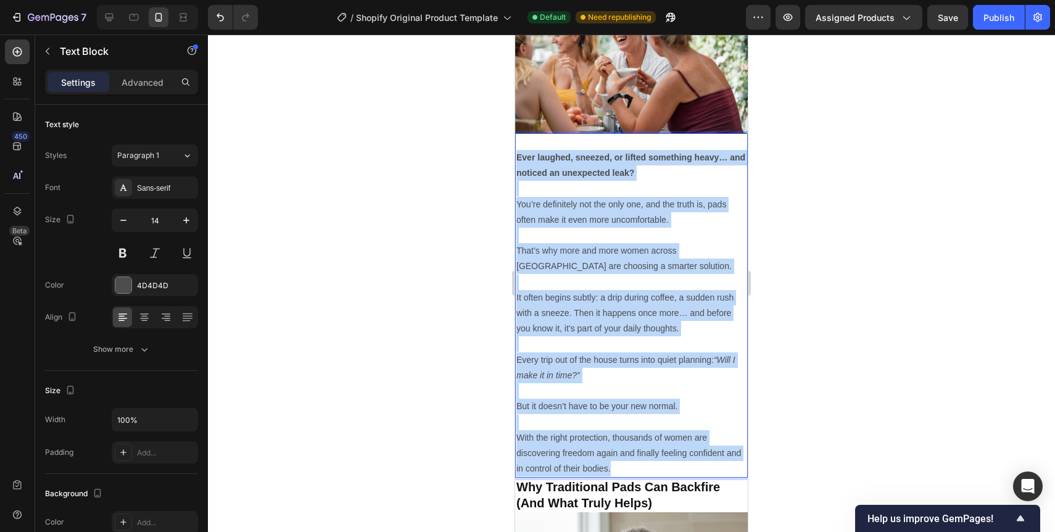
drag, startPoint x: 518, startPoint y: 157, endPoint x: 669, endPoint y: 471, distance: 348.4
click at [669, 471] on div "Ever laughed, sneezed, or lifted something heavy… and noticed an unexpected lea…" at bounding box center [631, 305] width 233 height 344
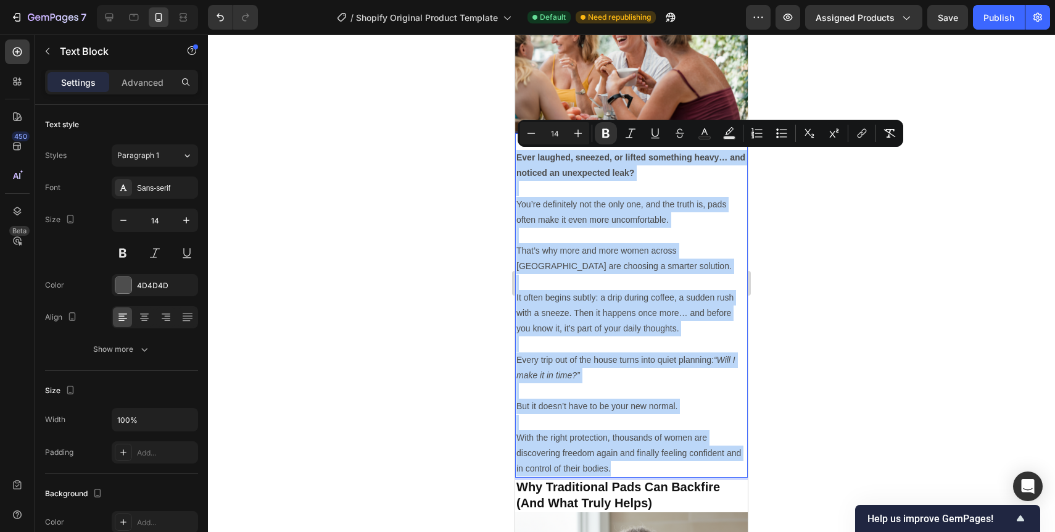
copy div "Ever laughed, sneezed, or lifted something heavy… and noticed an unexpected lea…"
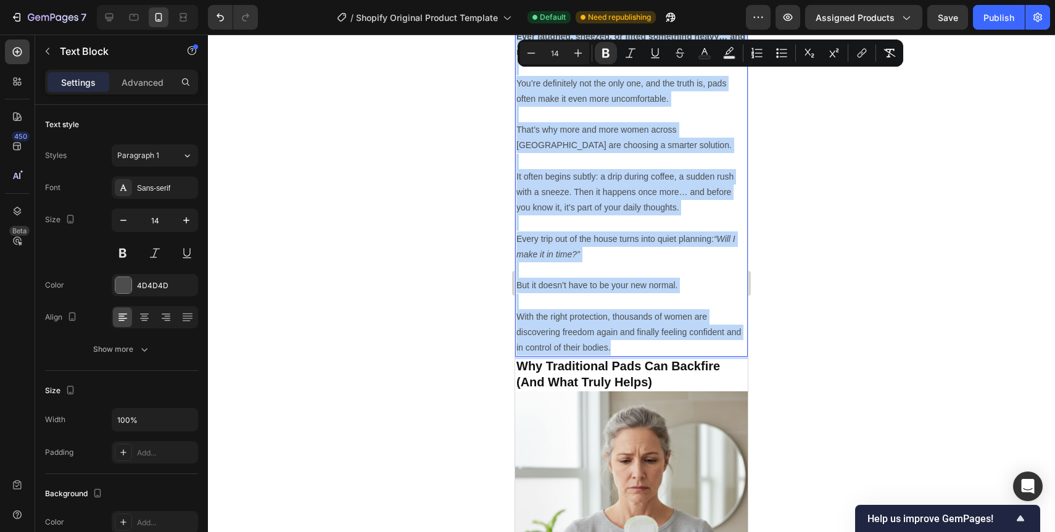
scroll to position [366, 0]
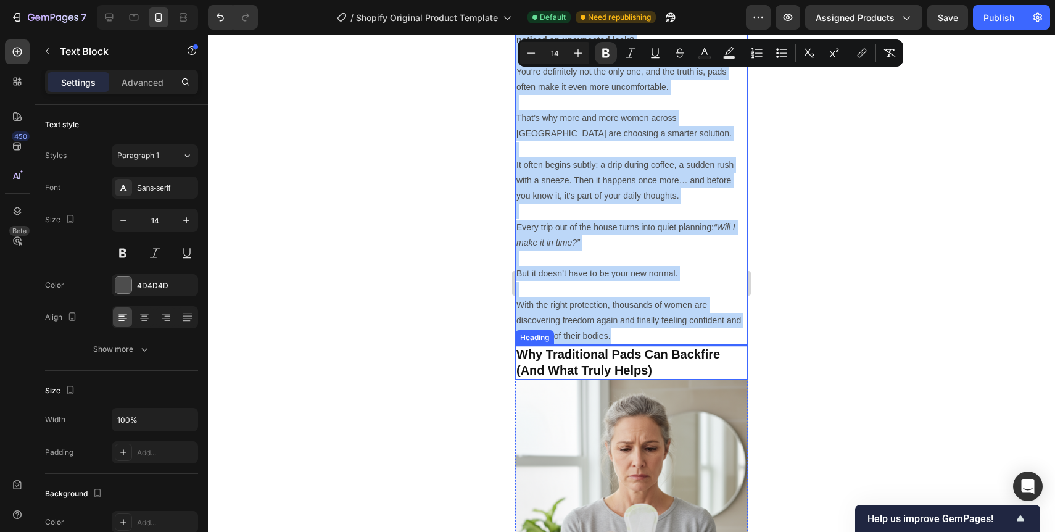
click at [613, 355] on h2 "Why Traditional Pads Can Backfire (And What Truly Helps)" at bounding box center [631, 362] width 233 height 35
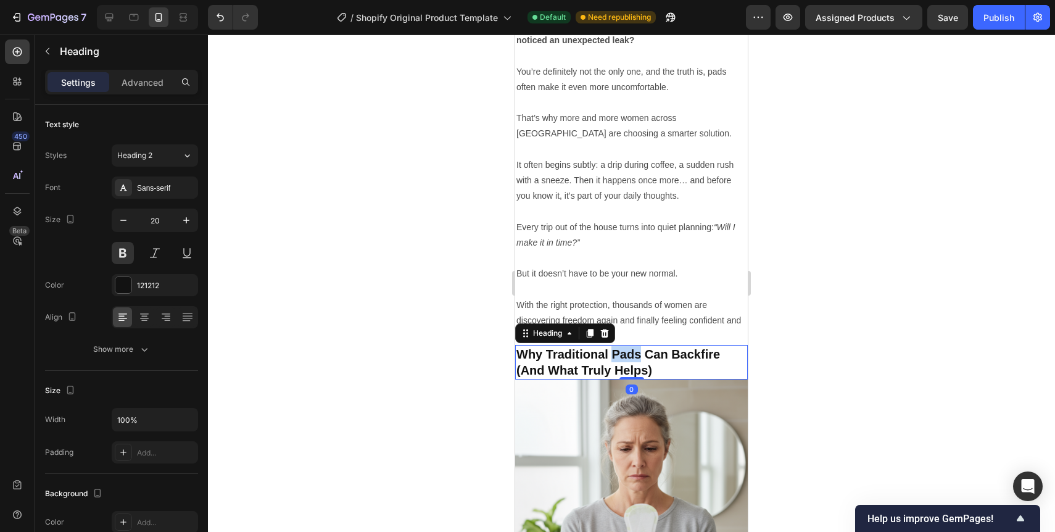
click at [613, 355] on h2 "Why Traditional Pads Can Backfire (And What Truly Helps)" at bounding box center [631, 362] width 233 height 35
click at [613, 355] on p "Why Traditional Pads Can Backfire (And What Truly Helps)" at bounding box center [631, 362] width 230 height 32
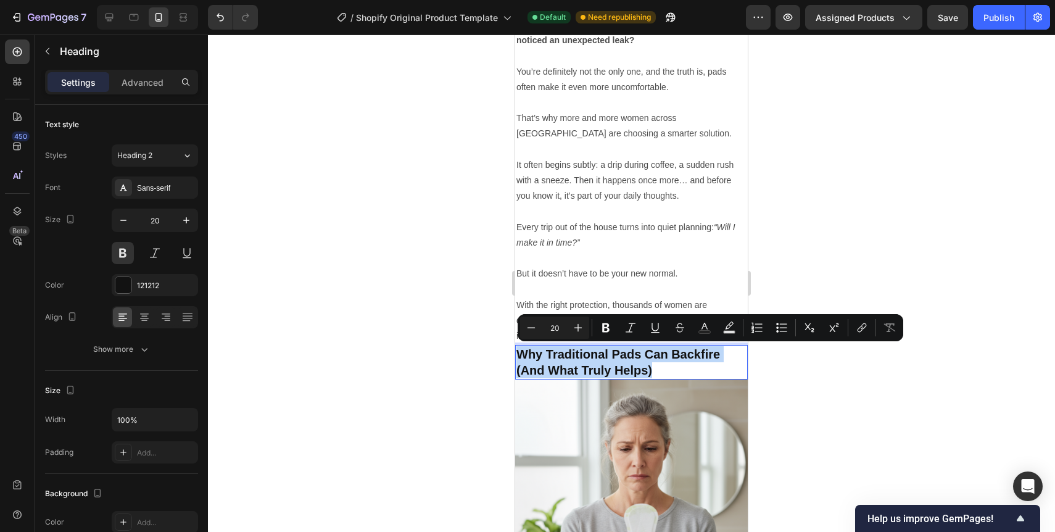
copy p "Why Traditional Pads Can Backfire (And What Truly Helps)"
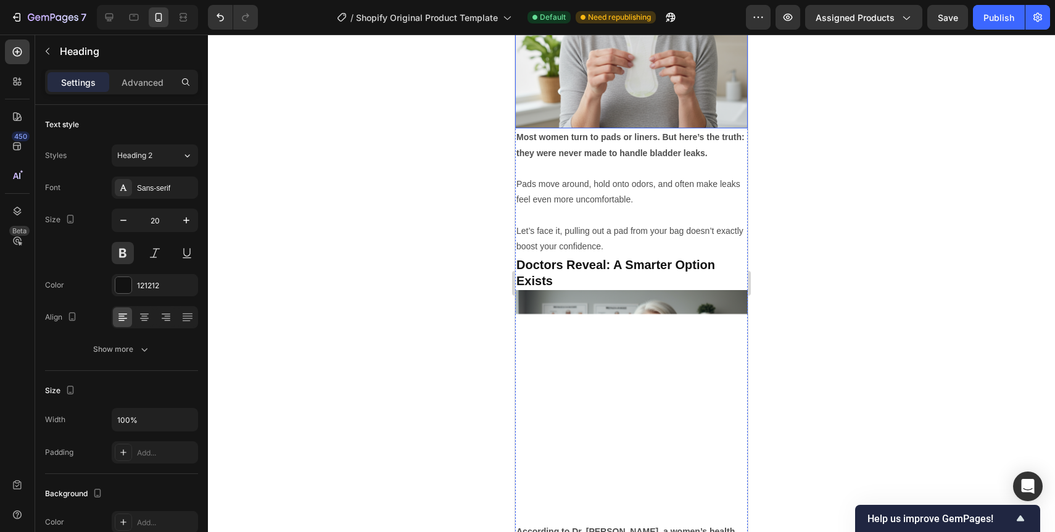
scroll to position [838, 0]
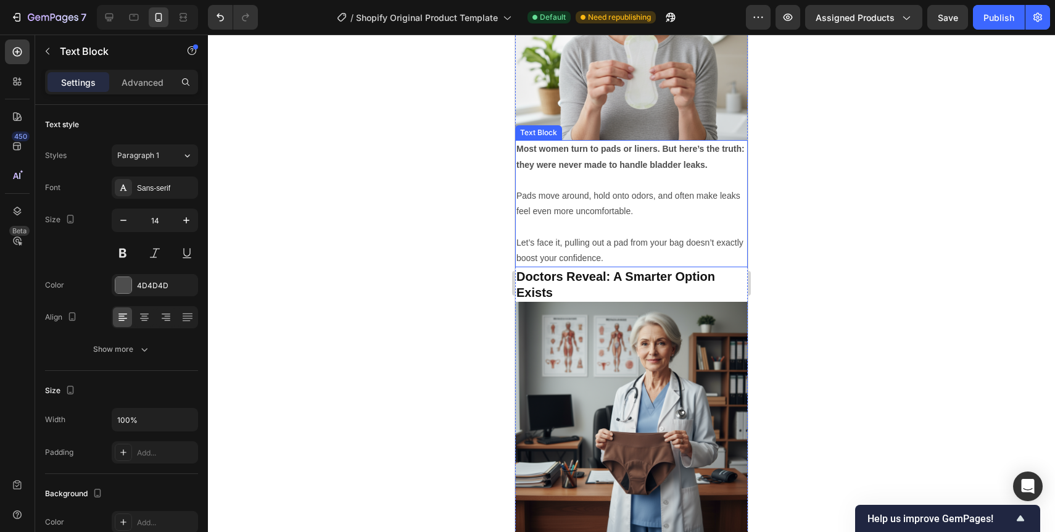
click at [590, 225] on p at bounding box center [631, 226] width 230 height 15
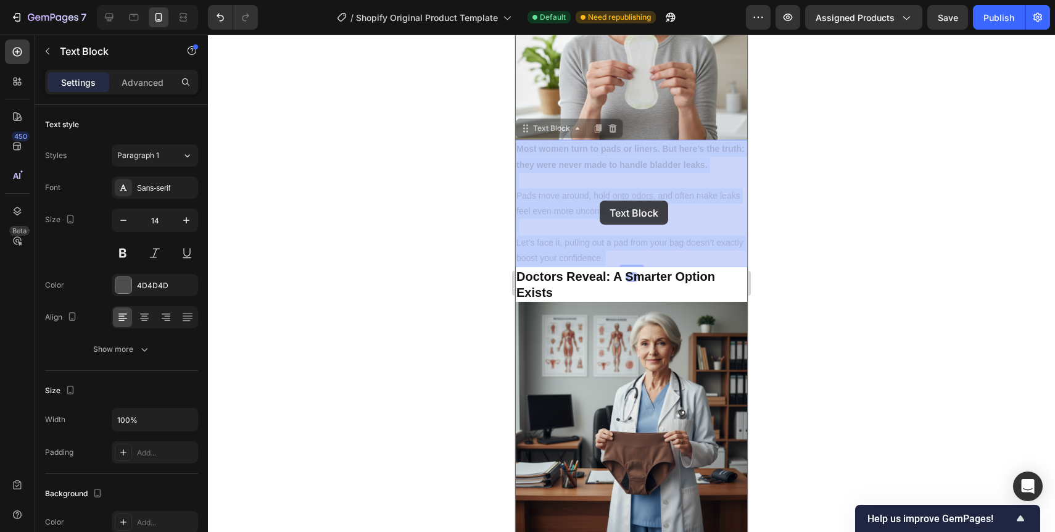
drag, startPoint x: 516, startPoint y: 147, endPoint x: 600, endPoint y: 200, distance: 98.7
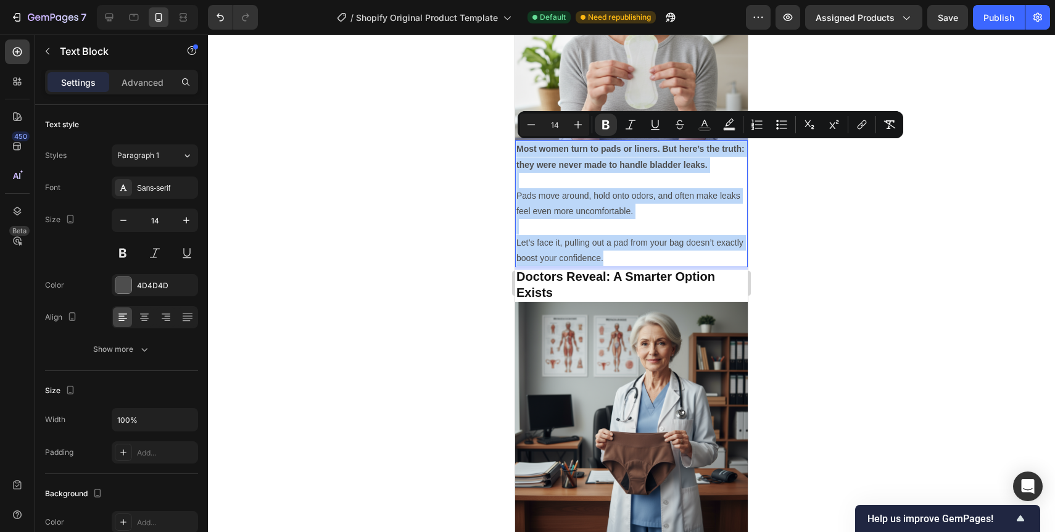
drag, startPoint x: 518, startPoint y: 149, endPoint x: 628, endPoint y: 260, distance: 156.6
click at [564, 291] on h2 "Doctors Reveal: A Smarter Option Exists" at bounding box center [631, 284] width 233 height 35
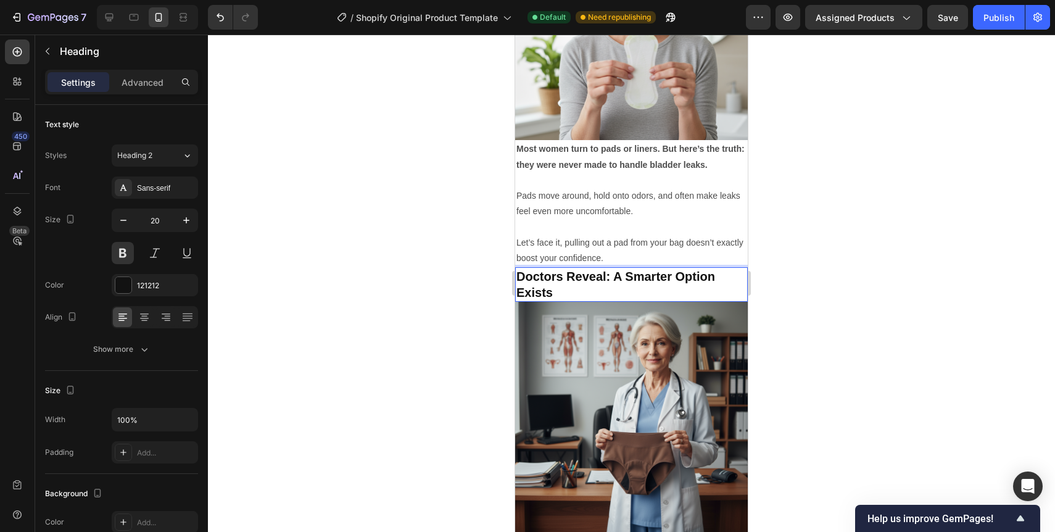
click at [573, 281] on h2 "Doctors Reveal: A Smarter Option Exists" at bounding box center [631, 284] width 233 height 35
click at [573, 281] on p "Doctors Reveal: A Smarter Option Exists" at bounding box center [631, 284] width 230 height 32
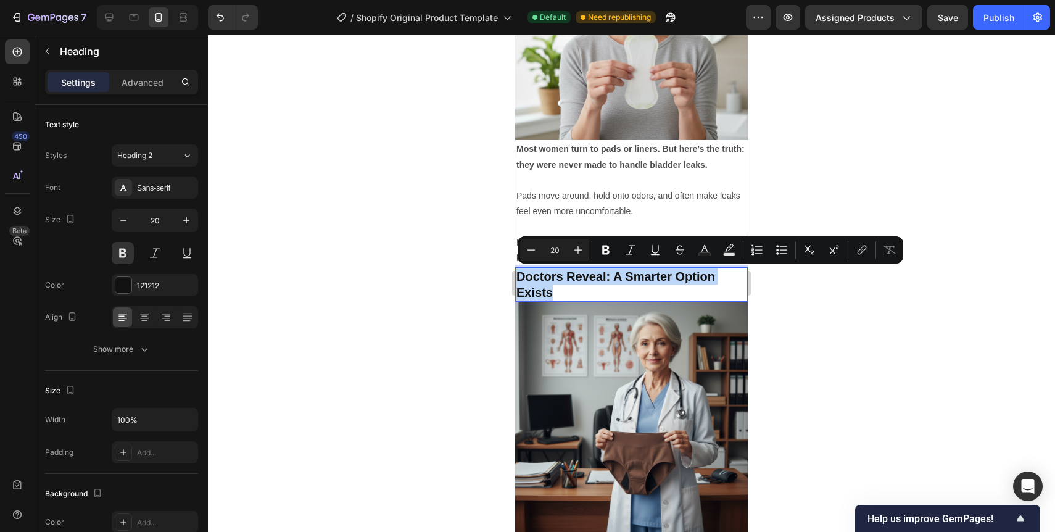
copy p "Doctors Reveal: A Smarter Option Exists"
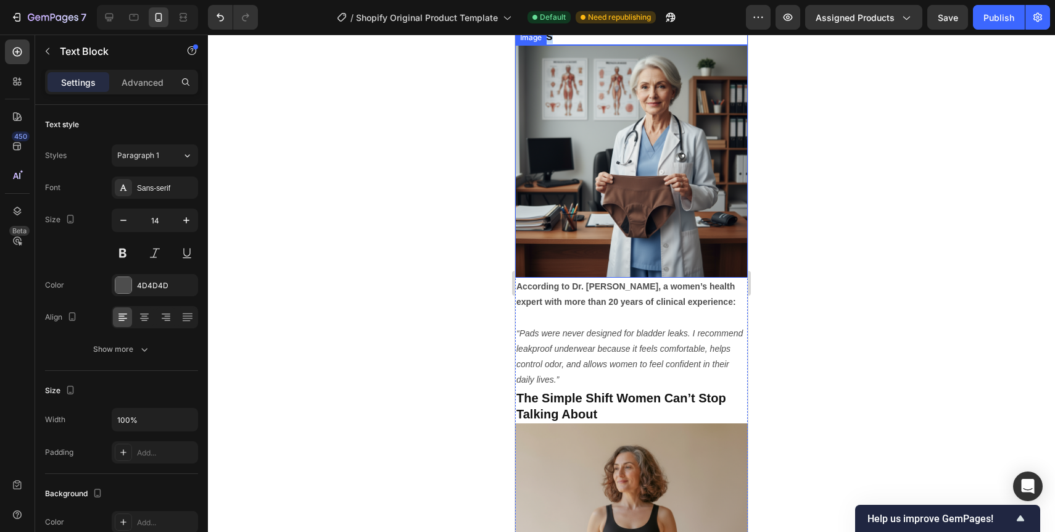
click at [564, 347] on icon "“Pads were never designed for bladder leaks. I recommend leakproof underwear be…" at bounding box center [629, 356] width 226 height 57
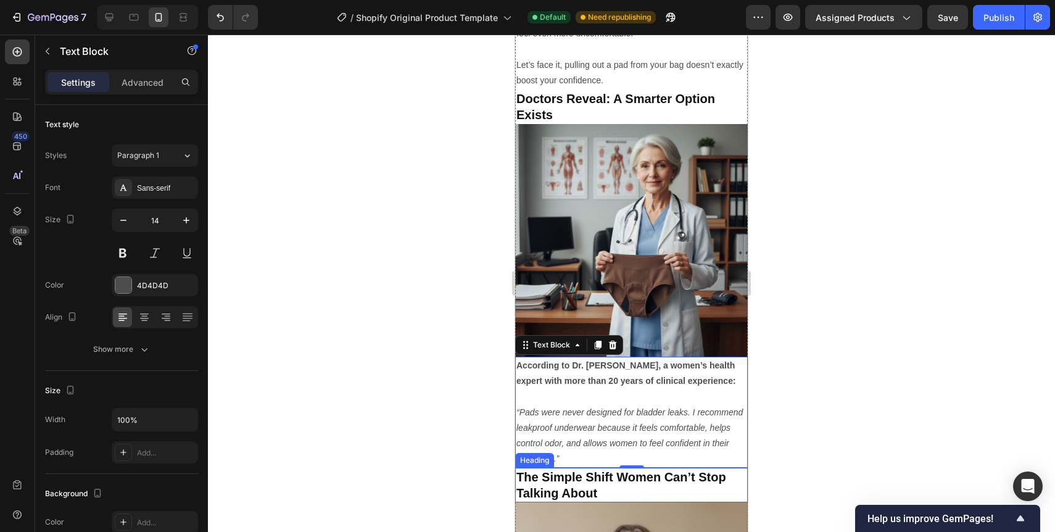
scroll to position [1011, 0]
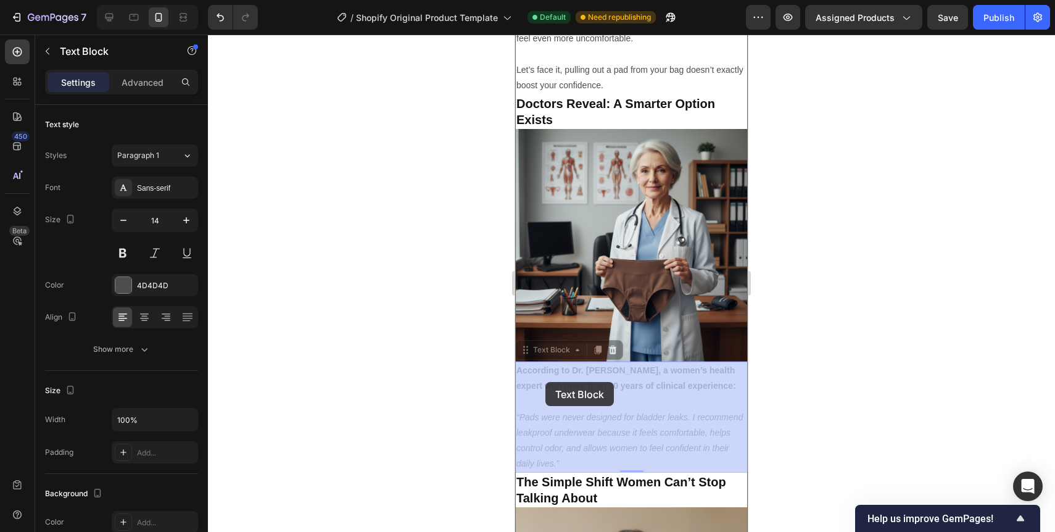
drag, startPoint x: 517, startPoint y: 370, endPoint x: 550, endPoint y: 383, distance: 35.2
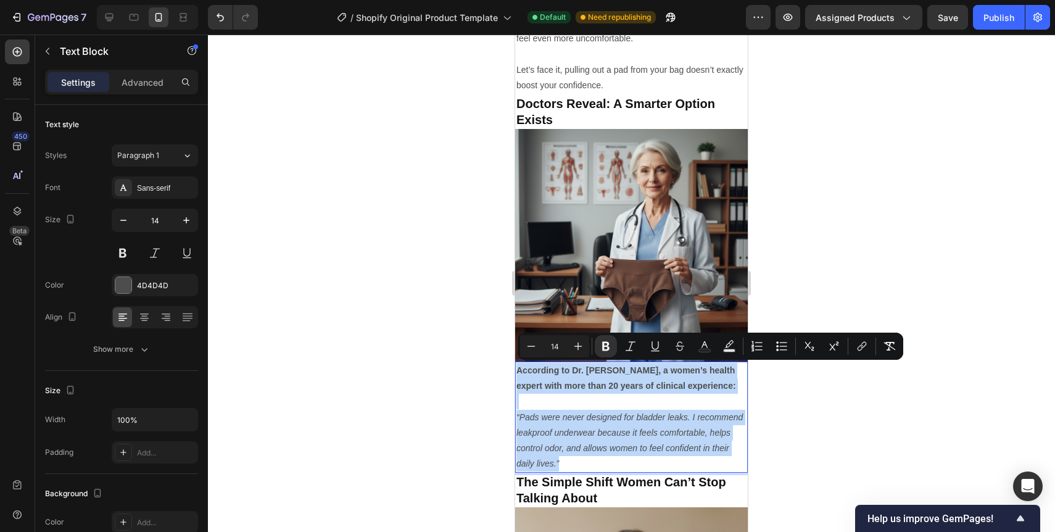
drag, startPoint x: 518, startPoint y: 369, endPoint x: 603, endPoint y: 466, distance: 128.1
click at [603, 466] on div "According to Dr. [PERSON_NAME], a women’s health expert with more than 20 years…" at bounding box center [631, 416] width 233 height 111
copy div "According to Dr. [PERSON_NAME], a women’s health expert with more than 20 years…"
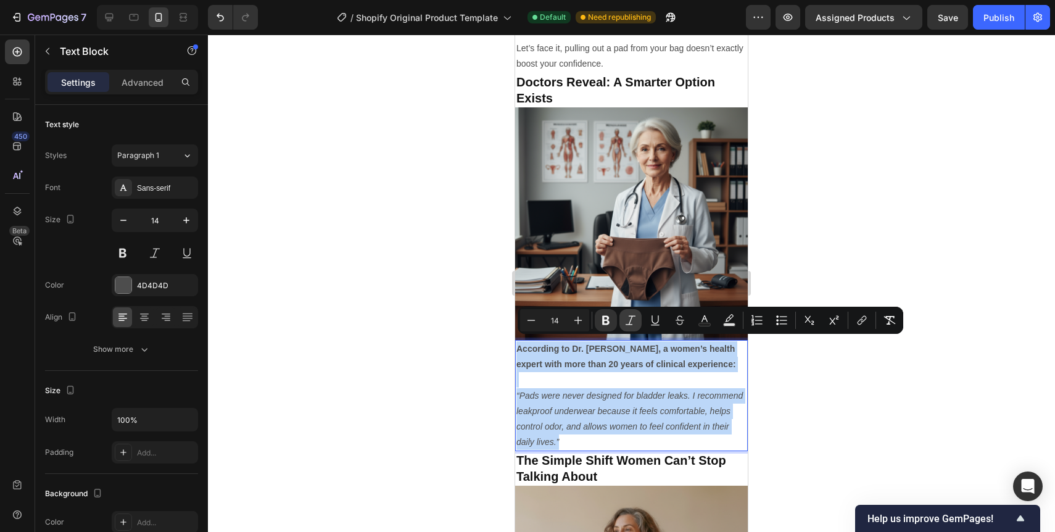
scroll to position [1039, 0]
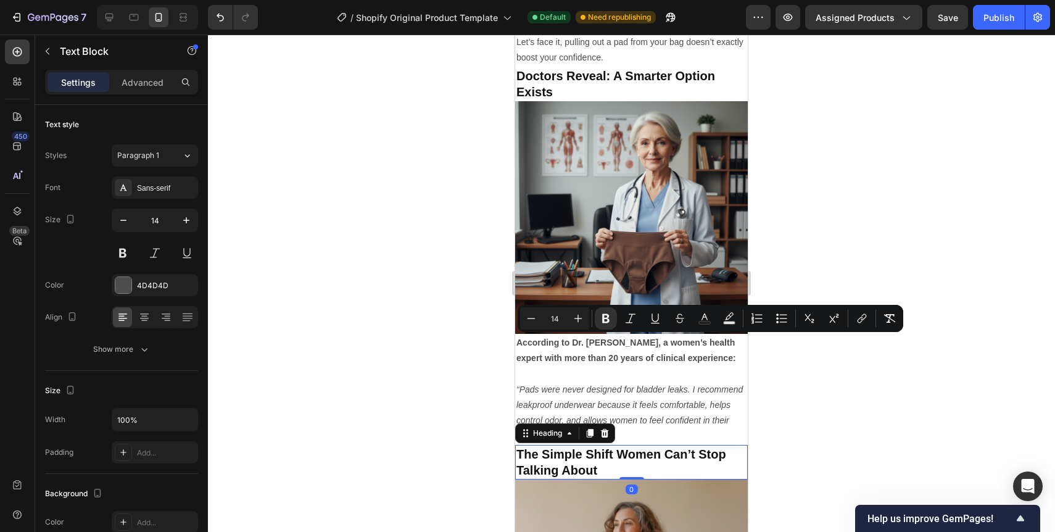
click at [614, 458] on strong "The Simple Shift Women Can’t Stop Talking About" at bounding box center [621, 462] width 210 height 30
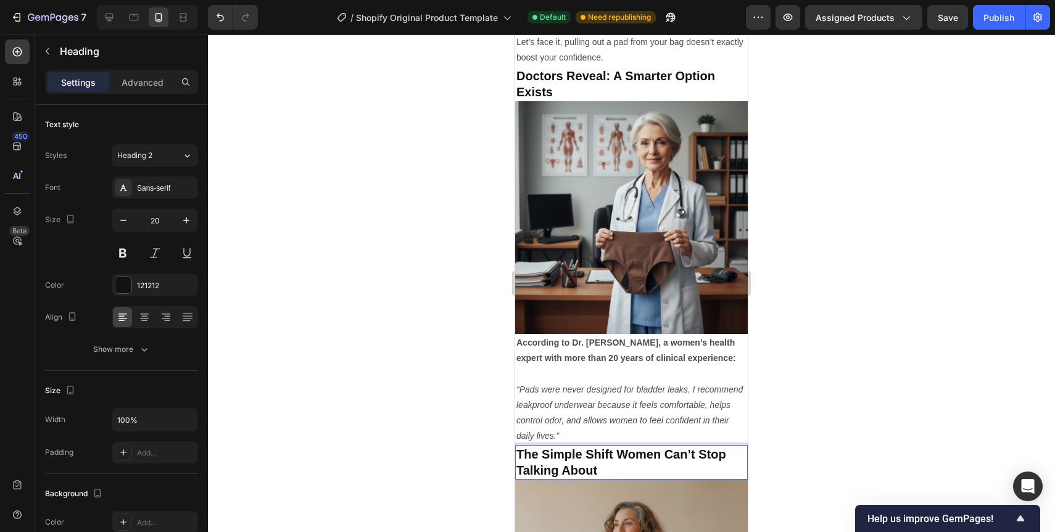
click at [614, 458] on strong "The Simple Shift Women Can’t Stop Talking About" at bounding box center [621, 462] width 210 height 30
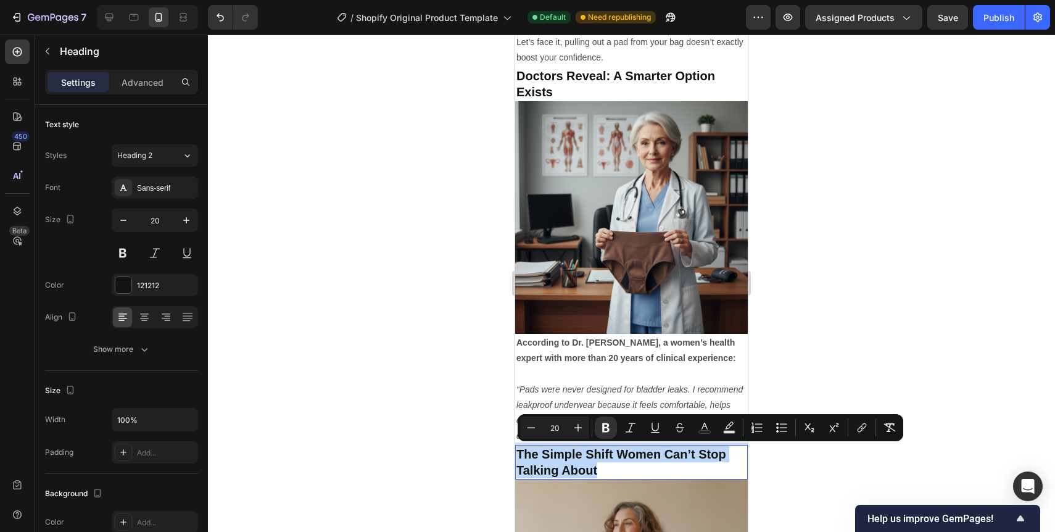
click at [614, 458] on strong "The Simple Shift Women Can’t Stop Talking About" at bounding box center [621, 462] width 210 height 30
copy strong "The Simple Shift Women Can’t Stop Talking About"
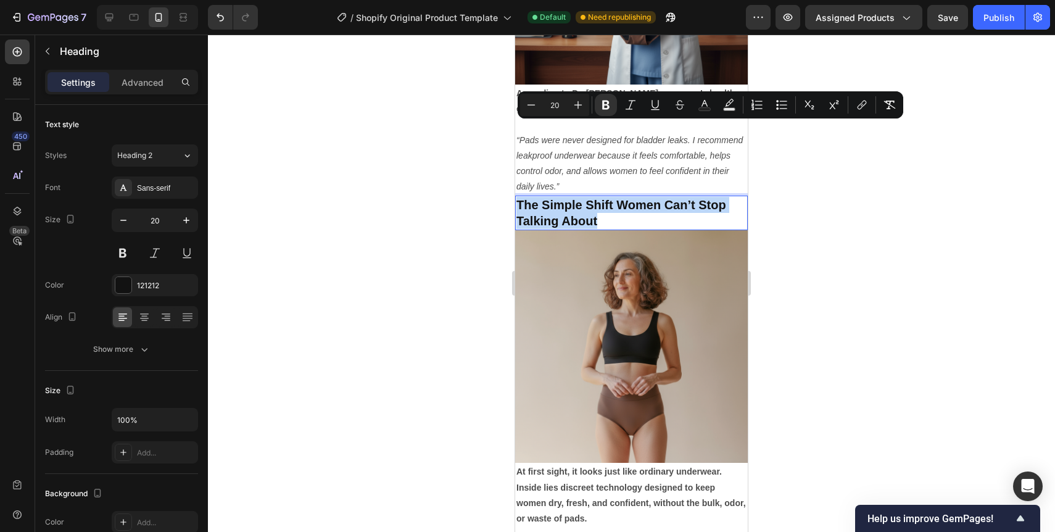
scroll to position [1361, 0]
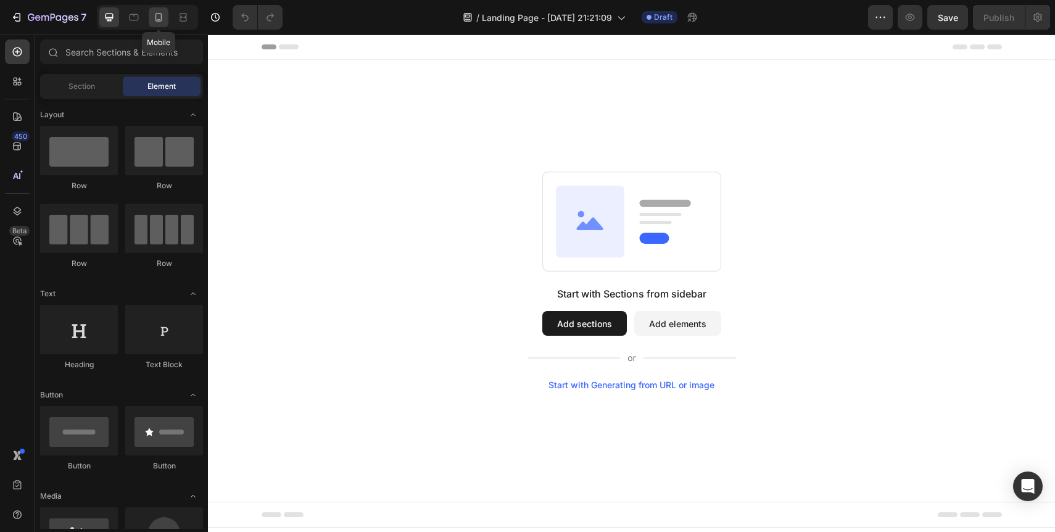
click at [154, 20] on icon at bounding box center [158, 17] width 12 height 12
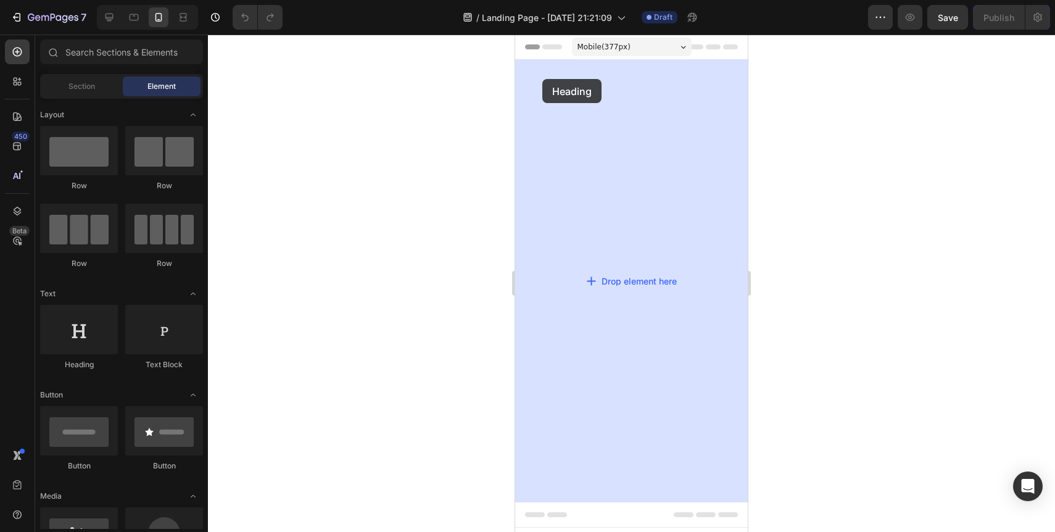
drag, startPoint x: 593, startPoint y: 368, endPoint x: 542, endPoint y: 79, distance: 293.1
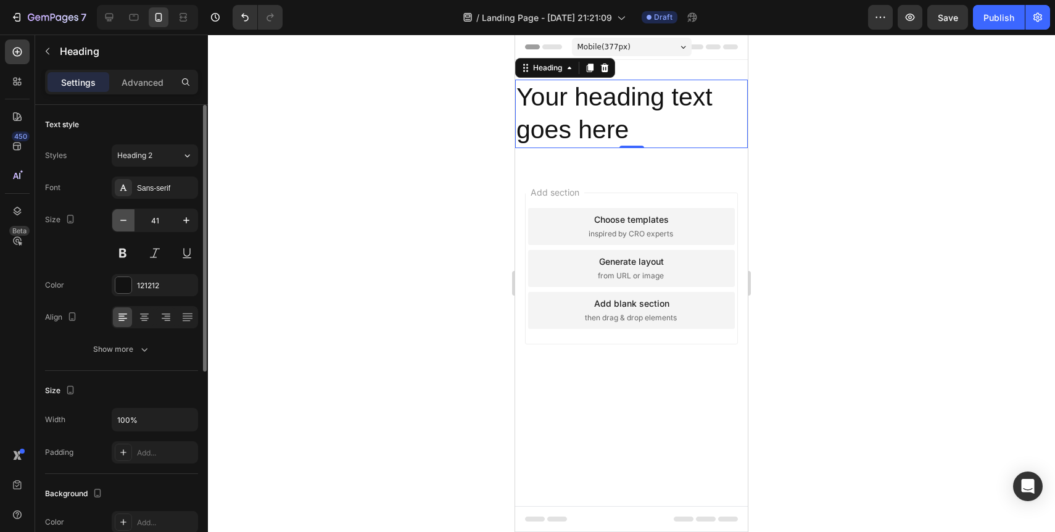
click at [126, 227] on button "button" at bounding box center [123, 220] width 22 height 22
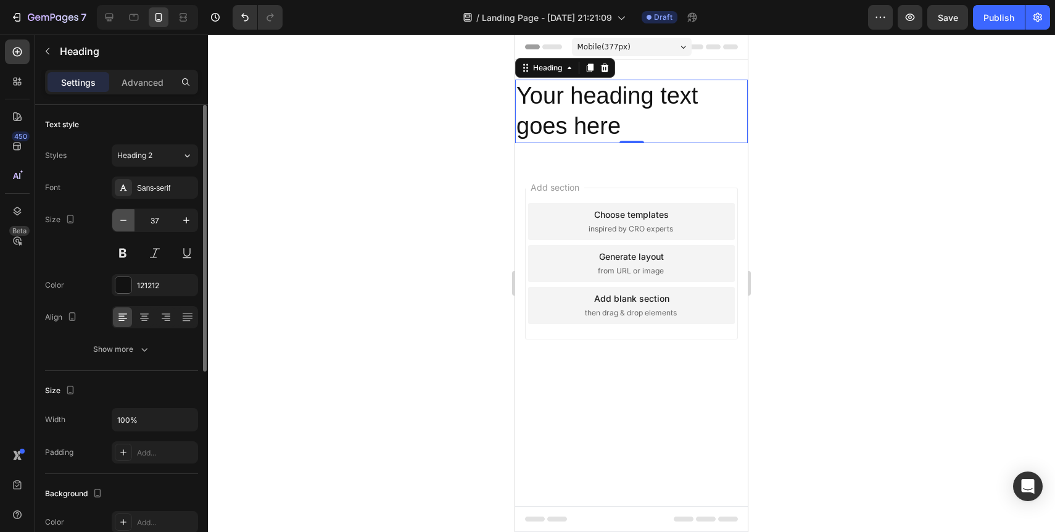
click at [126, 227] on button "button" at bounding box center [123, 220] width 22 height 22
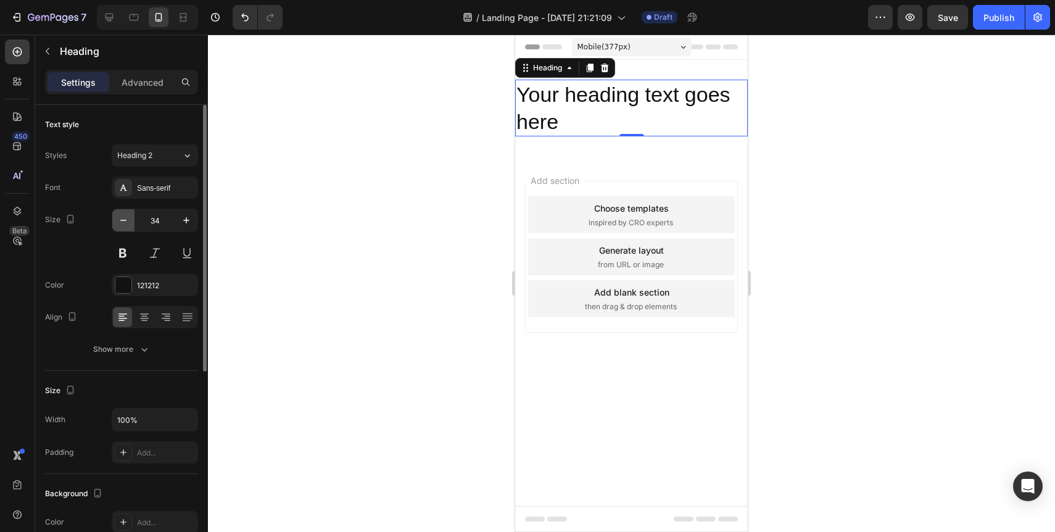
click at [126, 227] on button "button" at bounding box center [123, 220] width 22 height 22
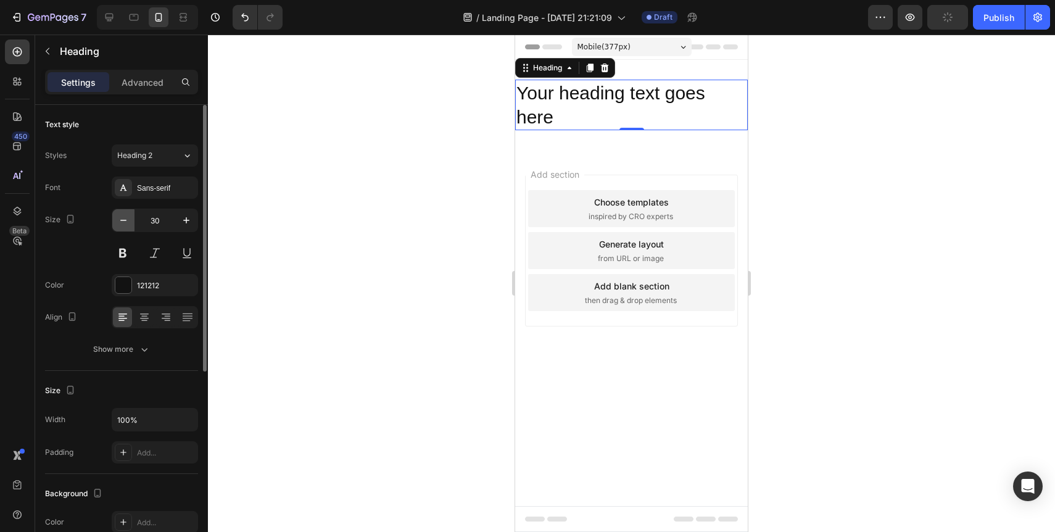
click at [126, 227] on button "button" at bounding box center [123, 220] width 22 height 22
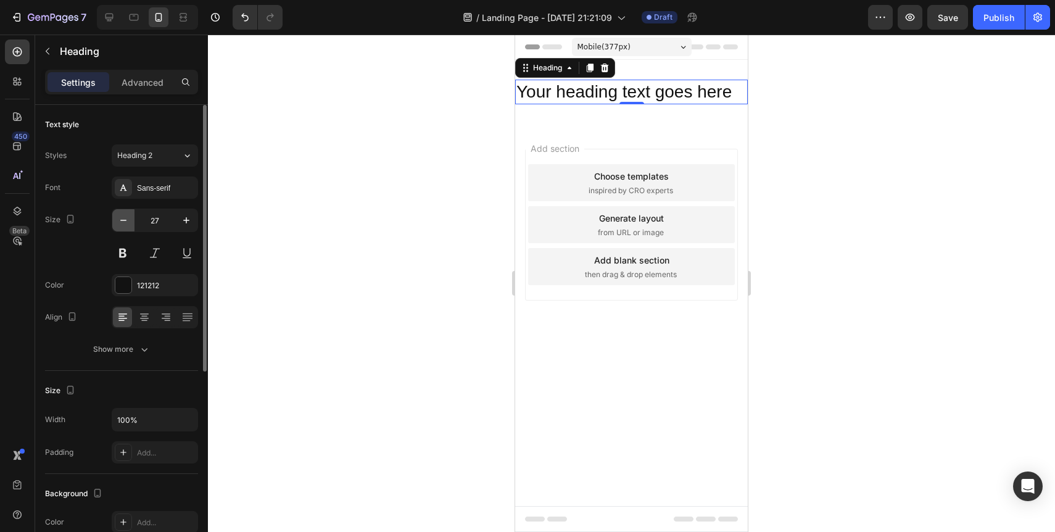
click at [126, 227] on button "button" at bounding box center [123, 220] width 22 height 22
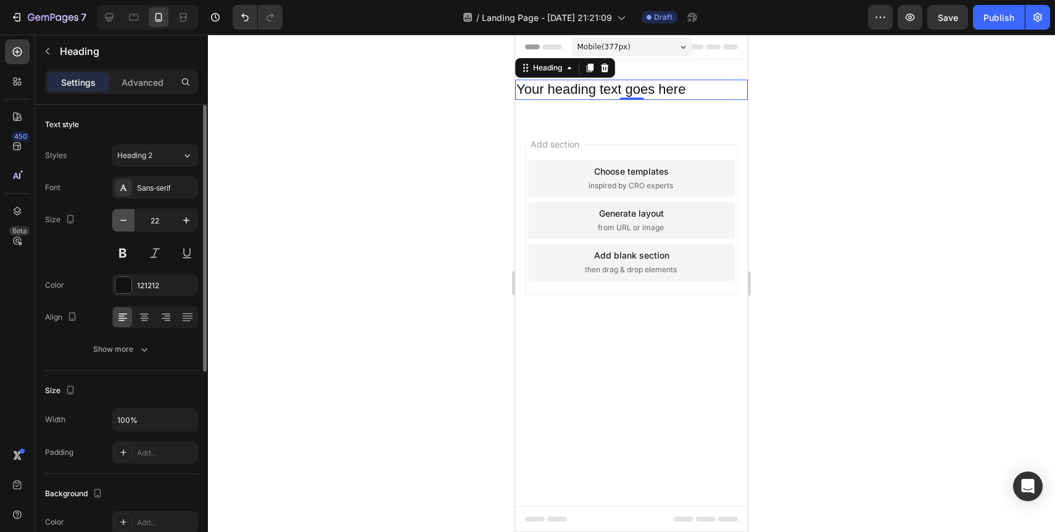
click at [126, 227] on button "button" at bounding box center [123, 220] width 22 height 22
type input "20"
click at [128, 249] on button at bounding box center [123, 253] width 22 height 22
click at [546, 91] on h2 "Your heading text goes here" at bounding box center [631, 89] width 233 height 19
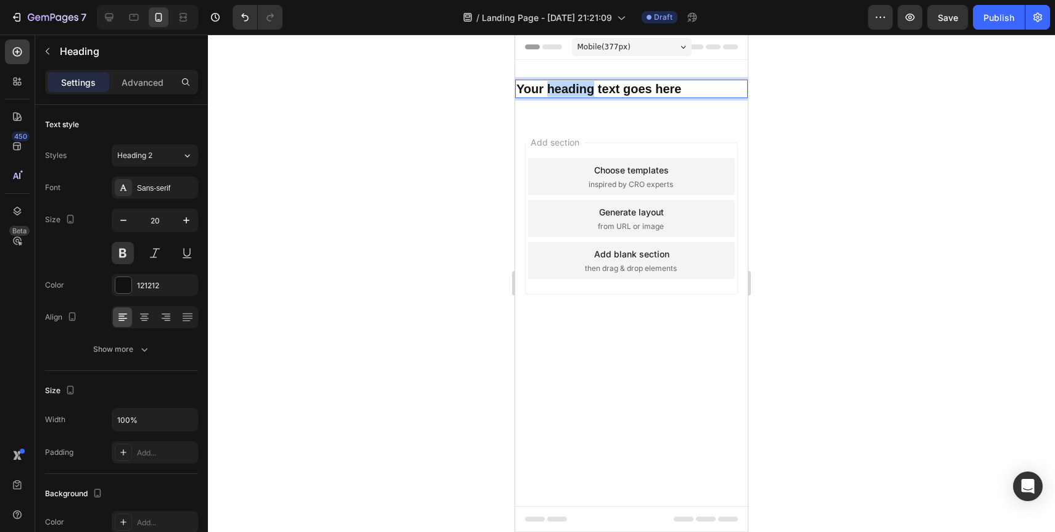
click at [546, 91] on p "Your heading text goes here" at bounding box center [631, 89] width 230 height 16
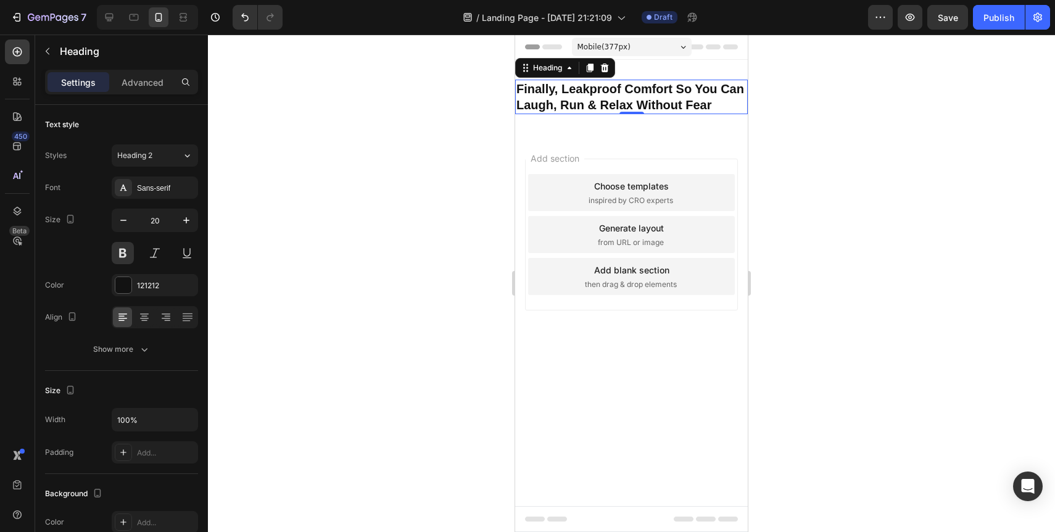
click at [799, 124] on div at bounding box center [631, 283] width 847 height 497
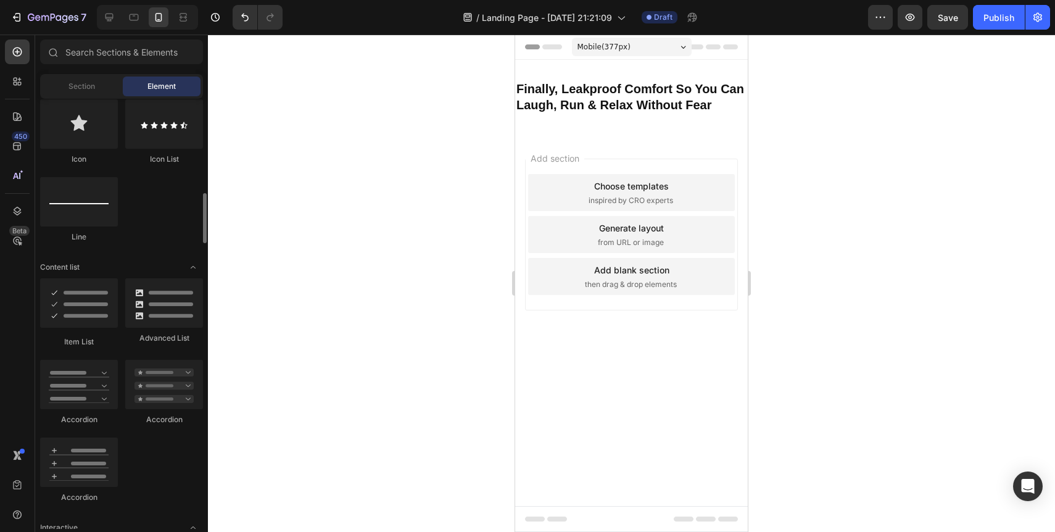
scroll to position [818, 0]
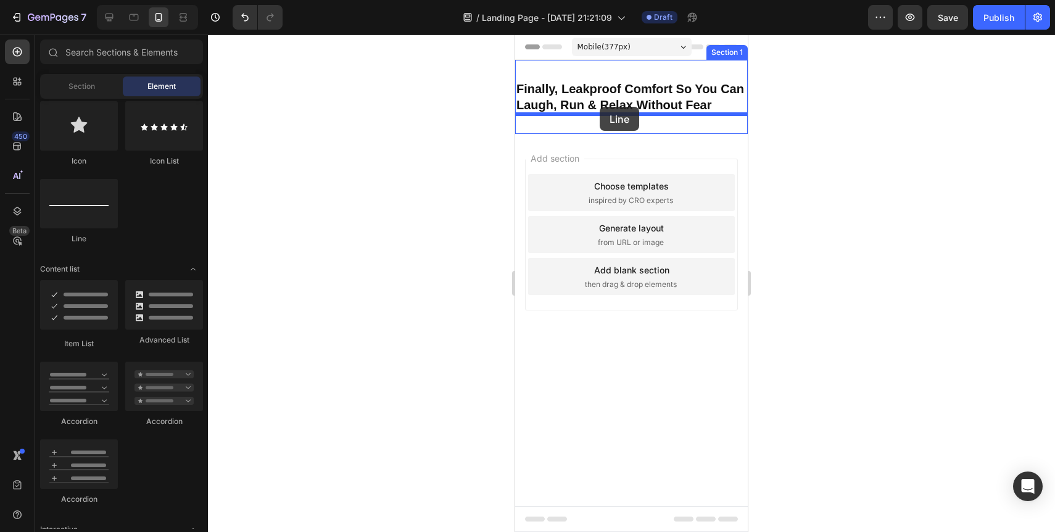
drag, startPoint x: 601, startPoint y: 254, endPoint x: 600, endPoint y: 107, distance: 147.4
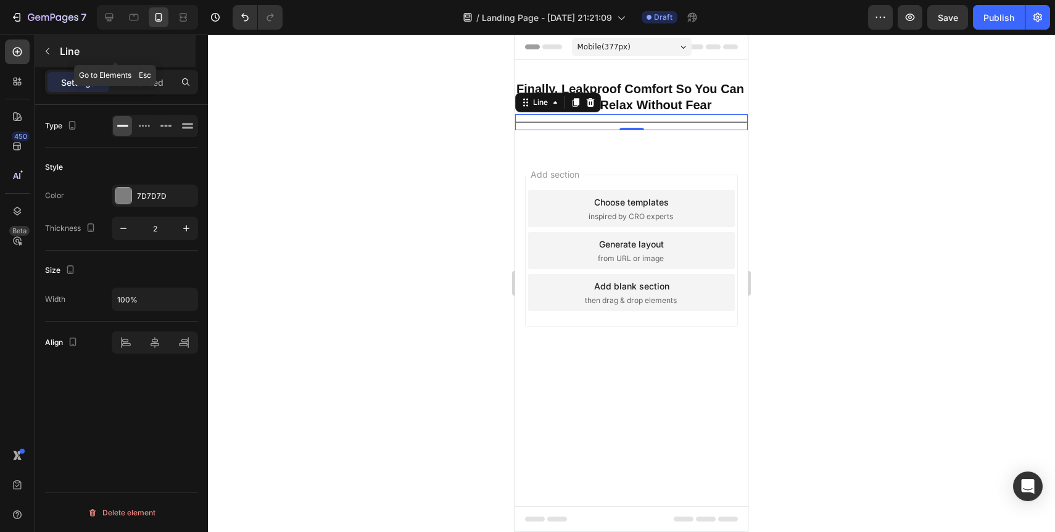
click at [51, 53] on icon "button" at bounding box center [48, 51] width 10 height 10
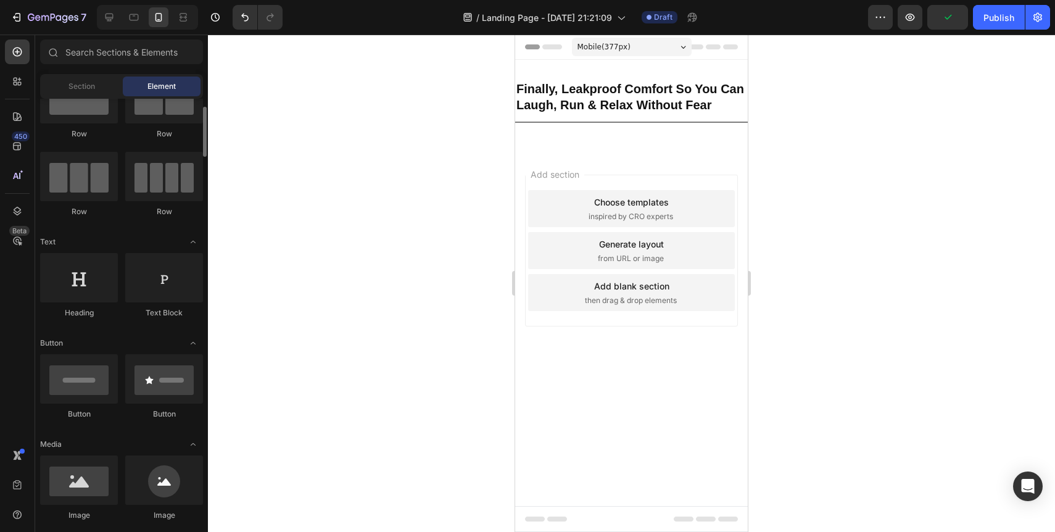
scroll to position [0, 0]
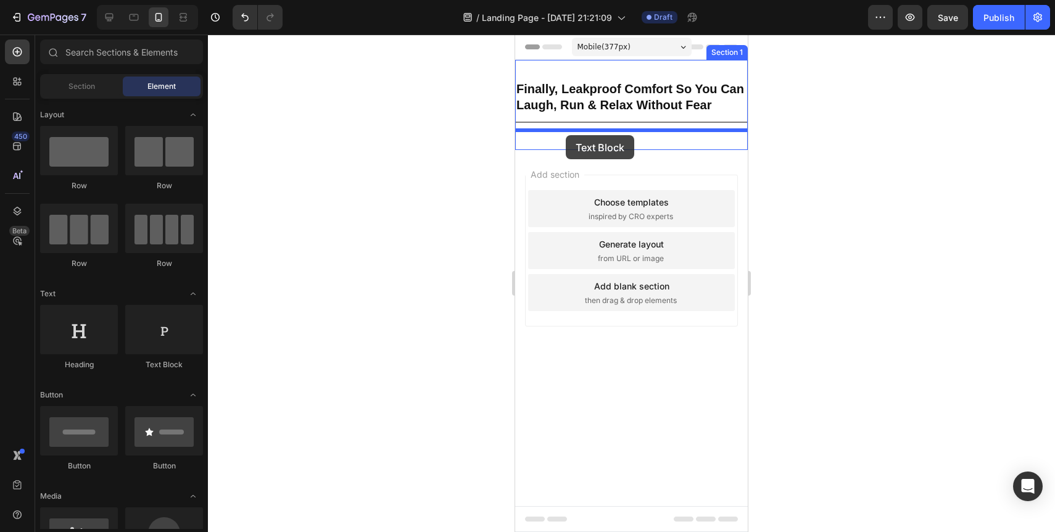
drag, startPoint x: 667, startPoint y: 378, endPoint x: 566, endPoint y: 135, distance: 263.5
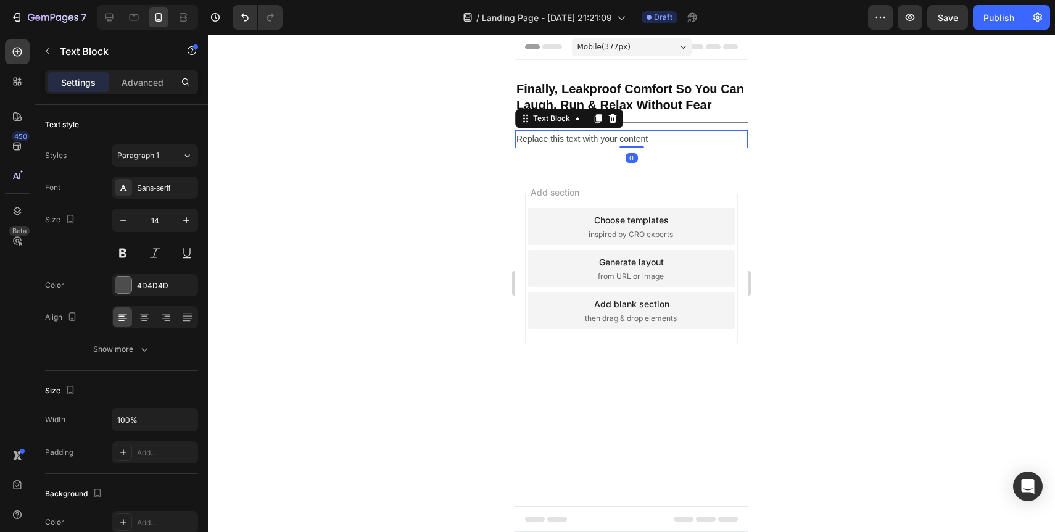
click at [565, 136] on div "Replace this text with your content" at bounding box center [631, 139] width 233 height 18
click at [565, 136] on p "Replace this text with your content" at bounding box center [631, 138] width 230 height 15
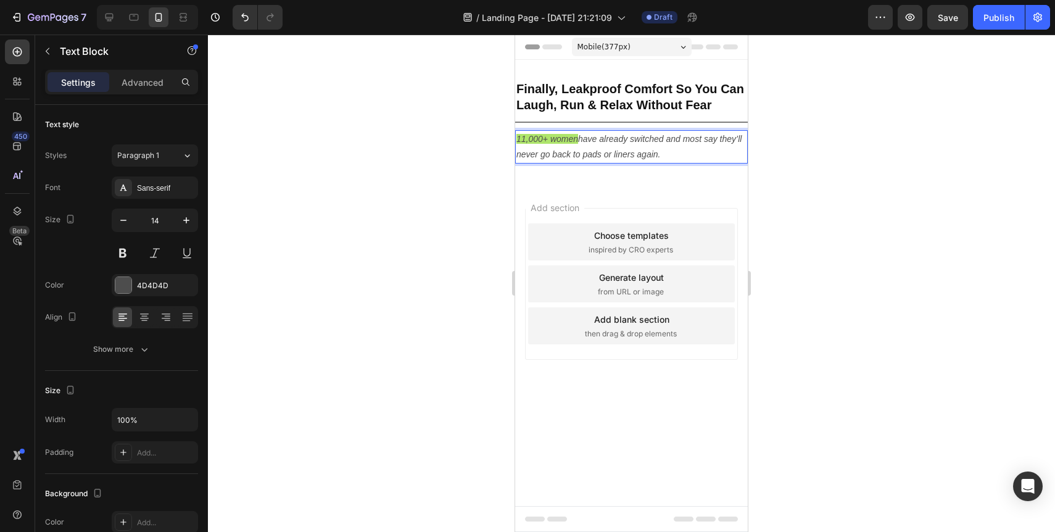
click at [463, 158] on div at bounding box center [631, 283] width 847 height 497
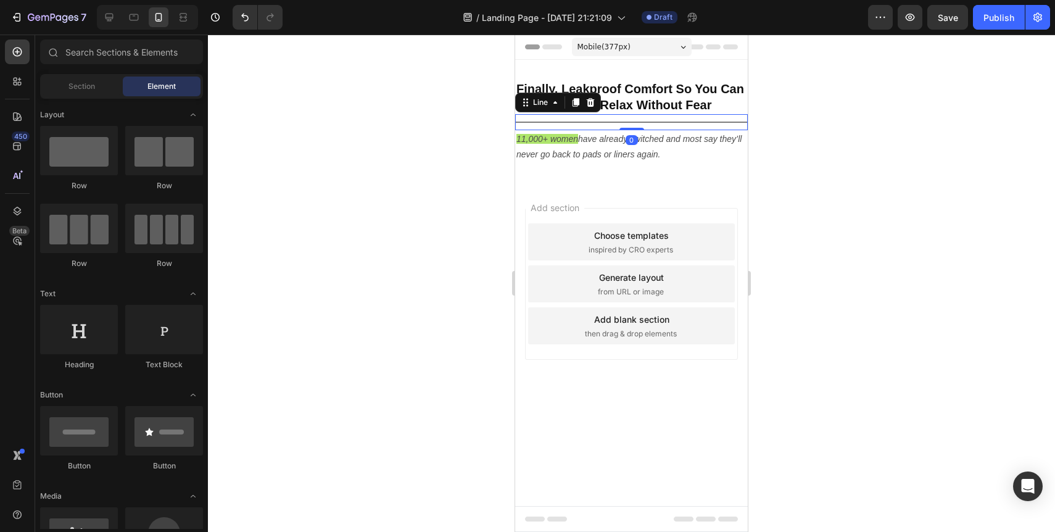
click at [611, 120] on div "Title Line 0" at bounding box center [631, 122] width 233 height 16
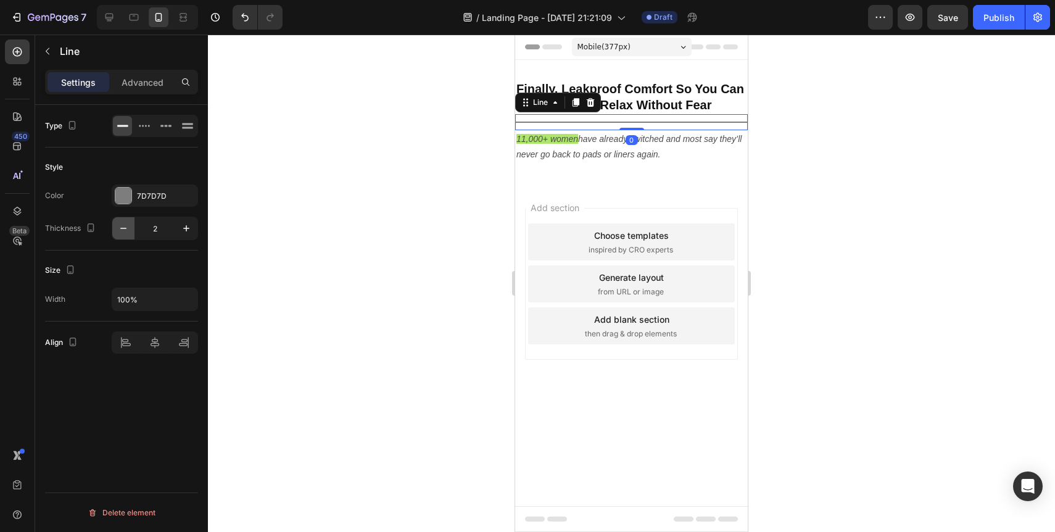
click at [126, 231] on icon "button" at bounding box center [123, 228] width 12 height 12
type input "1"
click at [412, 206] on div at bounding box center [631, 283] width 847 height 497
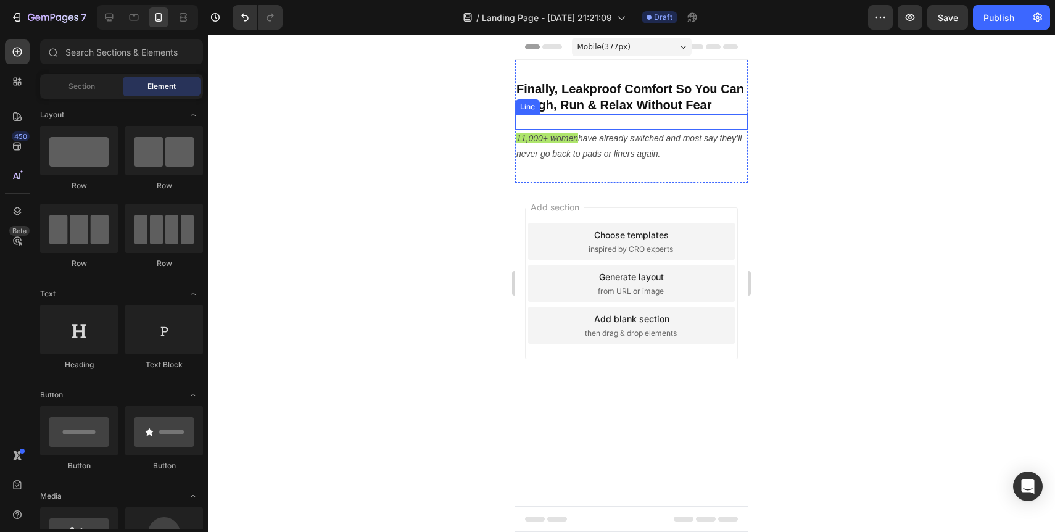
click at [578, 124] on div "Title Line" at bounding box center [631, 121] width 233 height 15
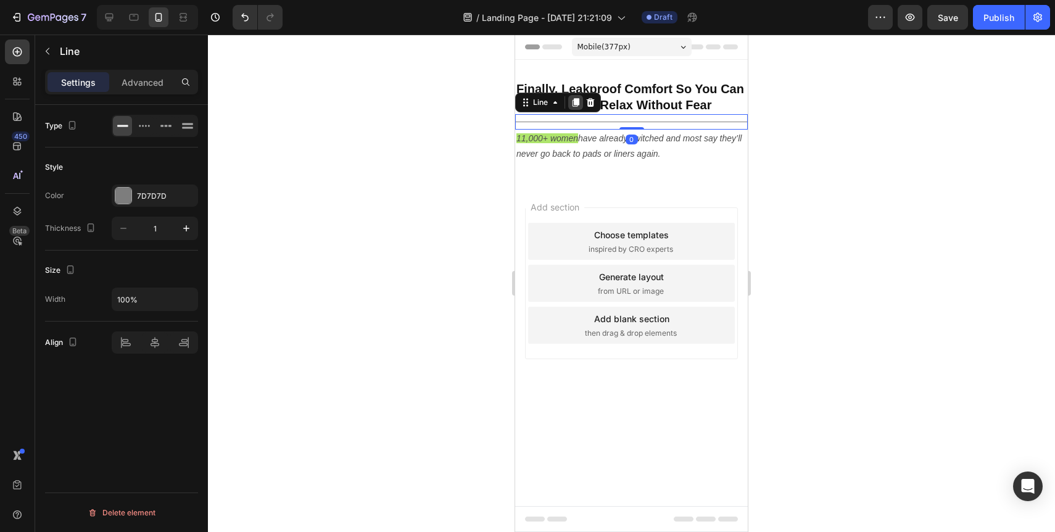
click at [575, 103] on icon at bounding box center [575, 102] width 7 height 9
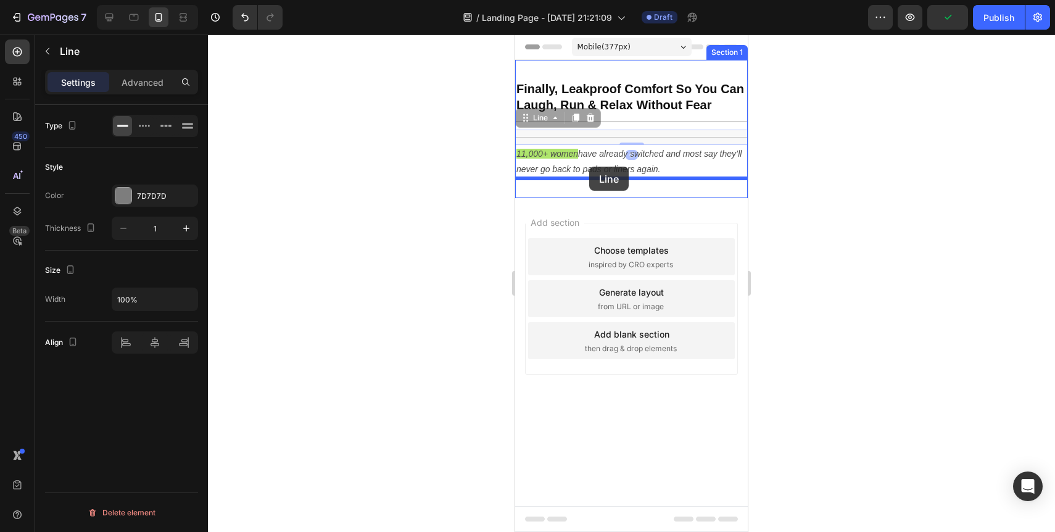
drag, startPoint x: 598, startPoint y: 137, endPoint x: 589, endPoint y: 167, distance: 31.0
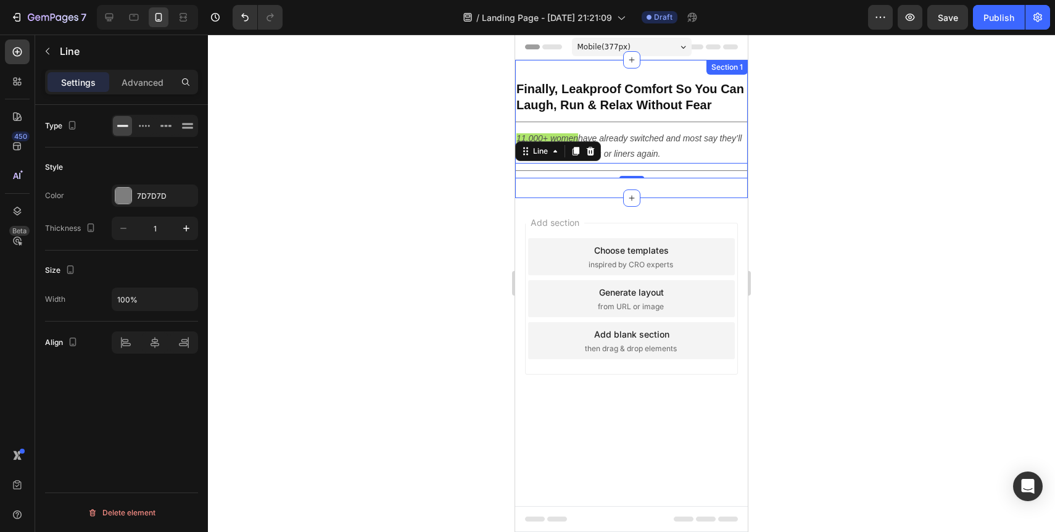
click at [480, 205] on div at bounding box center [631, 283] width 847 height 497
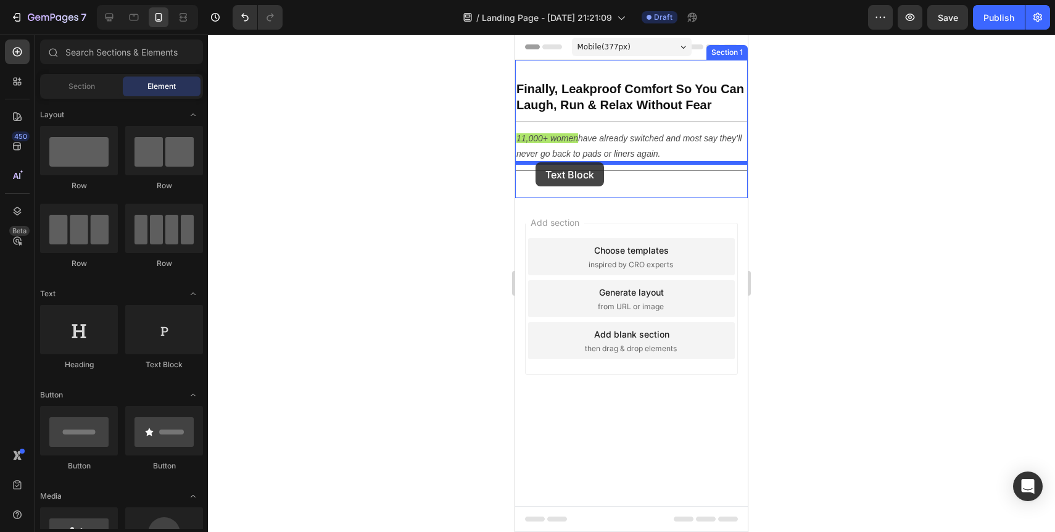
drag, startPoint x: 651, startPoint y: 369, endPoint x: 535, endPoint y: 162, distance: 236.6
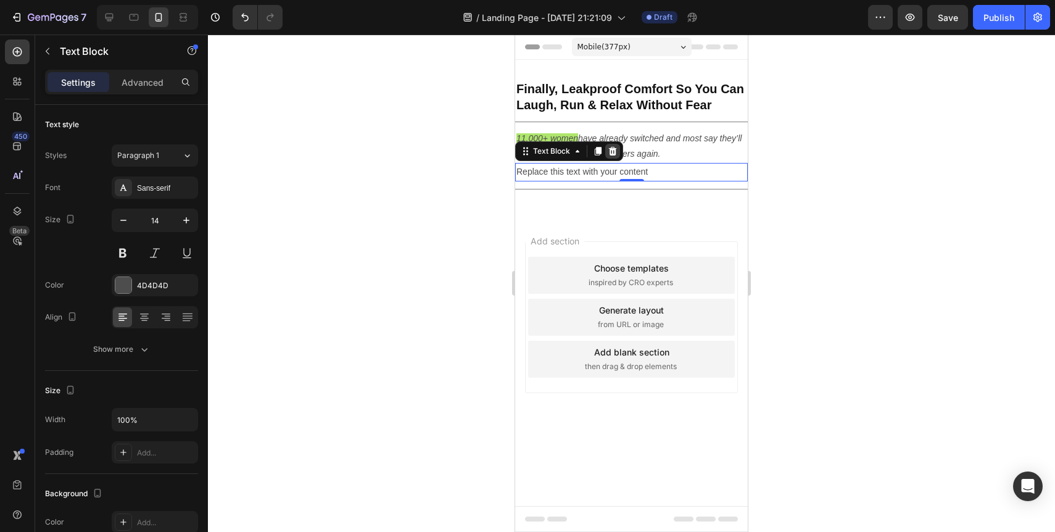
click at [614, 151] on icon at bounding box center [613, 151] width 8 height 9
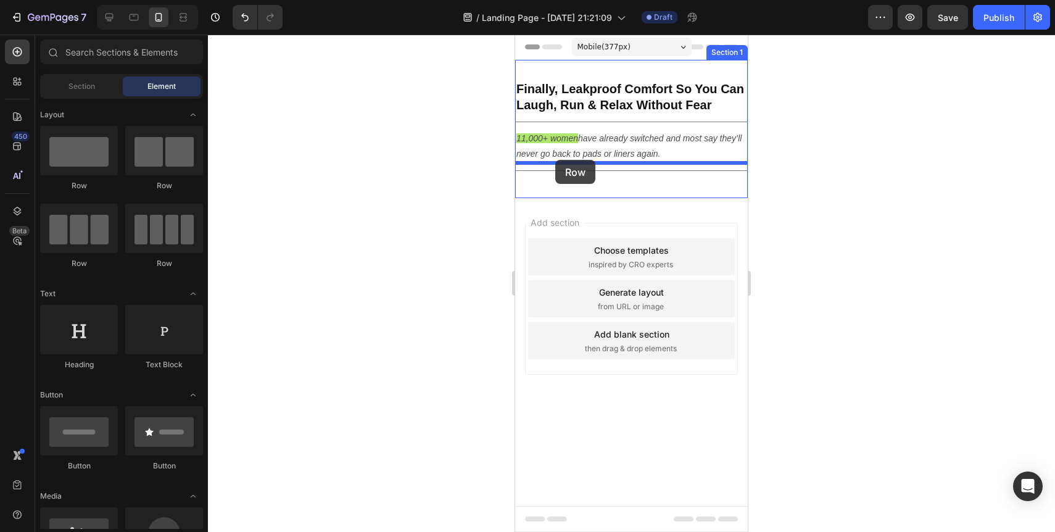
drag, startPoint x: 667, startPoint y: 194, endPoint x: 555, endPoint y: 160, distance: 117.3
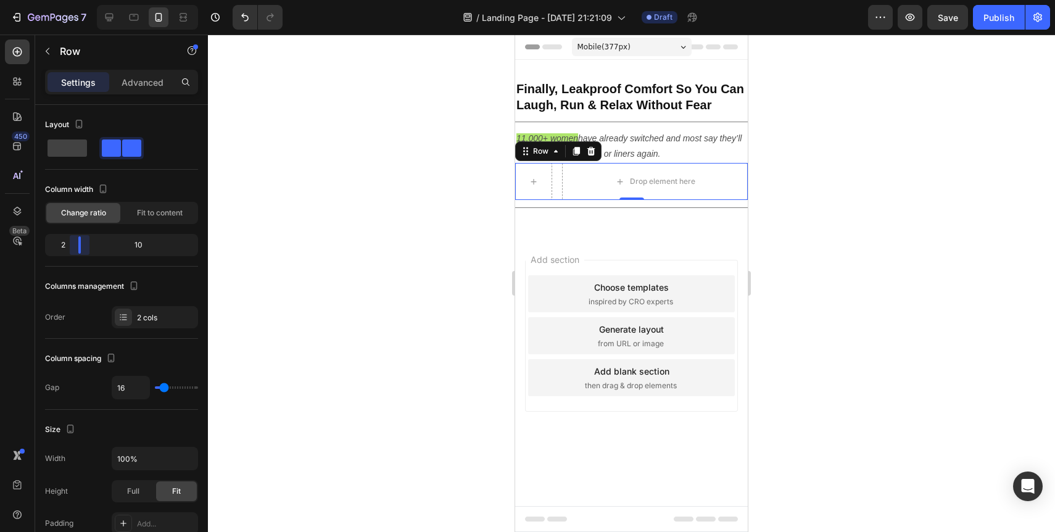
drag, startPoint x: 118, startPoint y: 242, endPoint x: 66, endPoint y: 247, distance: 52.0
click at [66, 0] on body "7 / Landing Page - [DATE] 21:21:09 Draft Preview Save Publish 450 Beta Sections…" at bounding box center [527, 0] width 1055 height 0
click at [51, 56] on icon "button" at bounding box center [48, 51] width 10 height 10
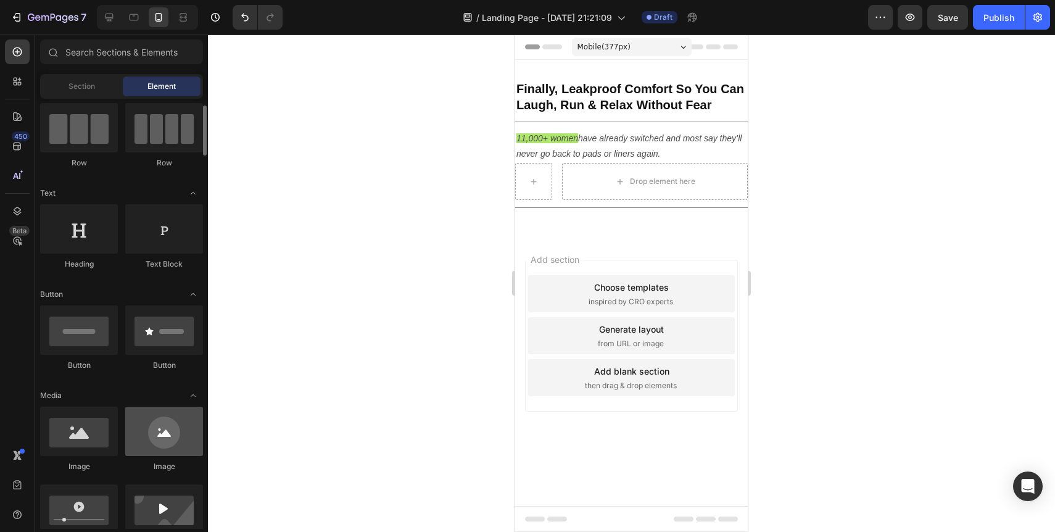
scroll to position [107, 0]
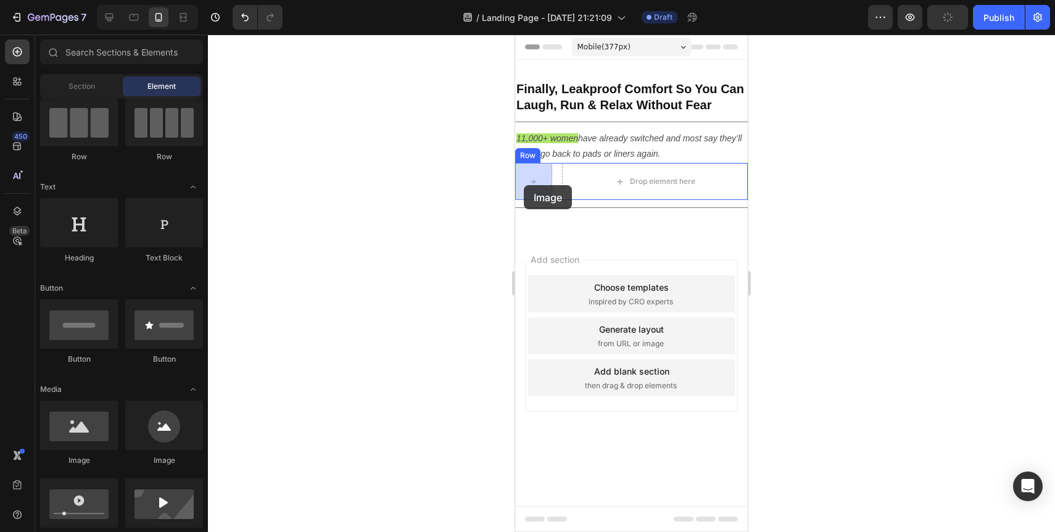
drag, startPoint x: 666, startPoint y: 480, endPoint x: 524, endPoint y: 185, distance: 327.5
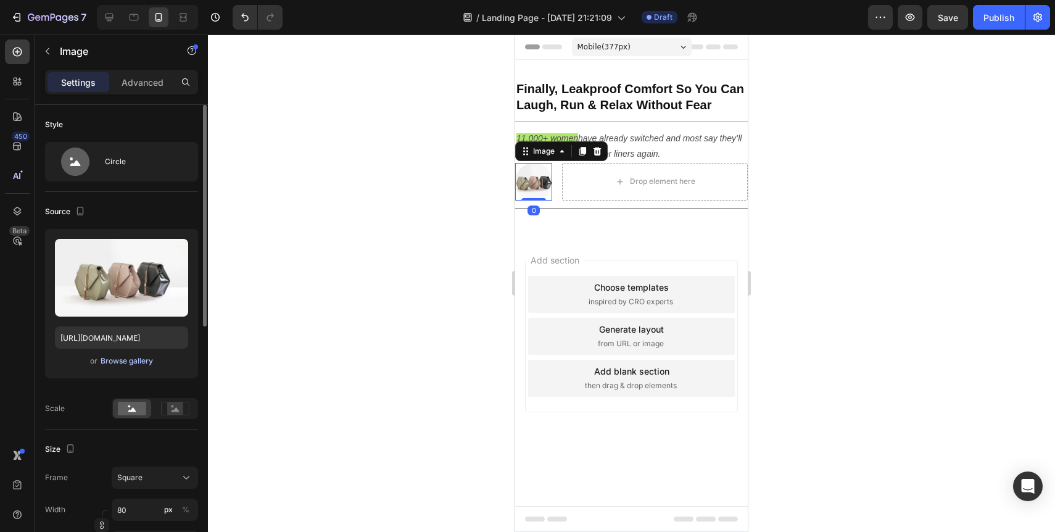
click at [126, 361] on div "Browse gallery" at bounding box center [127, 360] width 52 height 11
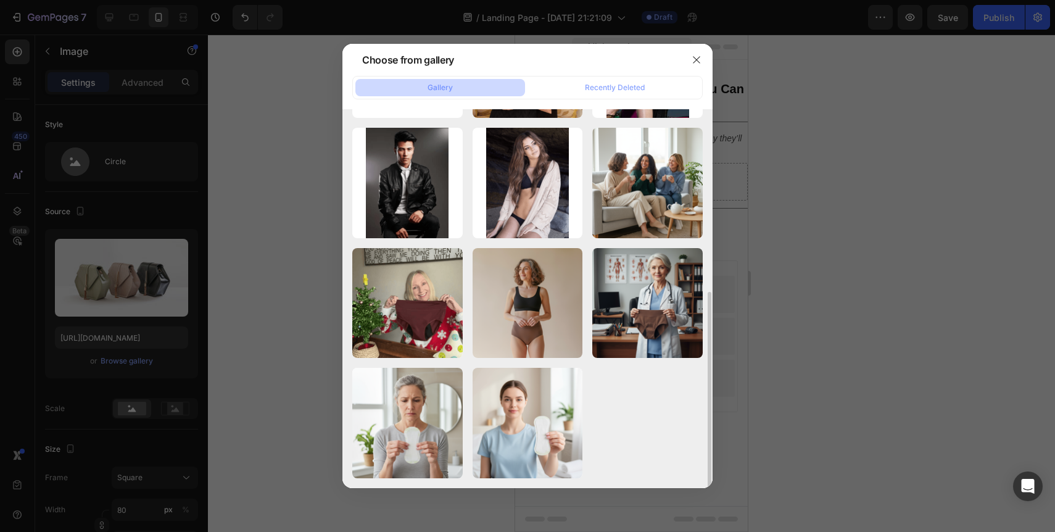
scroll to position [471, 0]
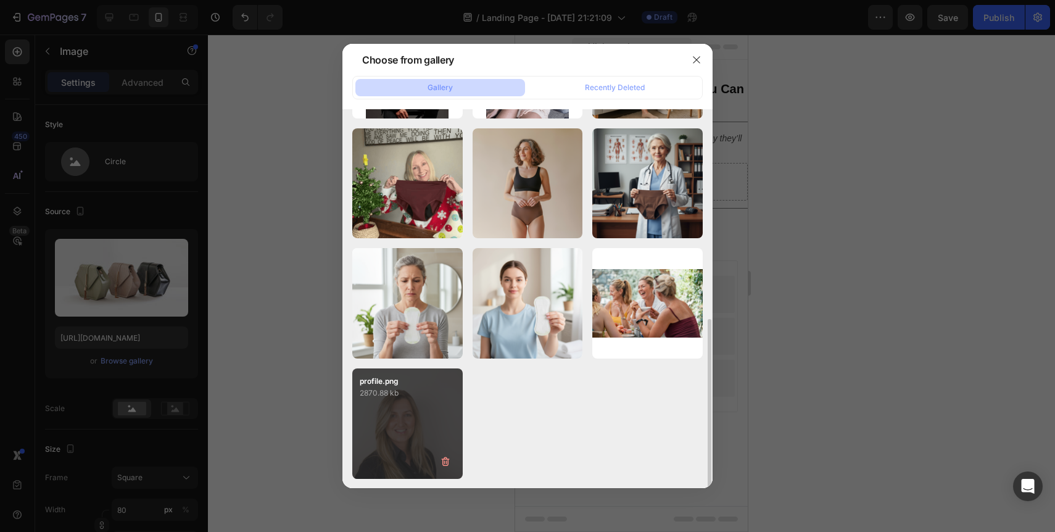
click at [409, 429] on div "profile.png 2870.88 kb" at bounding box center [407, 423] width 110 height 110
type input "[URL][DOMAIN_NAME]"
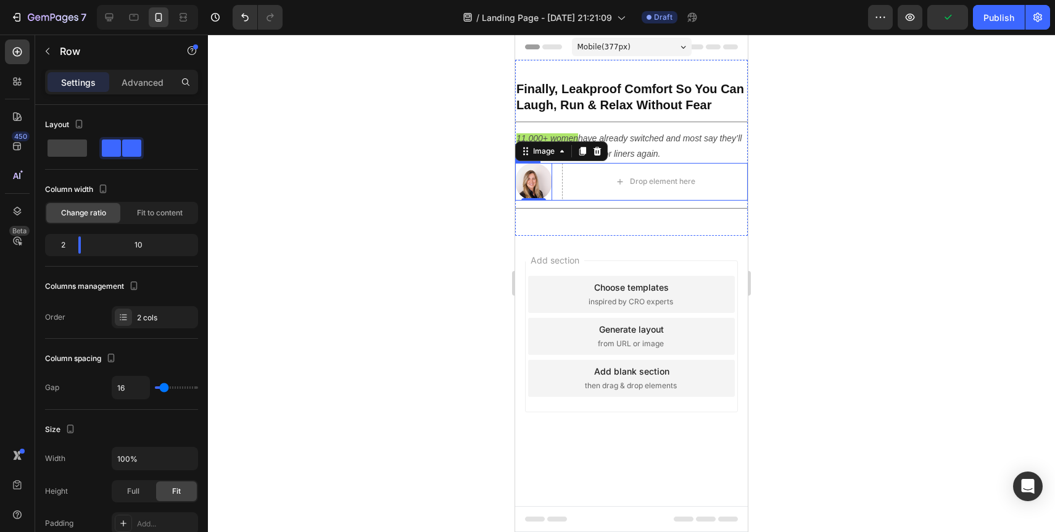
click at [557, 173] on div "Image 0 Drop element here Row" at bounding box center [631, 181] width 233 height 37
drag, startPoint x: 82, startPoint y: 245, endPoint x: 59, endPoint y: 245, distance: 22.8
click at [59, 0] on body "7 / Landing Page - [DATE] 21:21:09 Draft Preview Save Publish 450 Beta Sections…" at bounding box center [527, 0] width 1055 height 0
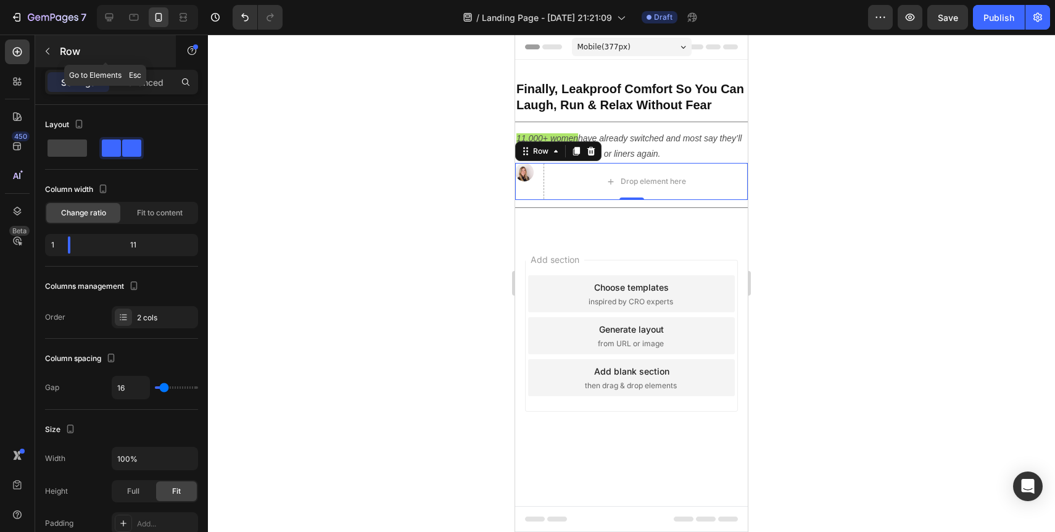
click at [48, 58] on button "button" at bounding box center [48, 51] width 20 height 20
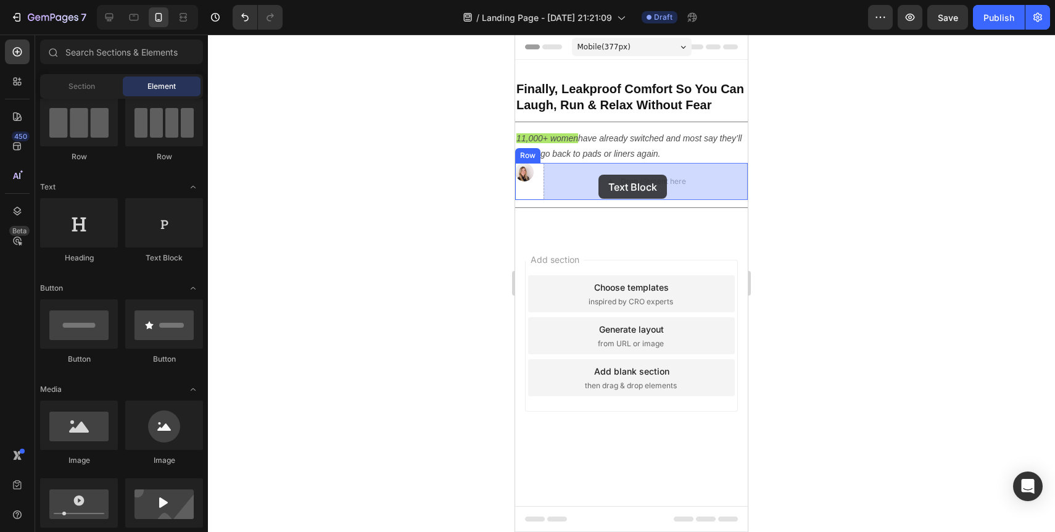
drag, startPoint x: 683, startPoint y: 278, endPoint x: 598, endPoint y: 175, distance: 133.6
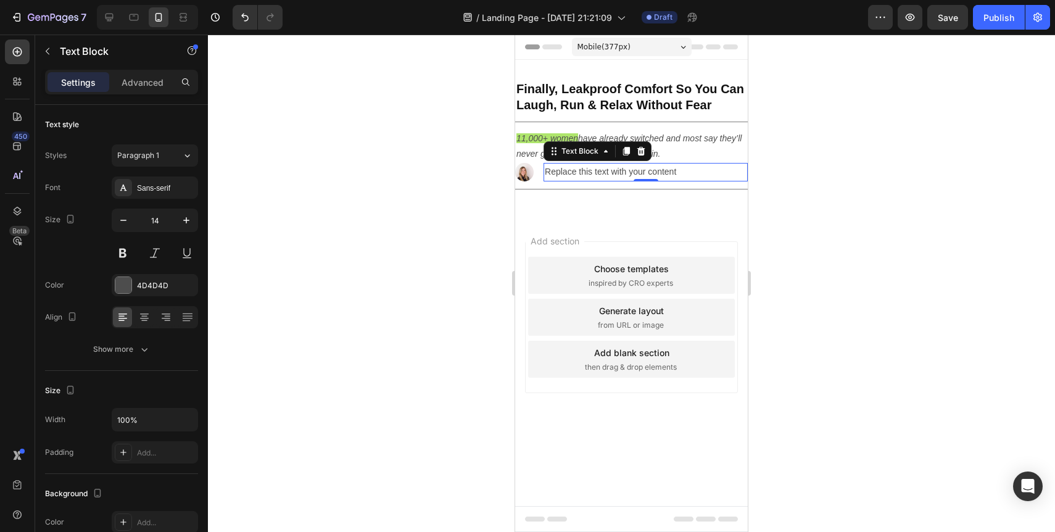
click at [661, 170] on div "Replace this text with your content" at bounding box center [645, 172] width 204 height 18
click at [661, 170] on p "Replace this text with your content" at bounding box center [646, 171] width 202 height 15
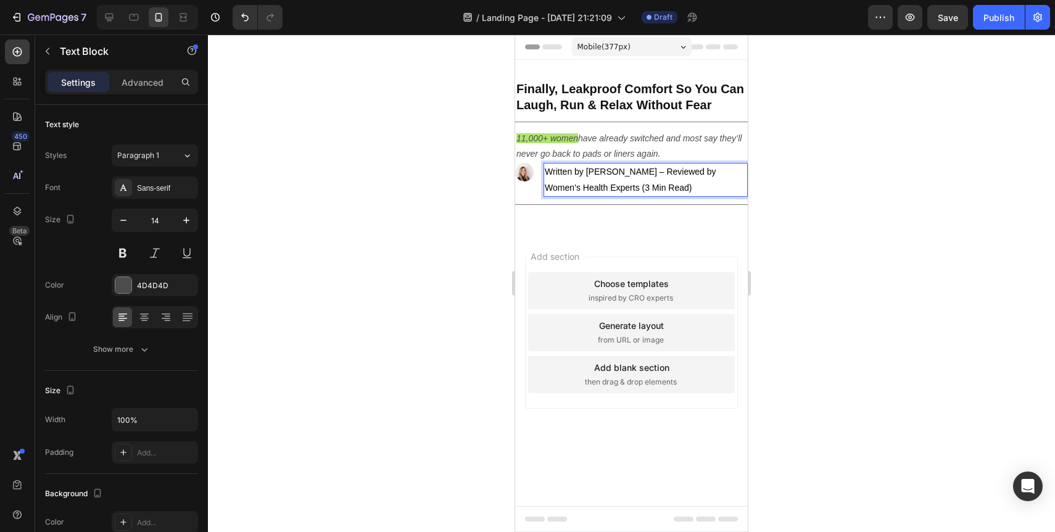
click at [604, 179] on p "Written by [PERSON_NAME] – Reviewed by Women’s Health Experts (3 Min Read)" at bounding box center [646, 179] width 202 height 31
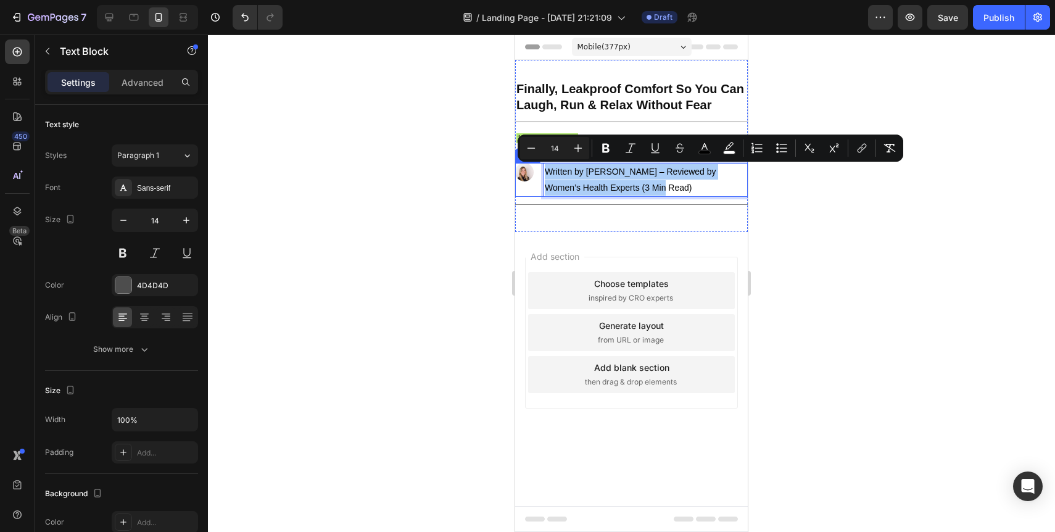
click at [446, 217] on div at bounding box center [631, 283] width 847 height 497
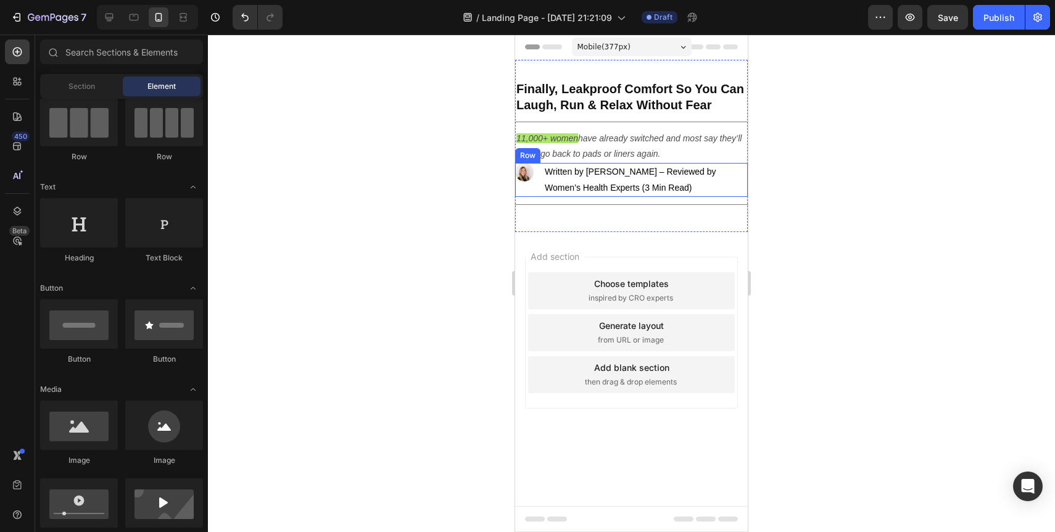
click at [446, 217] on div at bounding box center [631, 283] width 847 height 497
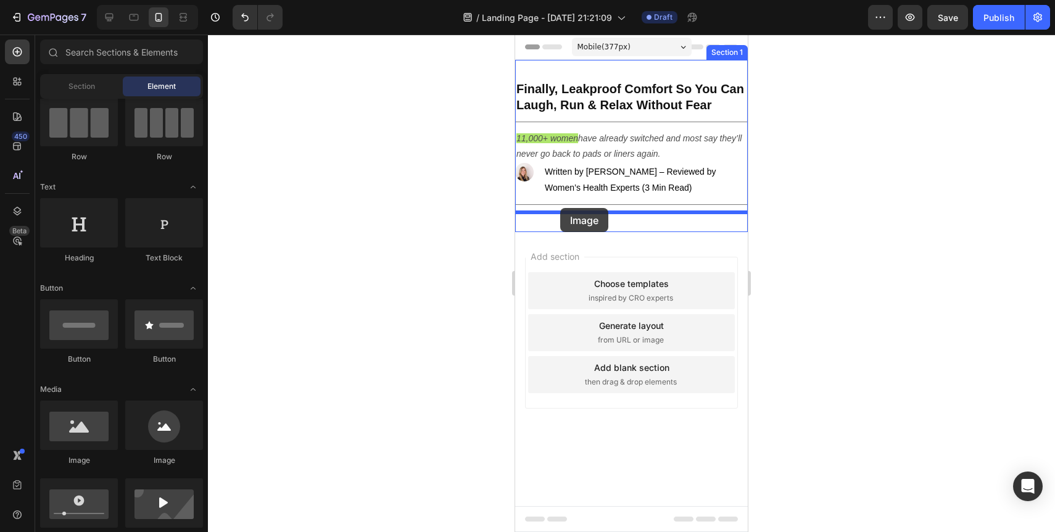
drag, startPoint x: 593, startPoint y: 468, endPoint x: 560, endPoint y: 208, distance: 261.2
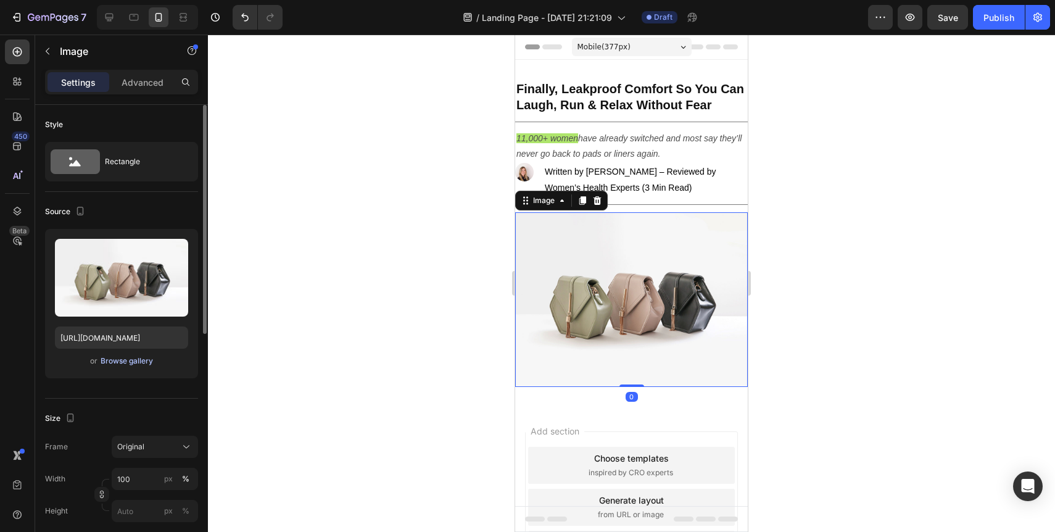
click at [133, 364] on div "Browse gallery" at bounding box center [127, 360] width 52 height 11
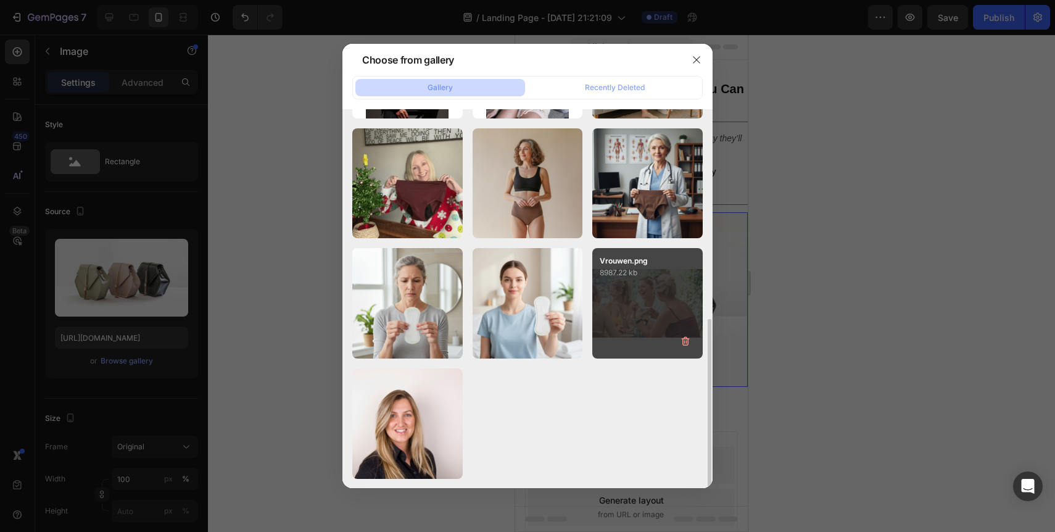
click at [641, 317] on div "Vrouwen.png 8987.22 kb" at bounding box center [647, 303] width 110 height 110
type input "[URL][DOMAIN_NAME]"
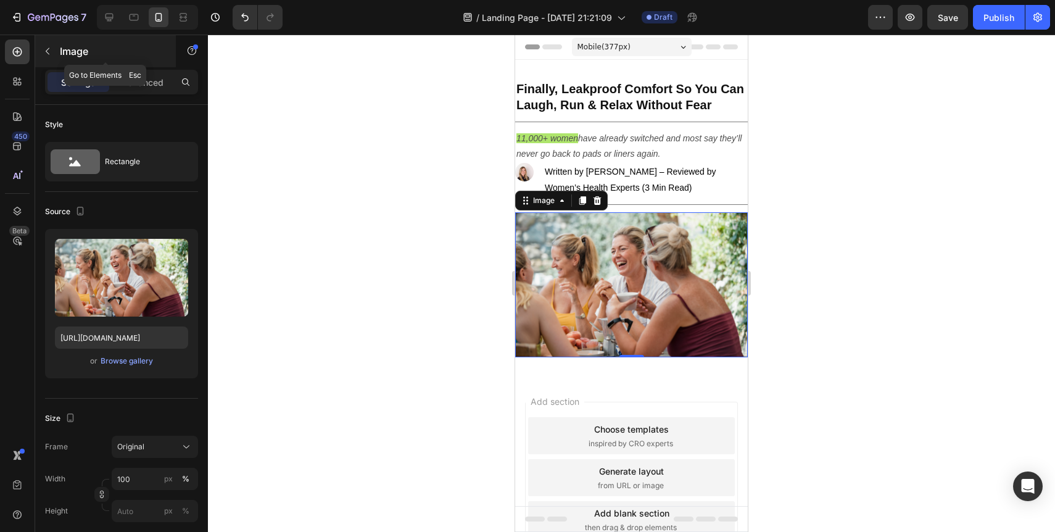
click at [48, 54] on icon "button" at bounding box center [48, 51] width 10 height 10
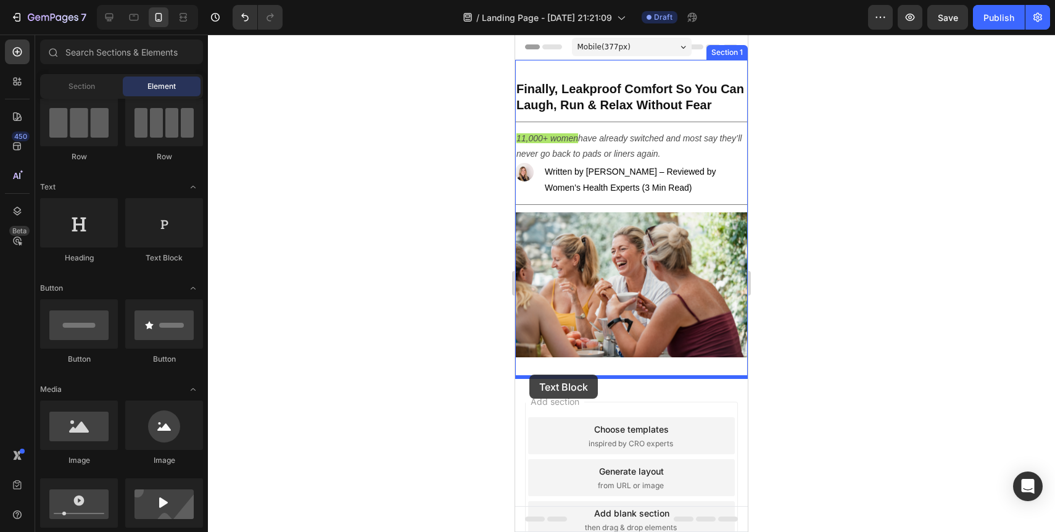
drag, startPoint x: 670, startPoint y: 267, endPoint x: 529, endPoint y: 374, distance: 177.4
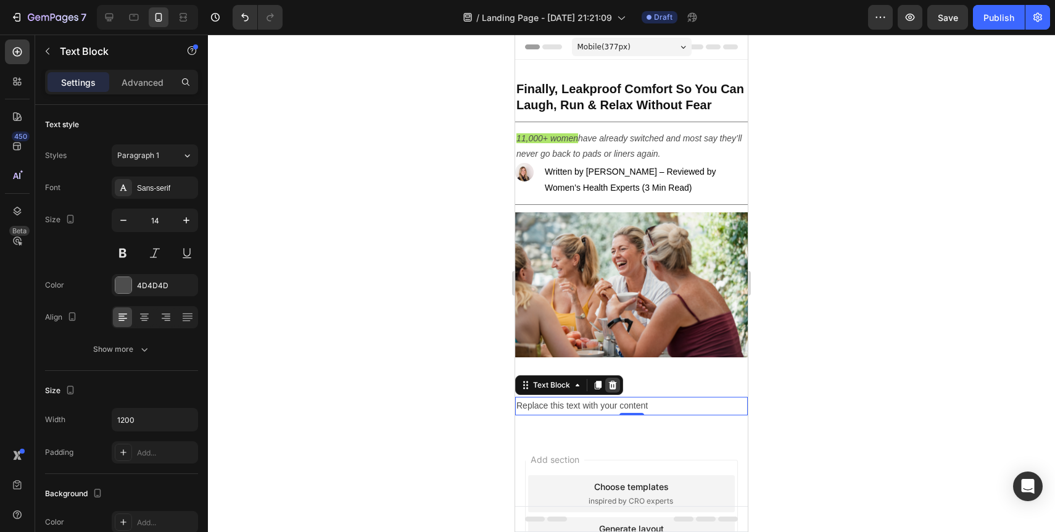
click at [617, 386] on icon at bounding box center [613, 385] width 10 height 10
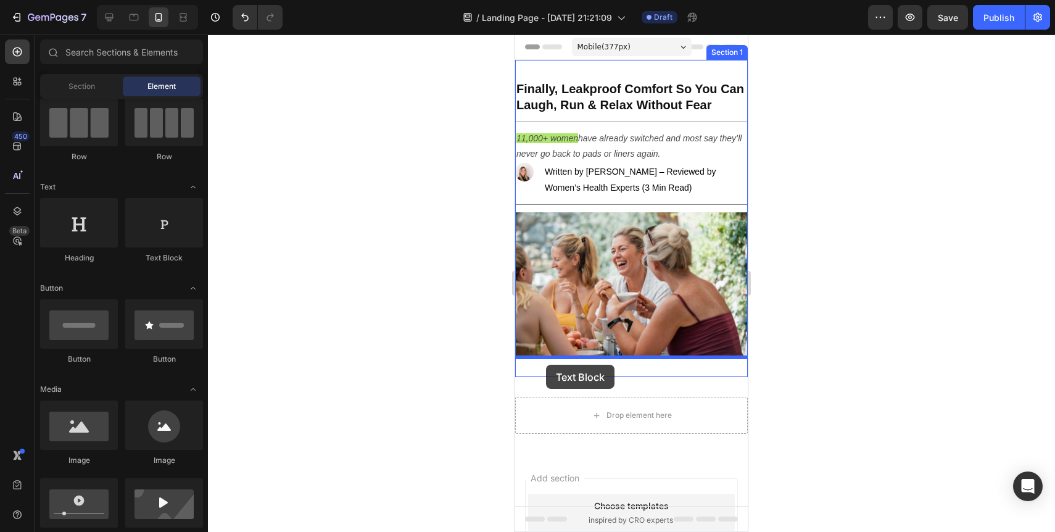
drag, startPoint x: 654, startPoint y: 266, endPoint x: 546, endPoint y: 365, distance: 146.7
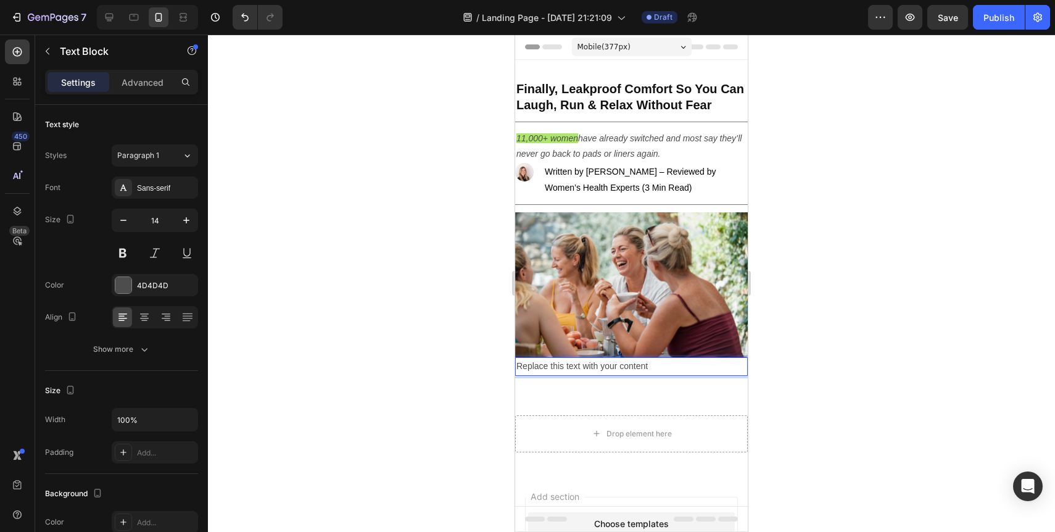
click at [547, 368] on div "Replace this text with your content" at bounding box center [631, 366] width 233 height 18
click at [547, 368] on p "Replace this text with your content" at bounding box center [631, 365] width 230 height 15
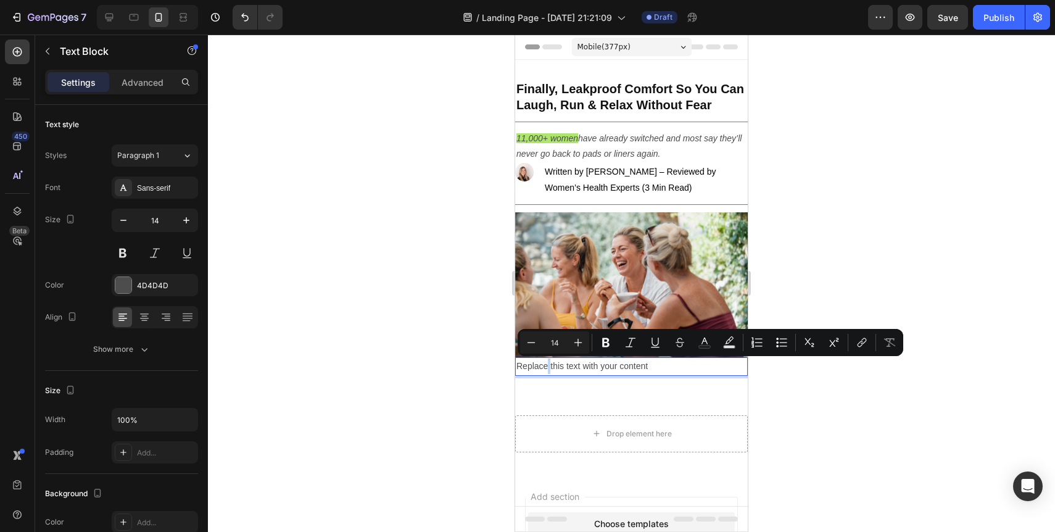
click at [547, 368] on p "Replace this text with your content" at bounding box center [631, 365] width 230 height 15
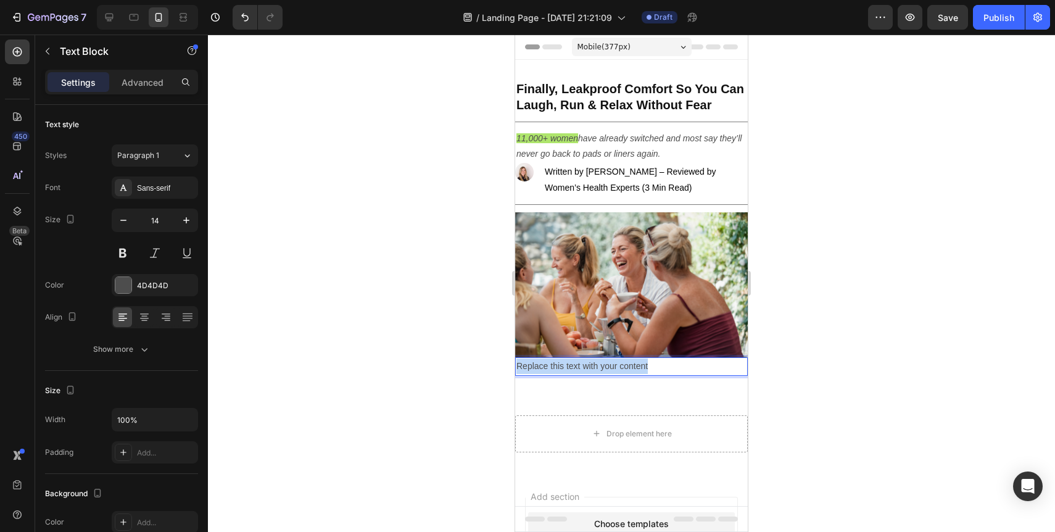
click at [547, 368] on p "Replace this text with your content" at bounding box center [631, 365] width 230 height 15
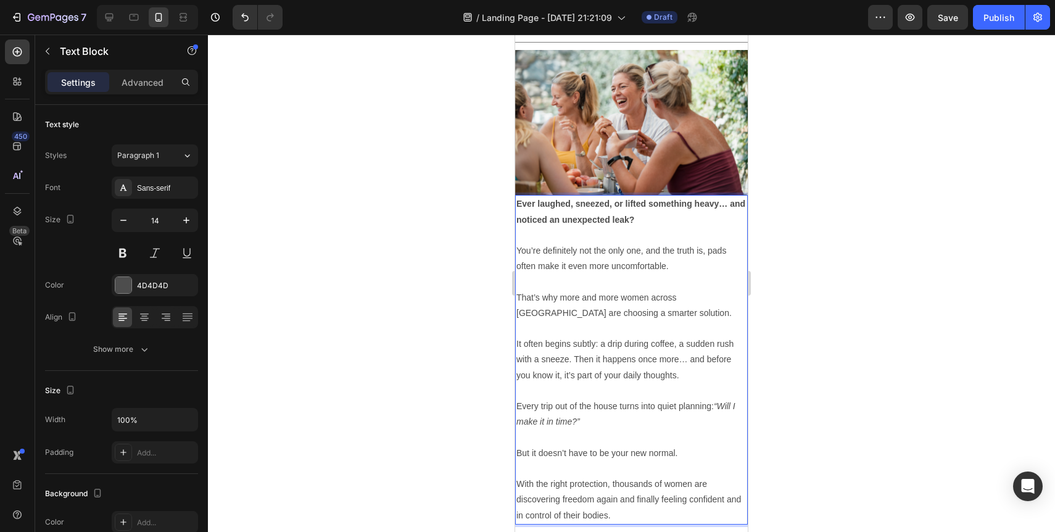
scroll to position [163, 0]
click at [455, 353] on div at bounding box center [631, 283] width 847 height 497
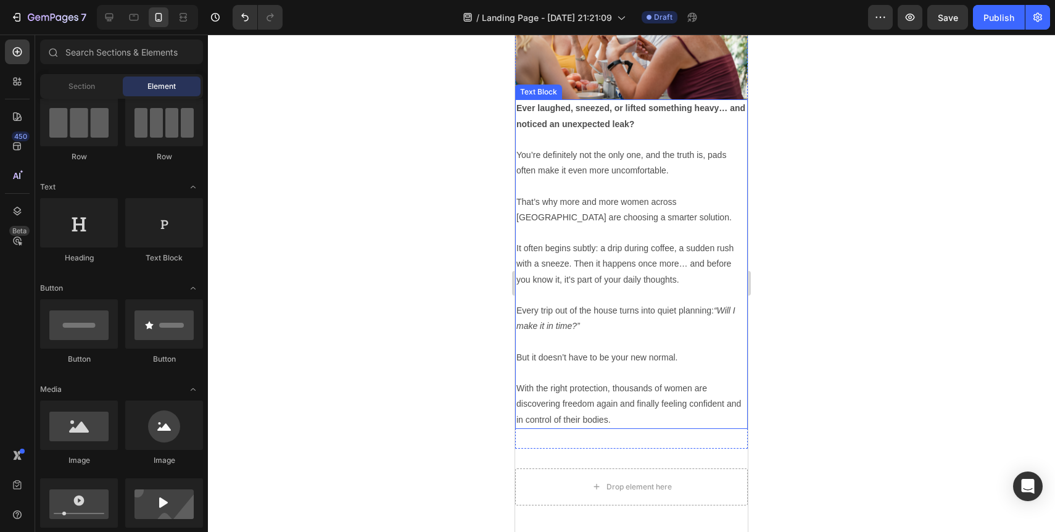
scroll to position [281, 0]
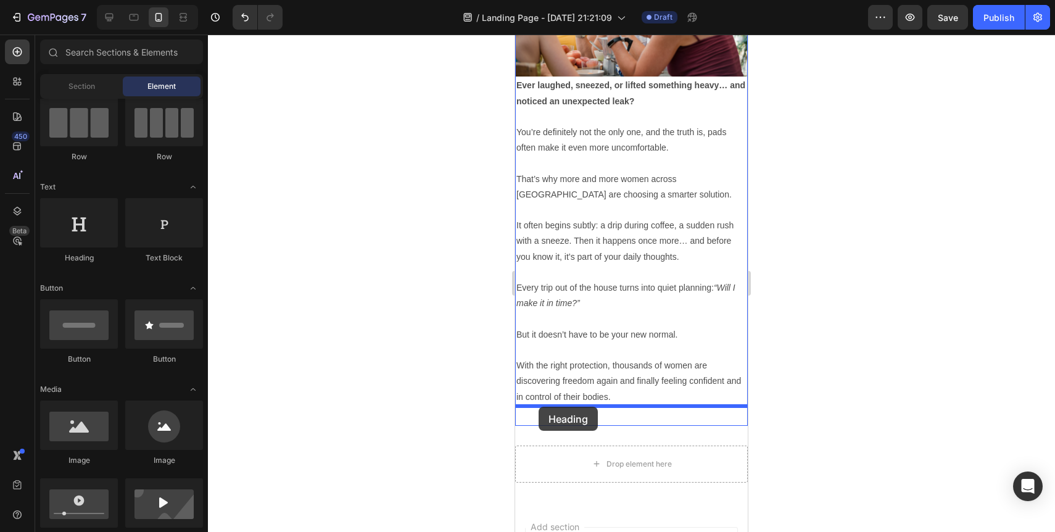
drag, startPoint x: 609, startPoint y: 267, endPoint x: 538, endPoint y: 406, distance: 156.4
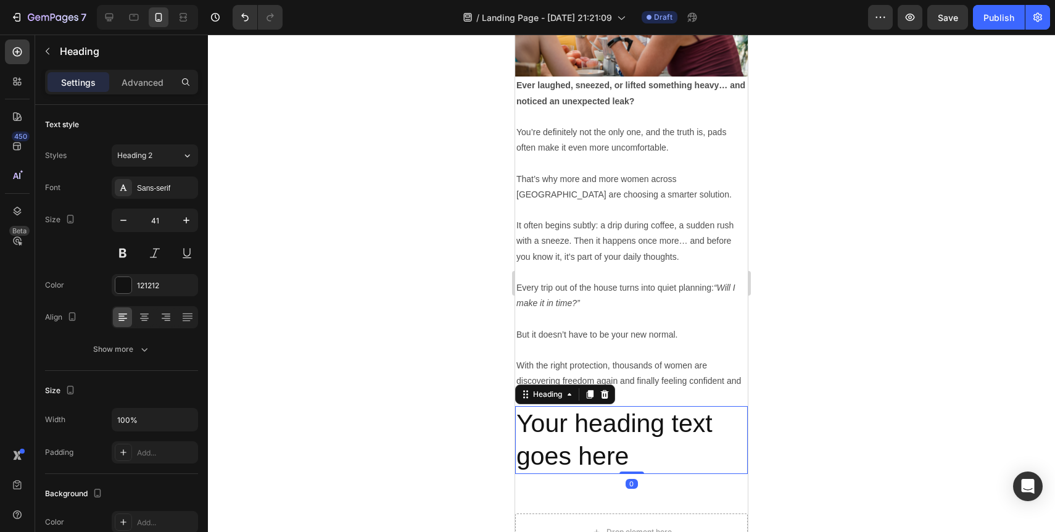
click at [540, 427] on h2 "Your heading text goes here" at bounding box center [631, 440] width 233 height 68
click at [352, 373] on div at bounding box center [631, 283] width 847 height 497
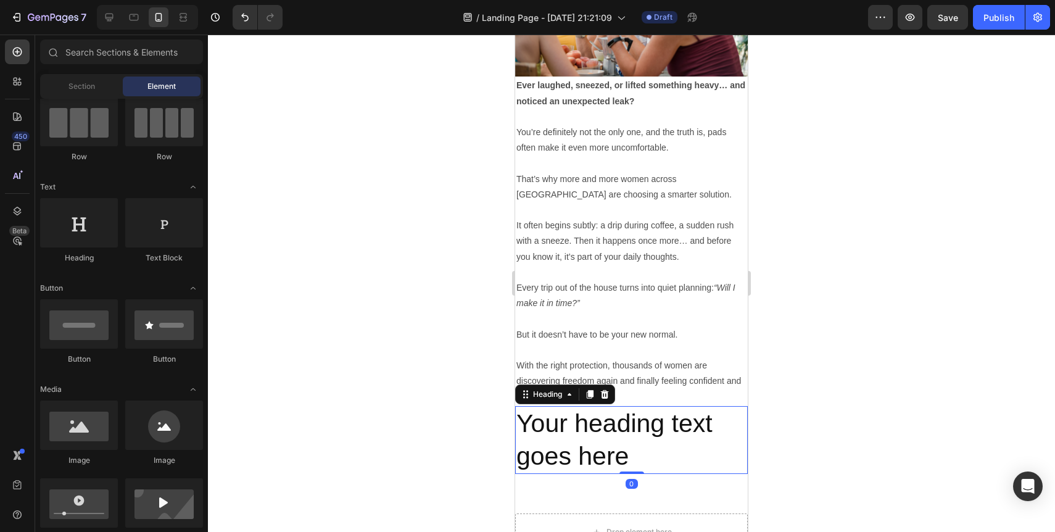
click at [581, 438] on p "Your heading text goes here" at bounding box center [631, 440] width 230 height 66
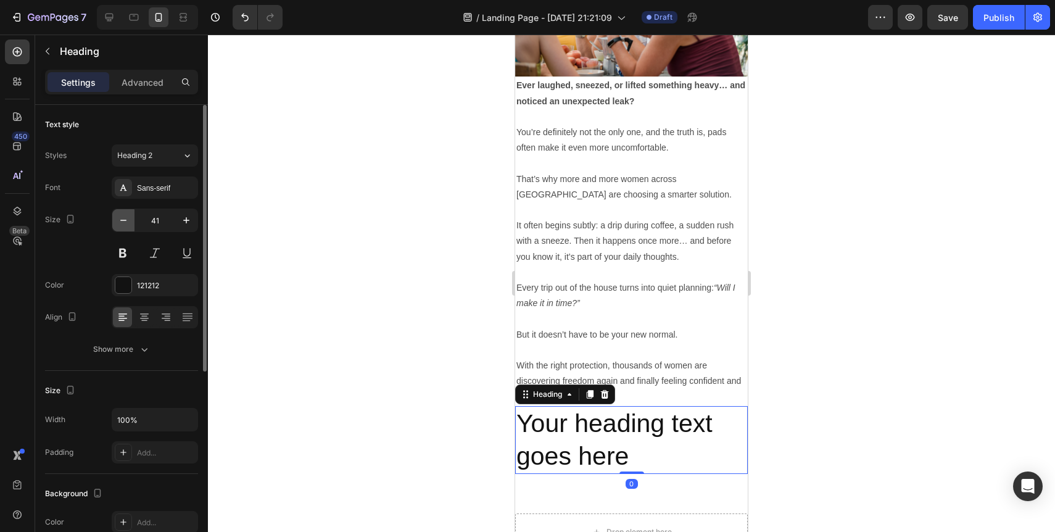
click at [126, 228] on button "button" at bounding box center [123, 220] width 22 height 22
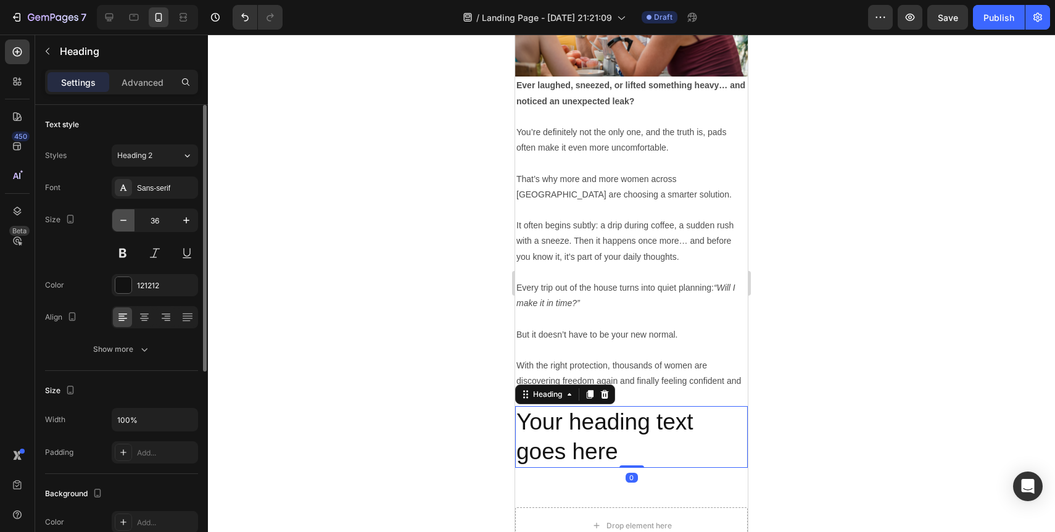
click at [126, 228] on button "button" at bounding box center [123, 220] width 22 height 22
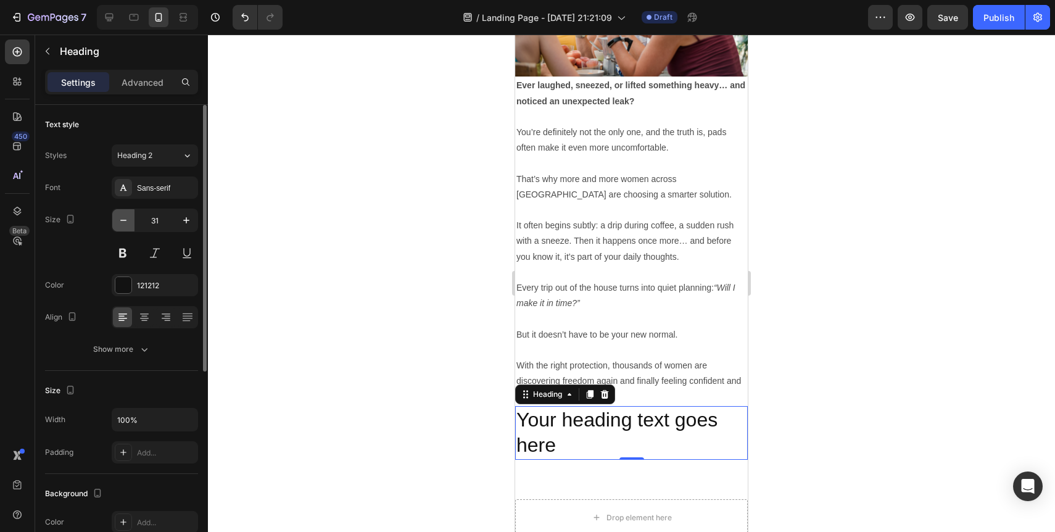
click at [126, 228] on button "button" at bounding box center [123, 220] width 22 height 22
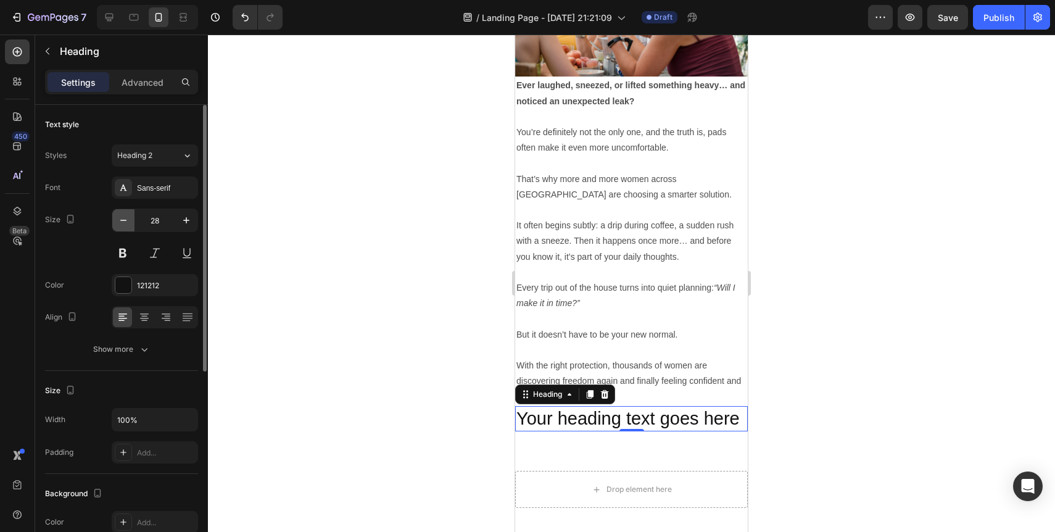
click at [126, 228] on button "button" at bounding box center [123, 220] width 22 height 22
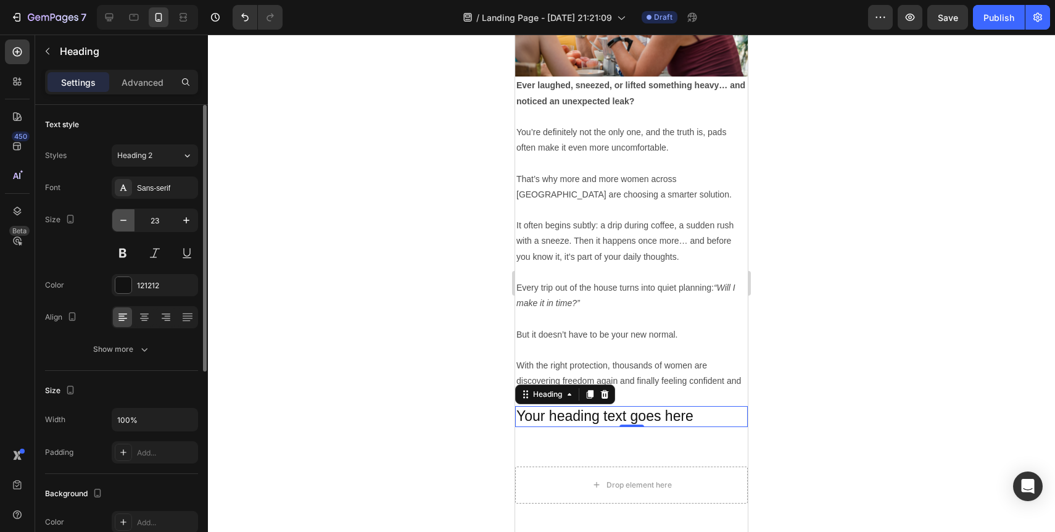
click at [126, 228] on button "button" at bounding box center [123, 220] width 22 height 22
type input "20"
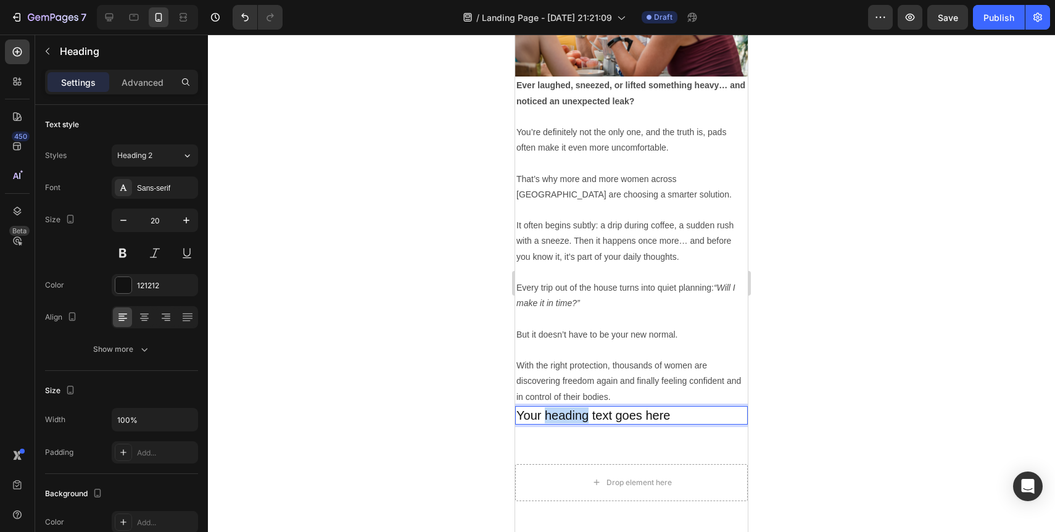
click at [553, 408] on p "Your heading text goes here" at bounding box center [631, 415] width 230 height 16
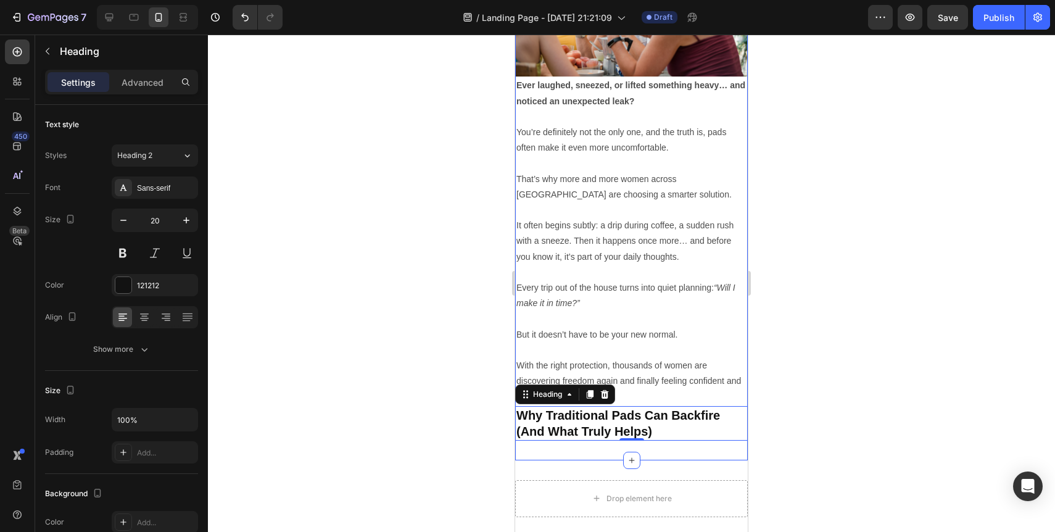
click at [468, 445] on div at bounding box center [631, 283] width 847 height 497
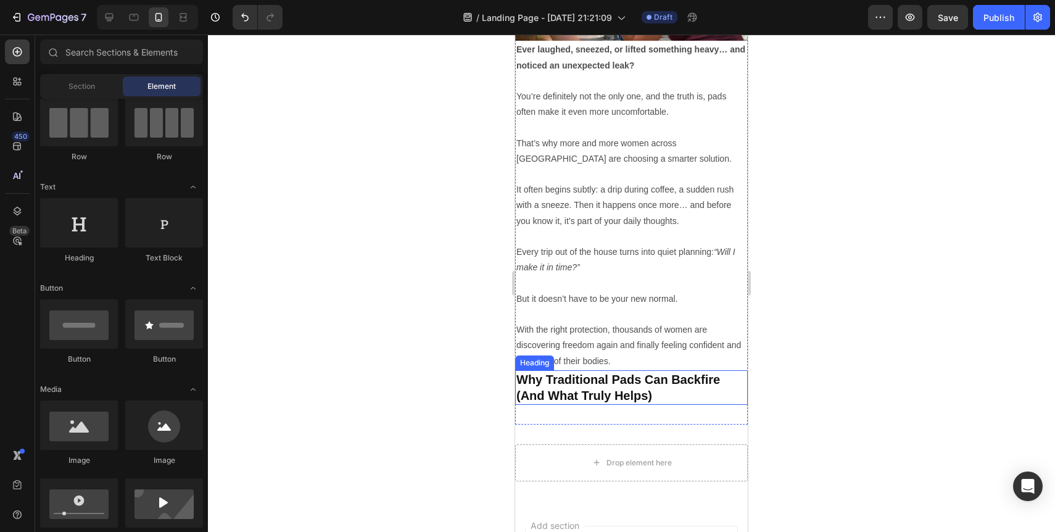
scroll to position [328, 0]
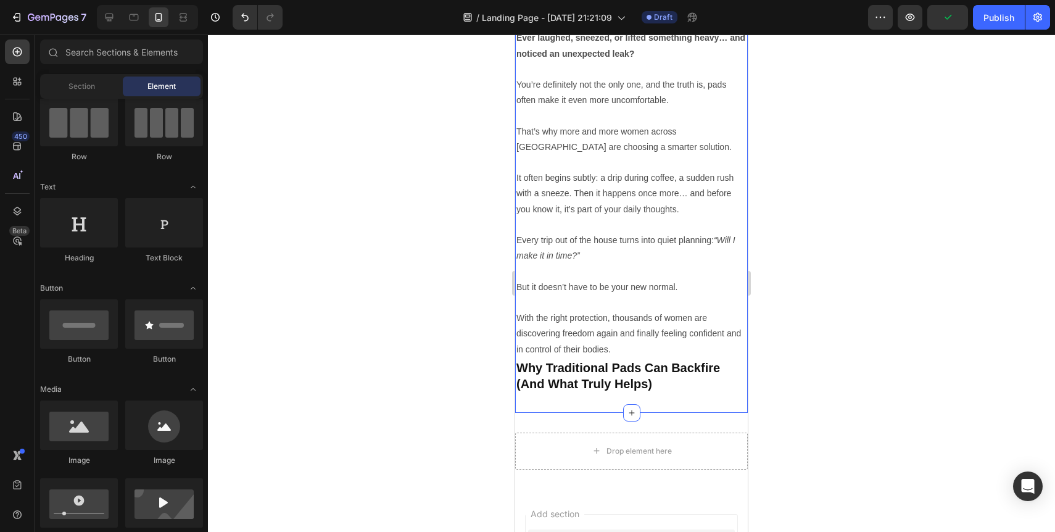
click at [611, 402] on div "⁠⁠⁠⁠⁠⁠⁠ Finally, Leakproof Comfort So You Can Laugh, Run & Relax Without Fear H…" at bounding box center [631, 72] width 233 height 681
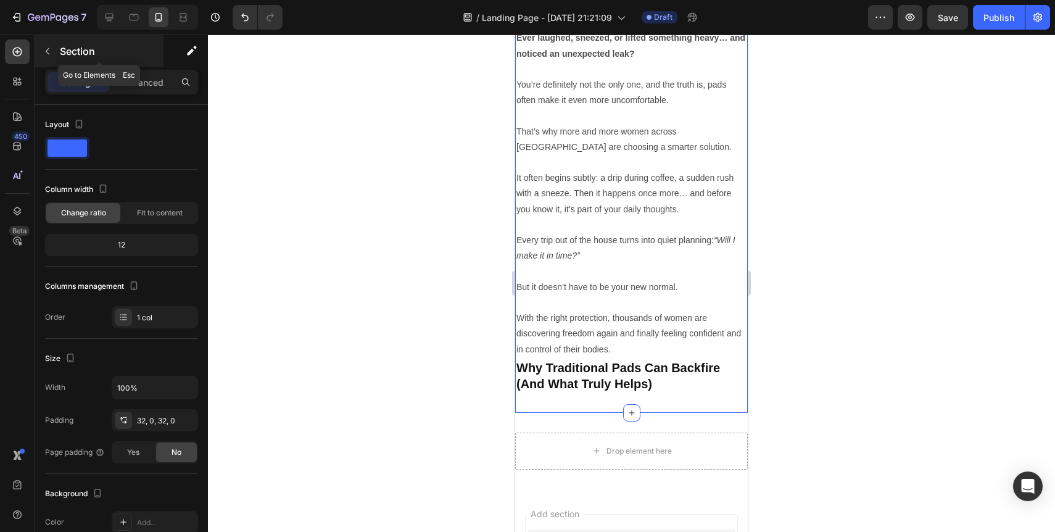
click at [49, 52] on icon "button" at bounding box center [48, 51] width 10 height 10
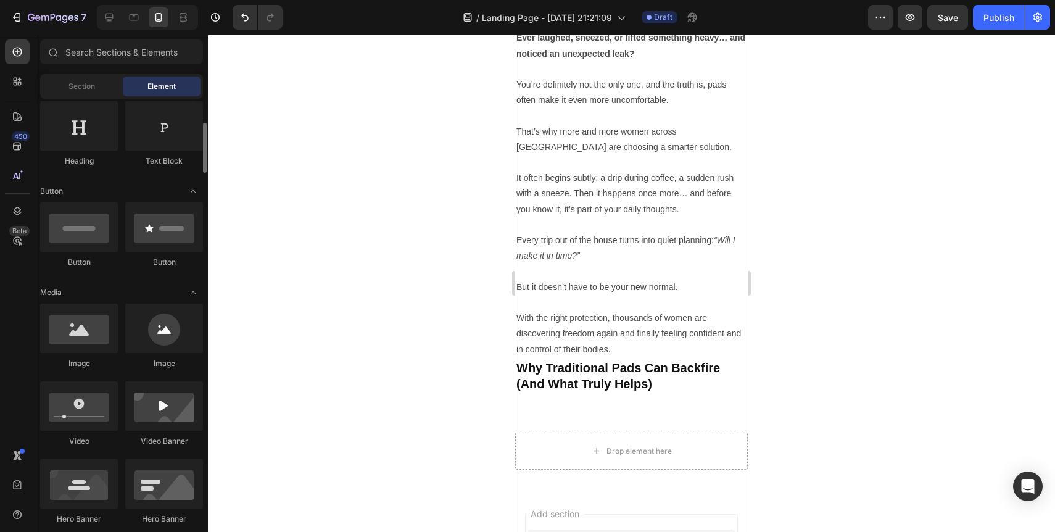
scroll to position [204, 0]
drag, startPoint x: 606, startPoint y: 365, endPoint x: 561, endPoint y: 394, distance: 53.6
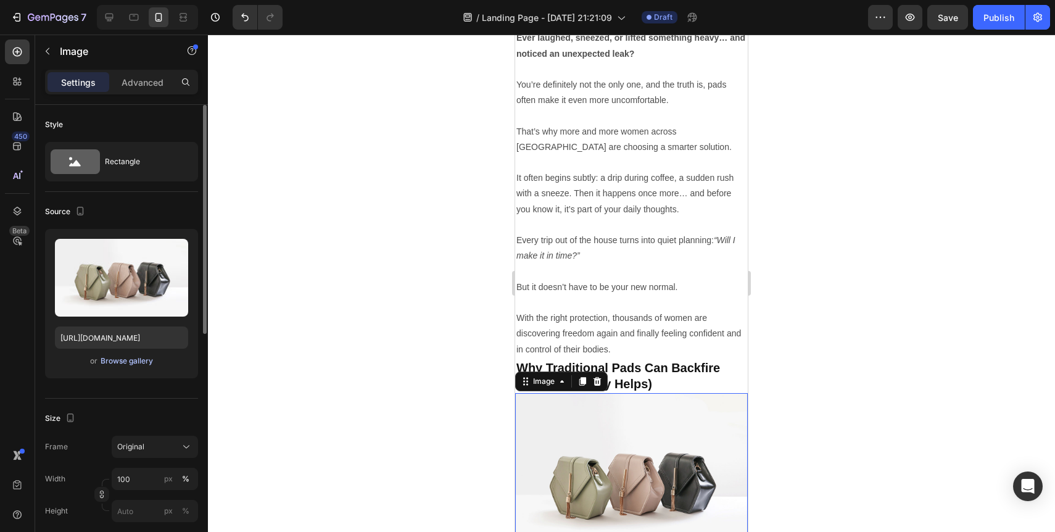
click at [123, 360] on div "Browse gallery" at bounding box center [127, 360] width 52 height 11
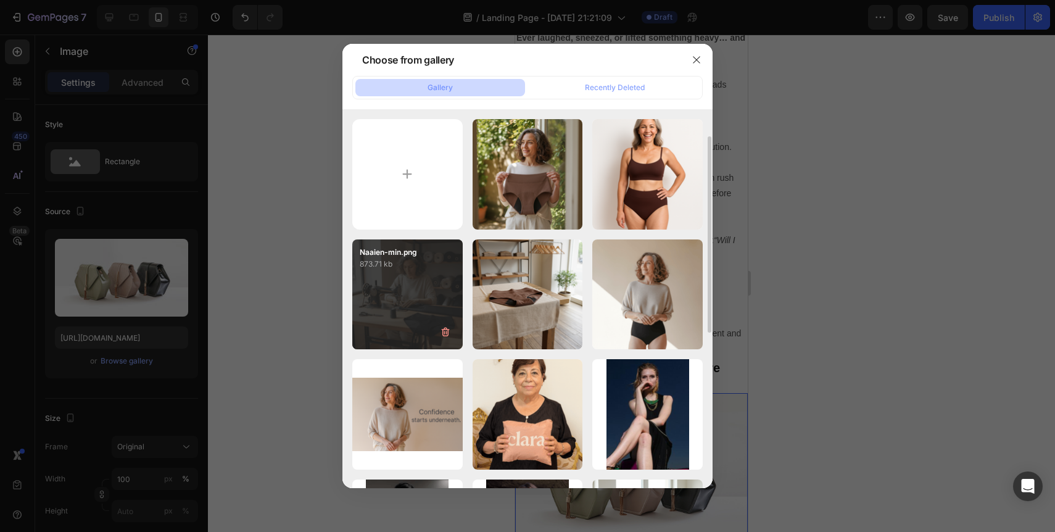
scroll to position [471, 0]
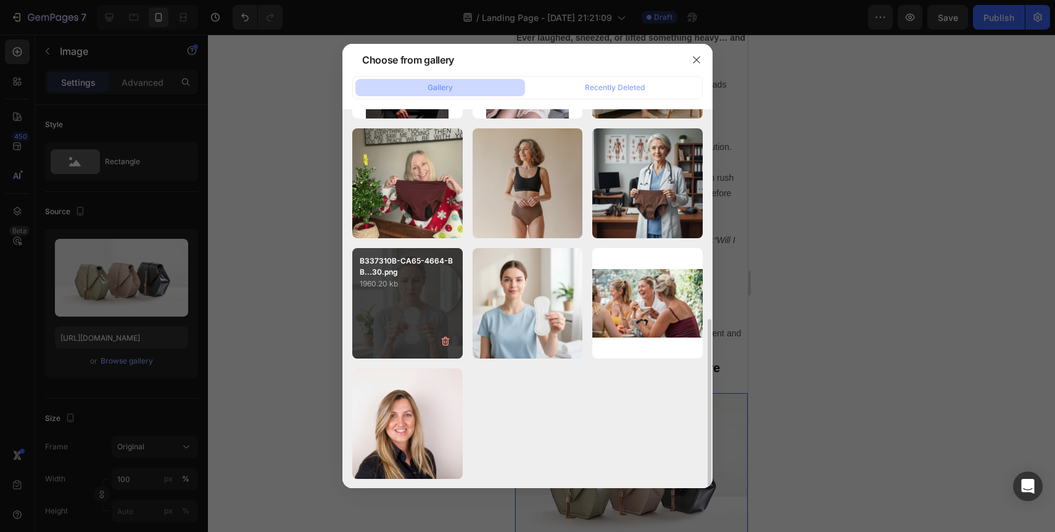
click at [420, 309] on div "B337310B-CA65-4664-BB...30.png 1960.20 kb" at bounding box center [407, 303] width 110 height 110
type input "[URL][DOMAIN_NAME]"
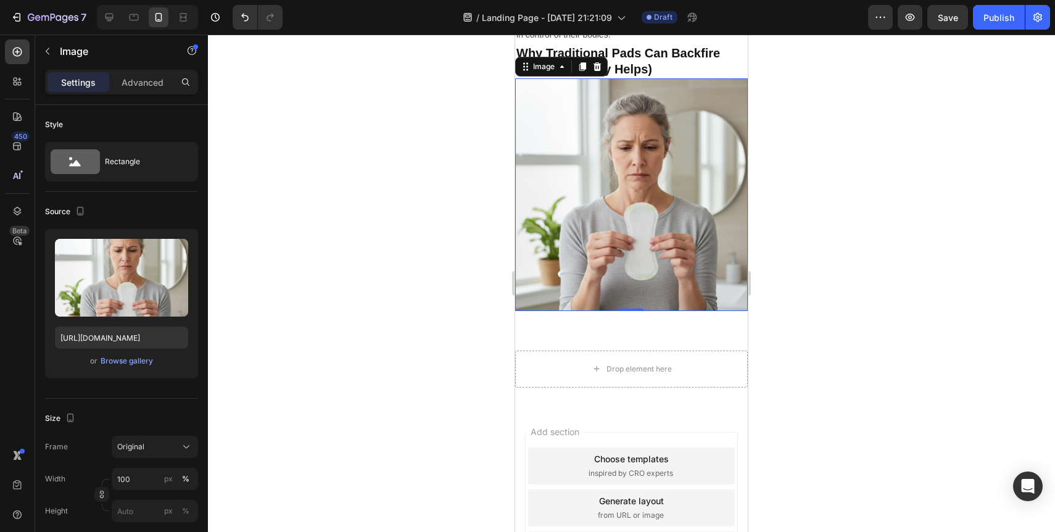
scroll to position [644, 0]
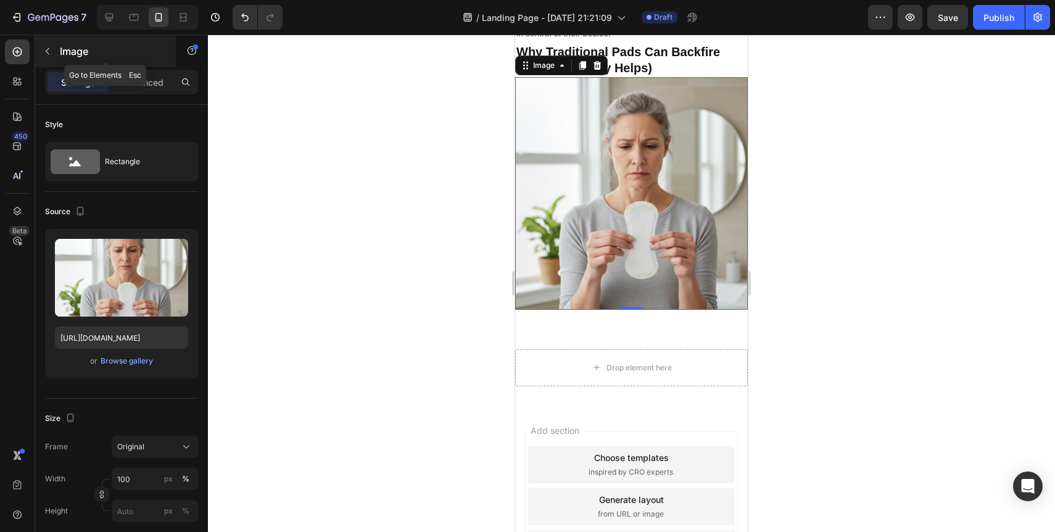
click at [51, 51] on icon "button" at bounding box center [48, 51] width 10 height 10
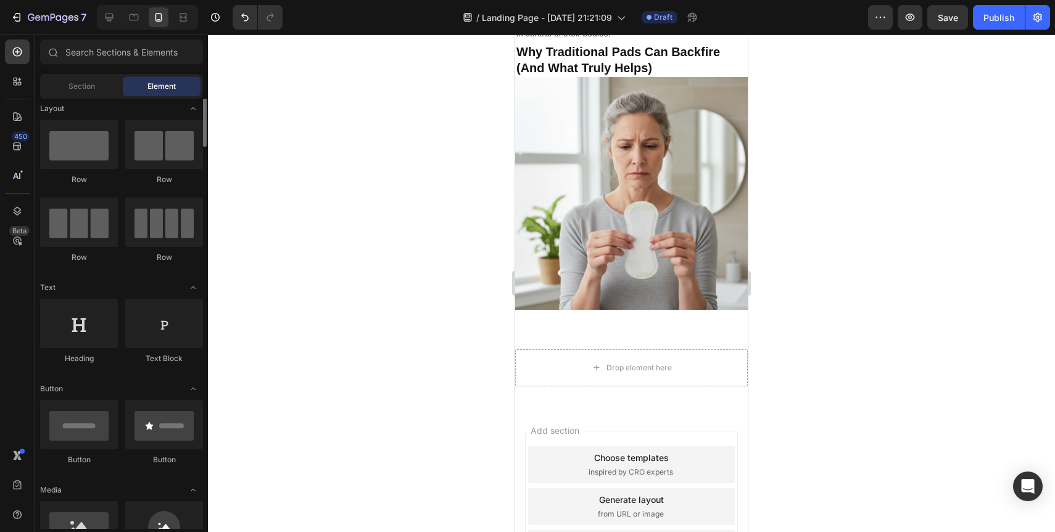
scroll to position [0, 0]
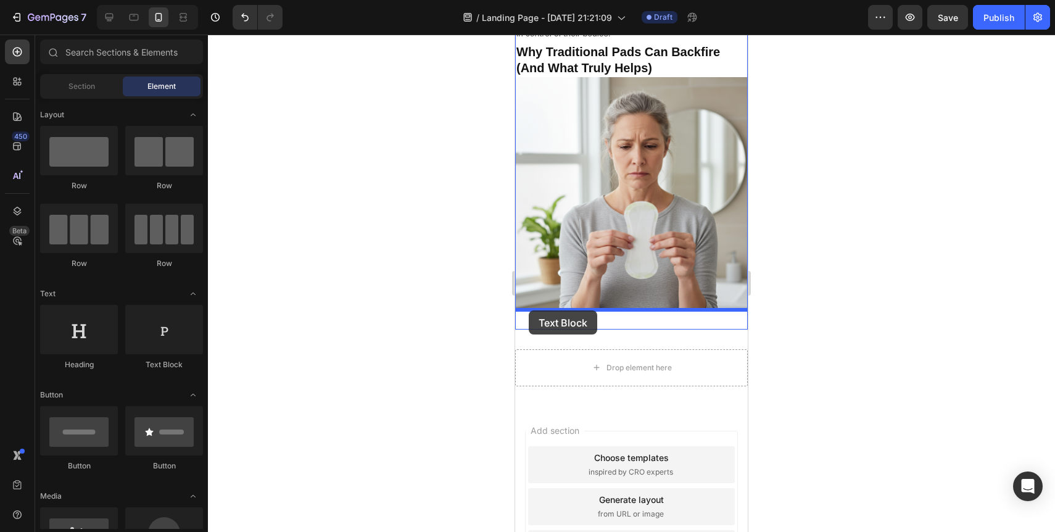
drag, startPoint x: 674, startPoint y: 370, endPoint x: 529, endPoint y: 310, distance: 156.8
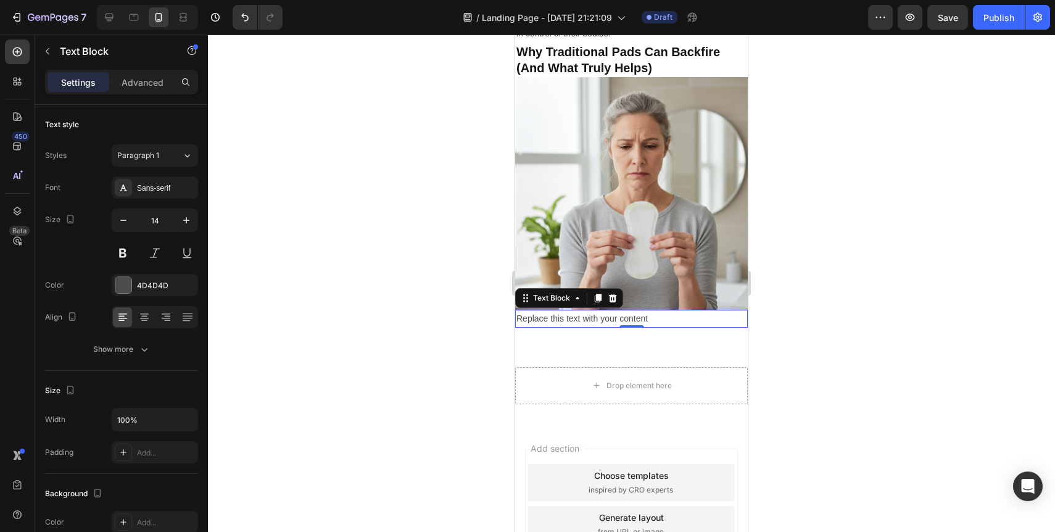
click at [572, 316] on div "Replace this text with your content" at bounding box center [631, 319] width 233 height 18
click at [572, 316] on p "Replace this text with your content" at bounding box center [631, 318] width 230 height 15
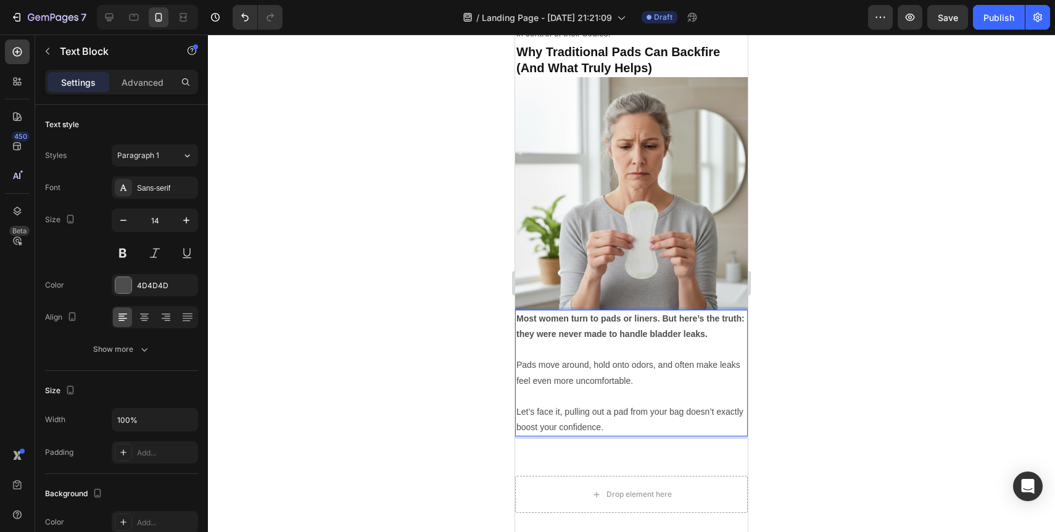
click at [543, 345] on p "Rich Text Editor. Editing area: main" at bounding box center [631, 349] width 230 height 15
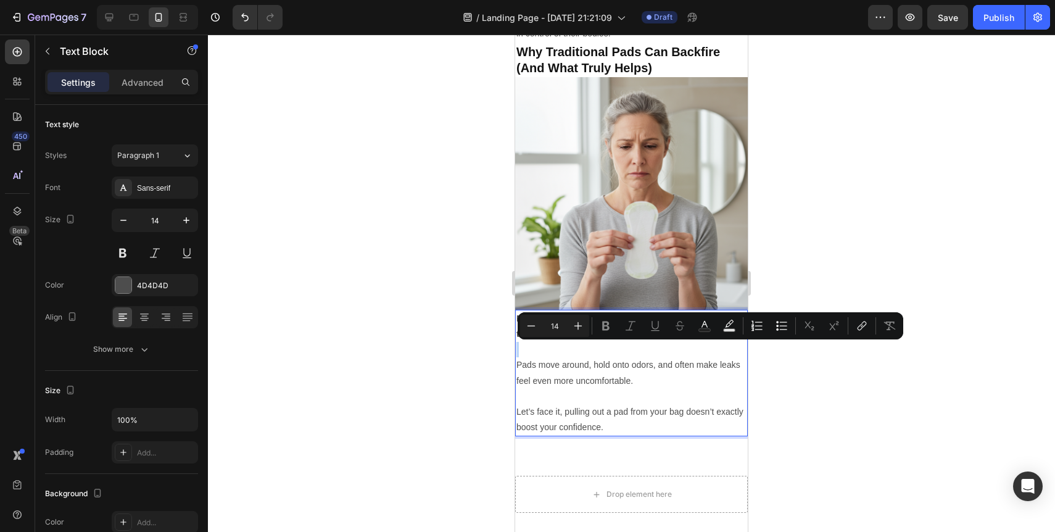
click at [543, 345] on p "Rich Text Editor. Editing area: main" at bounding box center [631, 349] width 230 height 15
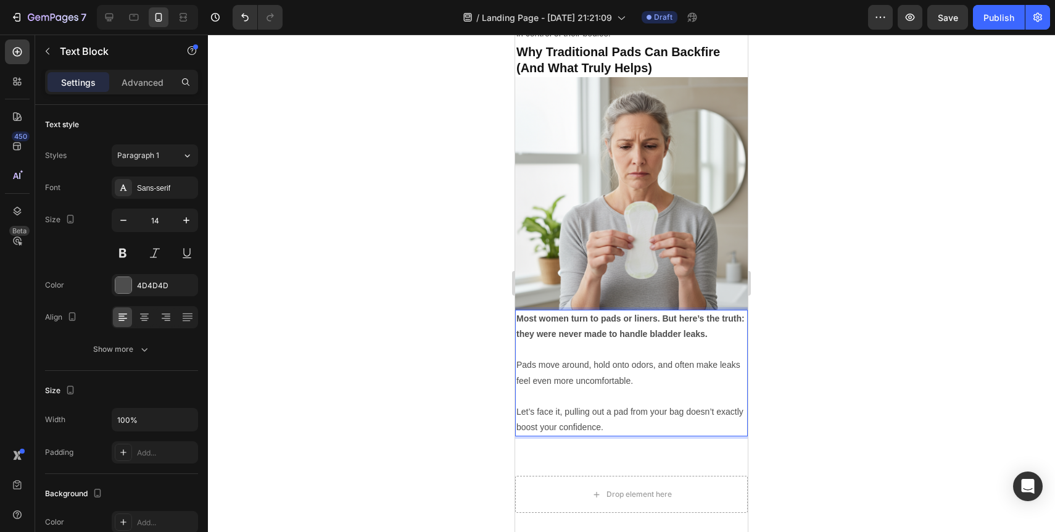
click at [540, 354] on p "Rich Text Editor. Editing area: main" at bounding box center [631, 349] width 230 height 15
click at [540, 356] on p "Rich Text Editor. Editing area: main" at bounding box center [631, 349] width 230 height 15
click at [540, 402] on p "Rich Text Editor. Editing area: main" at bounding box center [631, 396] width 230 height 15
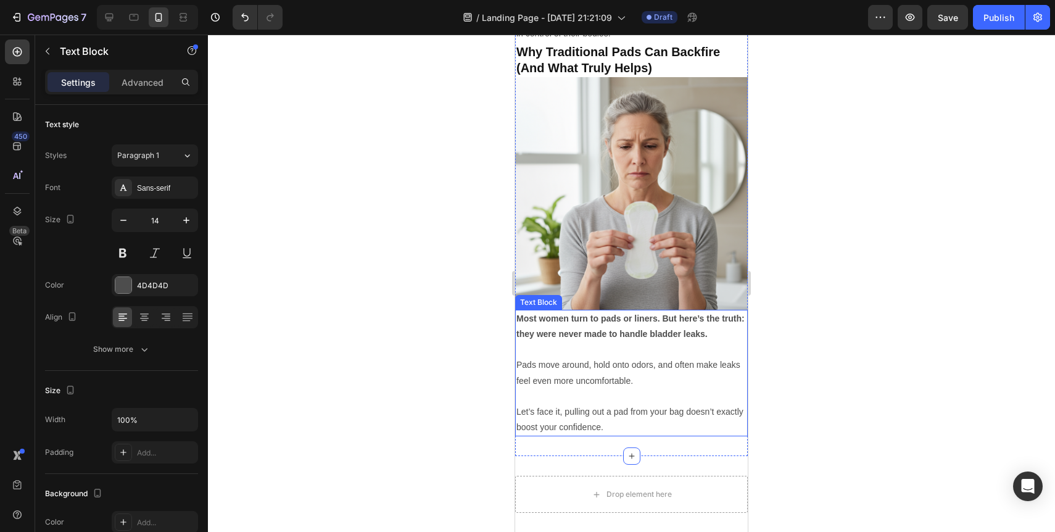
click at [553, 418] on p "Let’s face it, pulling out a pad from your bag doesn’t exactly boost your confi…" at bounding box center [631, 419] width 230 height 31
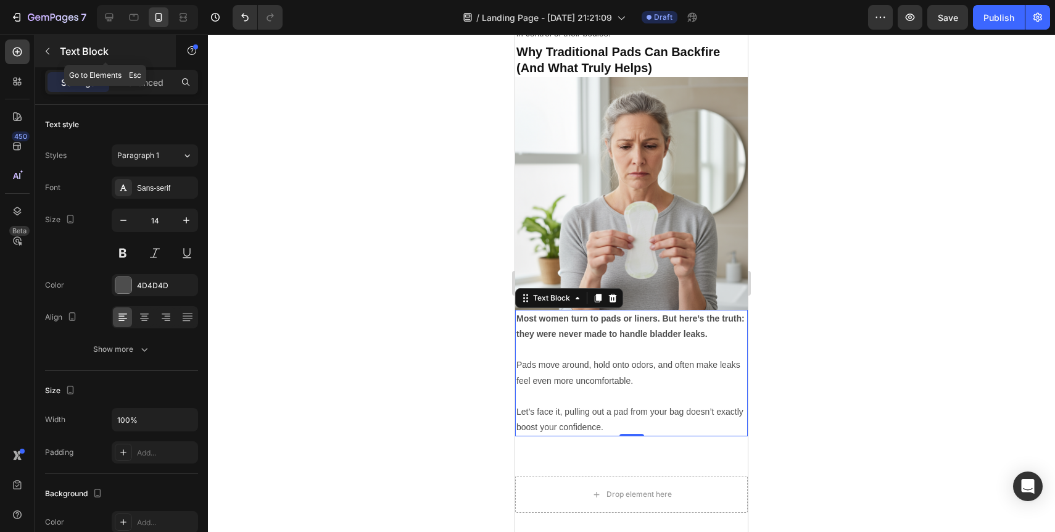
click at [49, 54] on icon "button" at bounding box center [48, 51] width 10 height 10
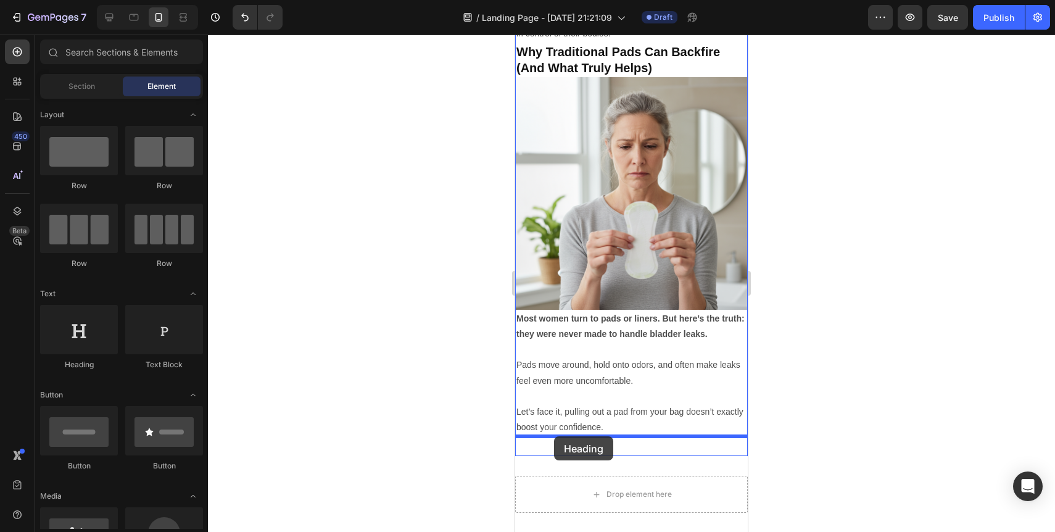
drag, startPoint x: 616, startPoint y: 362, endPoint x: 554, endPoint y: 436, distance: 96.7
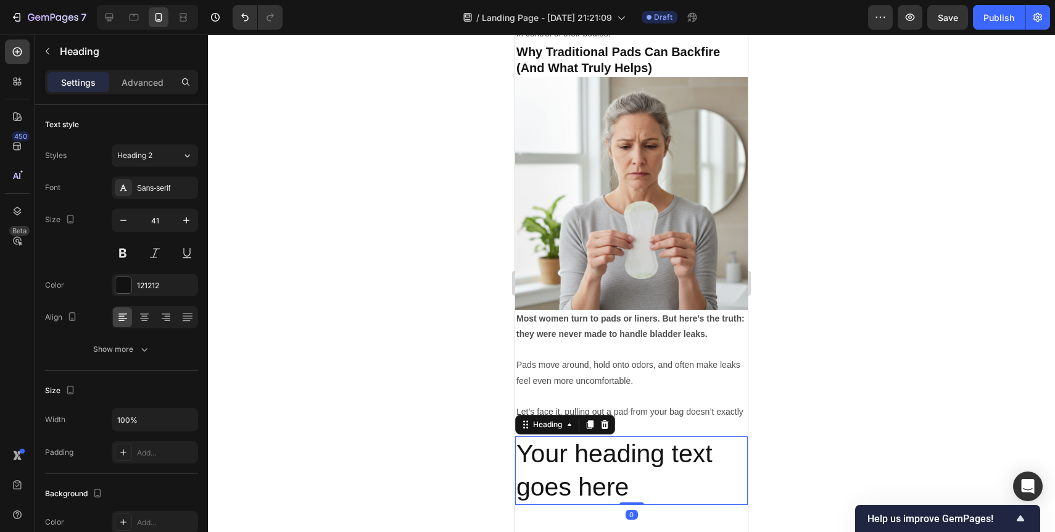
click at [550, 455] on h2 "Your heading text goes here" at bounding box center [631, 470] width 233 height 68
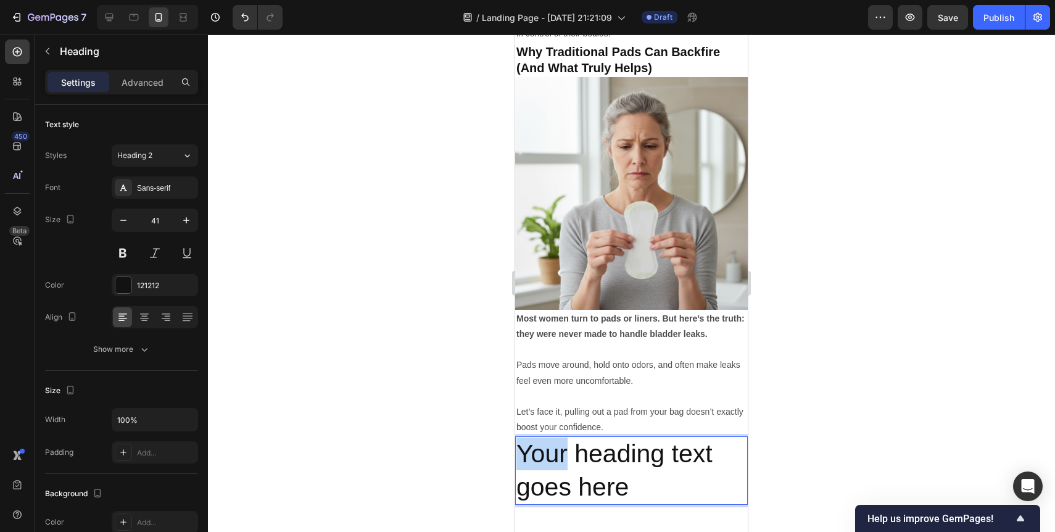
click at [550, 455] on p "Your heading text goes here" at bounding box center [631, 470] width 230 height 66
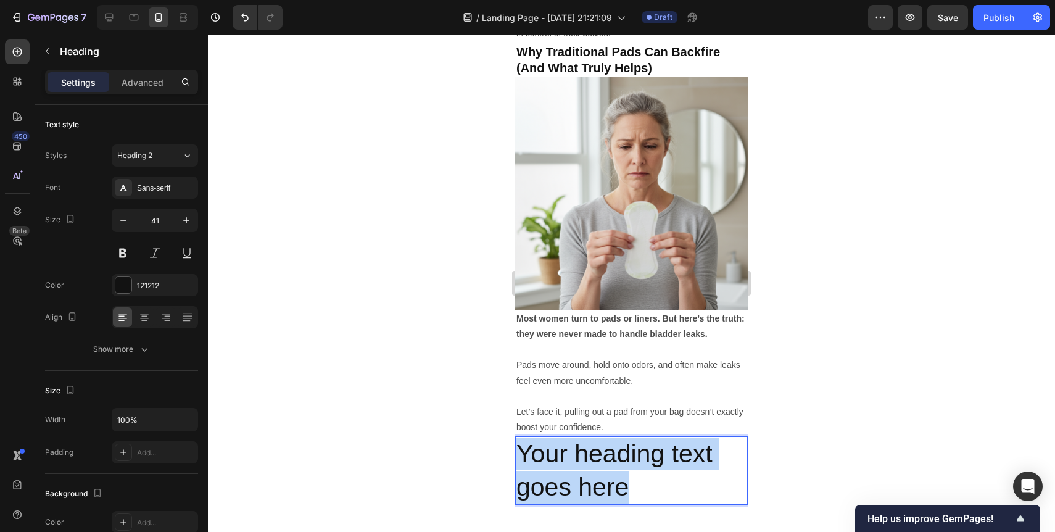
click at [550, 455] on p "Your heading text goes here" at bounding box center [631, 470] width 230 height 66
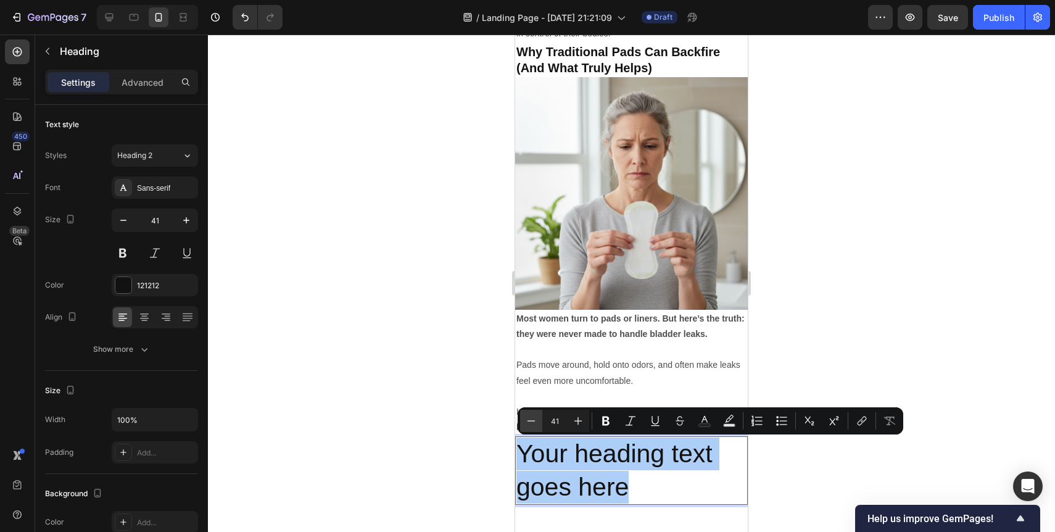
click at [537, 419] on icon "Editor contextual toolbar" at bounding box center [531, 421] width 12 height 12
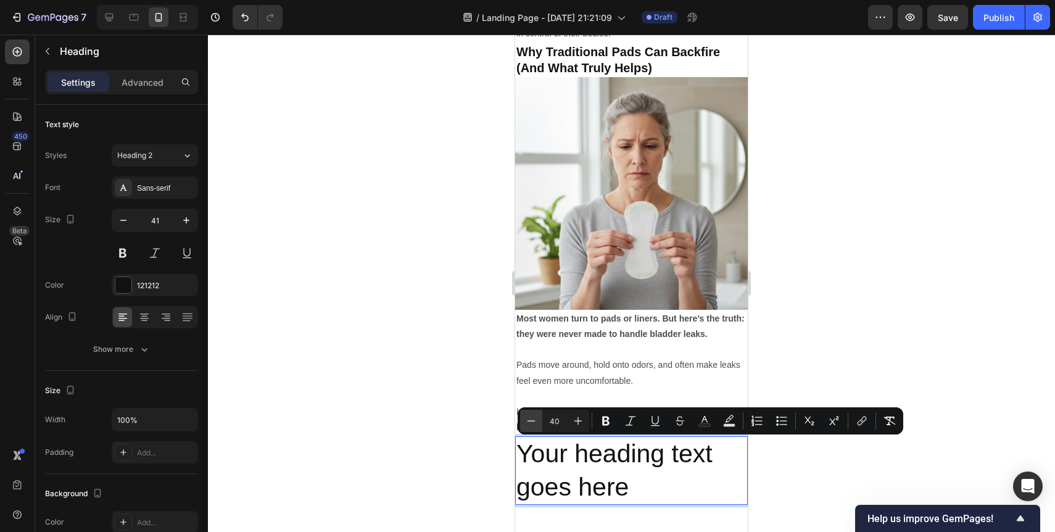
click at [537, 419] on icon "Editor contextual toolbar" at bounding box center [531, 421] width 12 height 12
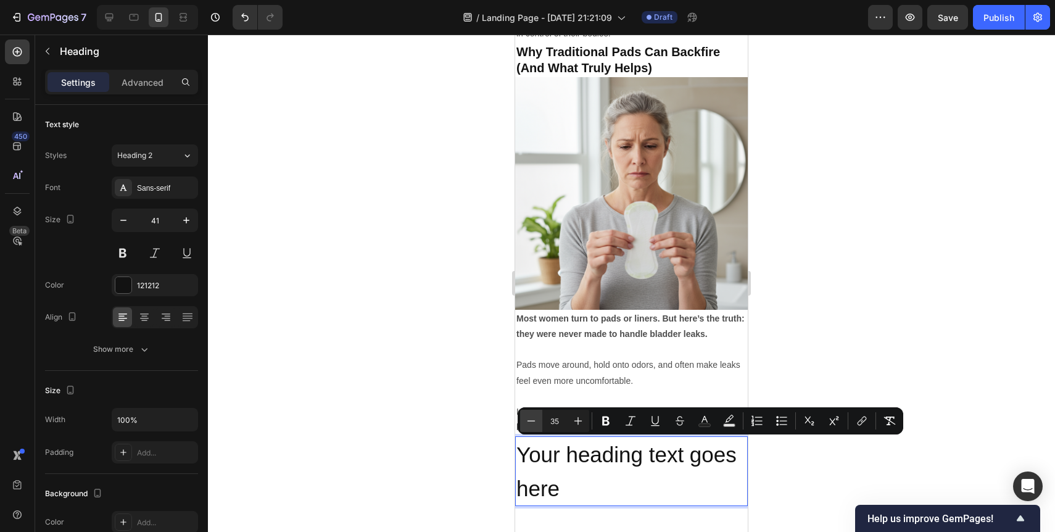
click at [537, 419] on icon "Editor contextual toolbar" at bounding box center [531, 421] width 12 height 12
type input "31"
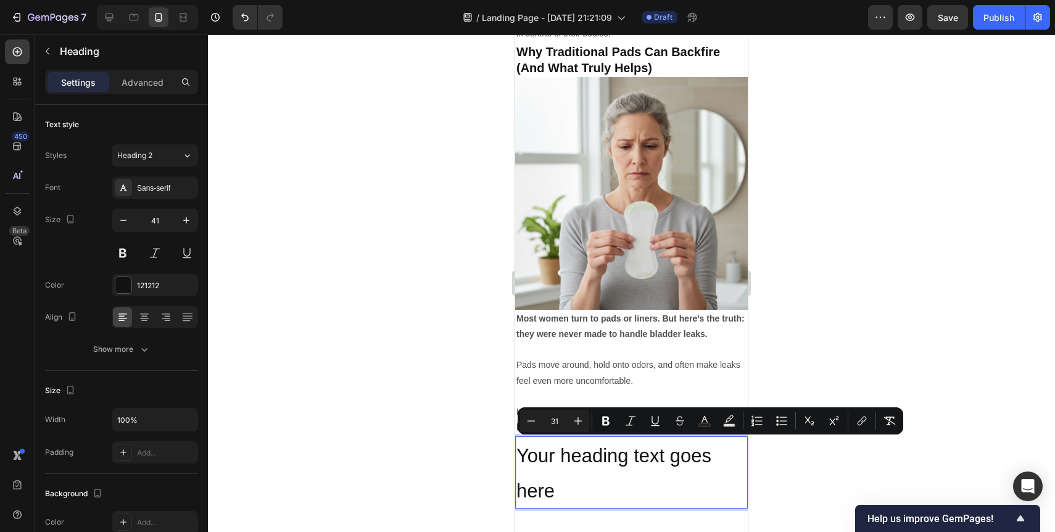
click at [481, 435] on div at bounding box center [631, 283] width 847 height 497
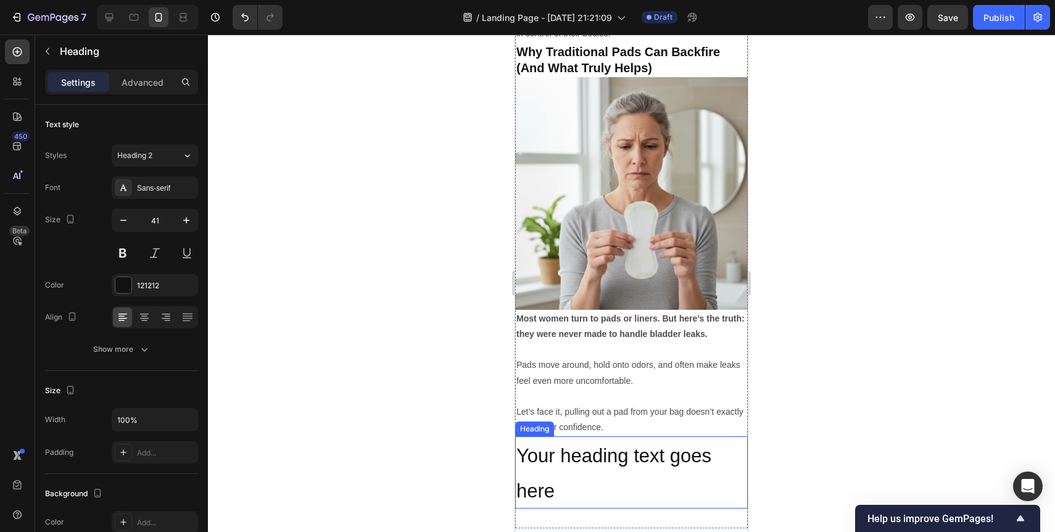
click at [604, 447] on span "Your heading text goes here" at bounding box center [613, 473] width 195 height 56
click at [605, 426] on icon at bounding box center [605, 424] width 8 height 9
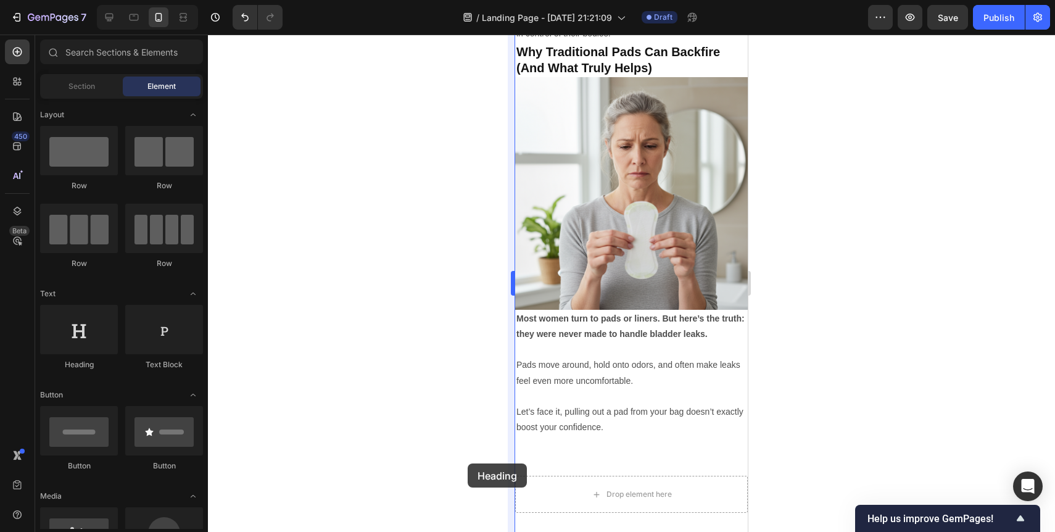
scroll to position [677, 0]
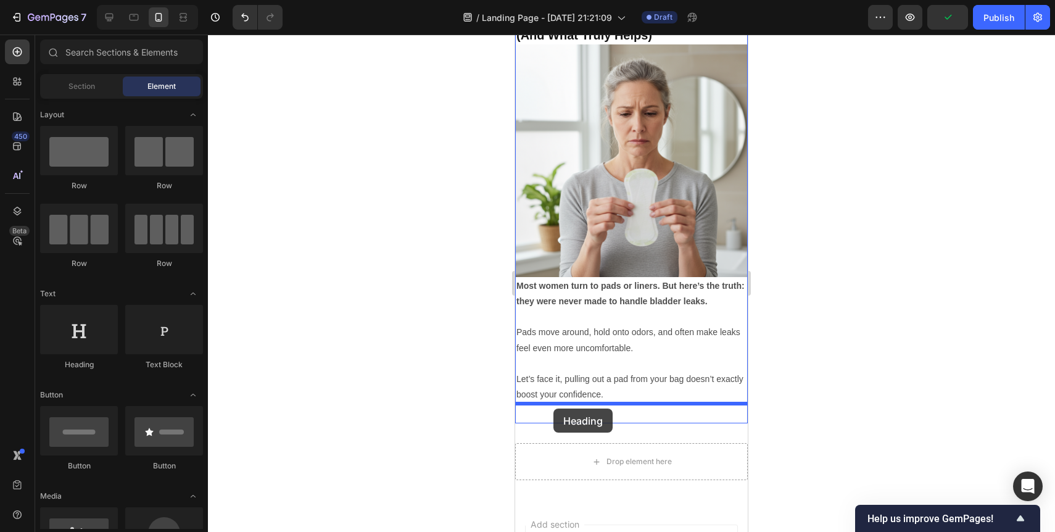
drag, startPoint x: 616, startPoint y: 362, endPoint x: 553, endPoint y: 408, distance: 77.6
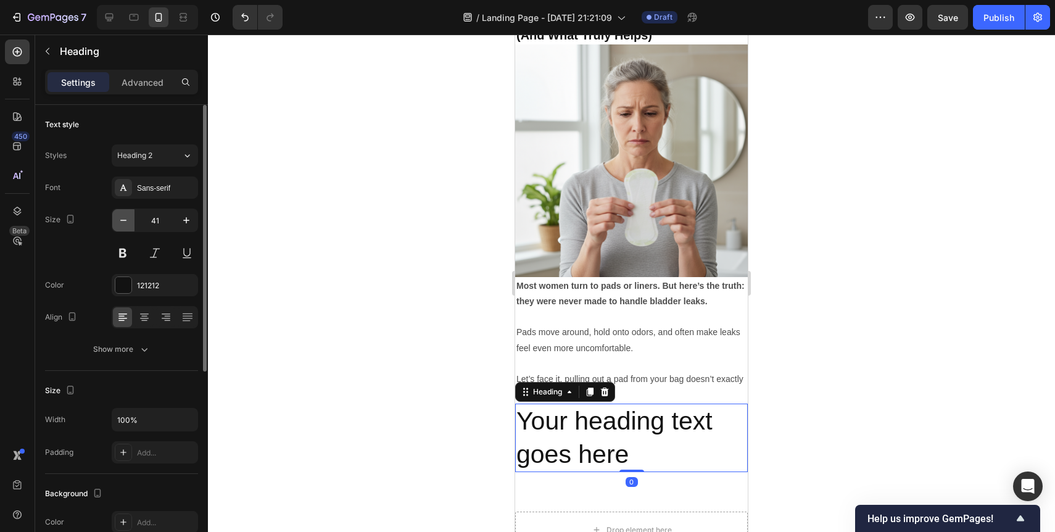
click at [122, 226] on icon "button" at bounding box center [123, 220] width 12 height 12
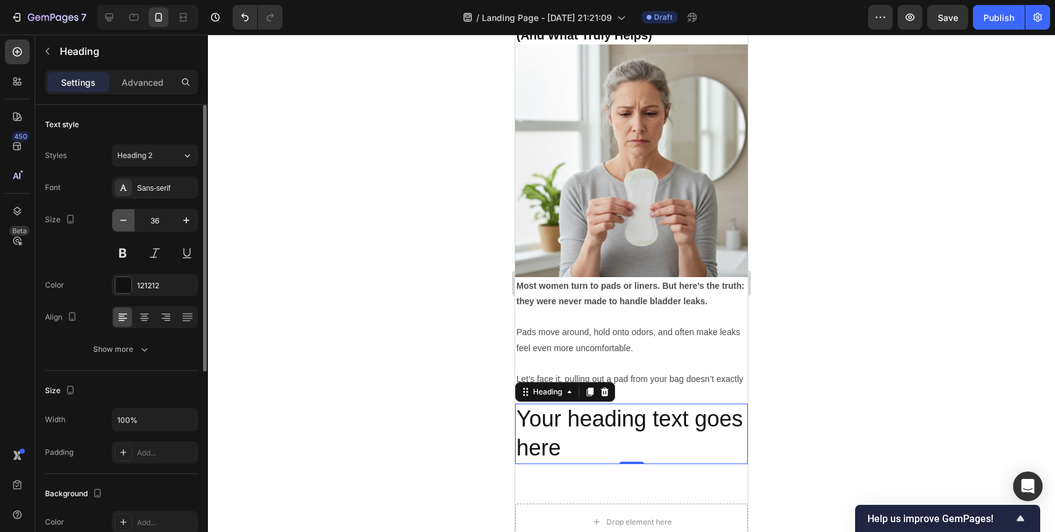
click at [122, 226] on icon "button" at bounding box center [123, 220] width 12 height 12
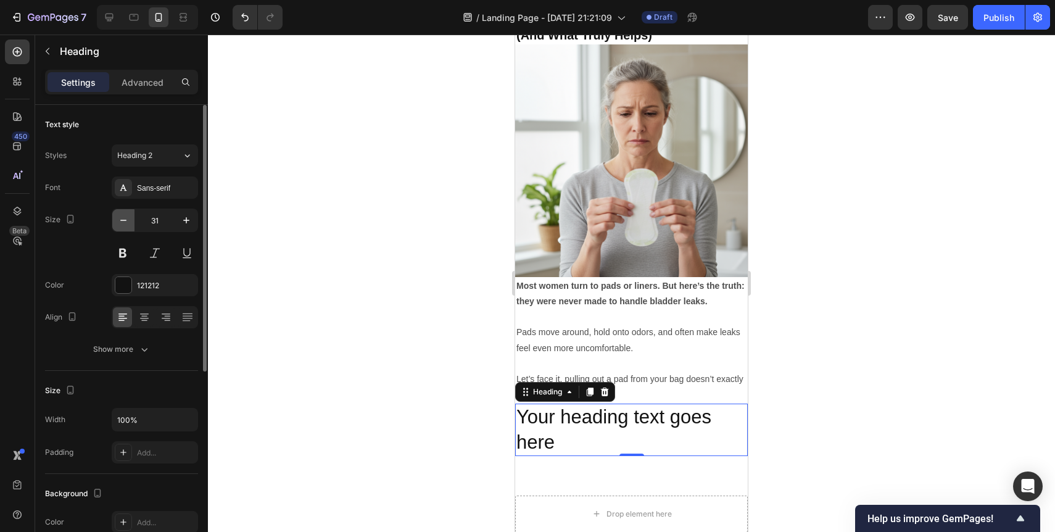
click at [122, 226] on icon "button" at bounding box center [123, 220] width 12 height 12
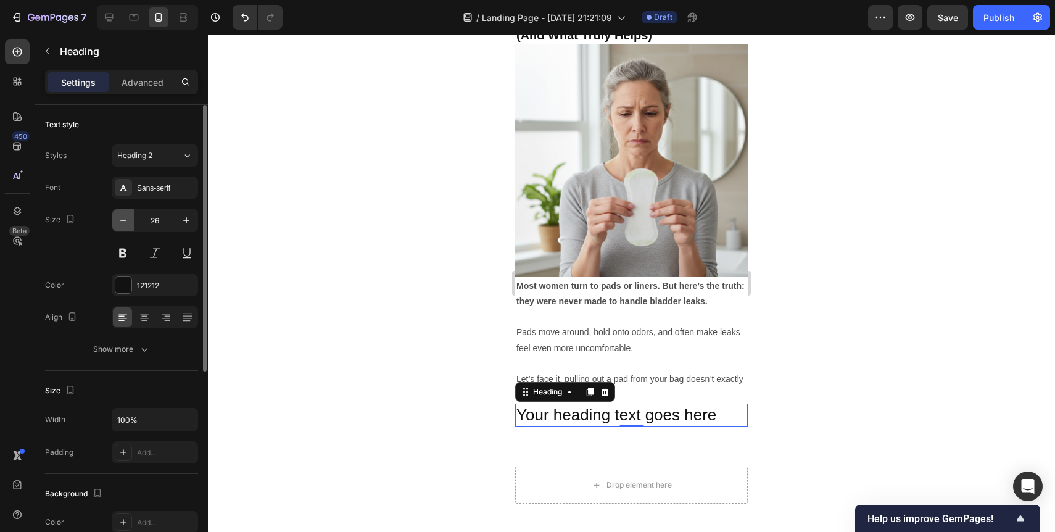
click at [122, 226] on icon "button" at bounding box center [123, 220] width 12 height 12
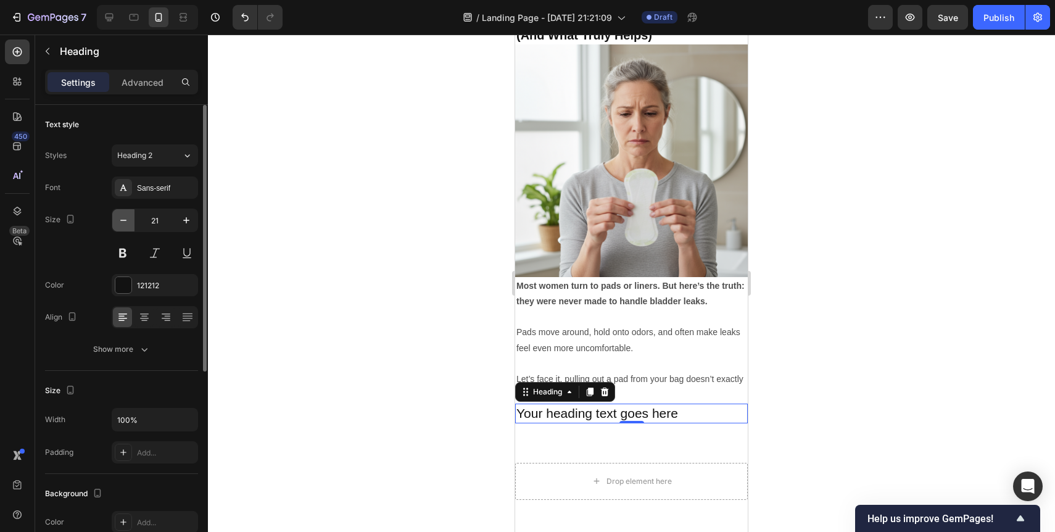
click at [122, 226] on icon "button" at bounding box center [123, 220] width 12 height 12
click at [201, 226] on div at bounding box center [203, 238] width 7 height 266
click at [189, 225] on icon "button" at bounding box center [186, 220] width 12 height 12
type input "20"
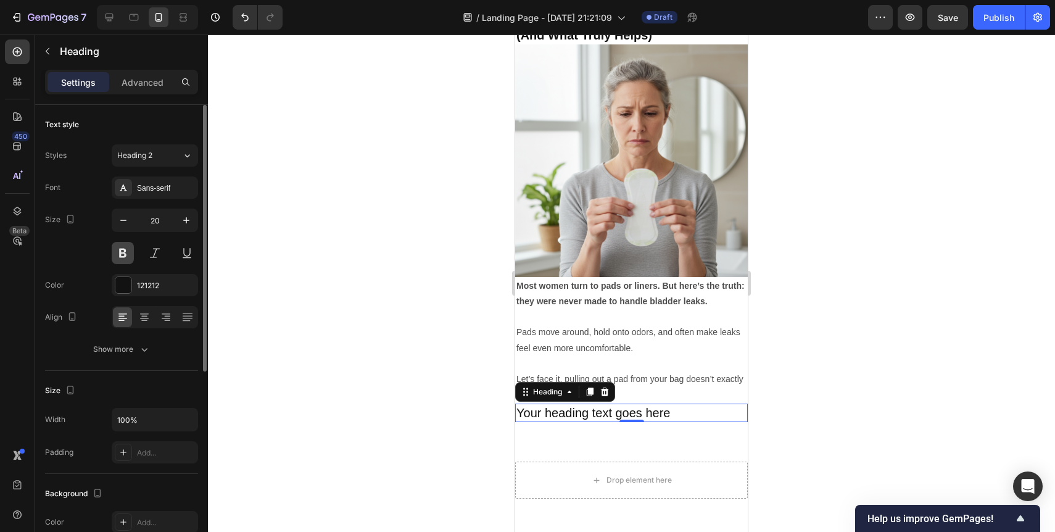
click at [115, 254] on button at bounding box center [123, 253] width 22 height 22
click at [540, 413] on h2 "Your heading text goes here" at bounding box center [631, 412] width 233 height 19
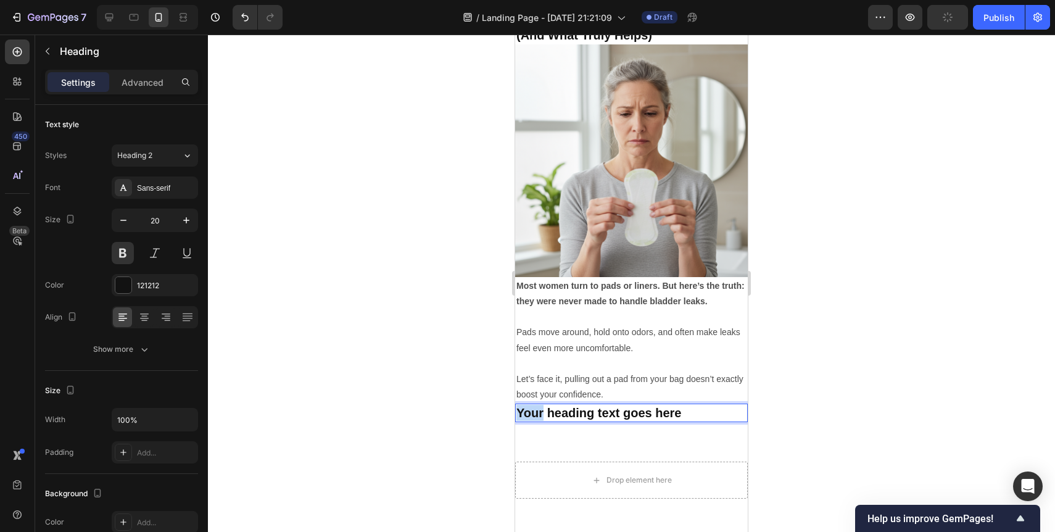
click at [540, 413] on p "Your heading text goes here" at bounding box center [631, 413] width 230 height 16
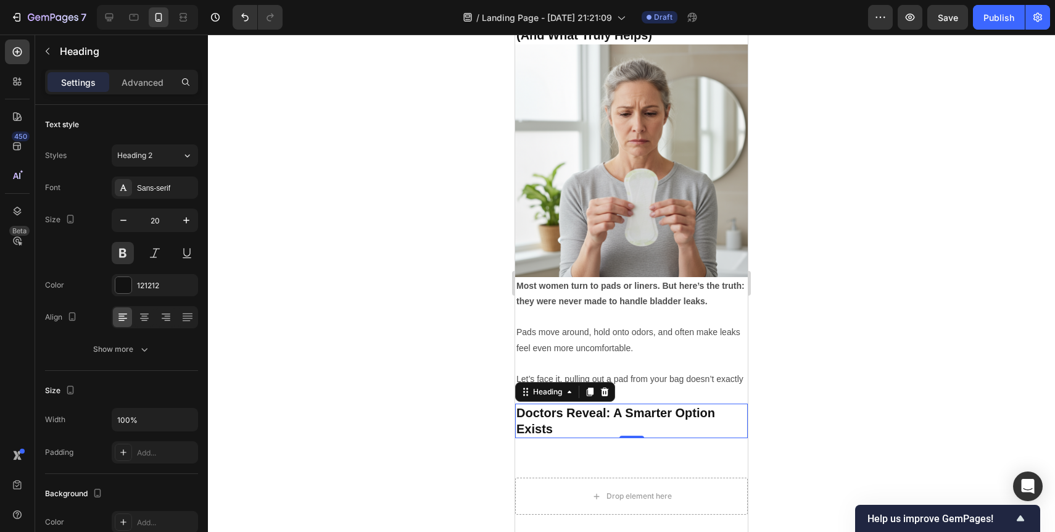
click at [480, 419] on div at bounding box center [631, 283] width 847 height 497
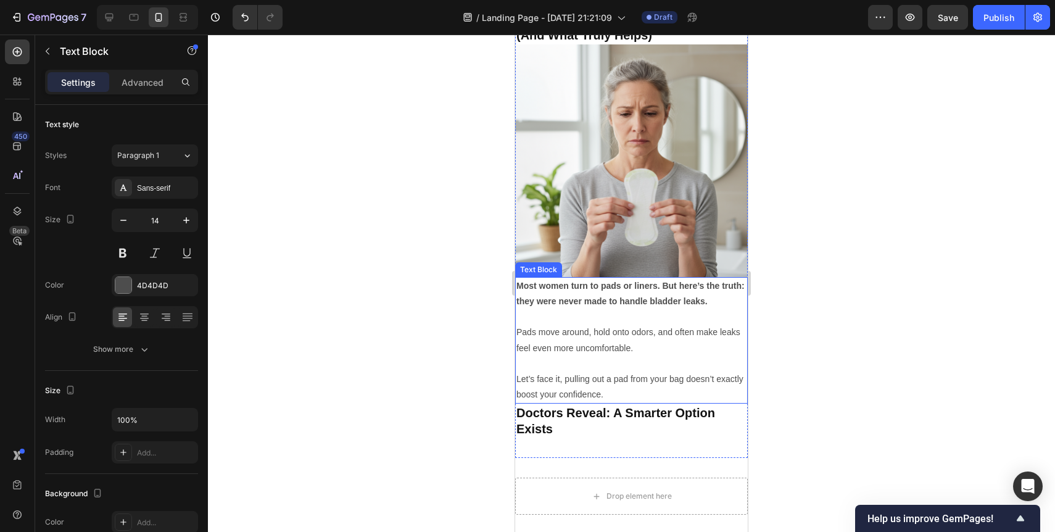
click at [598, 353] on p "Pads move around, hold onto odors, and often make leaks feel even more uncomfor…" at bounding box center [631, 339] width 230 height 31
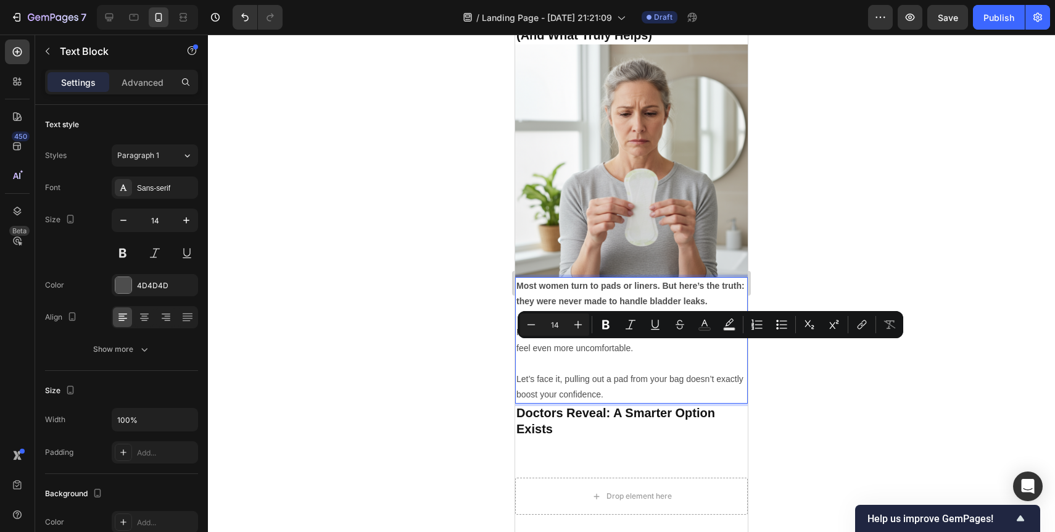
click at [592, 361] on p "Rich Text Editor. Editing area: main" at bounding box center [631, 363] width 230 height 15
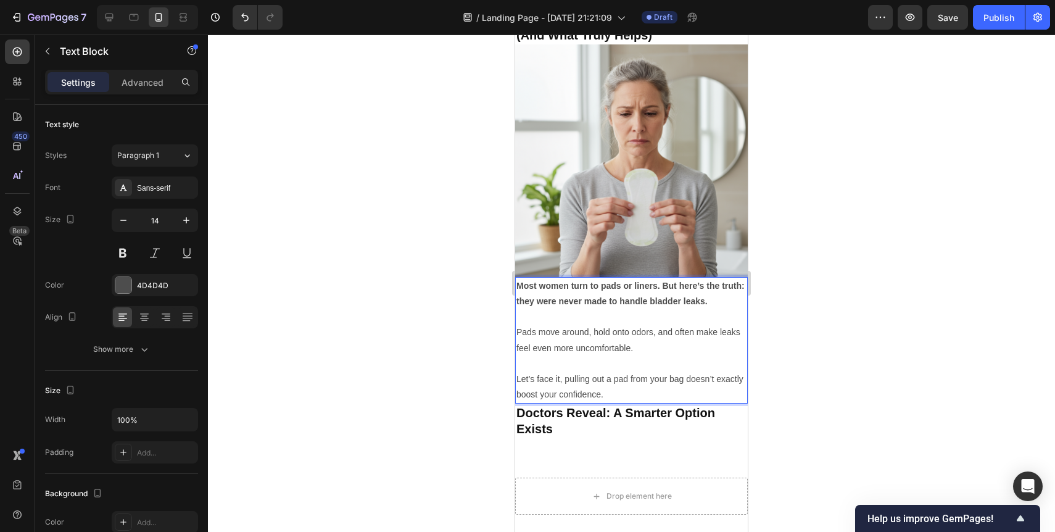
click at [457, 344] on div at bounding box center [631, 283] width 847 height 497
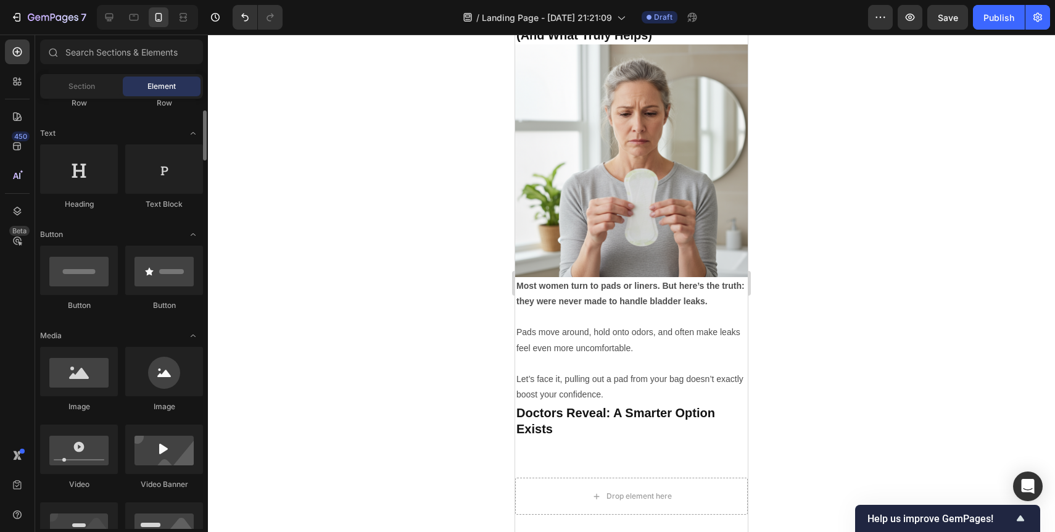
scroll to position [163, 0]
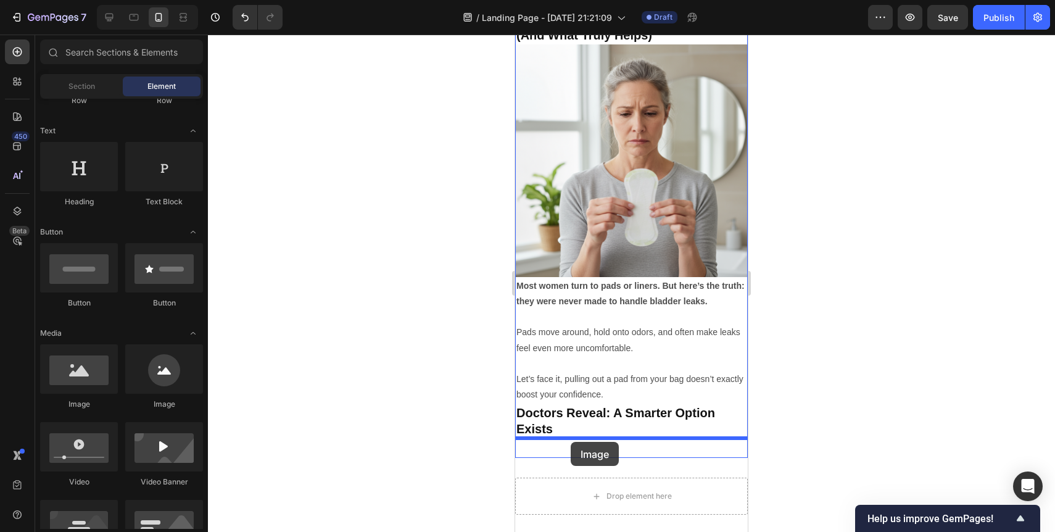
drag, startPoint x: 594, startPoint y: 402, endPoint x: 571, endPoint y: 442, distance: 45.9
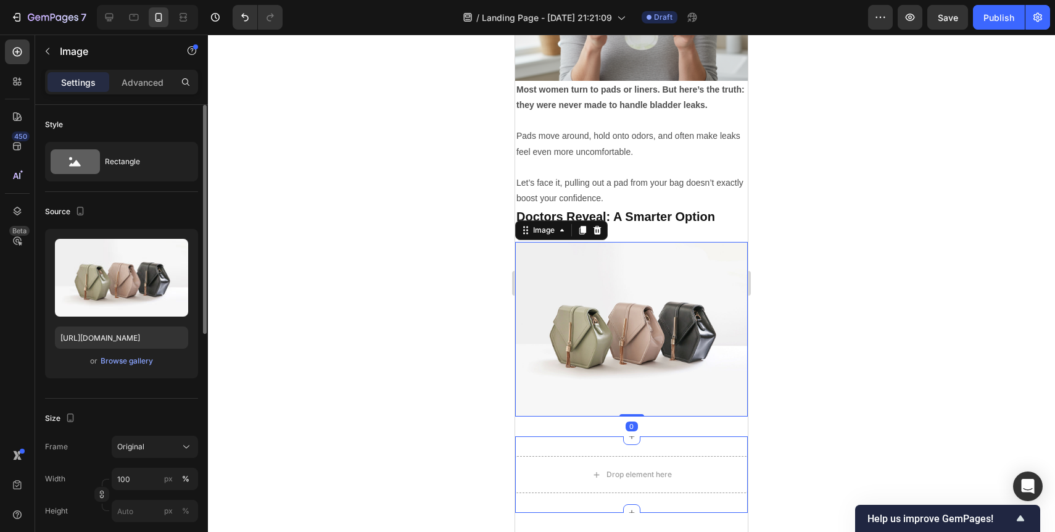
scroll to position [885, 0]
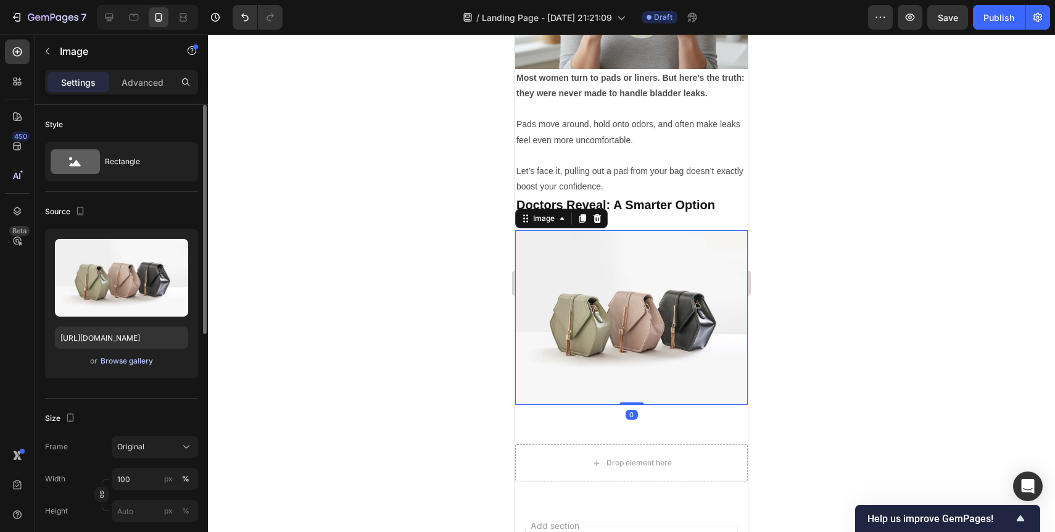
click at [142, 360] on div "Browse gallery" at bounding box center [127, 360] width 52 height 11
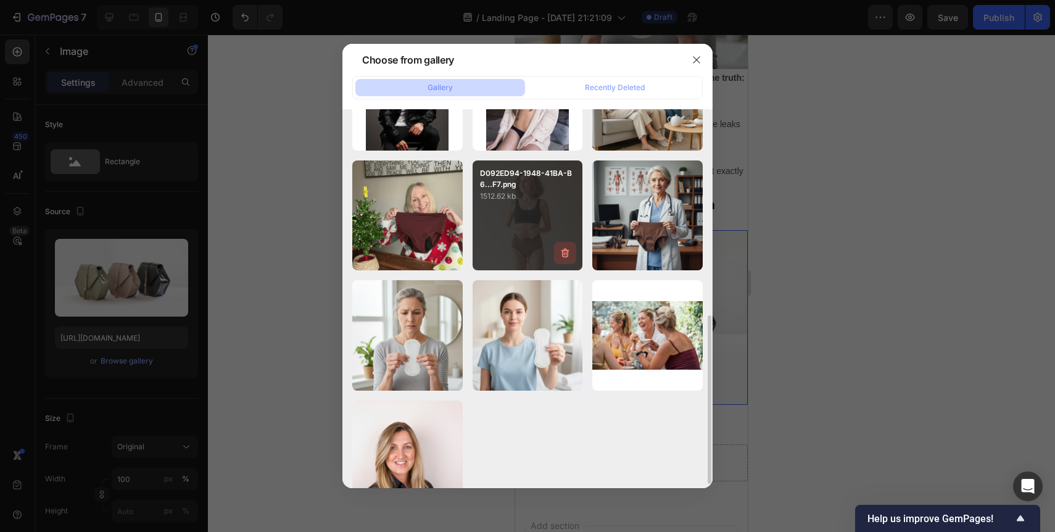
scroll to position [431, 0]
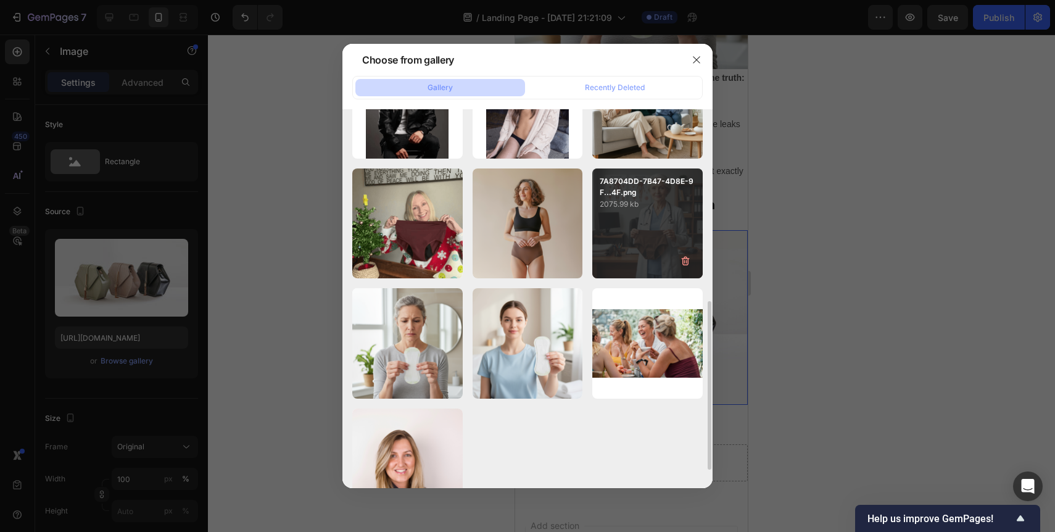
click at [625, 225] on div "7A8704DD-7B47-4D8E-9F...4F.png 2075.99 kb" at bounding box center [647, 223] width 110 height 110
type input "[URL][DOMAIN_NAME]"
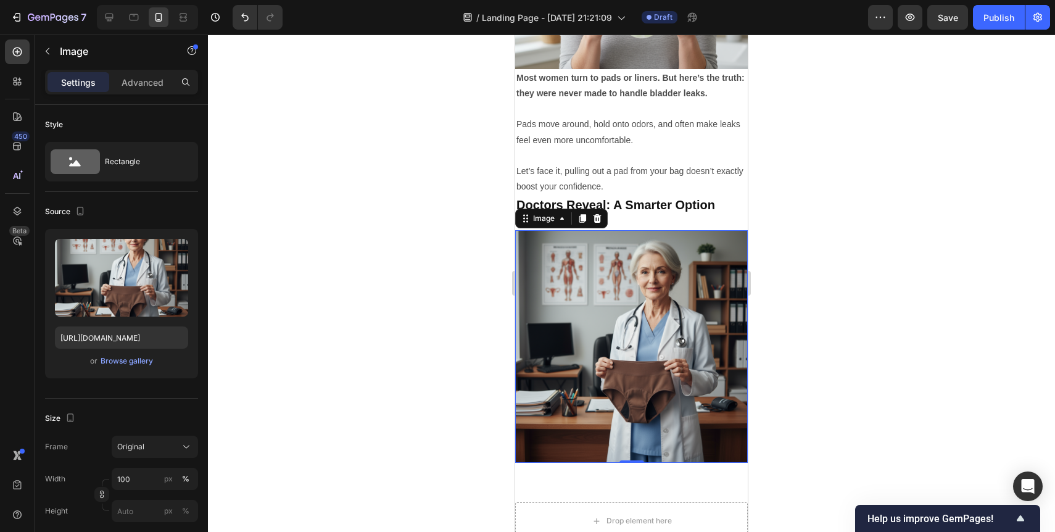
click at [816, 166] on div at bounding box center [631, 283] width 847 height 497
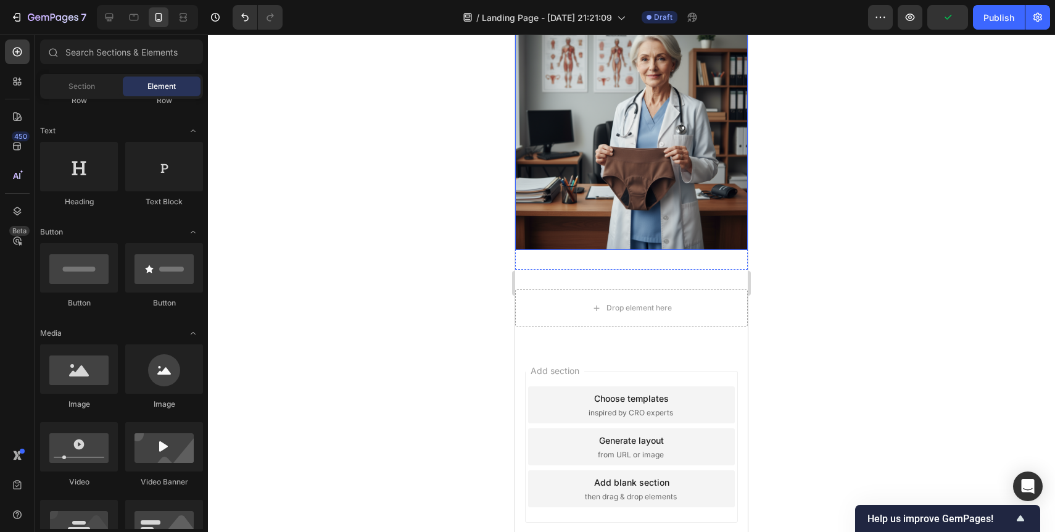
scroll to position [1099, 0]
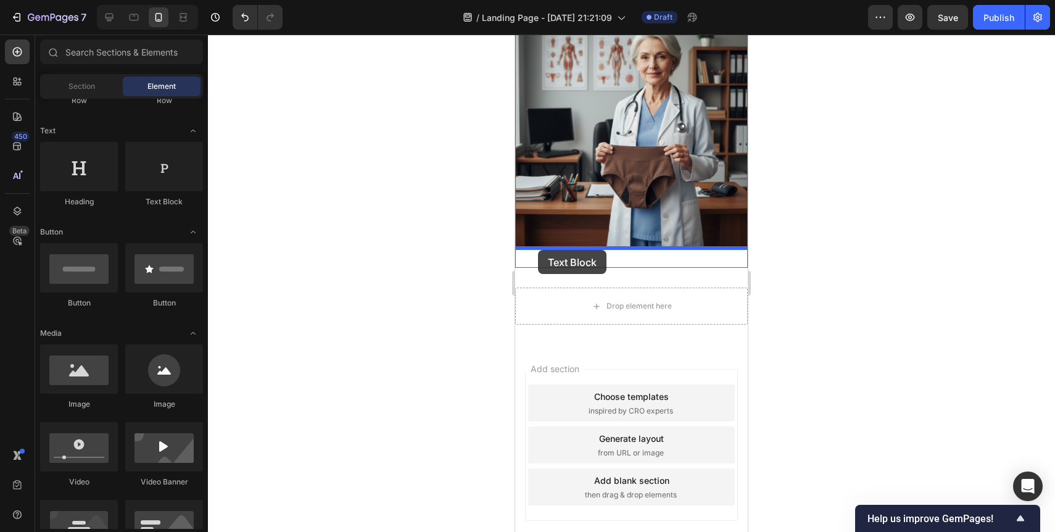
drag, startPoint x: 647, startPoint y: 205, endPoint x: 538, endPoint y: 250, distance: 118.1
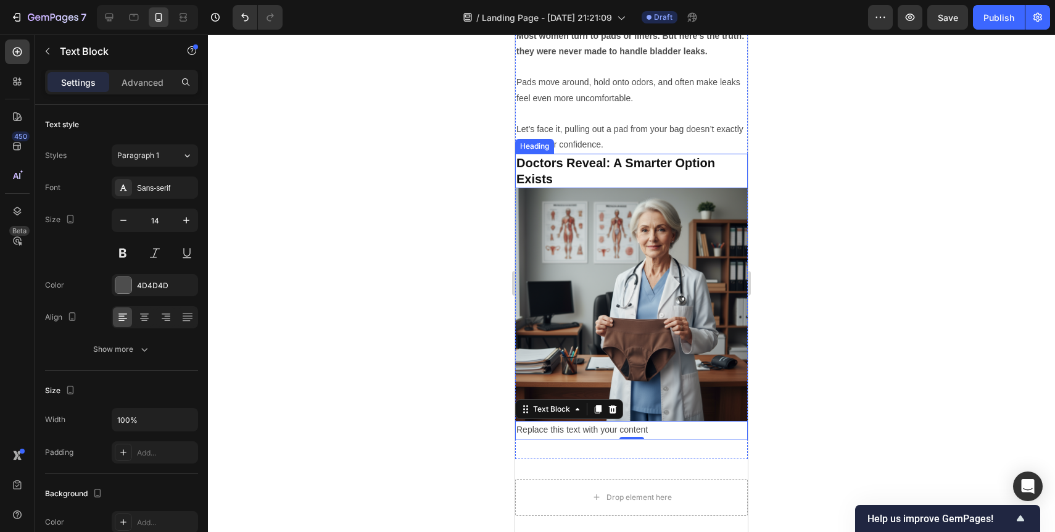
scroll to position [1023, 0]
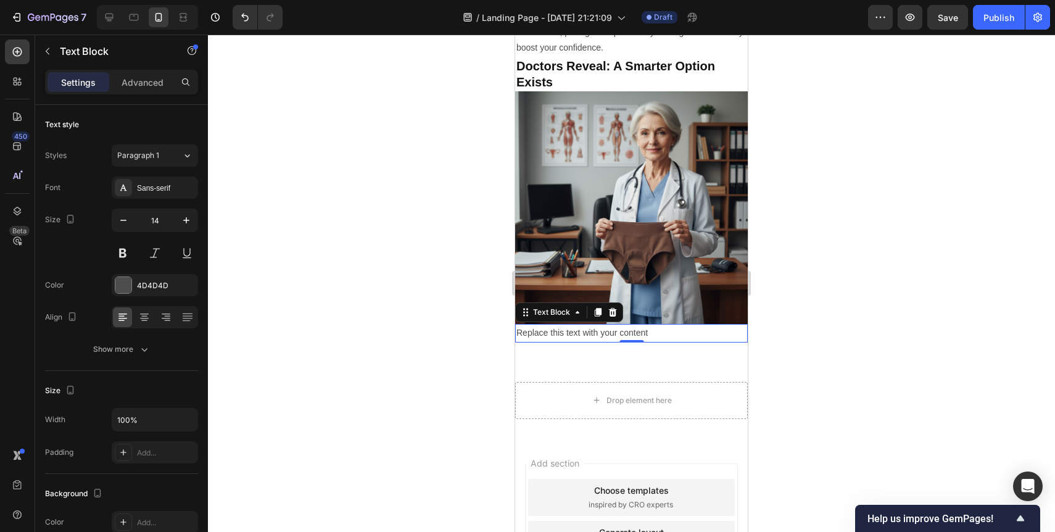
click at [563, 332] on div "Replace this text with your content" at bounding box center [631, 333] width 233 height 18
click at [563, 332] on p "Replace this text with your content" at bounding box center [631, 332] width 230 height 15
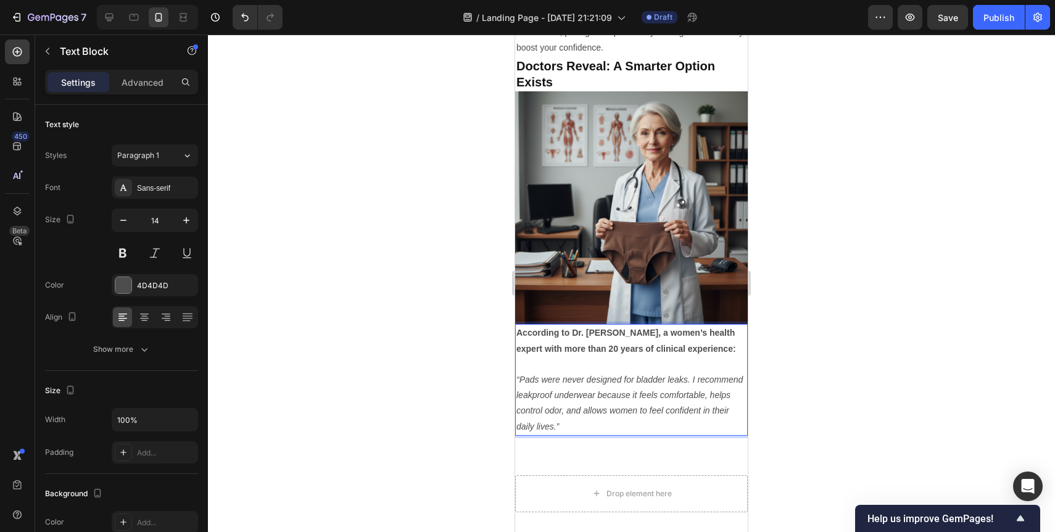
click at [546, 339] on p "According to Dr. [PERSON_NAME], a women’s health expert with more than 20 years…" at bounding box center [631, 340] width 230 height 31
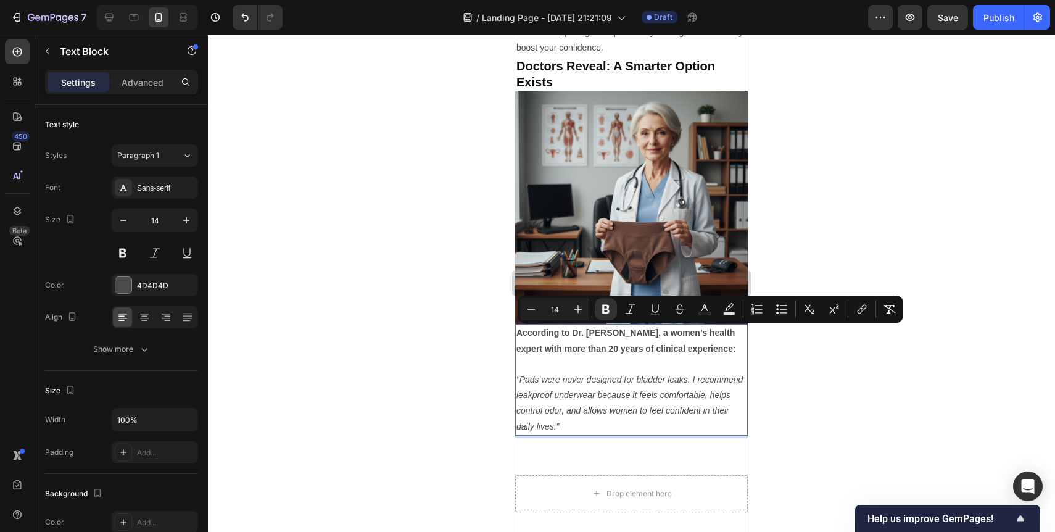
click at [544, 423] on icon "“Pads were never designed for bladder leaks. I recommend leakproof underwear be…" at bounding box center [629, 402] width 226 height 57
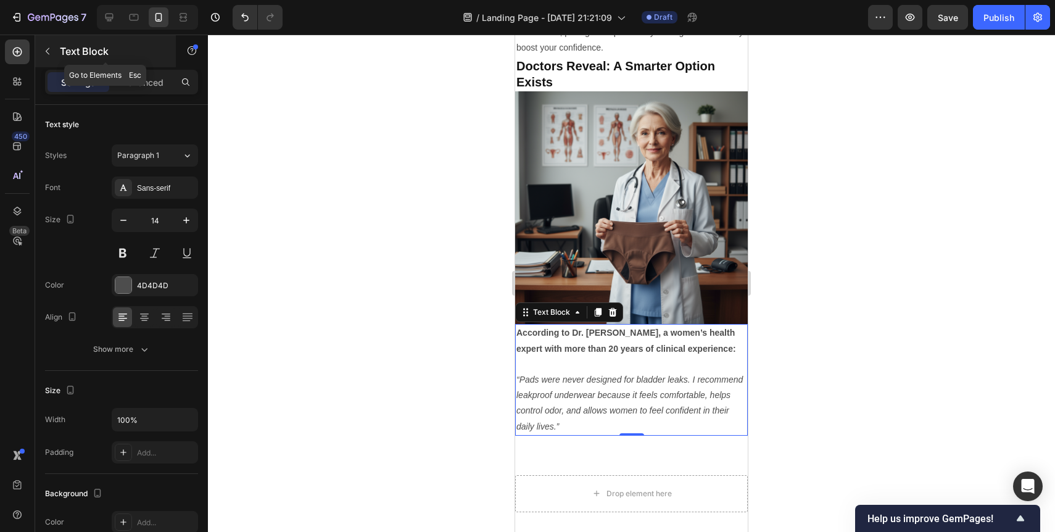
click at [52, 54] on button "button" at bounding box center [48, 51] width 20 height 20
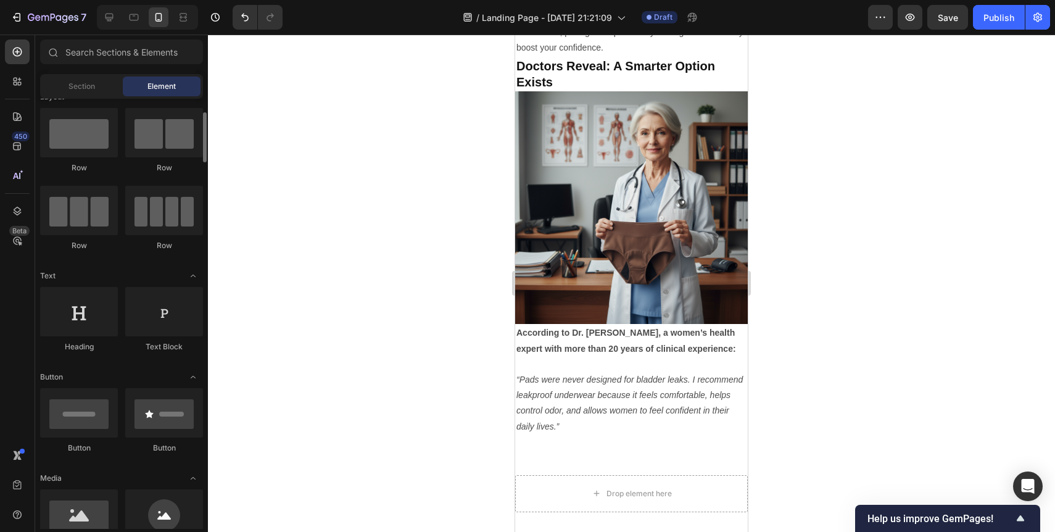
scroll to position [0, 0]
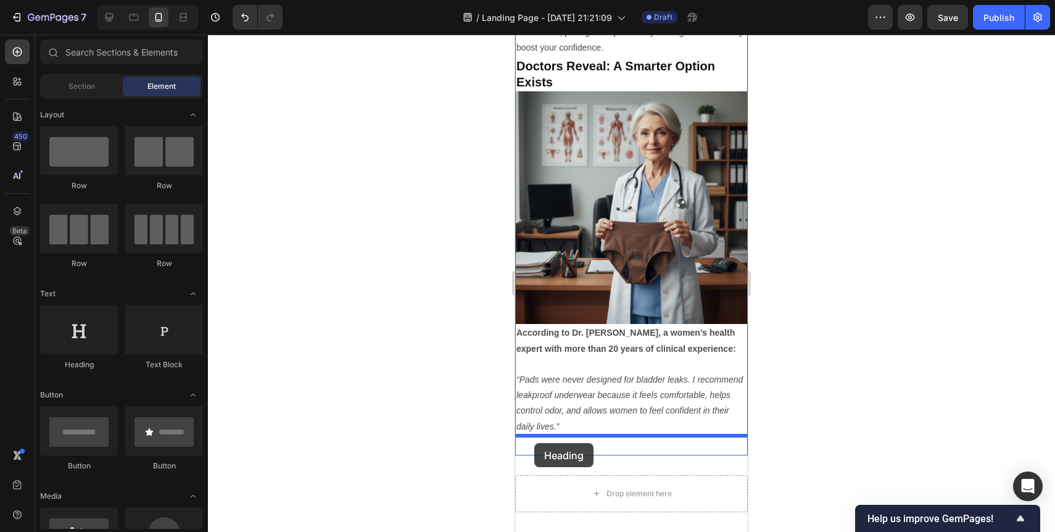
drag, startPoint x: 607, startPoint y: 366, endPoint x: 534, endPoint y: 443, distance: 106.0
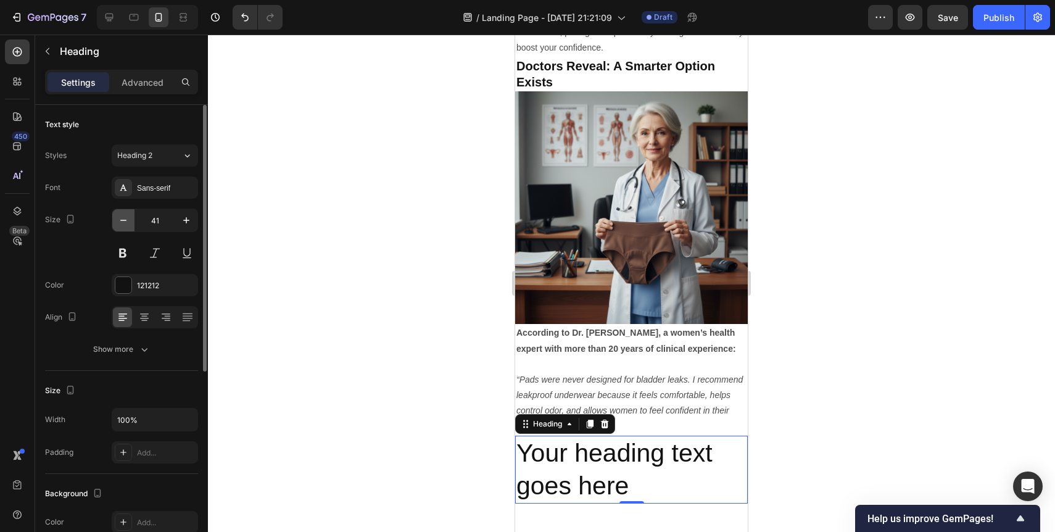
click at [122, 223] on icon "button" at bounding box center [123, 220] width 12 height 12
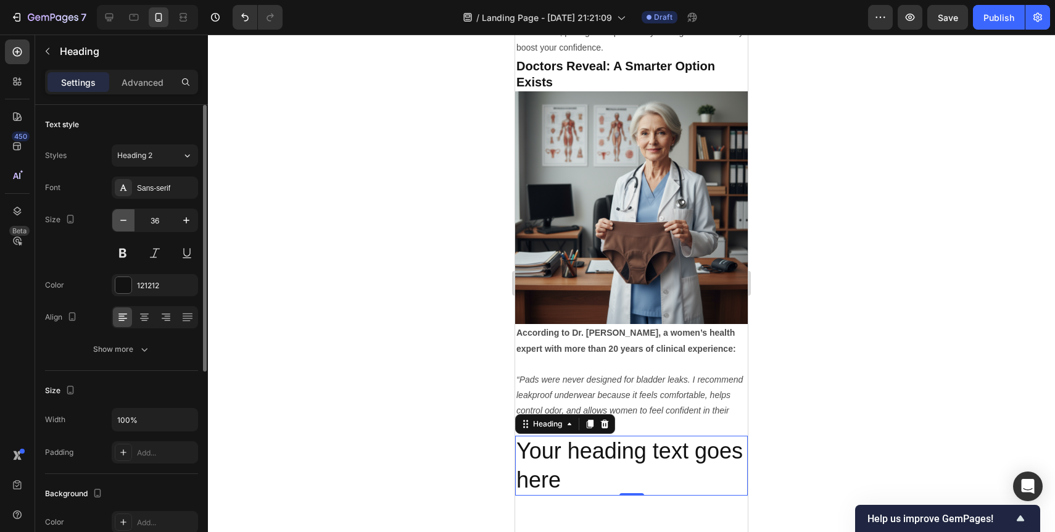
click at [122, 223] on icon "button" at bounding box center [123, 220] width 12 height 12
click at [122, 224] on icon "button" at bounding box center [123, 220] width 12 height 12
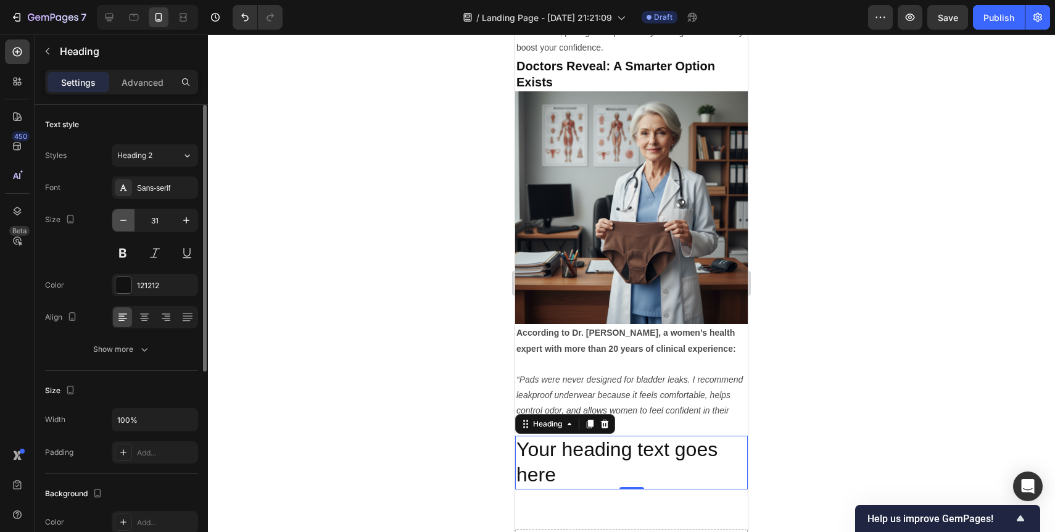
click at [122, 224] on icon "button" at bounding box center [123, 220] width 12 height 12
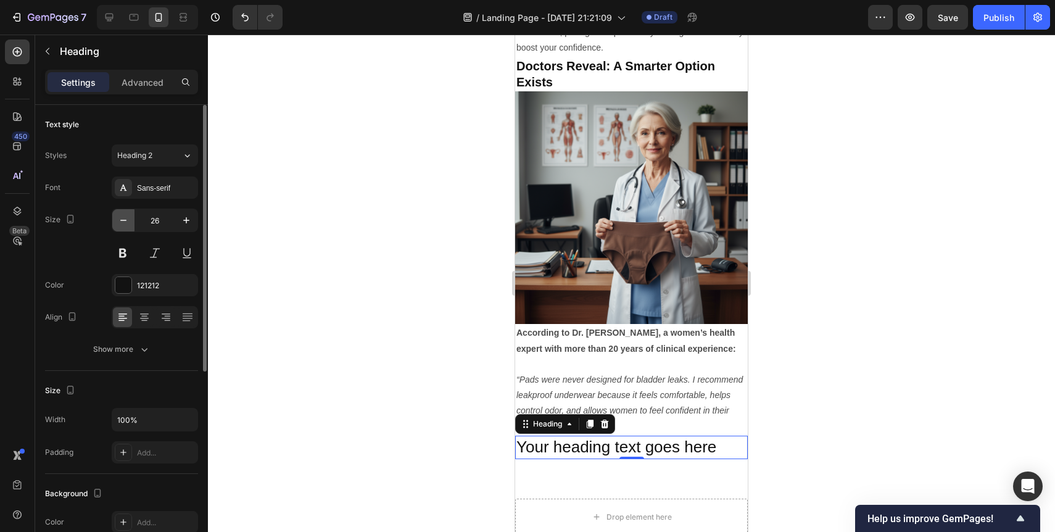
click at [122, 224] on icon "button" at bounding box center [123, 220] width 12 height 12
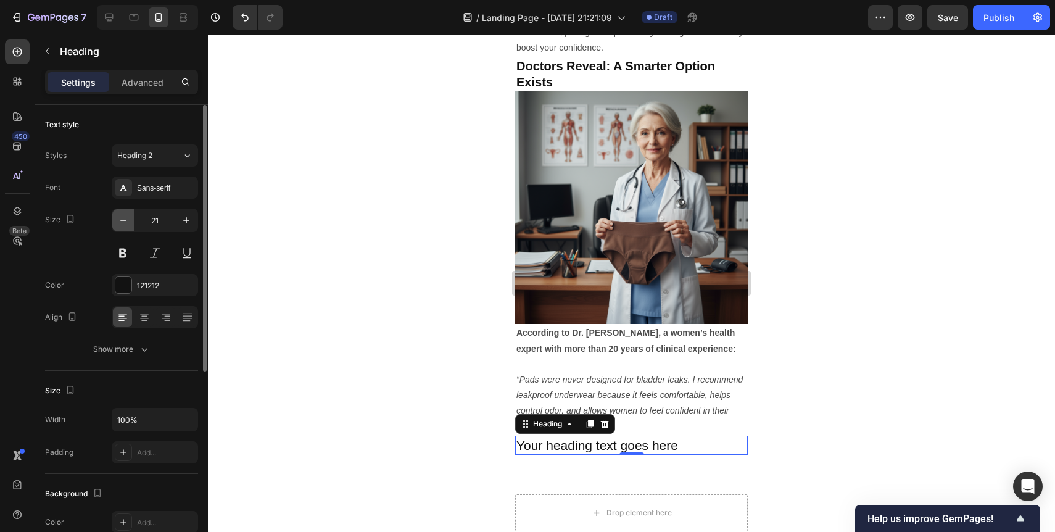
click at [122, 224] on icon "button" at bounding box center [123, 220] width 12 height 12
click at [176, 225] on button "button" at bounding box center [186, 220] width 22 height 22
type input "20"
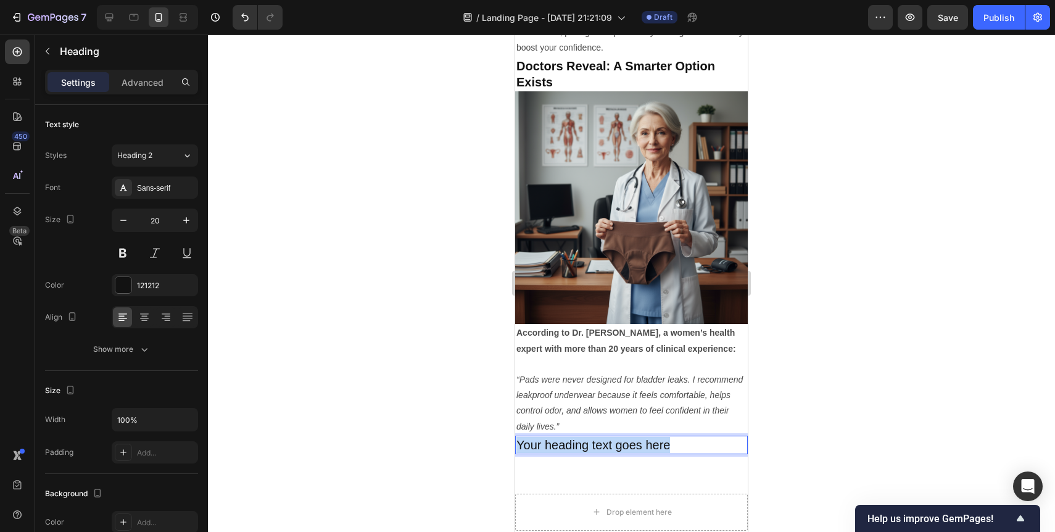
click at [575, 445] on p "Your heading text goes here" at bounding box center [631, 445] width 230 height 16
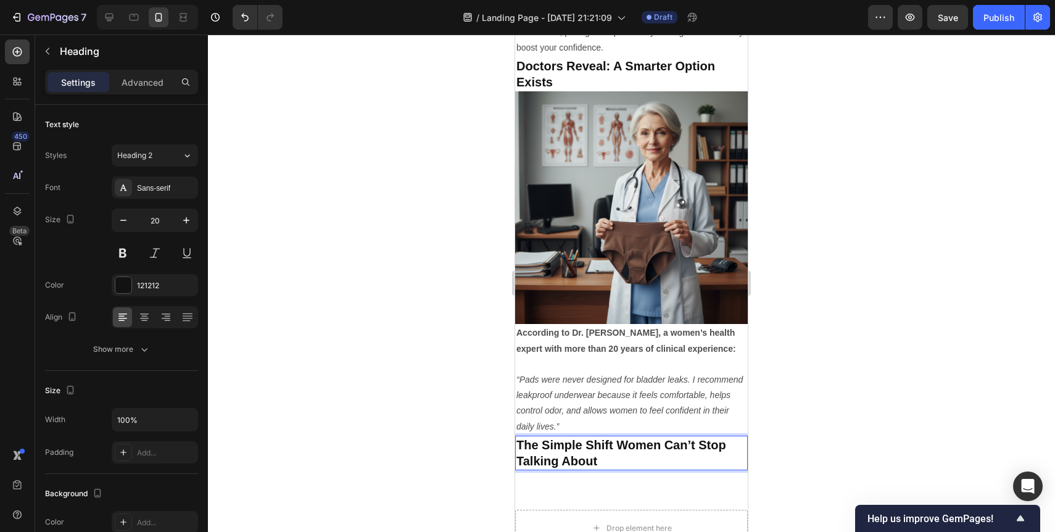
click at [574, 455] on strong "The Simple Shift Women Can’t Stop Talking About" at bounding box center [621, 453] width 210 height 30
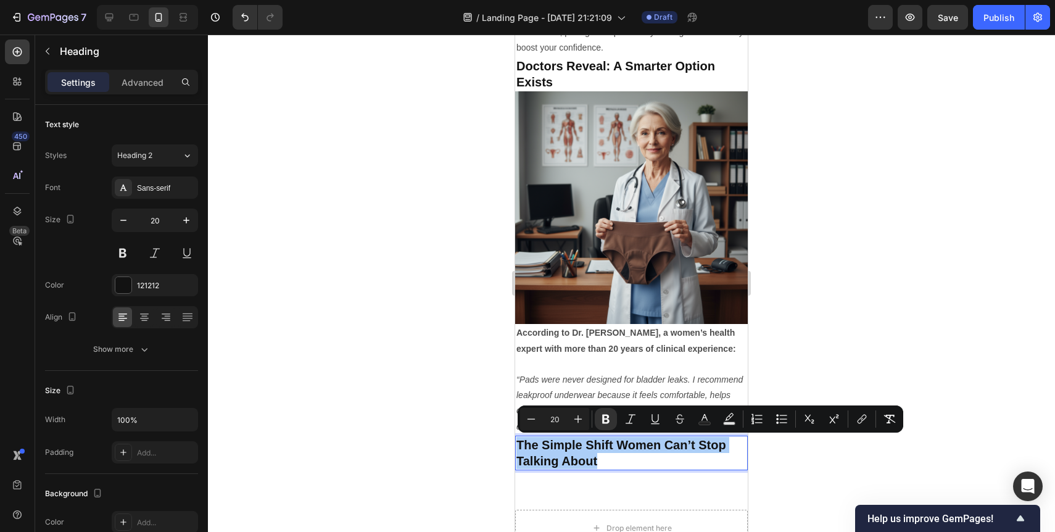
click at [499, 449] on div at bounding box center [631, 283] width 847 height 497
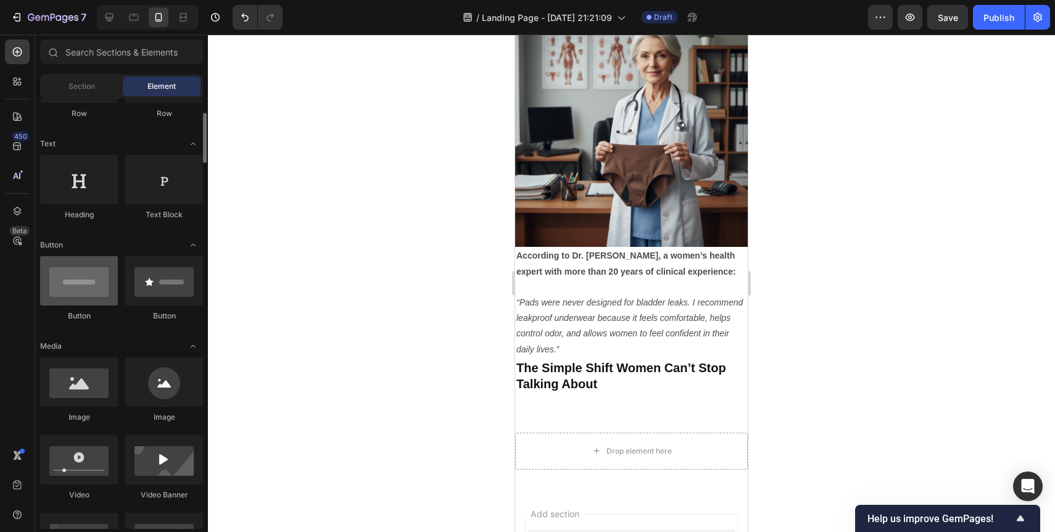
scroll to position [167, 0]
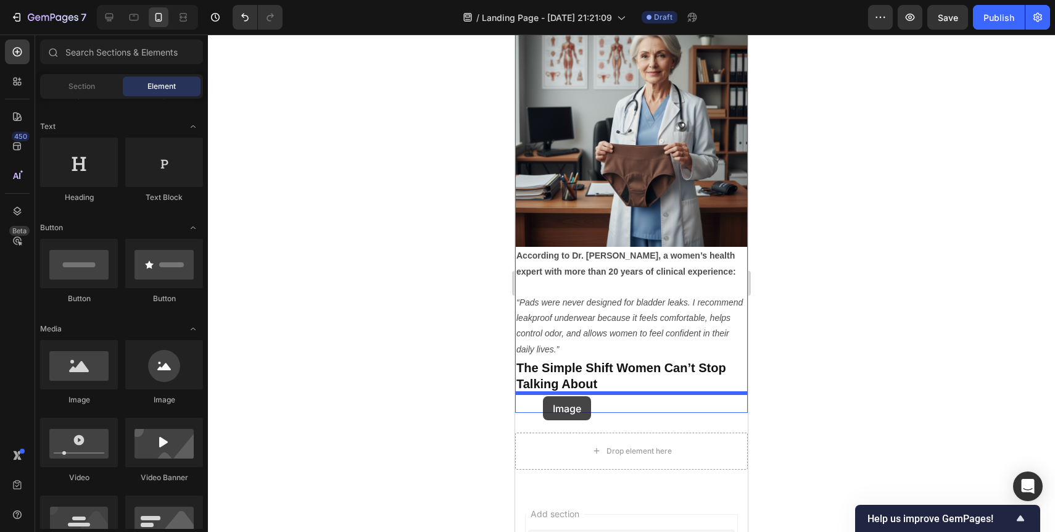
drag, startPoint x: 611, startPoint y: 418, endPoint x: 543, endPoint y: 396, distance: 71.4
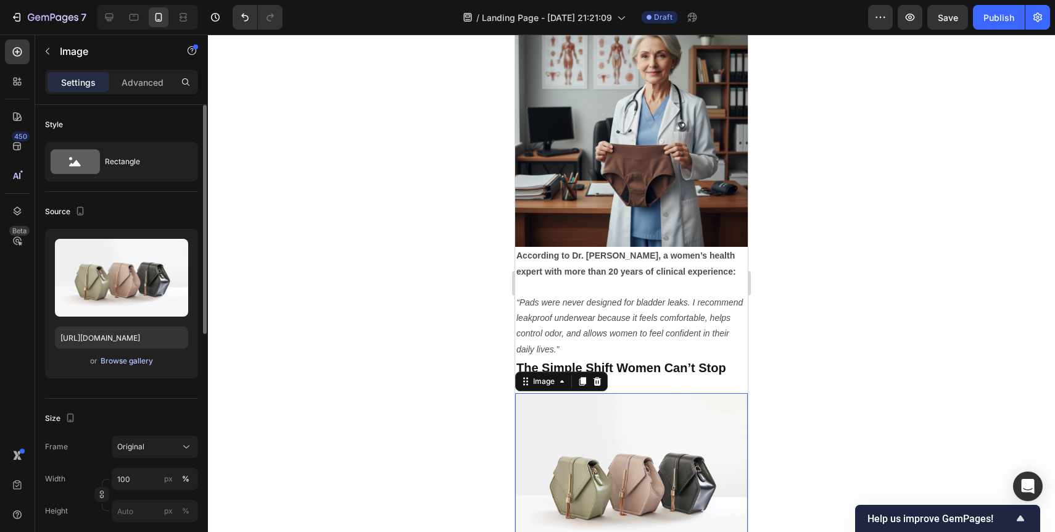
click at [141, 362] on div "Browse gallery" at bounding box center [127, 360] width 52 height 11
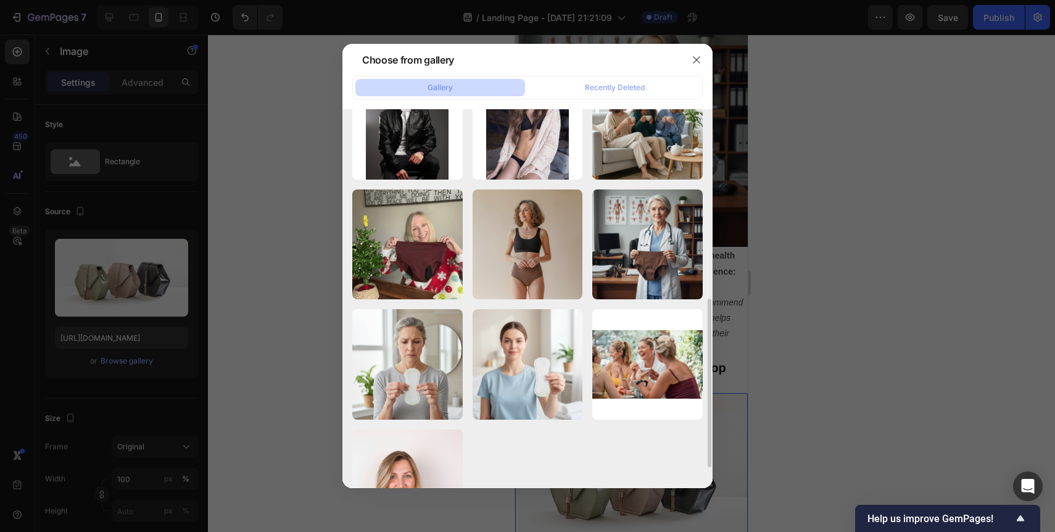
scroll to position [418, 0]
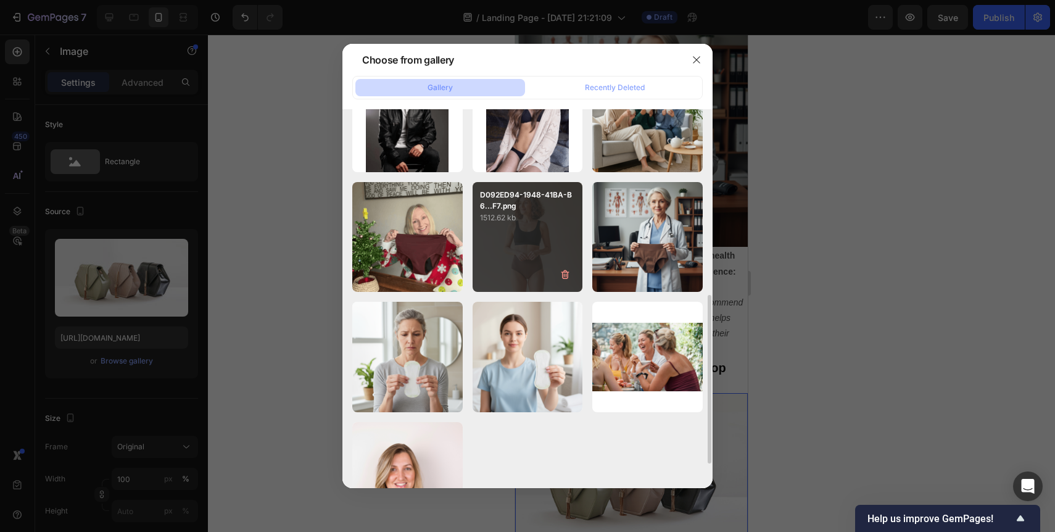
click at [537, 257] on div "D092ED94-1948-41BA-B6...F7.png 1512.62 kb" at bounding box center [527, 237] width 110 height 110
type input "[URL][DOMAIN_NAME]"
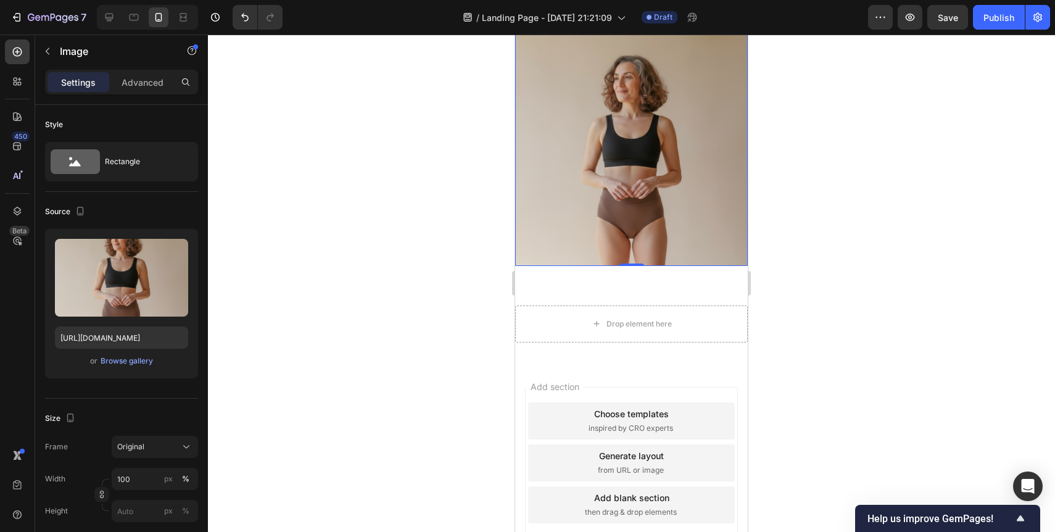
scroll to position [1458, 0]
click at [469, 274] on div at bounding box center [631, 283] width 847 height 497
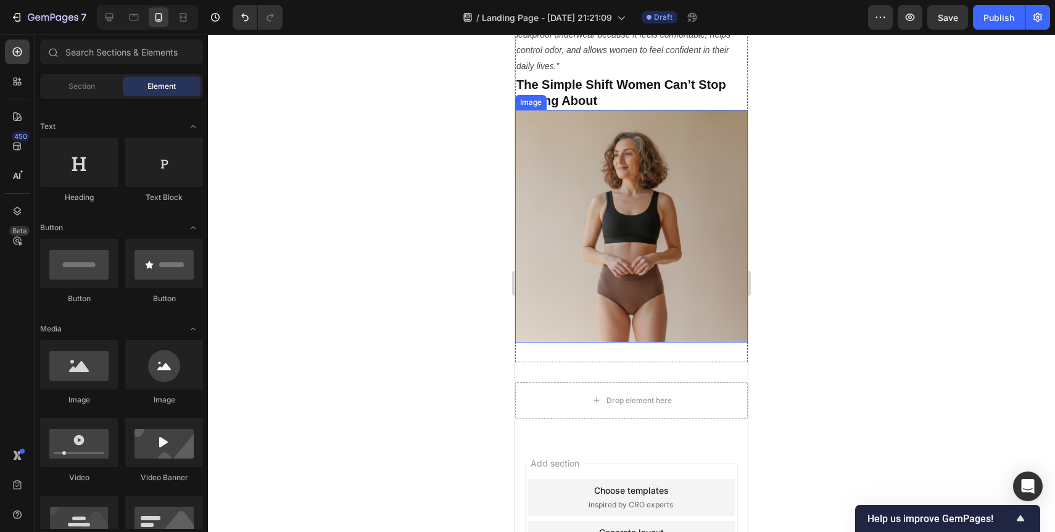
scroll to position [1393, 0]
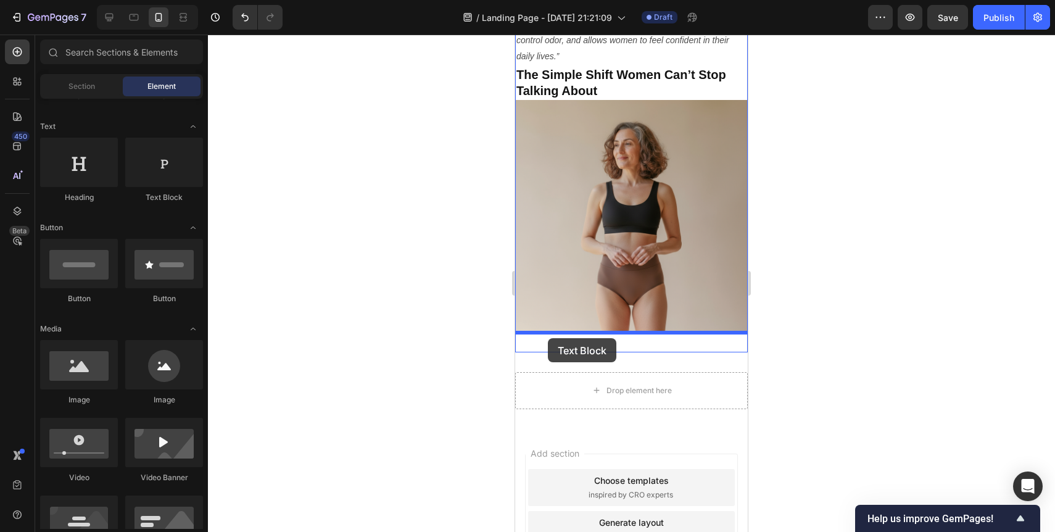
drag, startPoint x: 672, startPoint y: 212, endPoint x: 548, endPoint y: 338, distance: 177.1
